Goal: Transaction & Acquisition: Purchase product/service

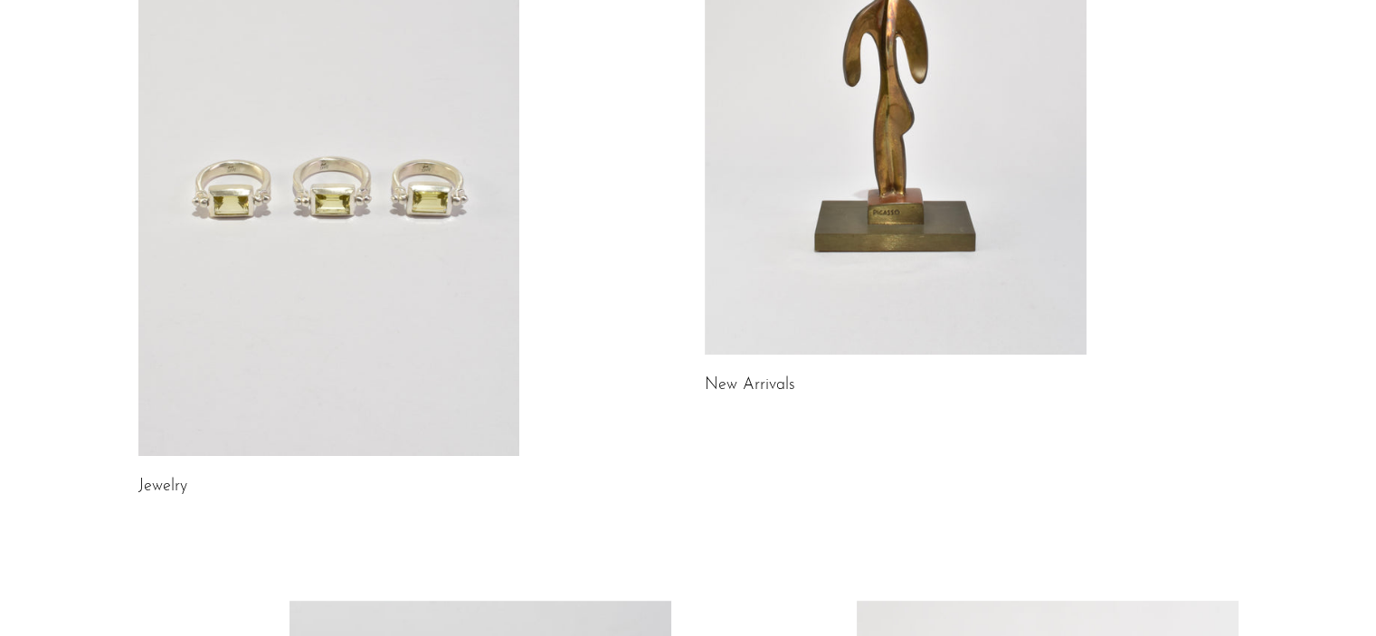
scroll to position [313, 0]
click at [376, 302] on link at bounding box center [329, 189] width 382 height 535
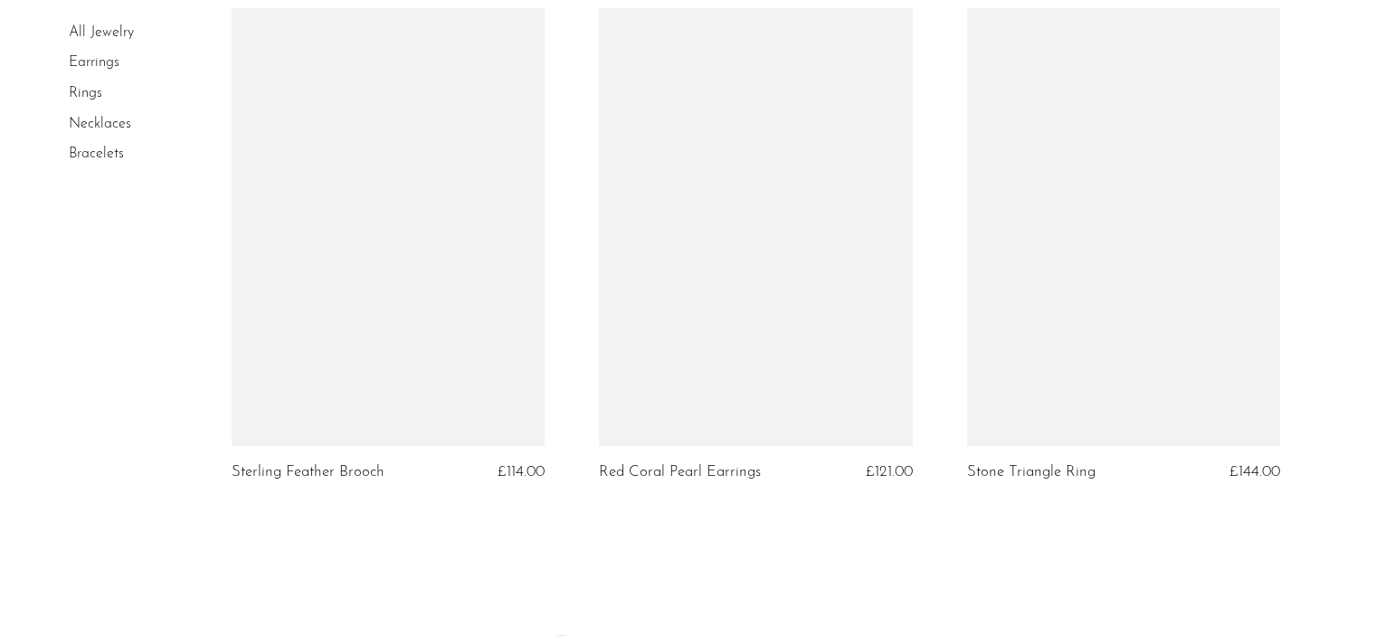
scroll to position [6224, 0]
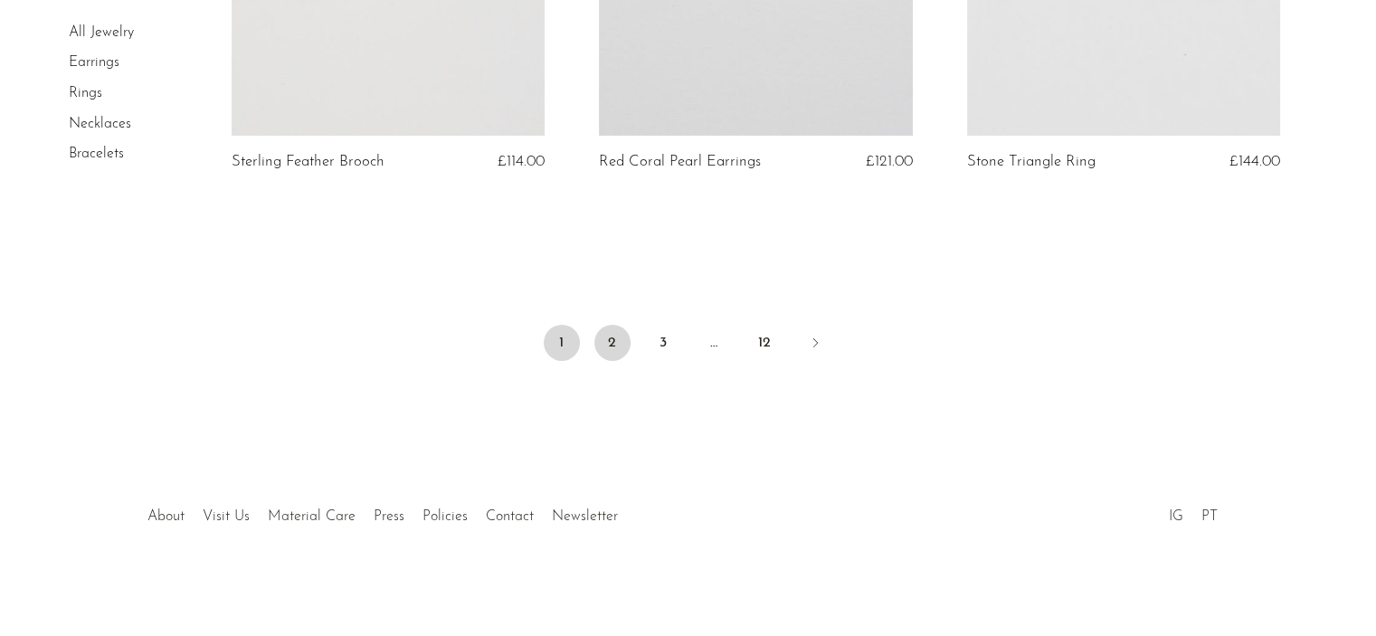
click at [611, 346] on link "2" at bounding box center [612, 343] width 36 height 36
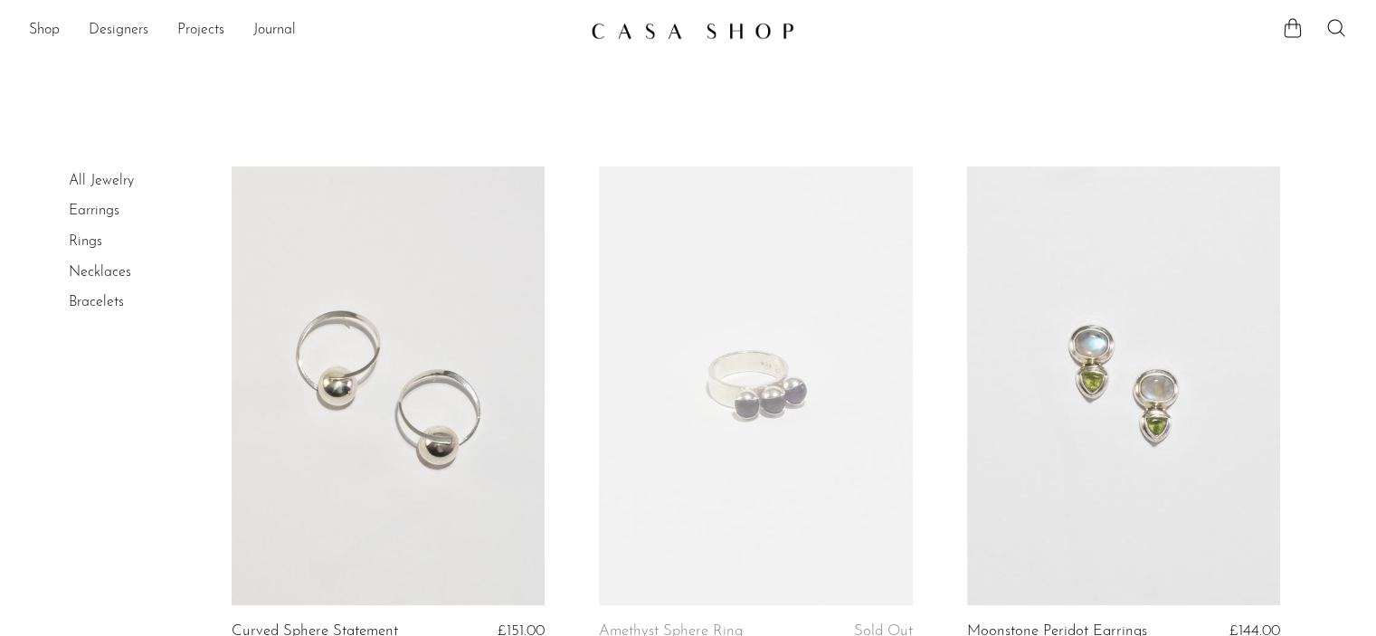
click at [102, 176] on link "All Jewelry" at bounding box center [101, 181] width 65 height 14
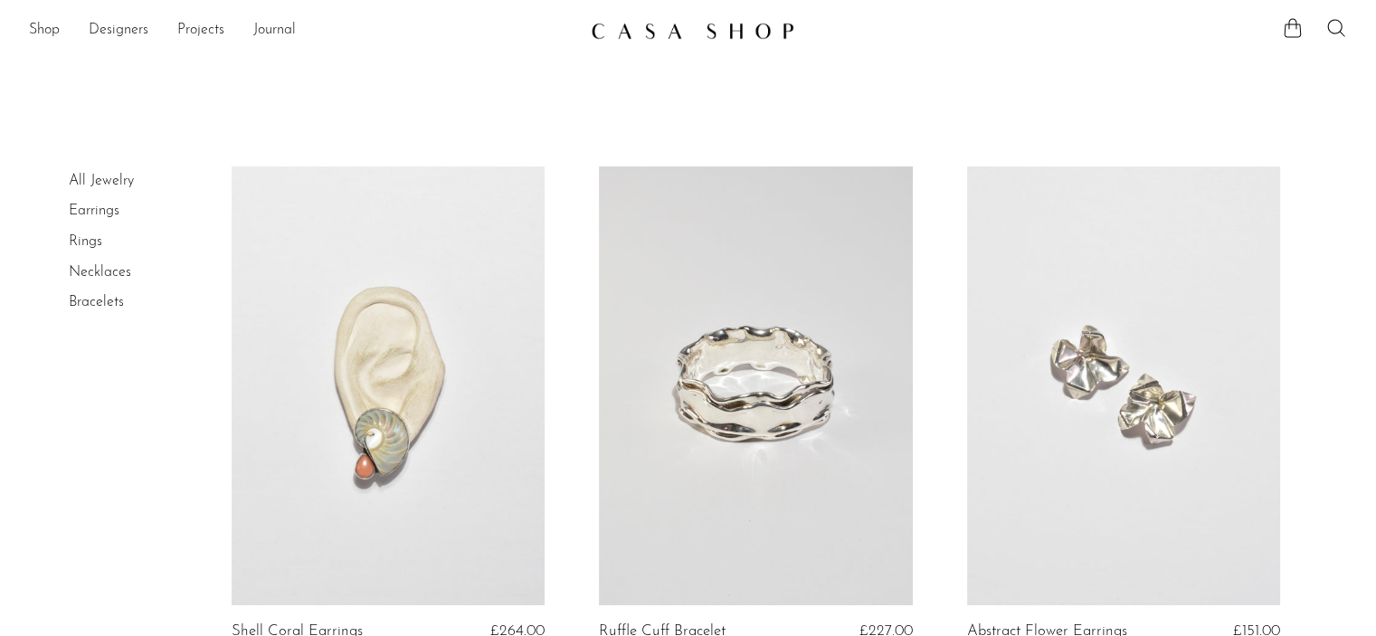
click at [101, 263] on li "Necklaces" at bounding box center [137, 273] width 136 height 31
click at [89, 316] on li "Bracelets" at bounding box center [137, 303] width 136 height 31
click at [100, 308] on link "Bracelets" at bounding box center [96, 302] width 55 height 14
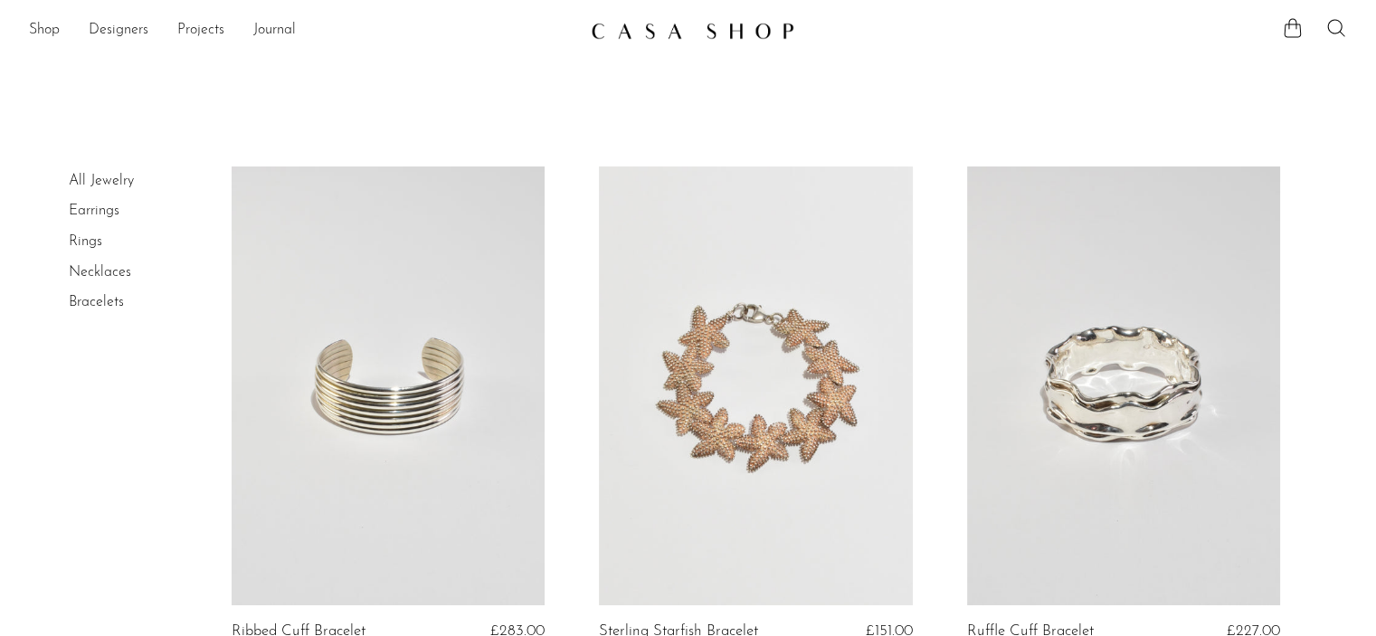
click at [93, 271] on link "Necklaces" at bounding box center [100, 272] width 62 height 14
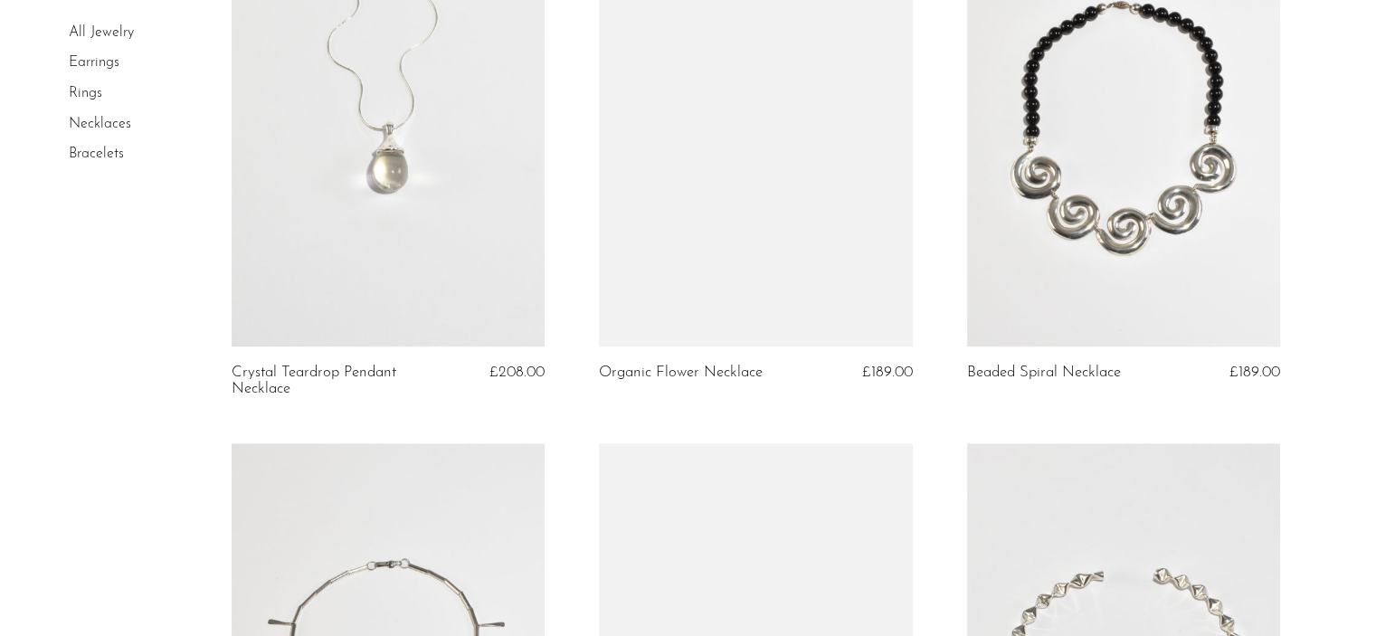
scroll to position [1801, 0]
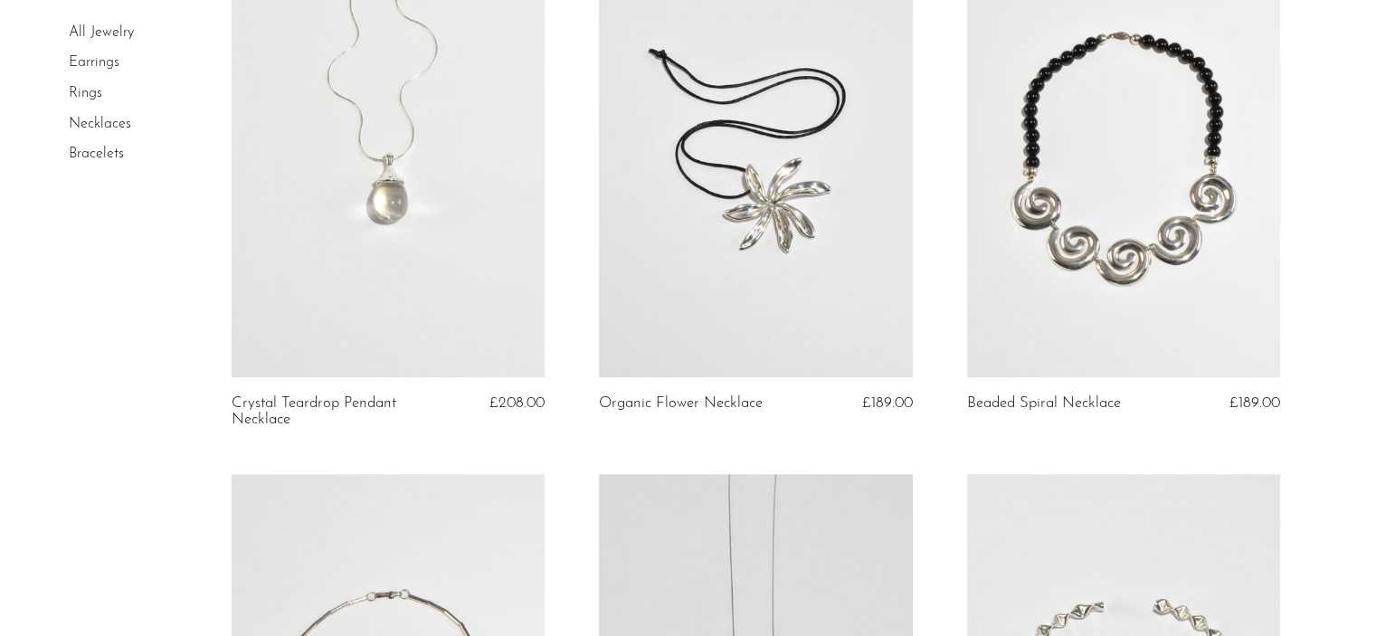
click at [481, 313] on link at bounding box center [388, 157] width 313 height 439
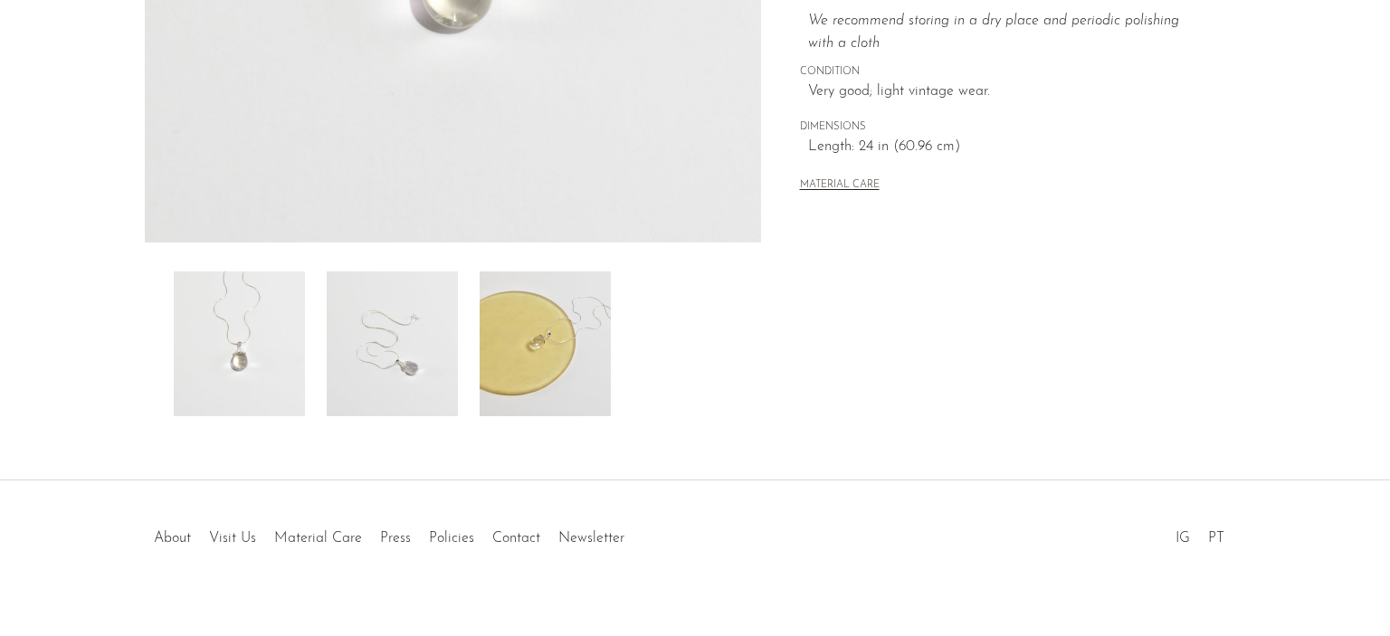
scroll to position [520, 0]
click at [534, 314] on img at bounding box center [545, 343] width 131 height 145
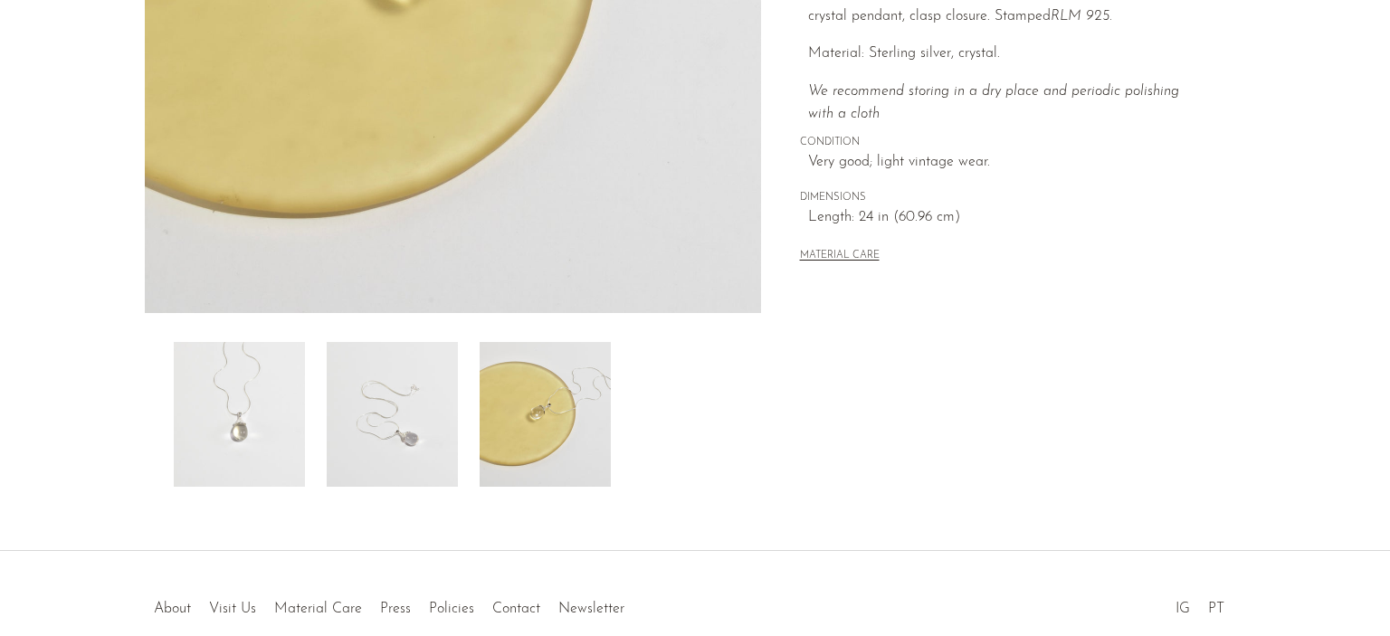
scroll to position [444, 0]
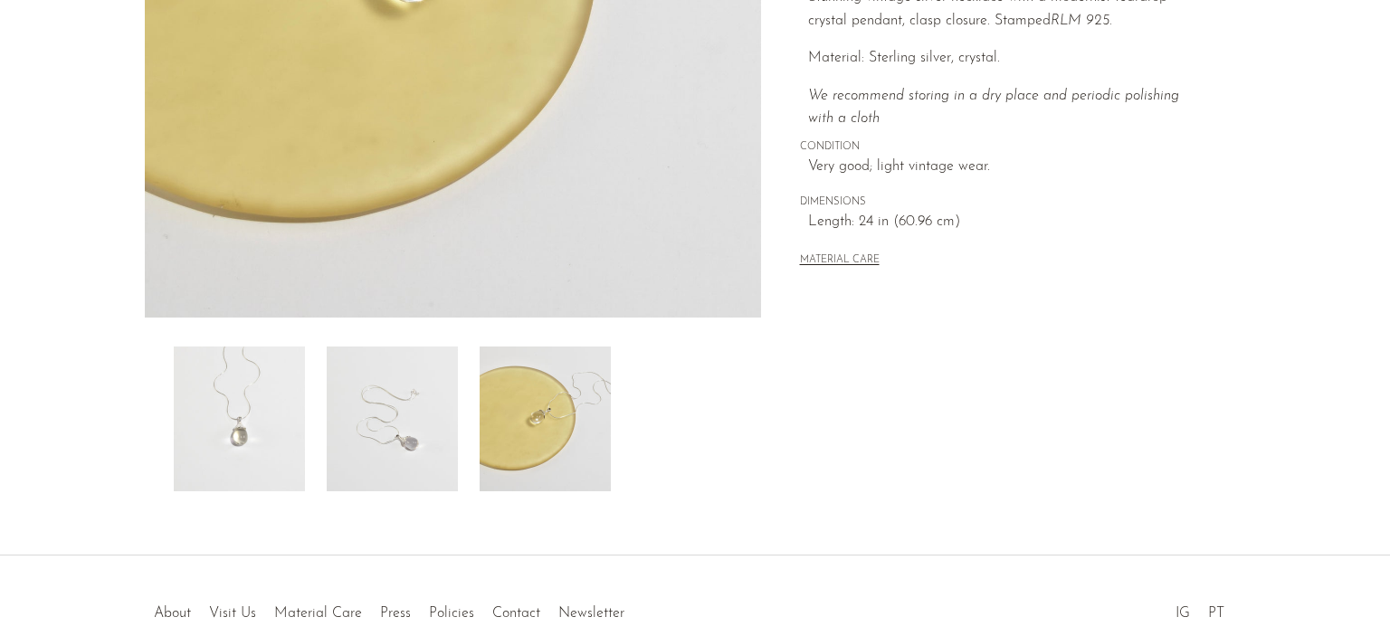
click at [395, 432] on img at bounding box center [392, 419] width 131 height 145
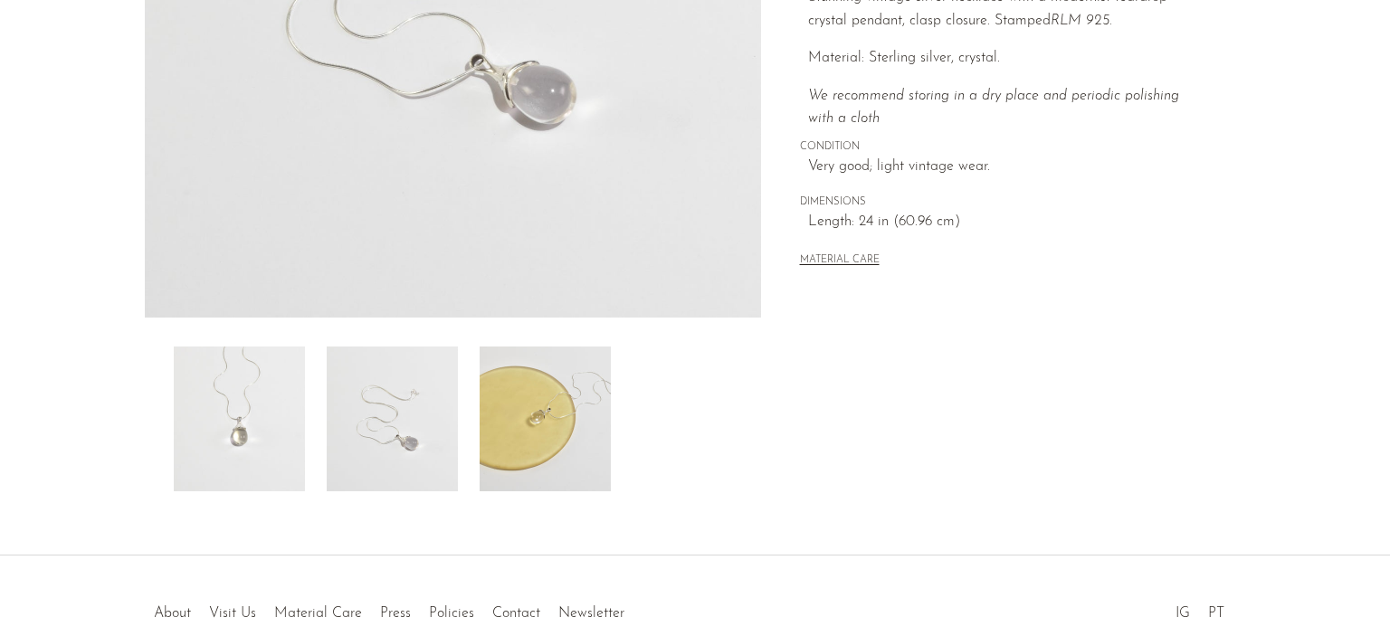
click at [214, 415] on img at bounding box center [239, 419] width 131 height 145
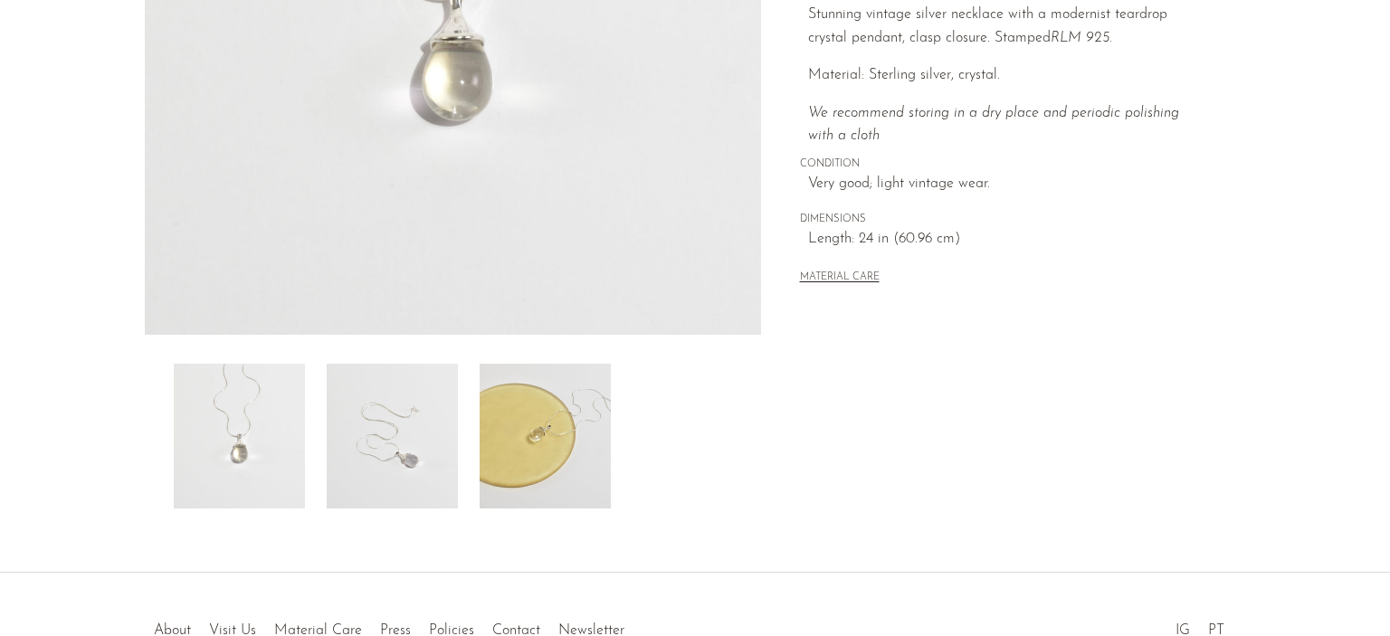
scroll to position [426, 0]
click at [442, 424] on img at bounding box center [392, 437] width 131 height 145
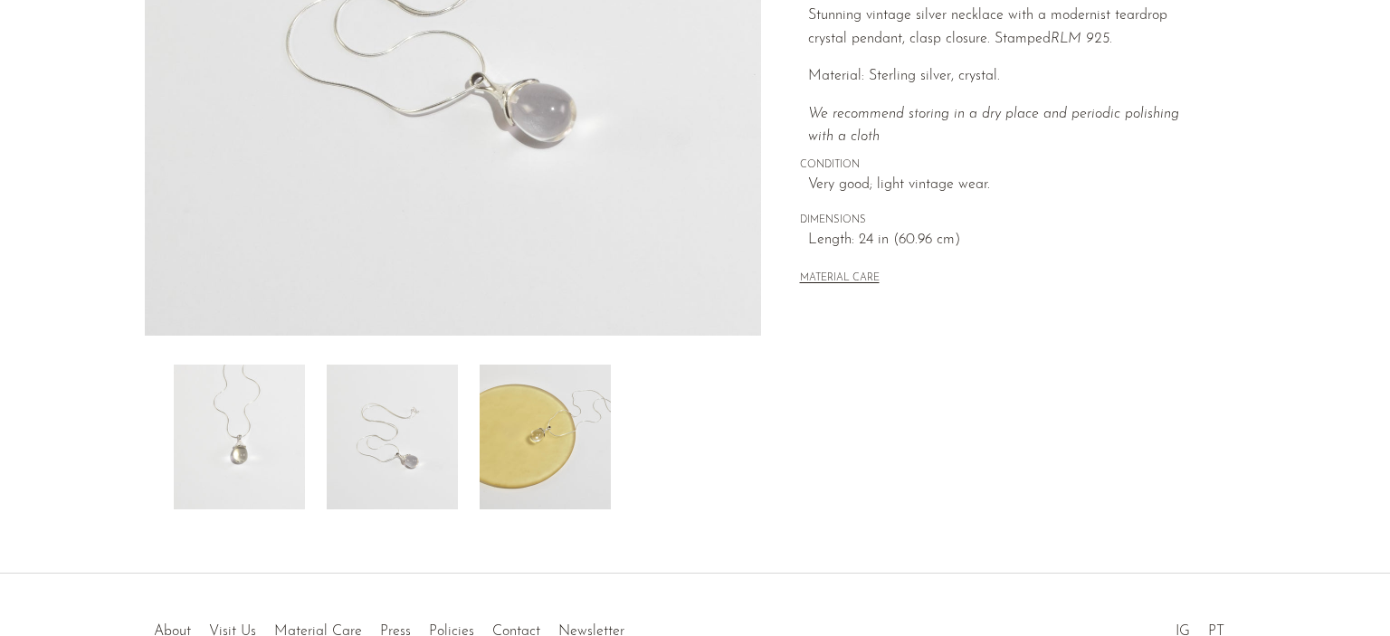
click at [568, 437] on img at bounding box center [545, 437] width 131 height 145
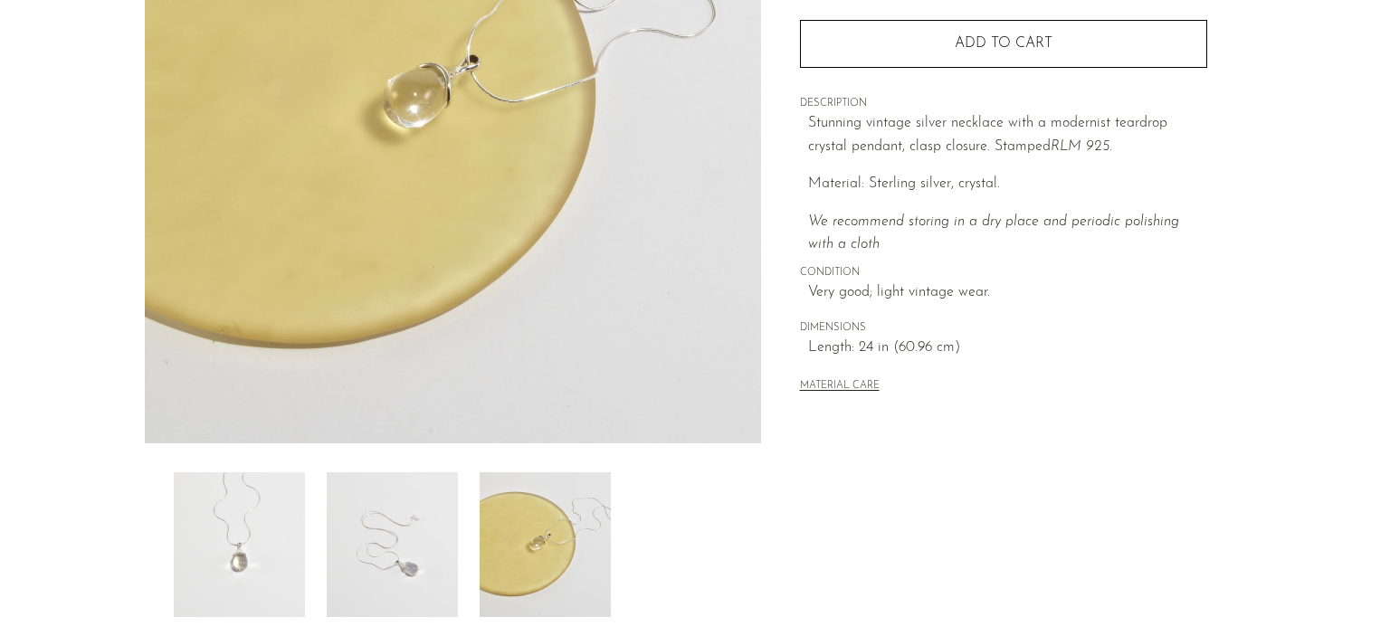
scroll to position [331, 0]
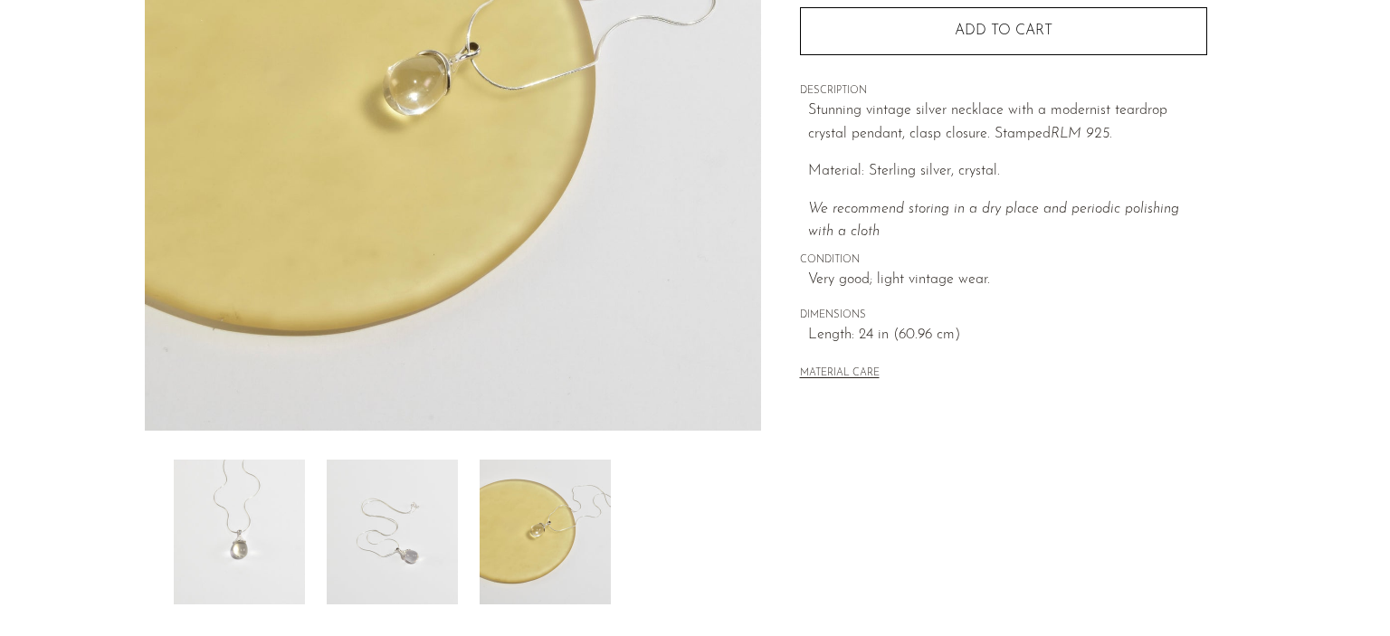
click at [813, 372] on button "MATERIAL CARE" at bounding box center [840, 374] width 80 height 14
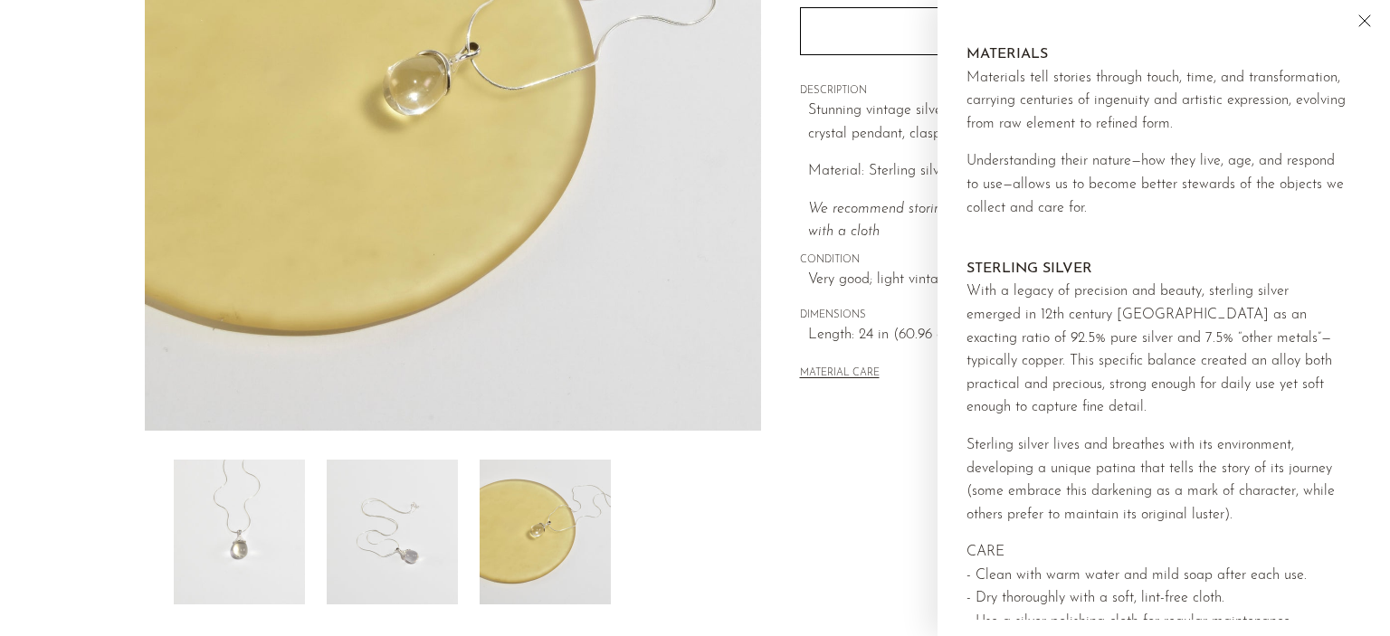
click at [807, 409] on div "Collections Necklaces Crystal Teardrop Pendant Necklace £208.00 Starting at $72…" at bounding box center [1003, 82] width 407 height 661
click at [767, 249] on div "Collections Necklaces Crystal Teardrop Pendant Necklace £208.00 Starting at $72…" at bounding box center [1003, 178] width 484 height 852
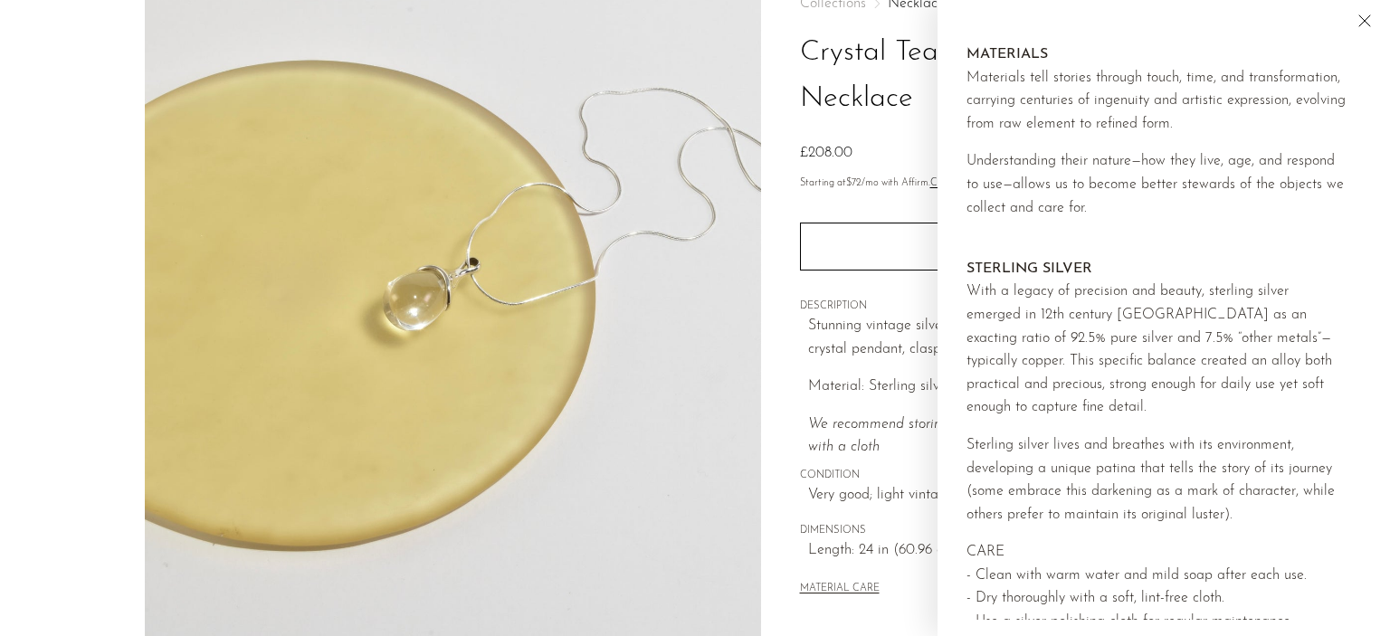
scroll to position [115, 0]
click at [1357, 14] on icon "Close" at bounding box center [1365, 21] width 22 height 22
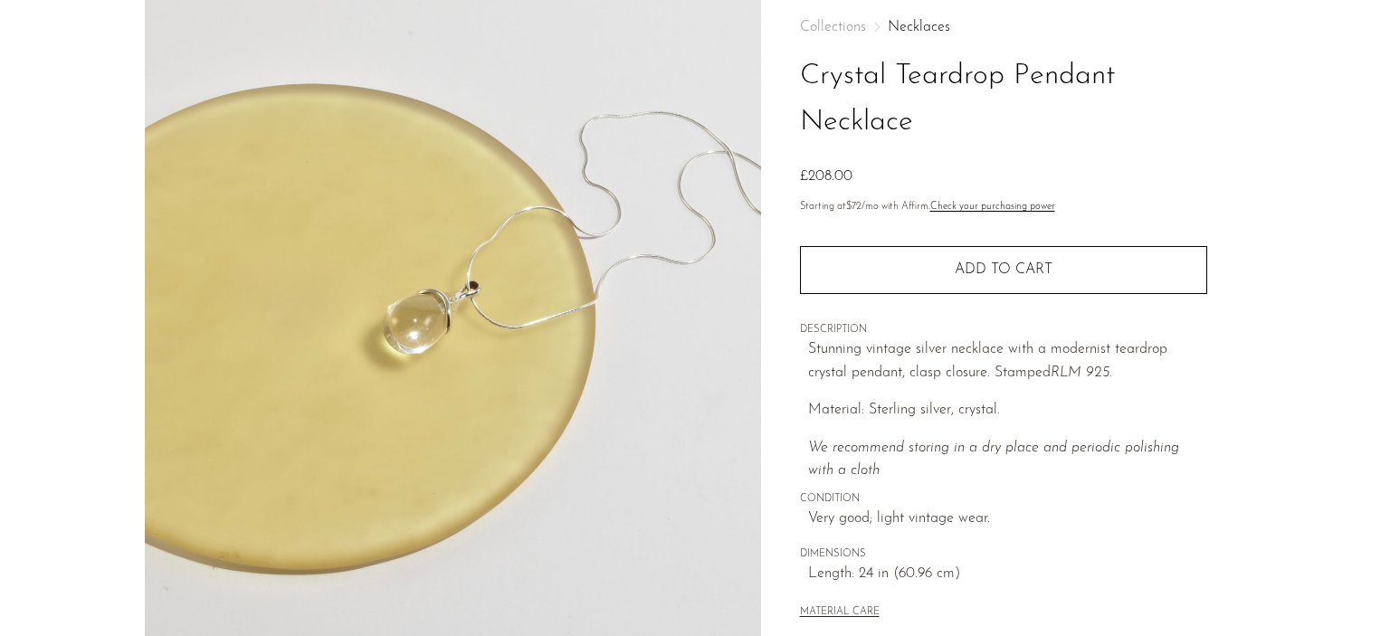
scroll to position [0, 0]
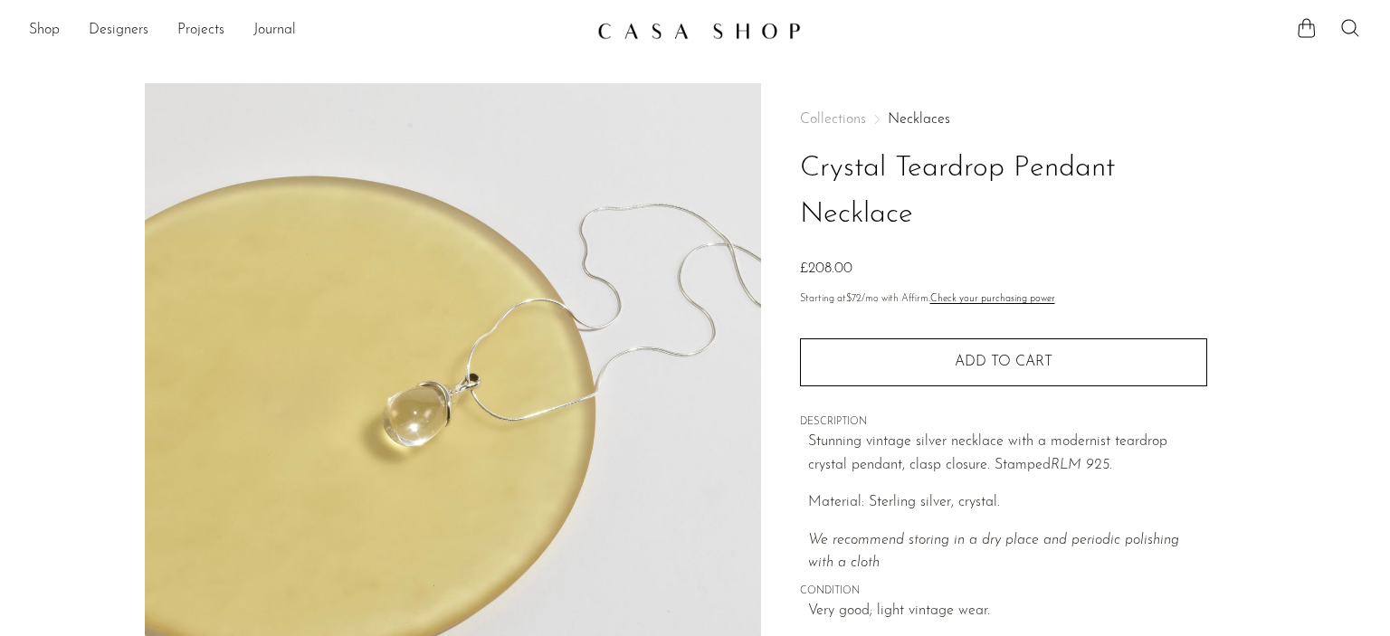
click at [456, 355] on img at bounding box center [453, 422] width 616 height 679
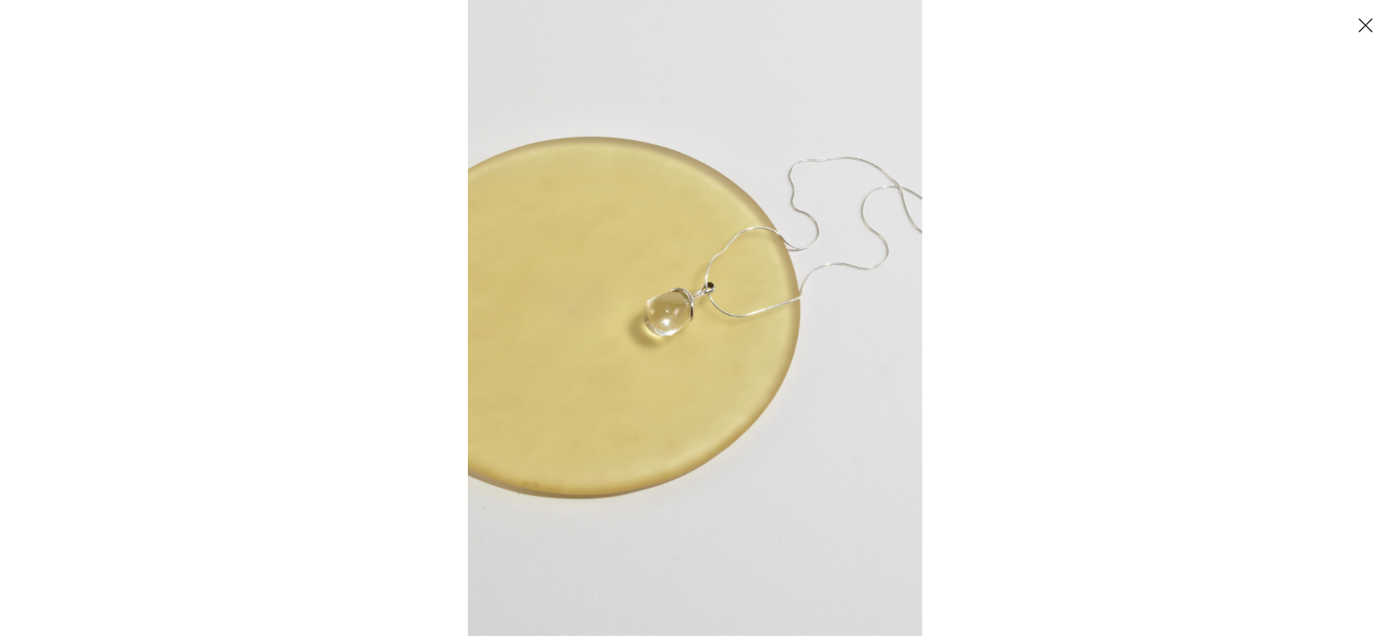
click at [696, 293] on img at bounding box center [695, 318] width 454 height 636
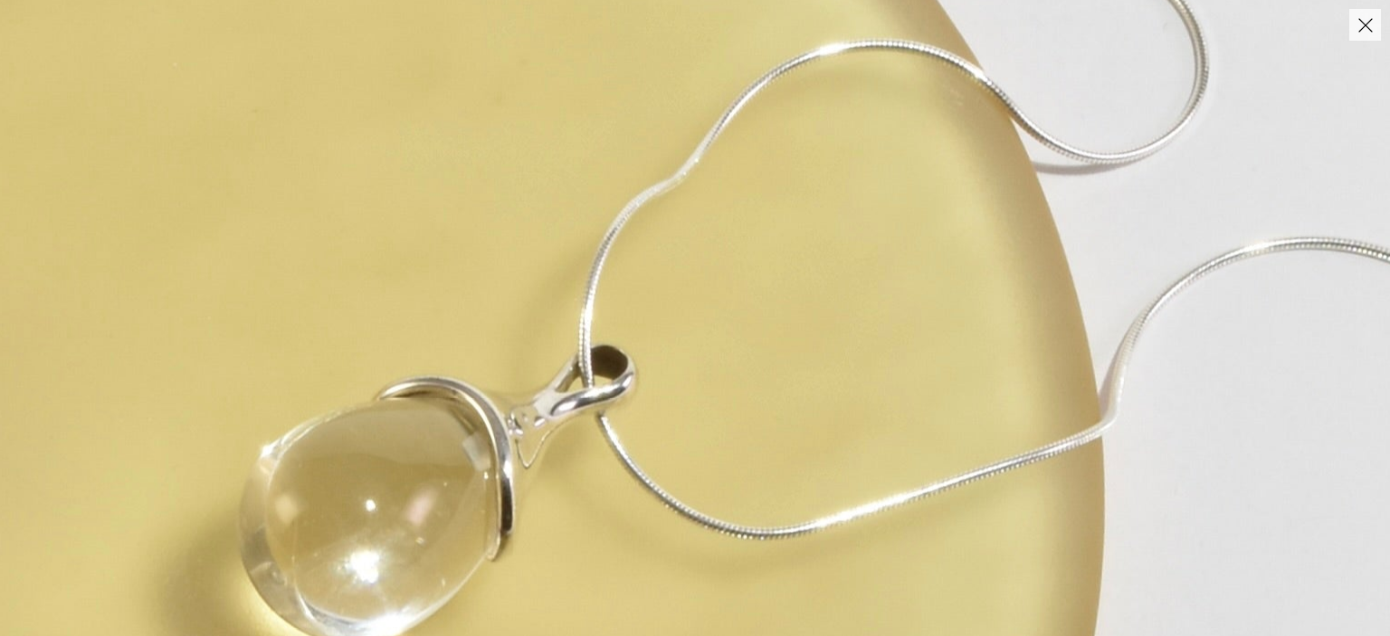
drag, startPoint x: 601, startPoint y: 397, endPoint x: 609, endPoint y: 268, distance: 129.6
click at [604, 324] on img at bounding box center [524, 542] width 2506 height 3509
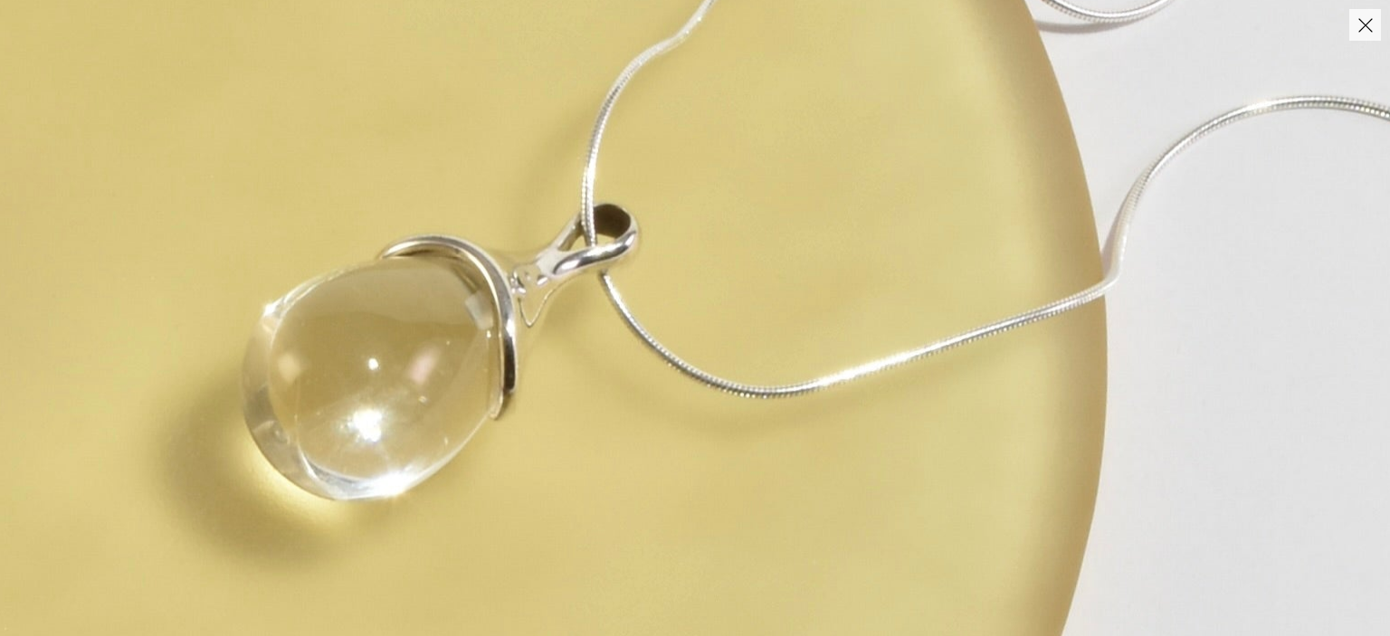
click at [609, 268] on img at bounding box center [526, 401] width 2506 height 3509
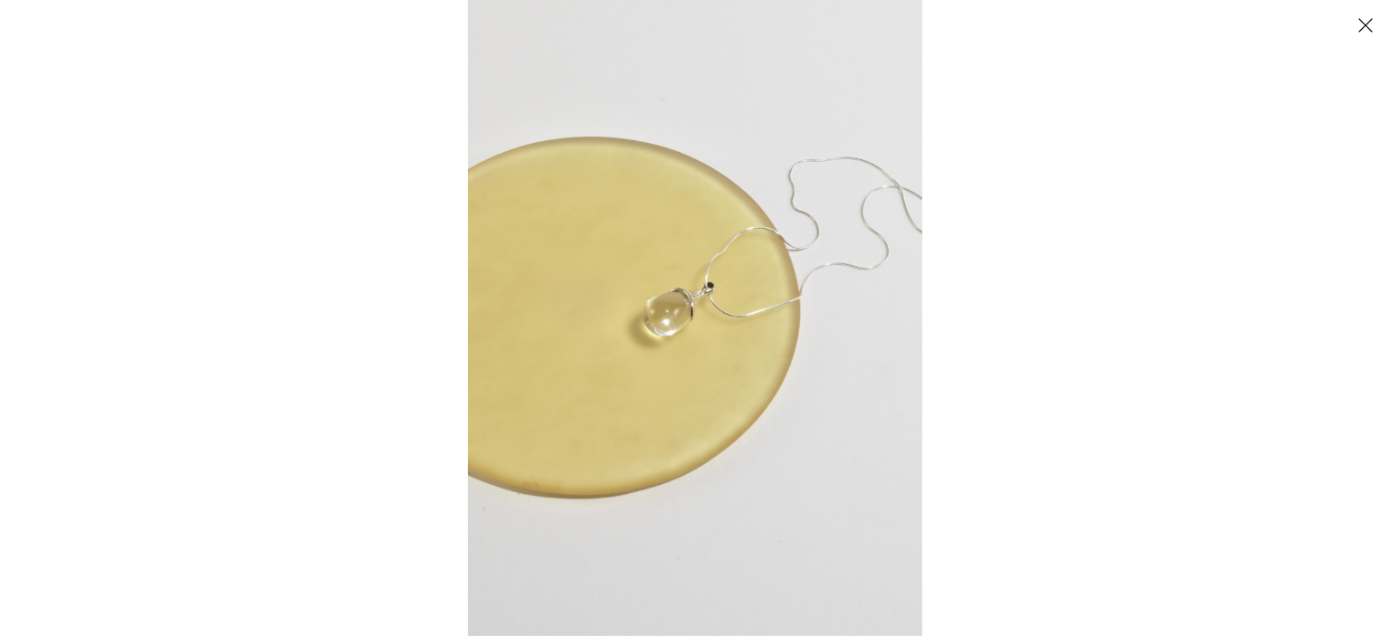
click at [684, 289] on img at bounding box center [695, 318] width 454 height 636
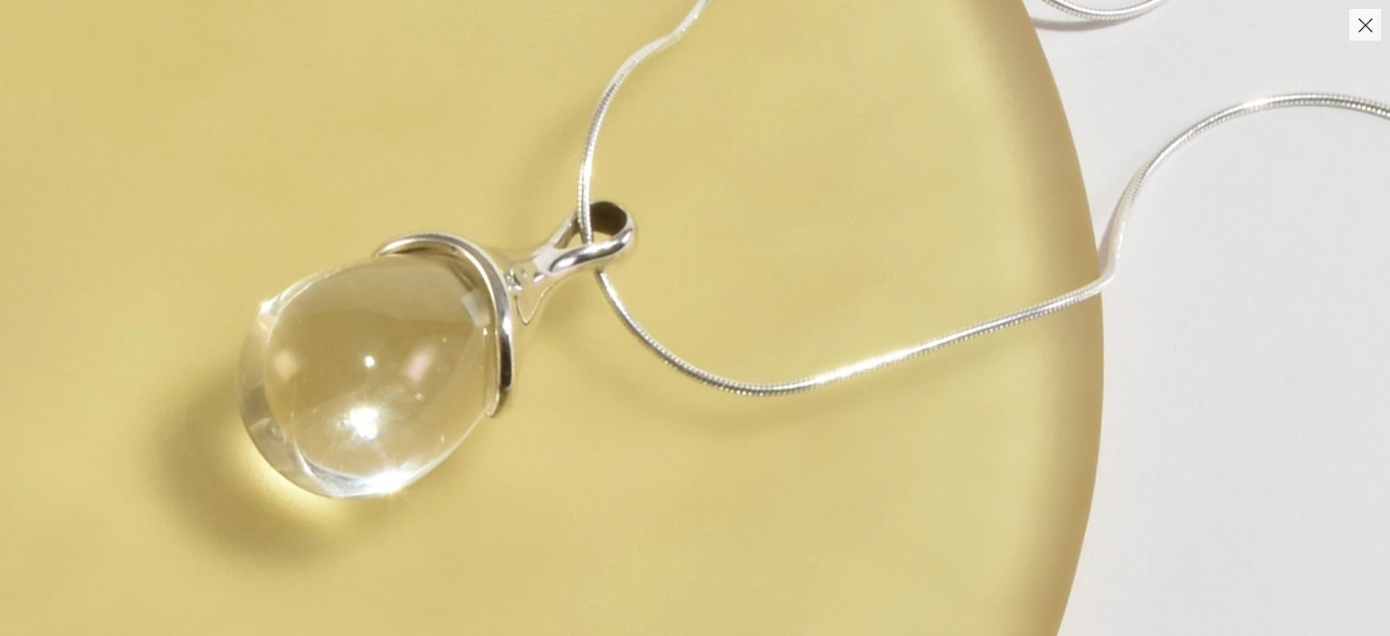
click at [735, 390] on img at bounding box center [523, 399] width 2506 height 3509
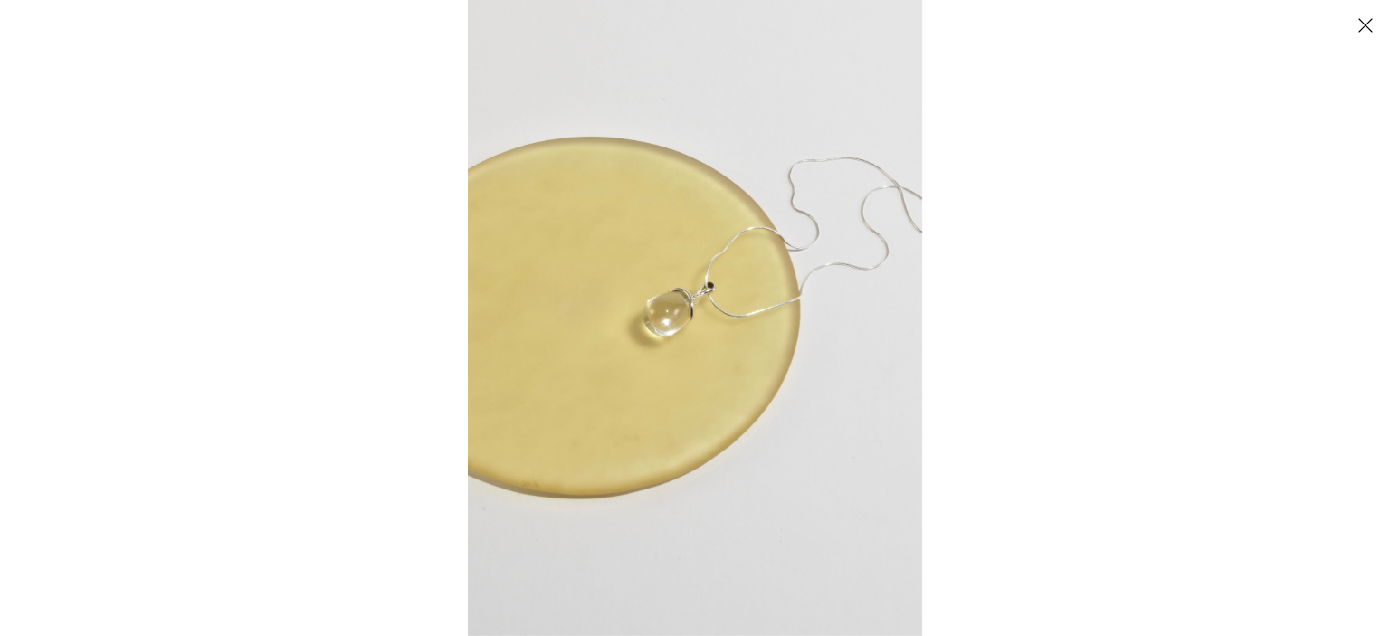
click at [748, 287] on img at bounding box center [695, 318] width 454 height 636
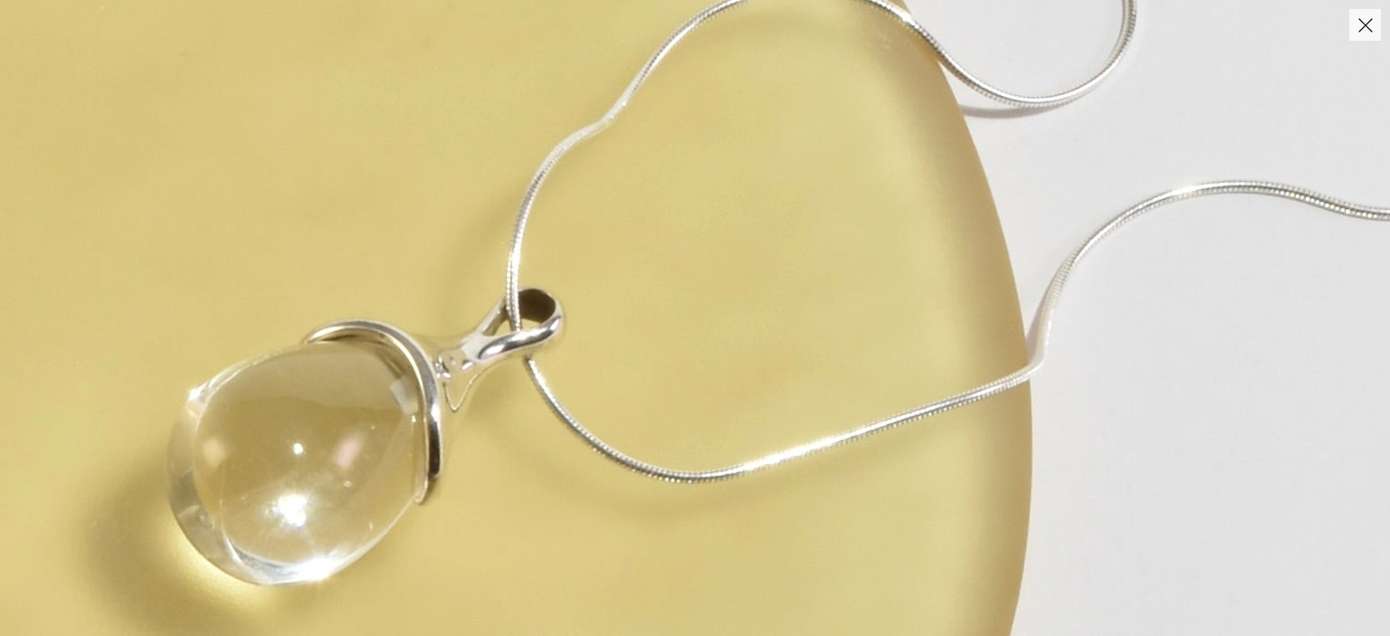
drag, startPoint x: 455, startPoint y: 365, endPoint x: 461, endPoint y: 389, distance: 25.0
click at [461, 389] on img at bounding box center [451, 486] width 2506 height 3509
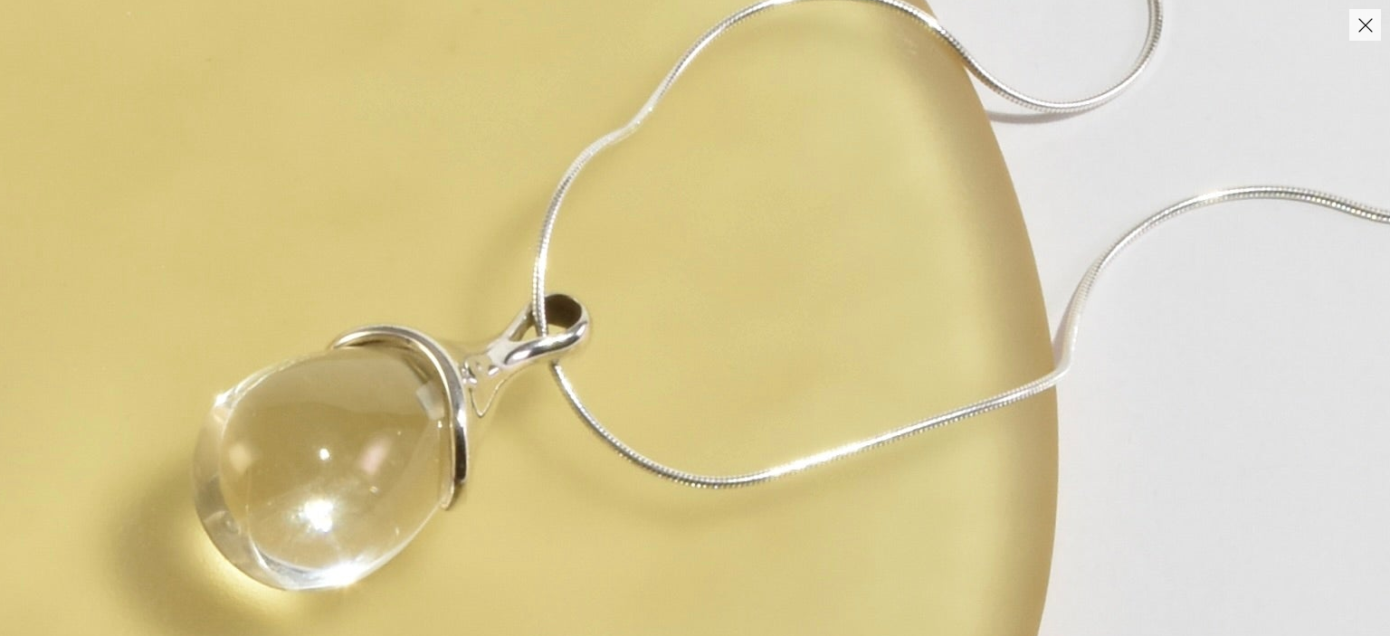
drag, startPoint x: 535, startPoint y: 423, endPoint x: 587, endPoint y: 423, distance: 52.5
click at [587, 423] on img at bounding box center [478, 492] width 2506 height 3509
click at [581, 426] on img at bounding box center [478, 492] width 2506 height 3509
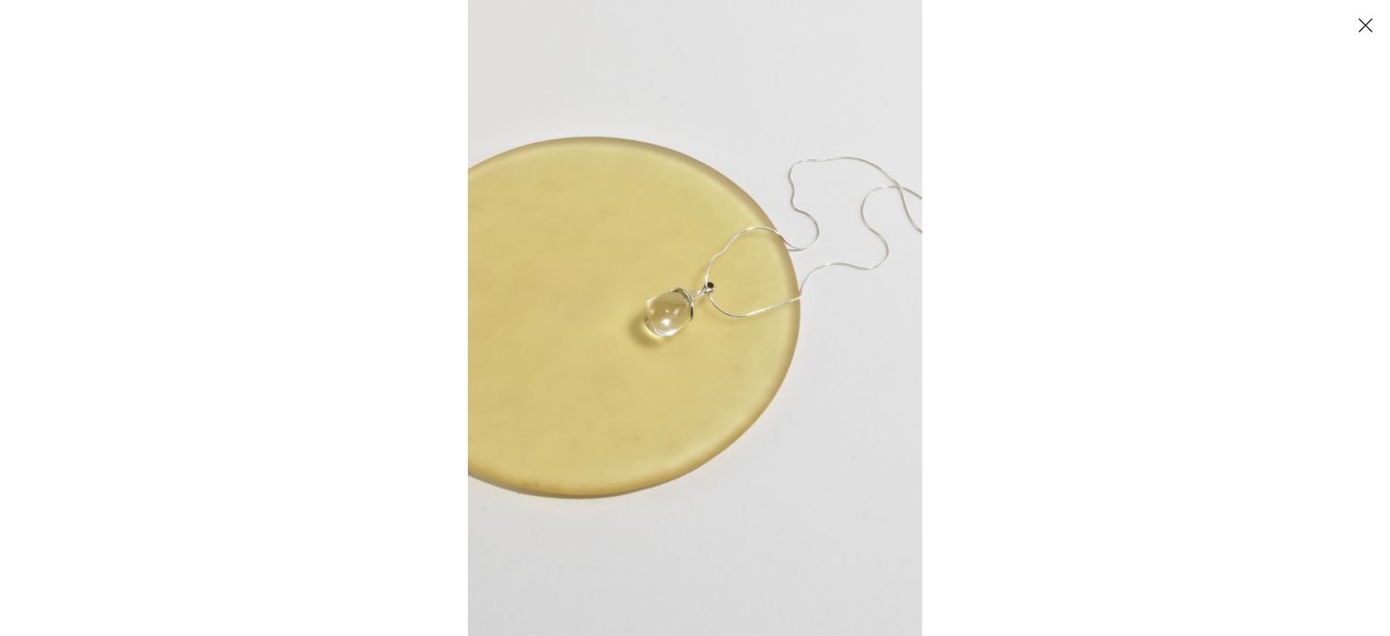
click at [1365, 23] on button "Close" at bounding box center [1365, 25] width 32 height 32
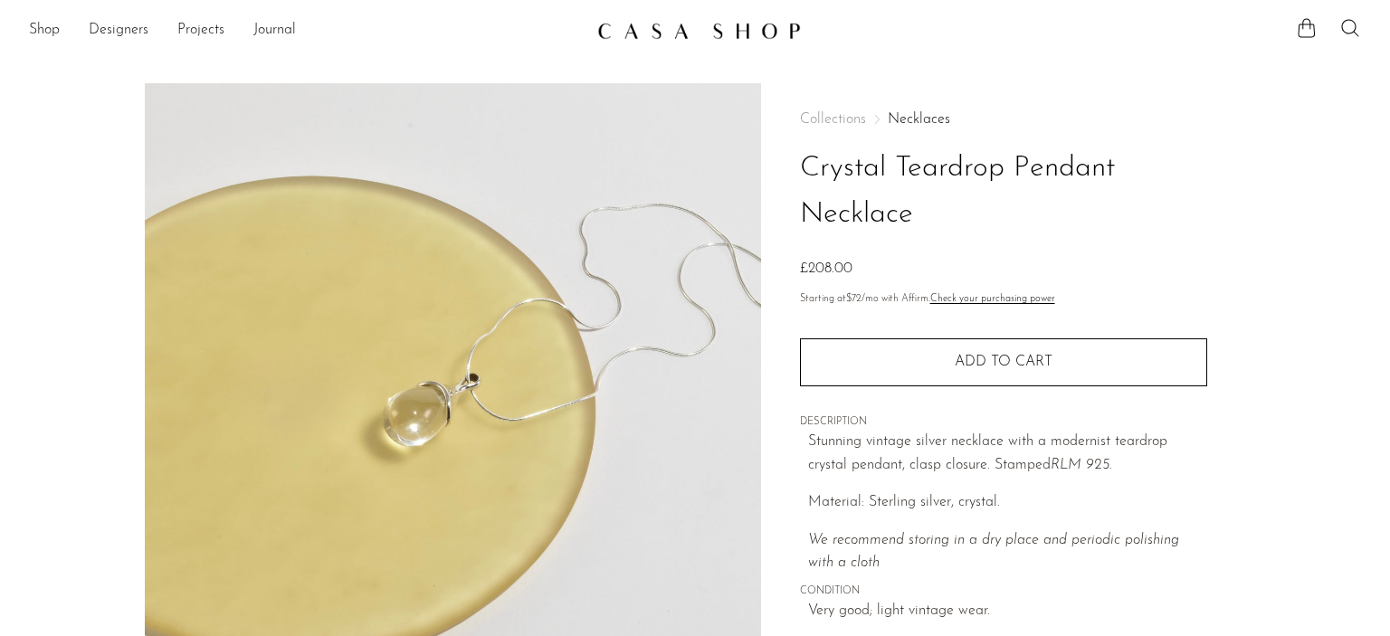
scroll to position [360, 0]
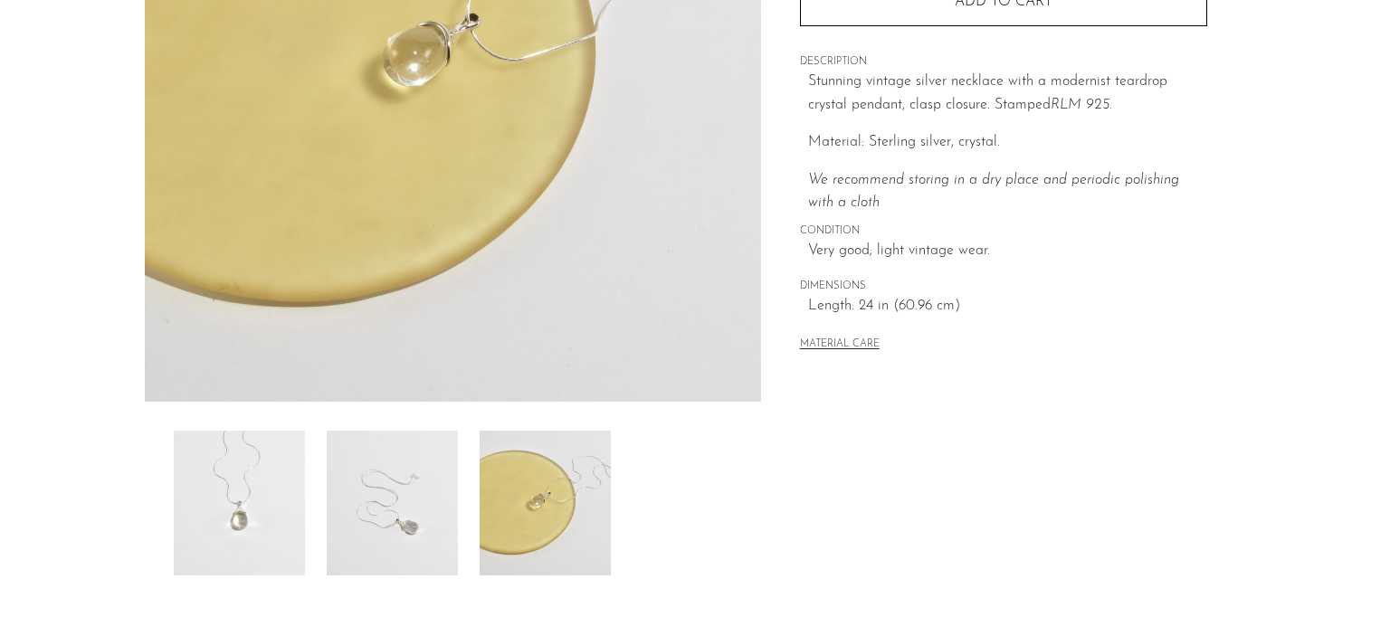
click at [271, 500] on img at bounding box center [239, 503] width 131 height 145
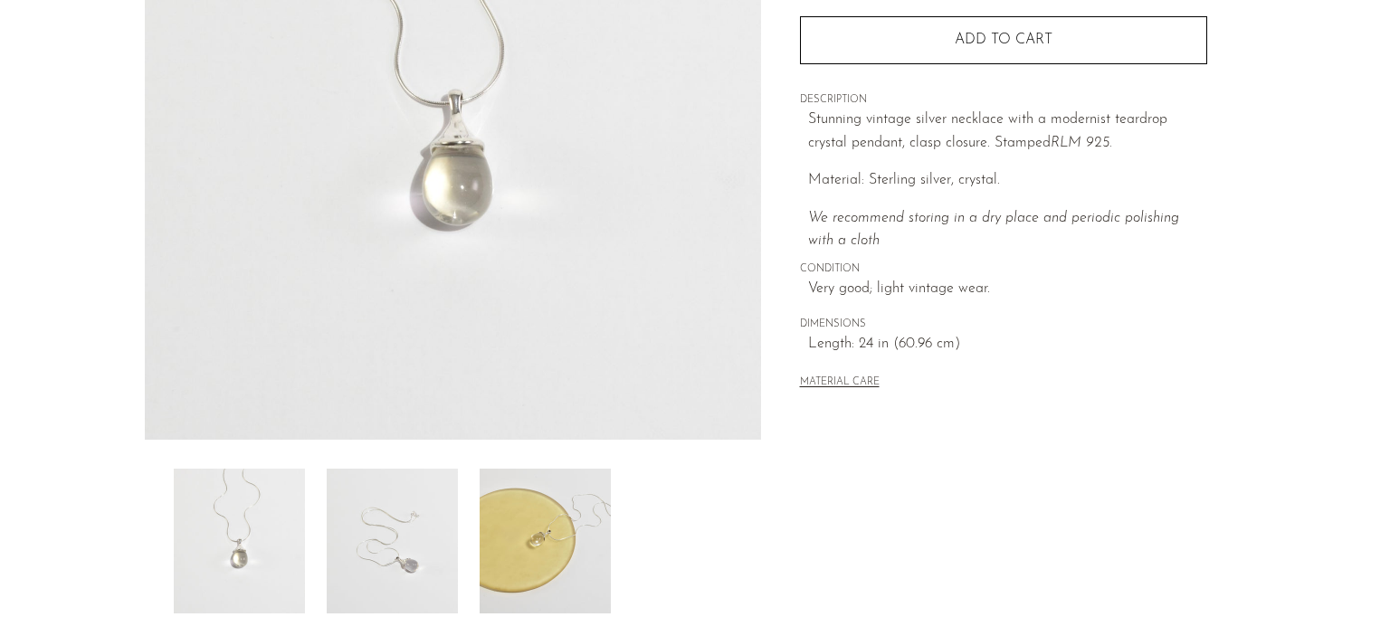
scroll to position [0, 0]
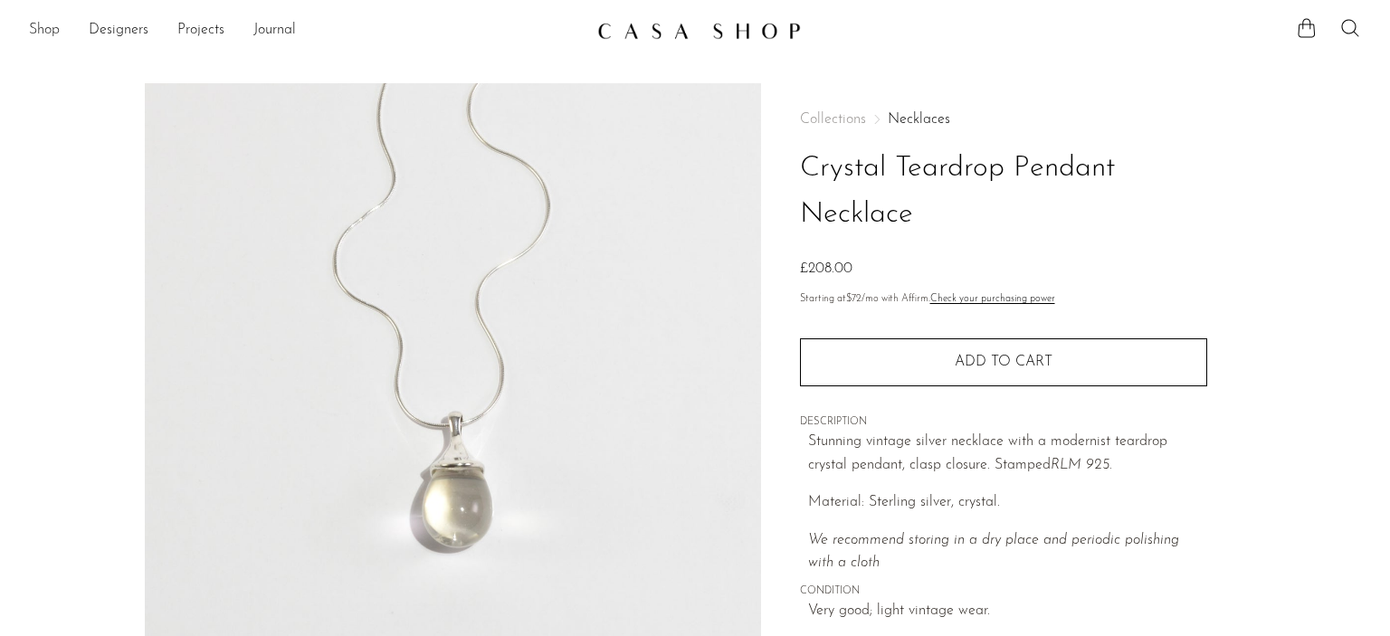
click at [50, 24] on link "Shop" at bounding box center [44, 31] width 31 height 24
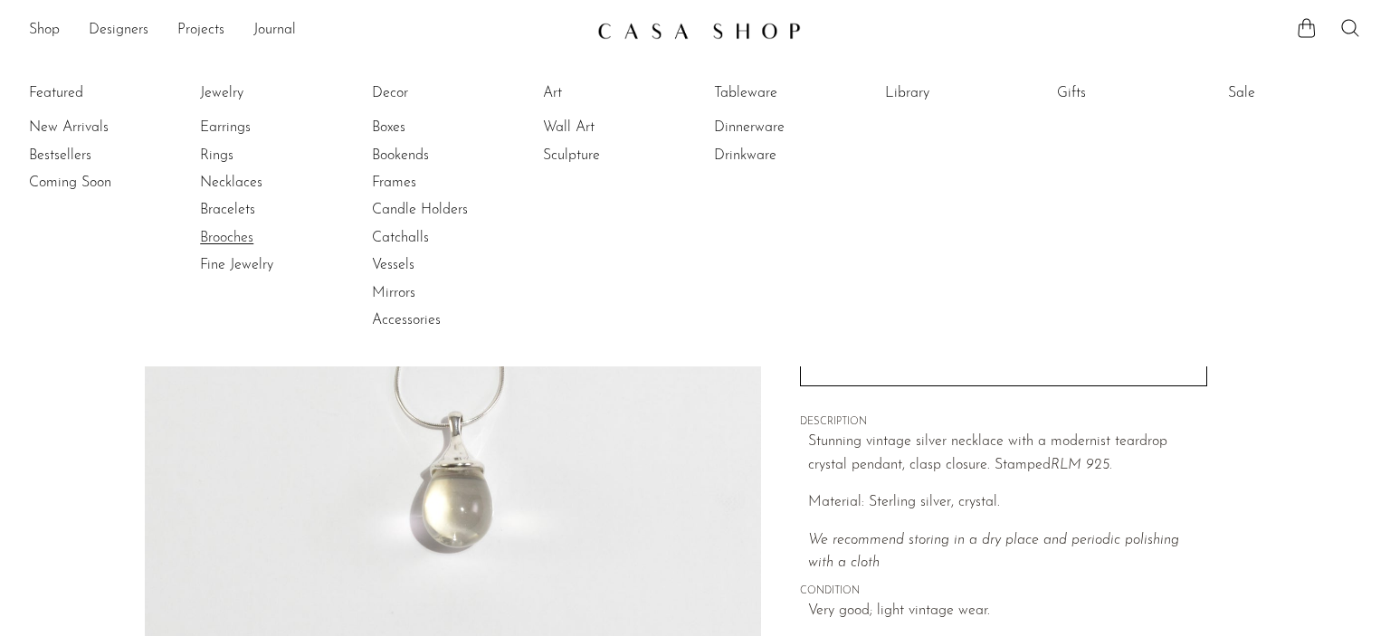
click at [224, 234] on link "Brooches" at bounding box center [268, 238] width 136 height 20
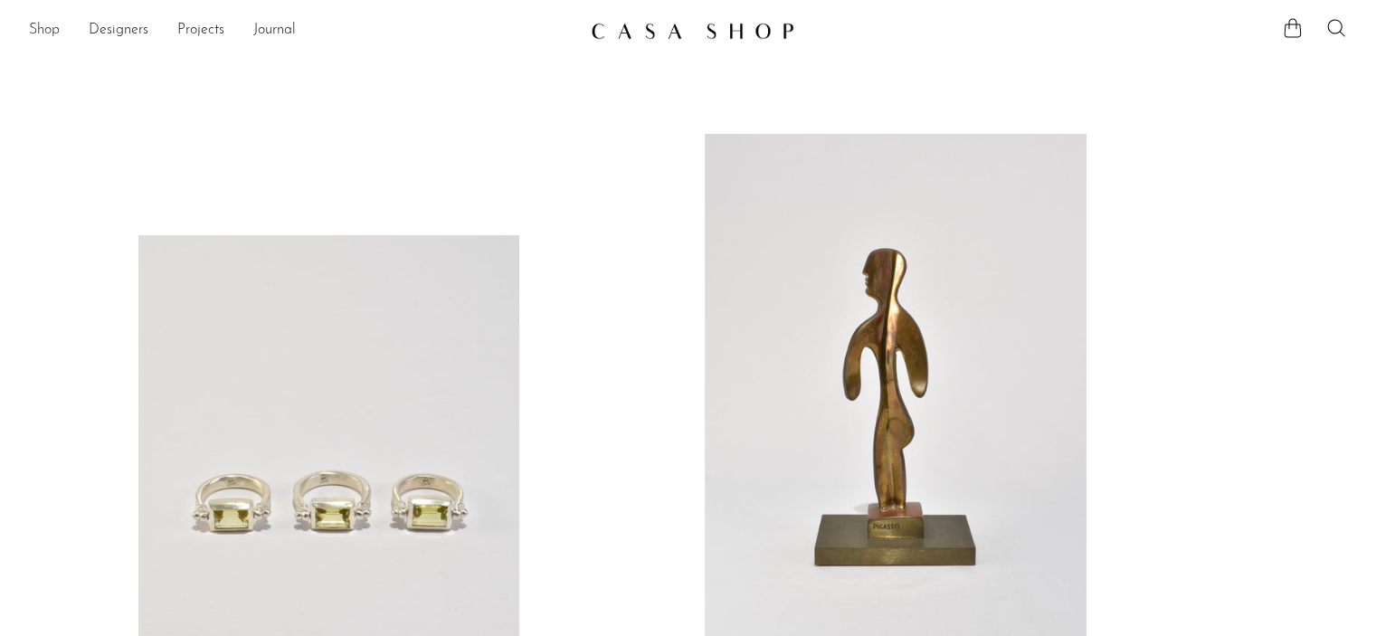
click at [55, 25] on link "Shop" at bounding box center [44, 31] width 31 height 24
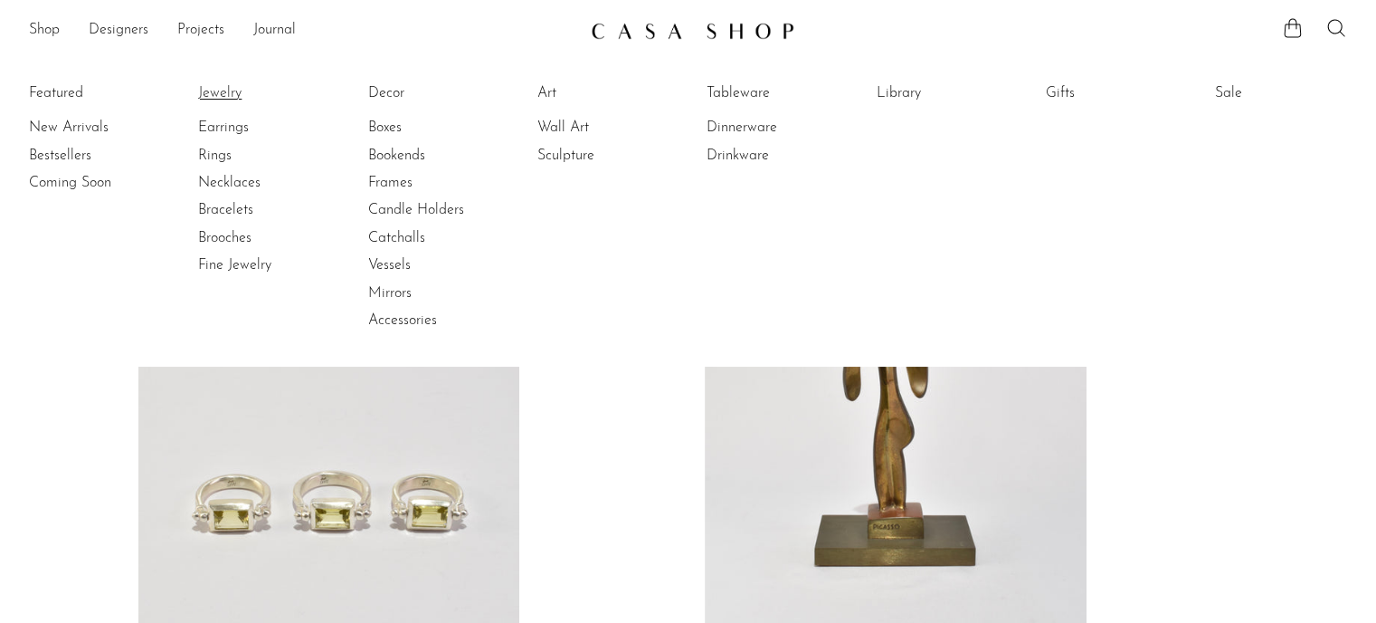
click at [214, 86] on link "Jewelry" at bounding box center [266, 93] width 136 height 20
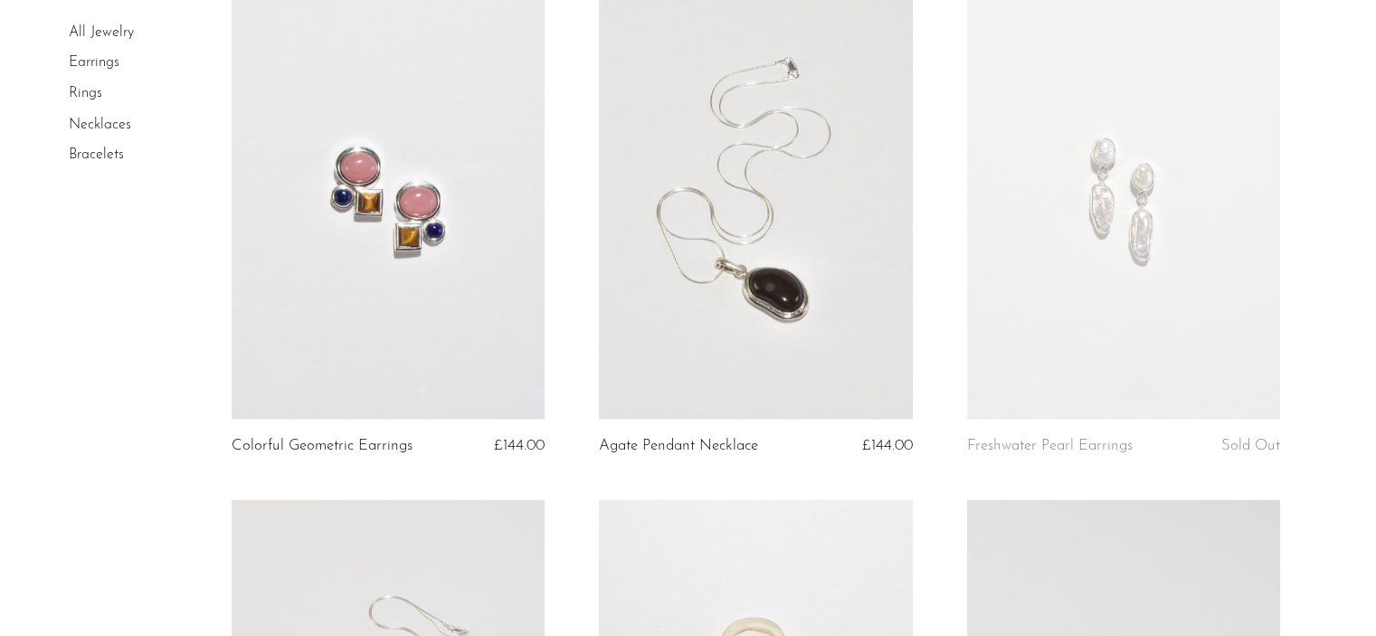
scroll to position [3699, 0]
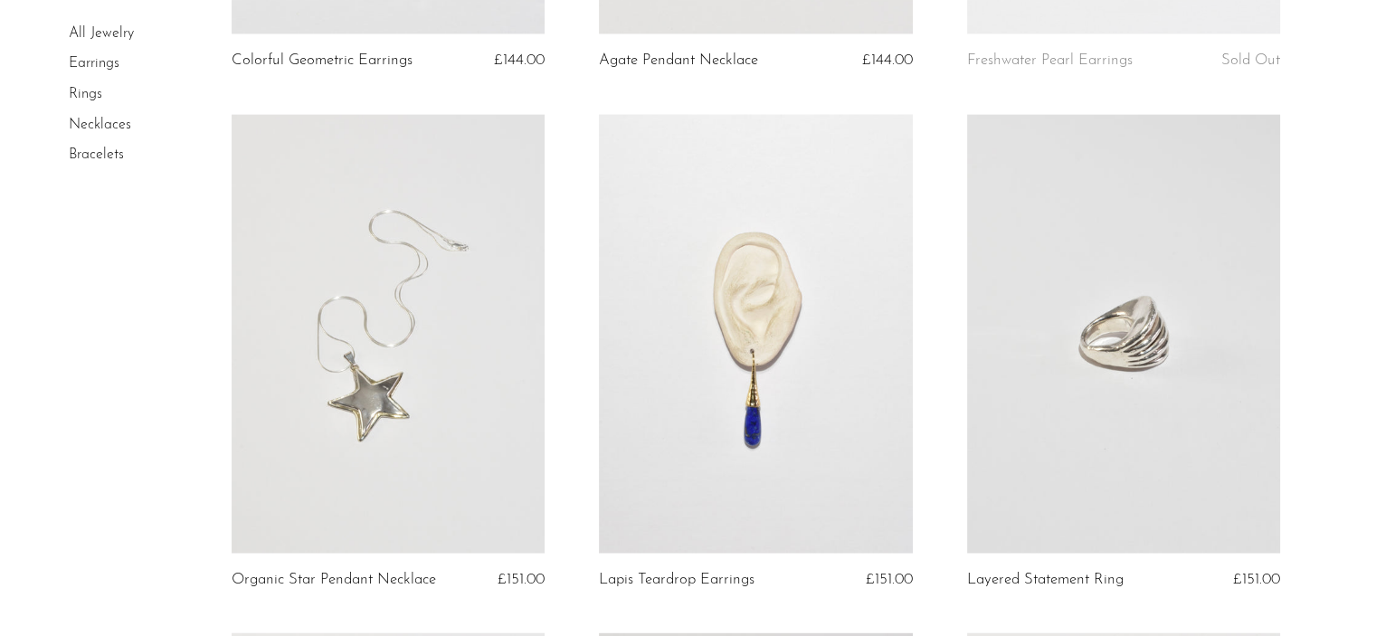
click at [719, 404] on link at bounding box center [755, 334] width 313 height 439
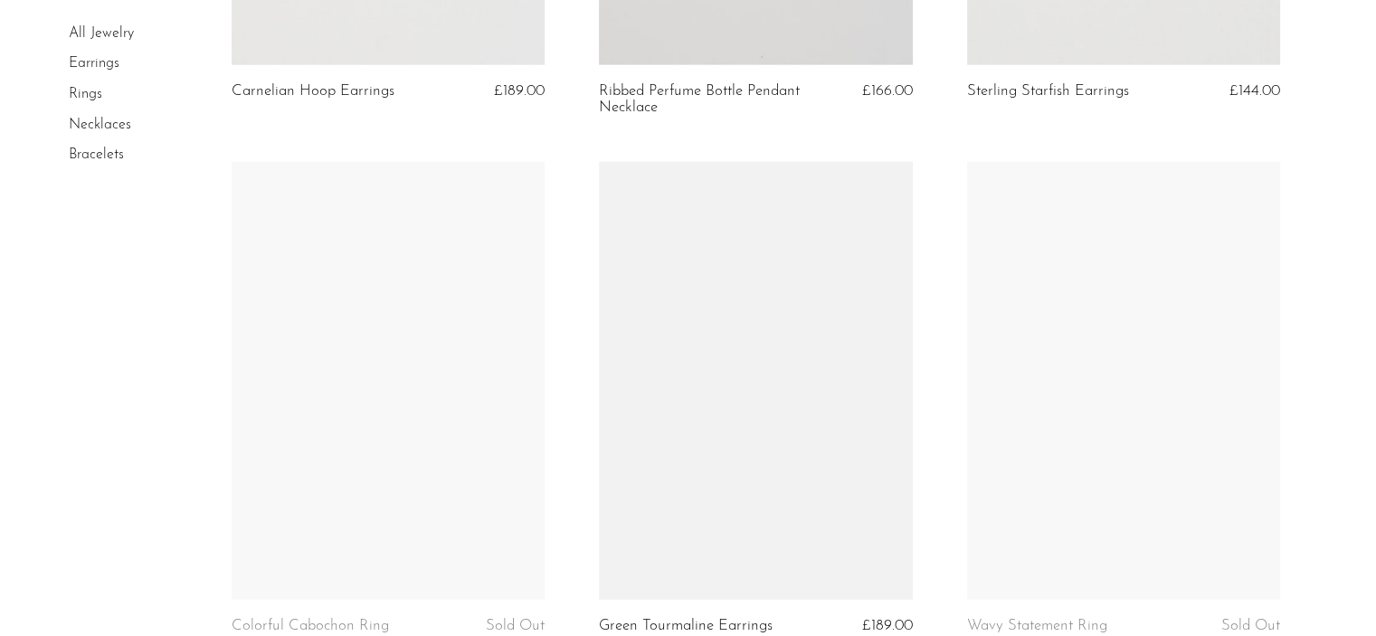
scroll to position [4707, 0]
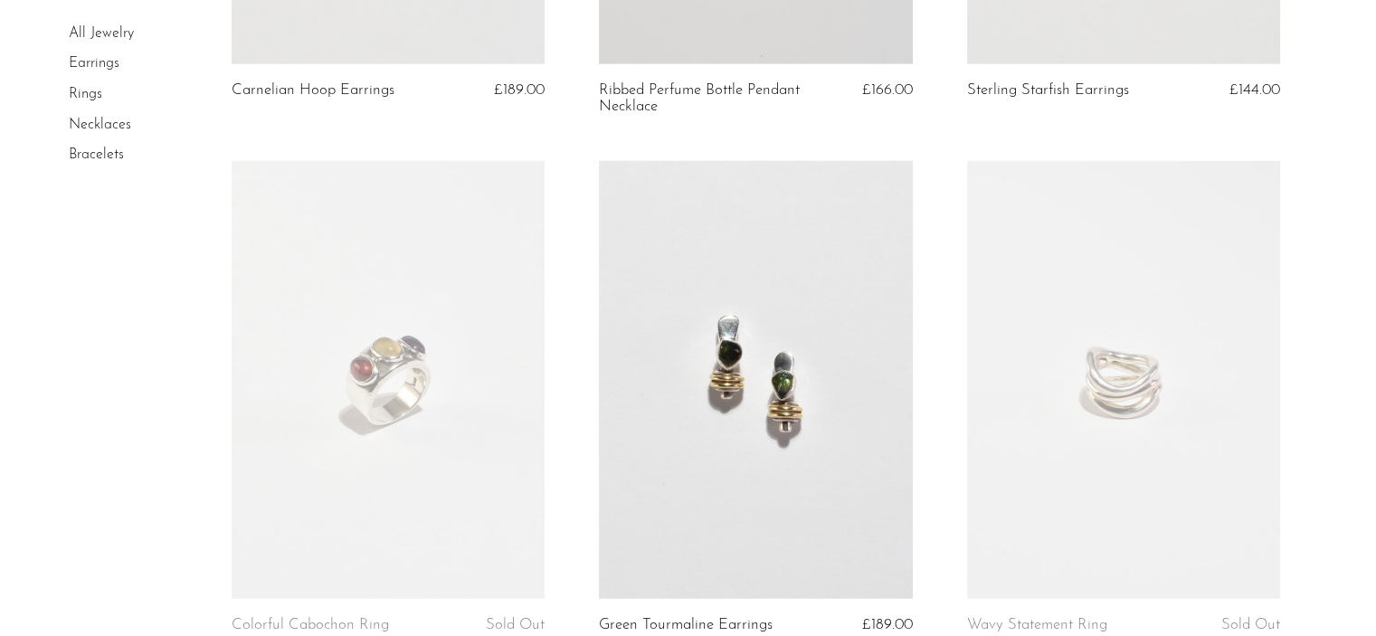
click at [689, 389] on link at bounding box center [755, 380] width 313 height 439
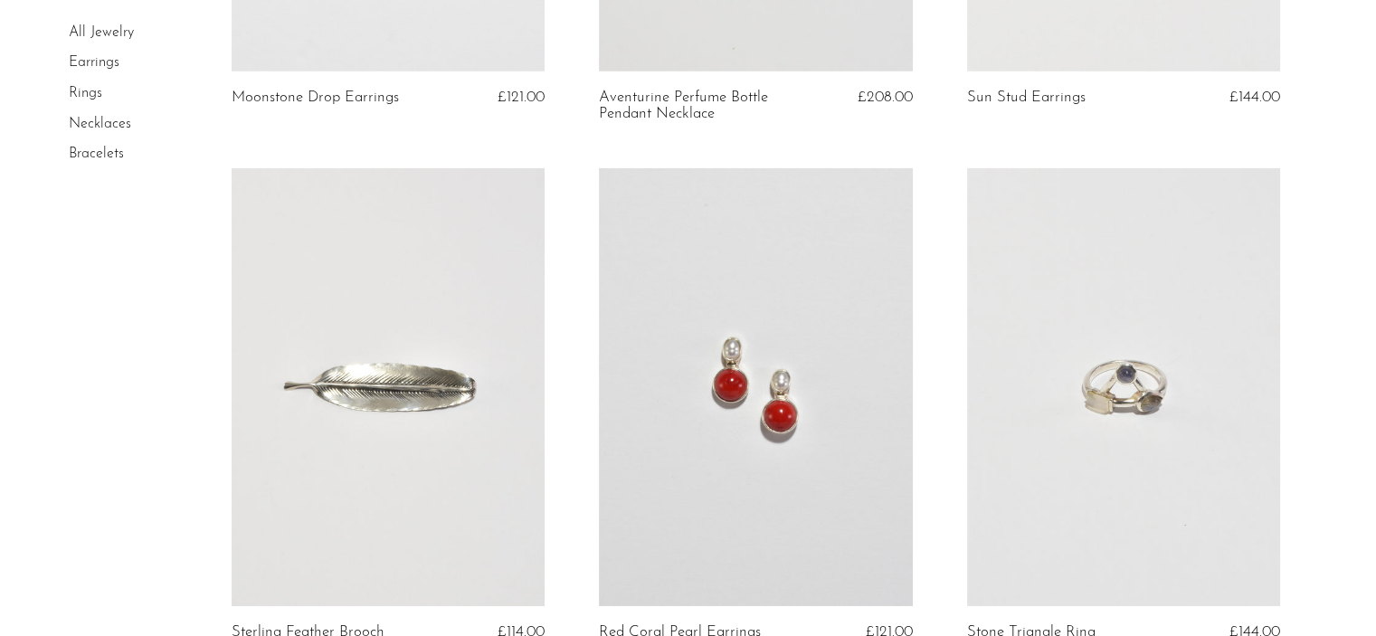
scroll to position [5504, 0]
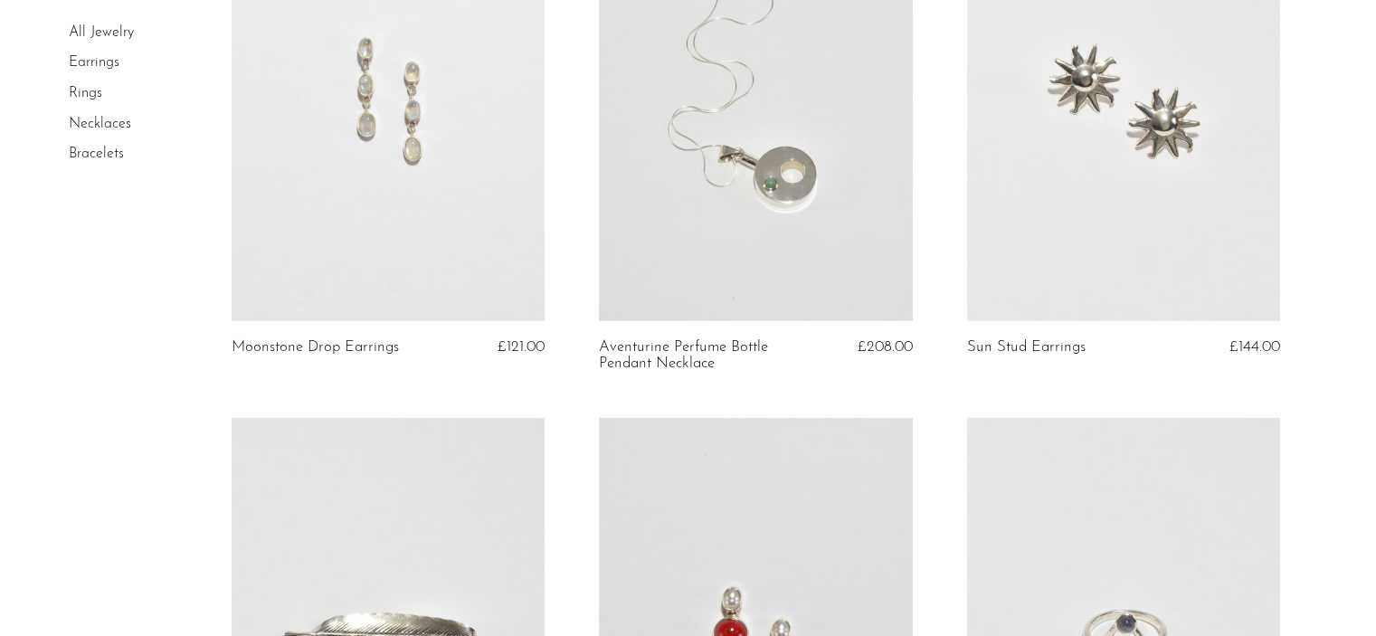
click at [463, 271] on link at bounding box center [388, 101] width 313 height 439
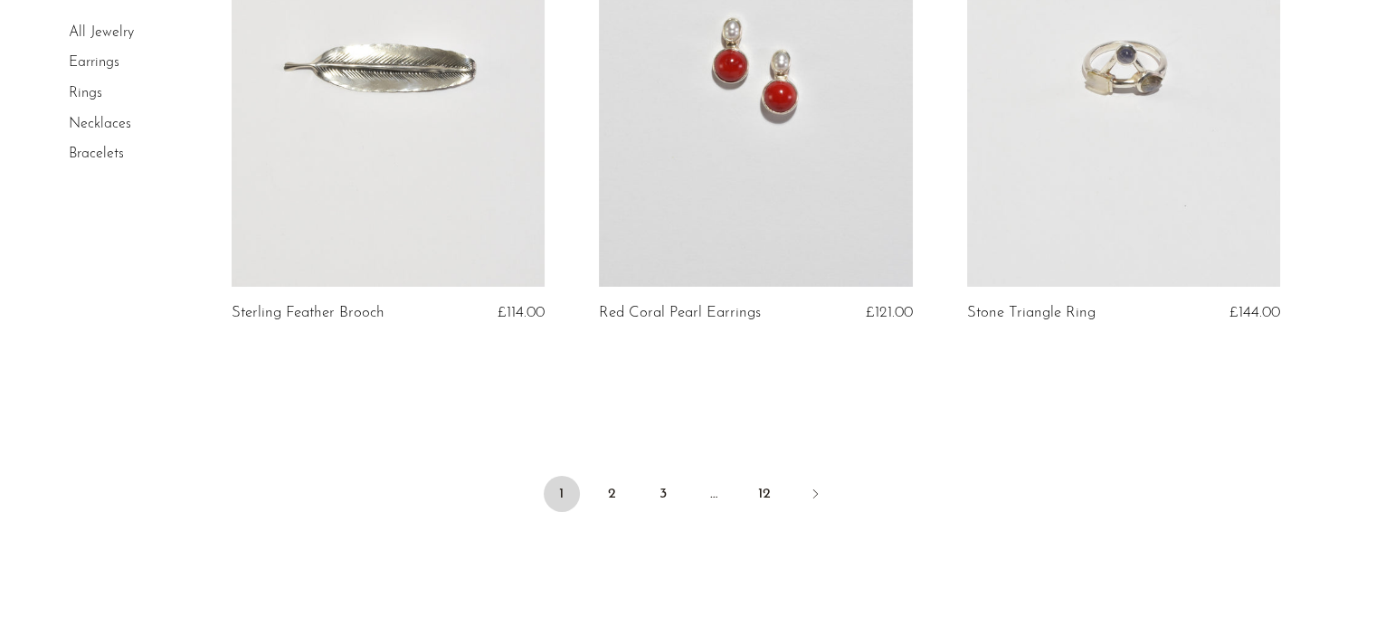
scroll to position [6105, 0]
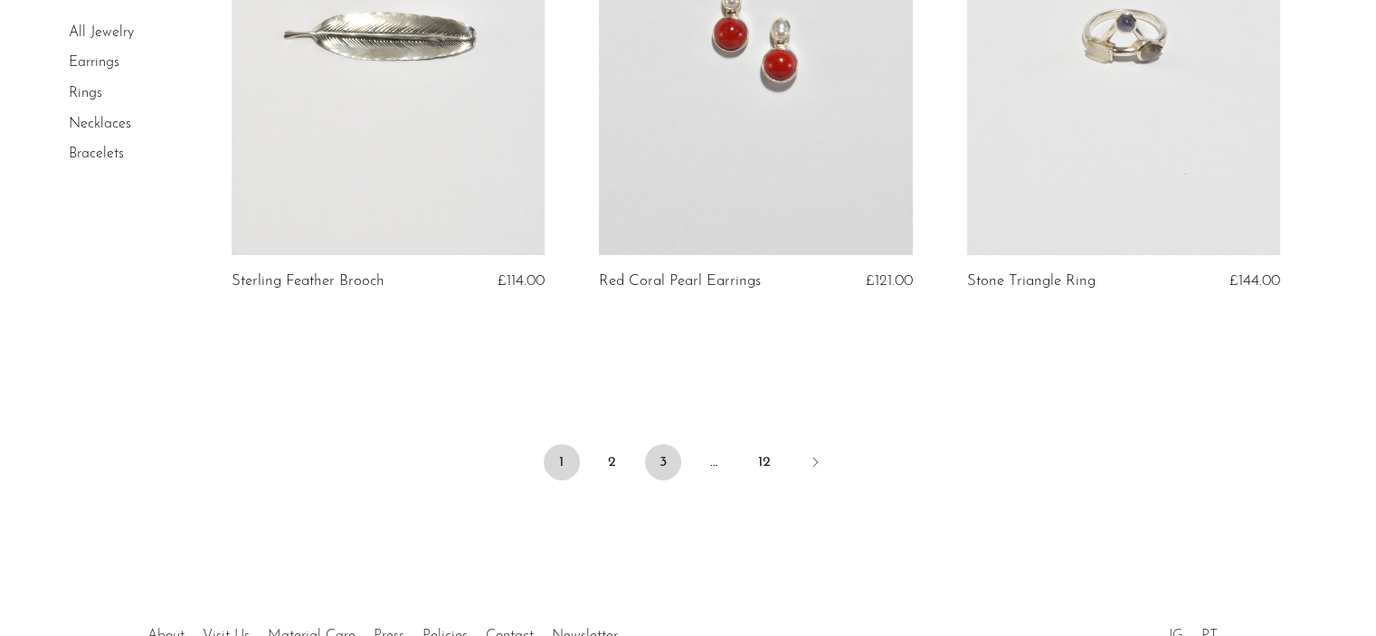
click at [649, 454] on link "3" at bounding box center [663, 462] width 36 height 36
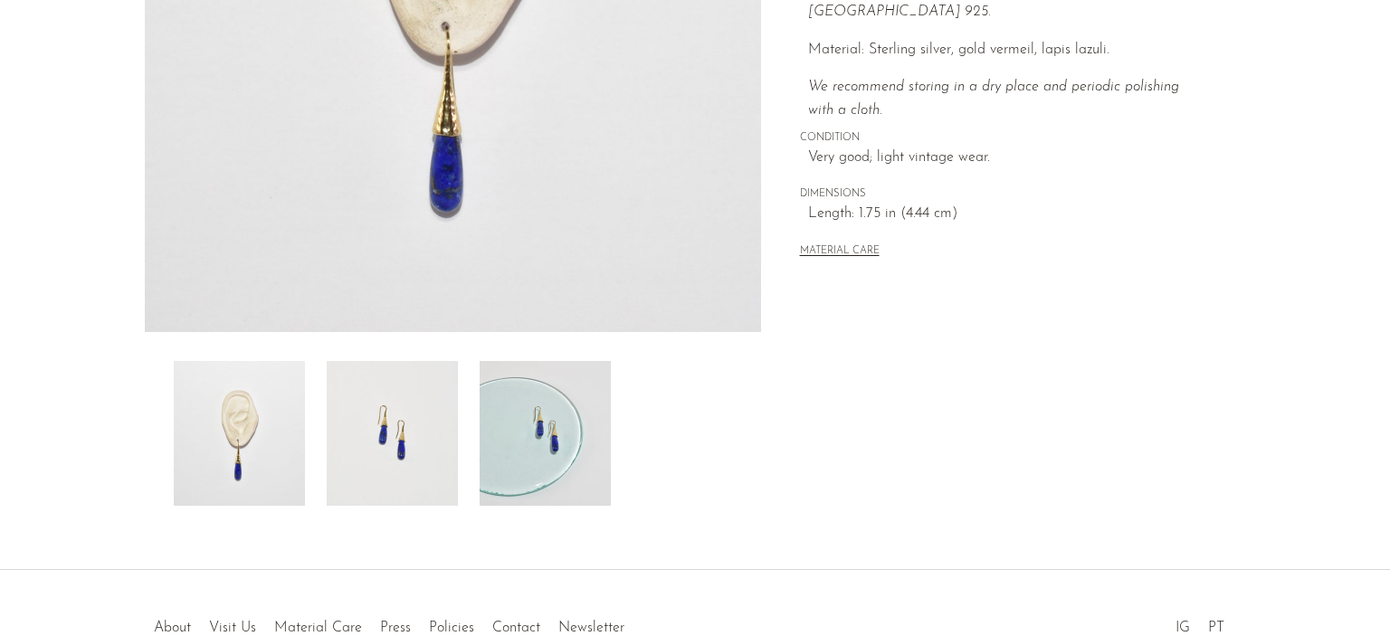
scroll to position [471, 0]
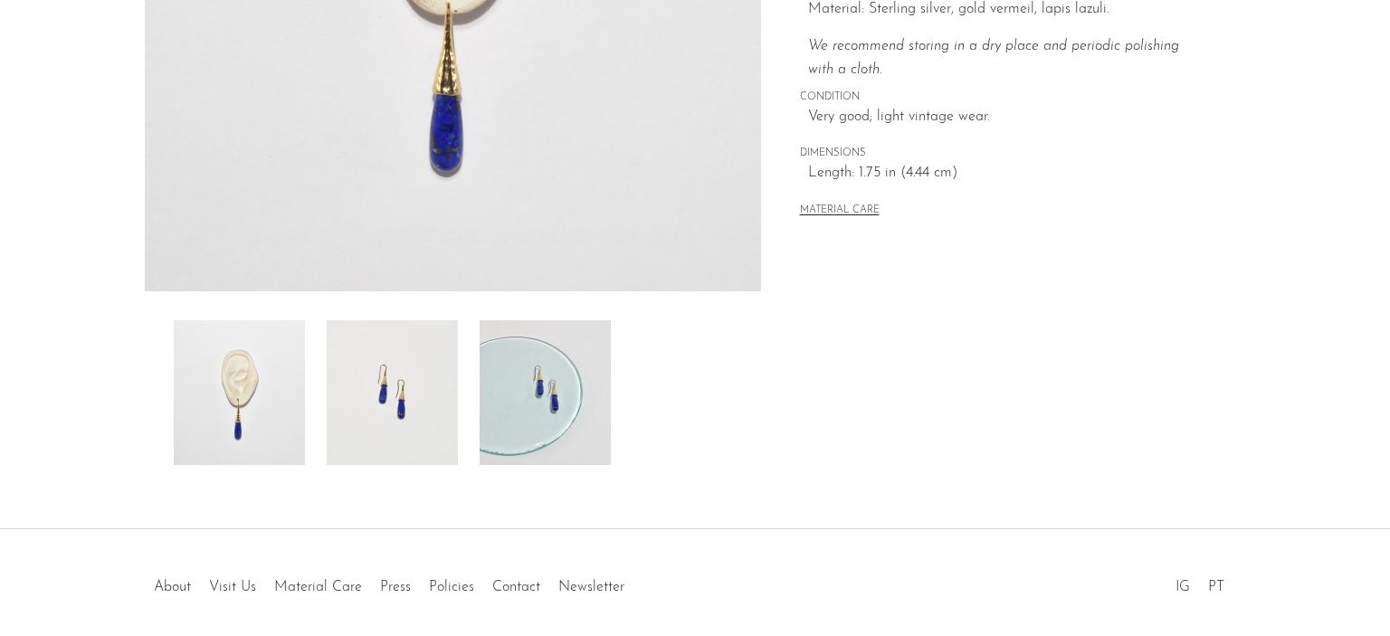
click at [518, 391] on img at bounding box center [545, 392] width 131 height 145
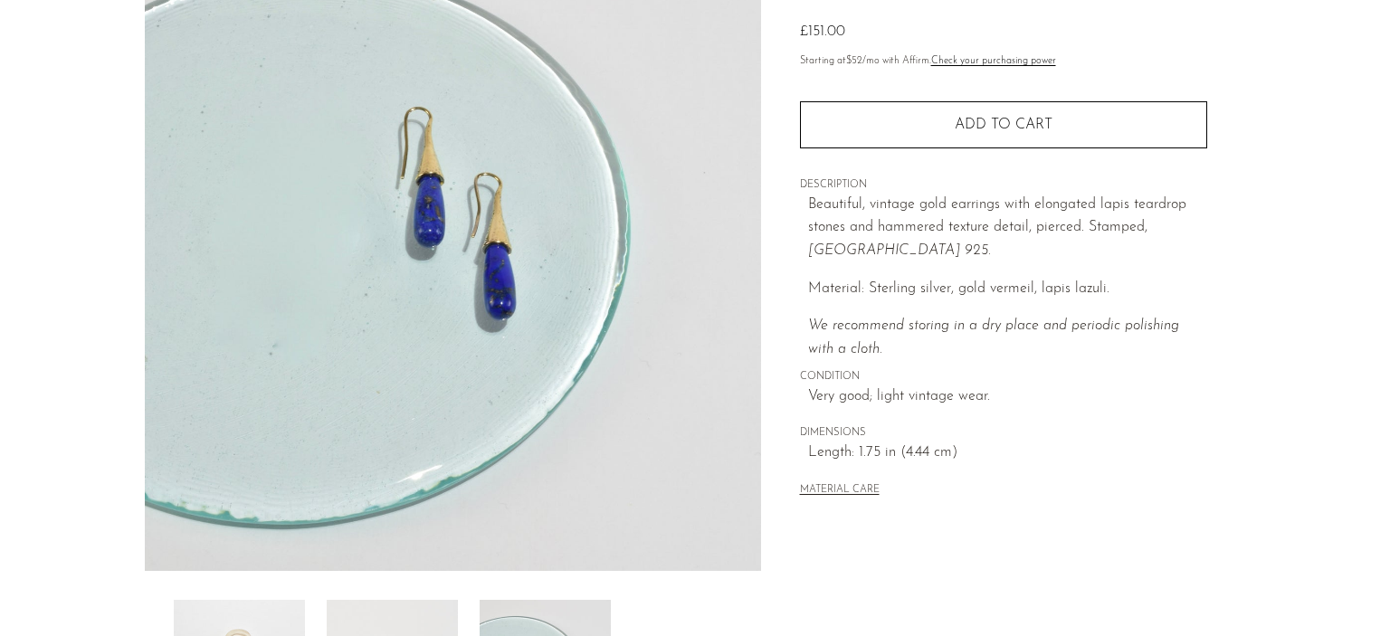
scroll to position [101, 0]
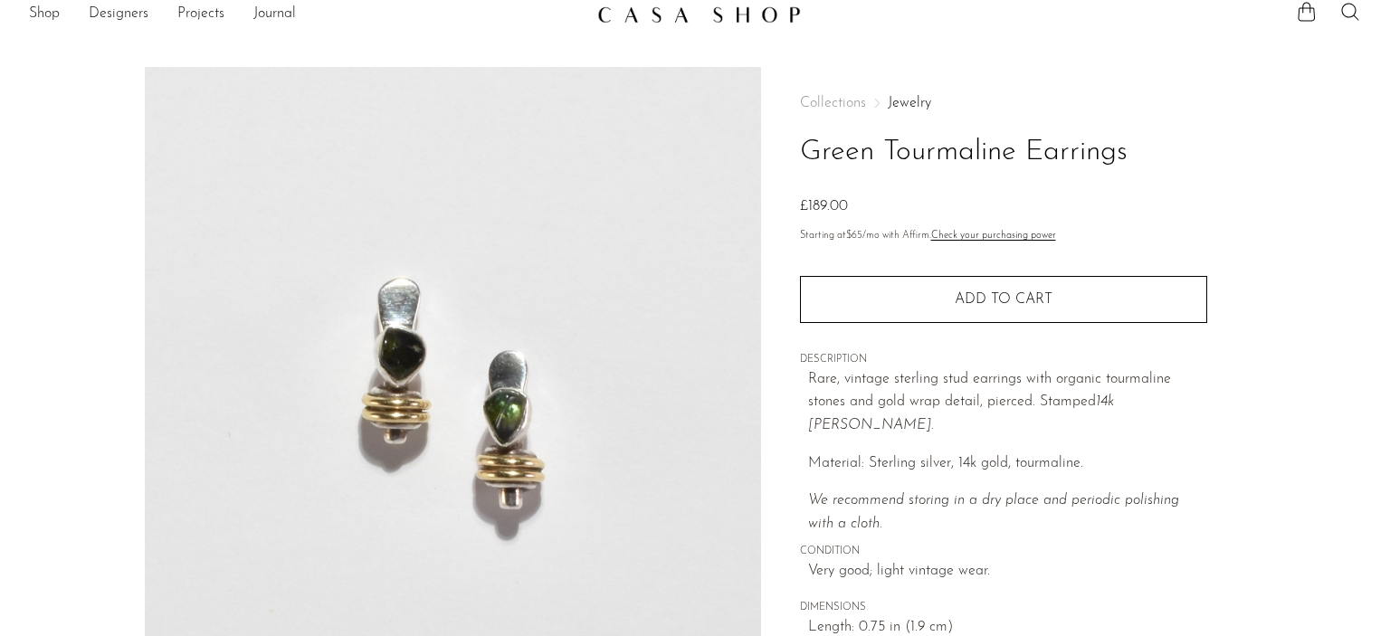
scroll to position [10, 0]
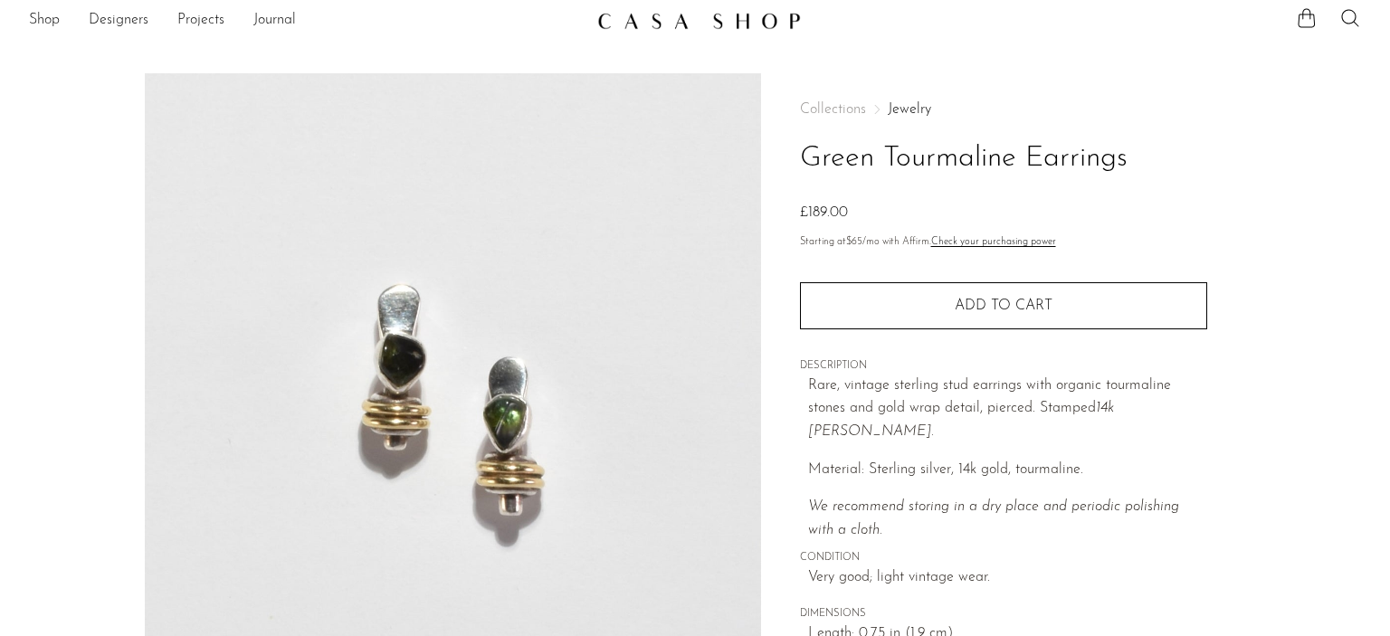
click at [487, 317] on img at bounding box center [453, 412] width 616 height 679
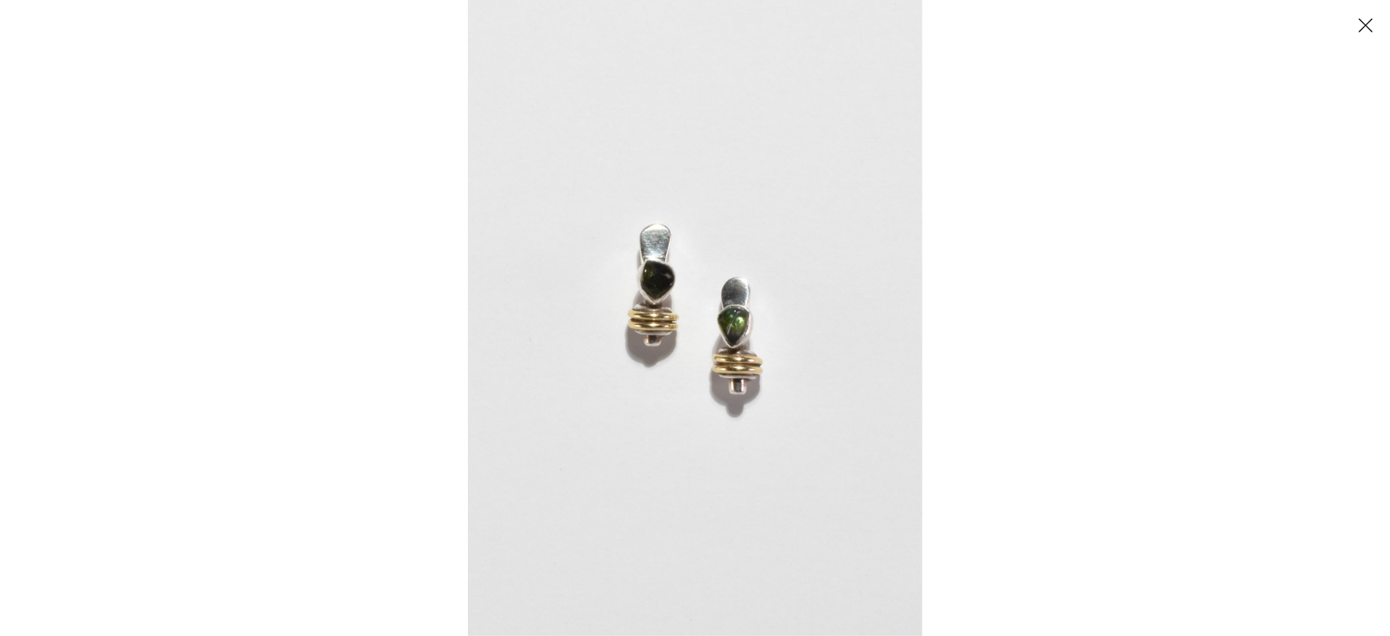
click at [595, 336] on img at bounding box center [695, 318] width 454 height 636
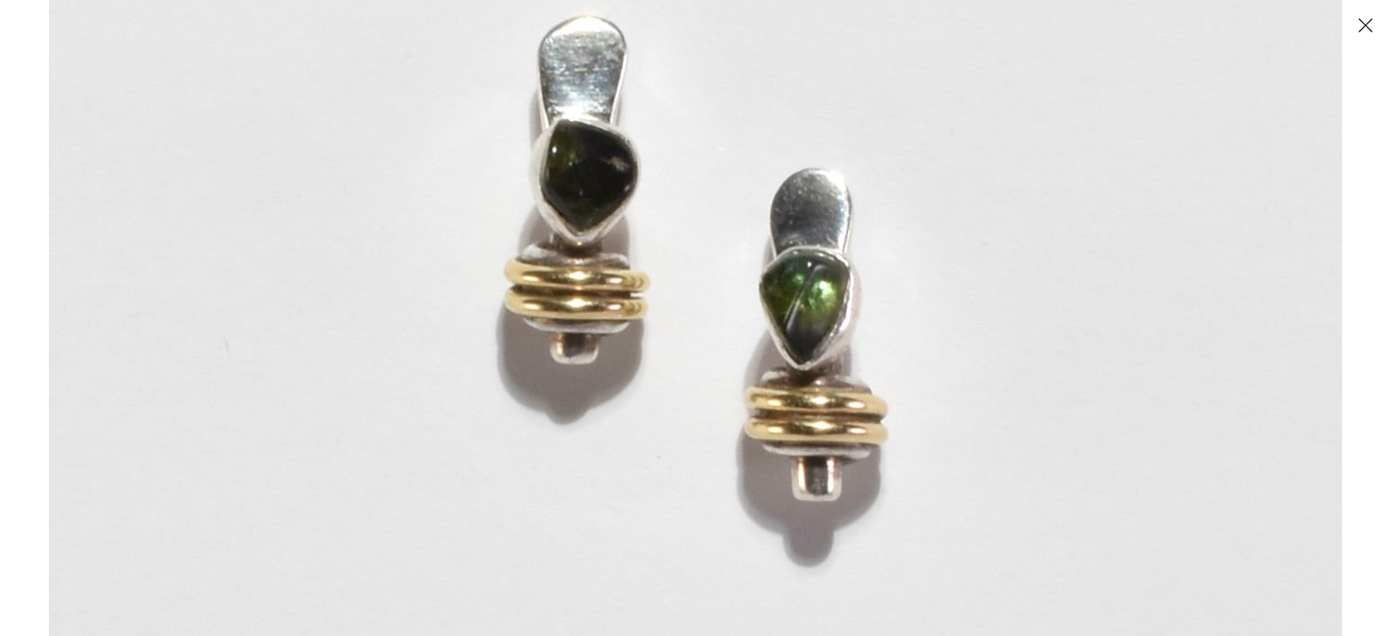
click at [618, 327] on img at bounding box center [695, 284] width 1293 height 1810
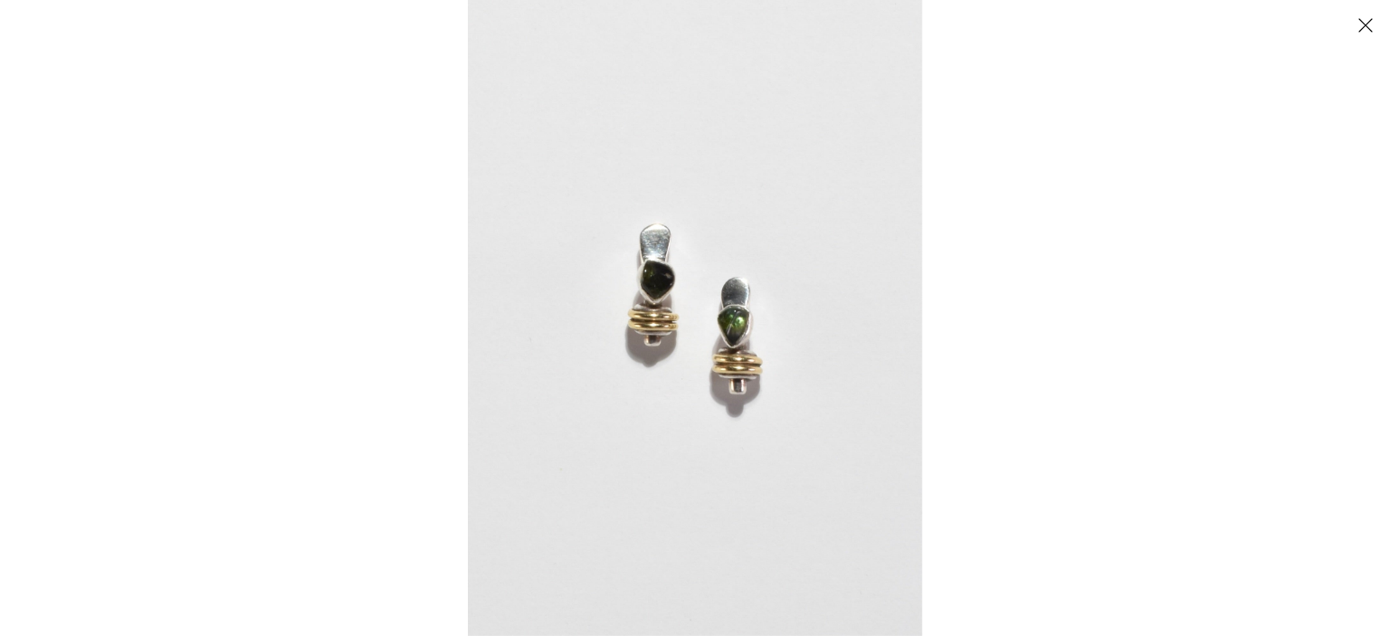
click at [1301, 71] on div at bounding box center [1163, 318] width 1390 height 636
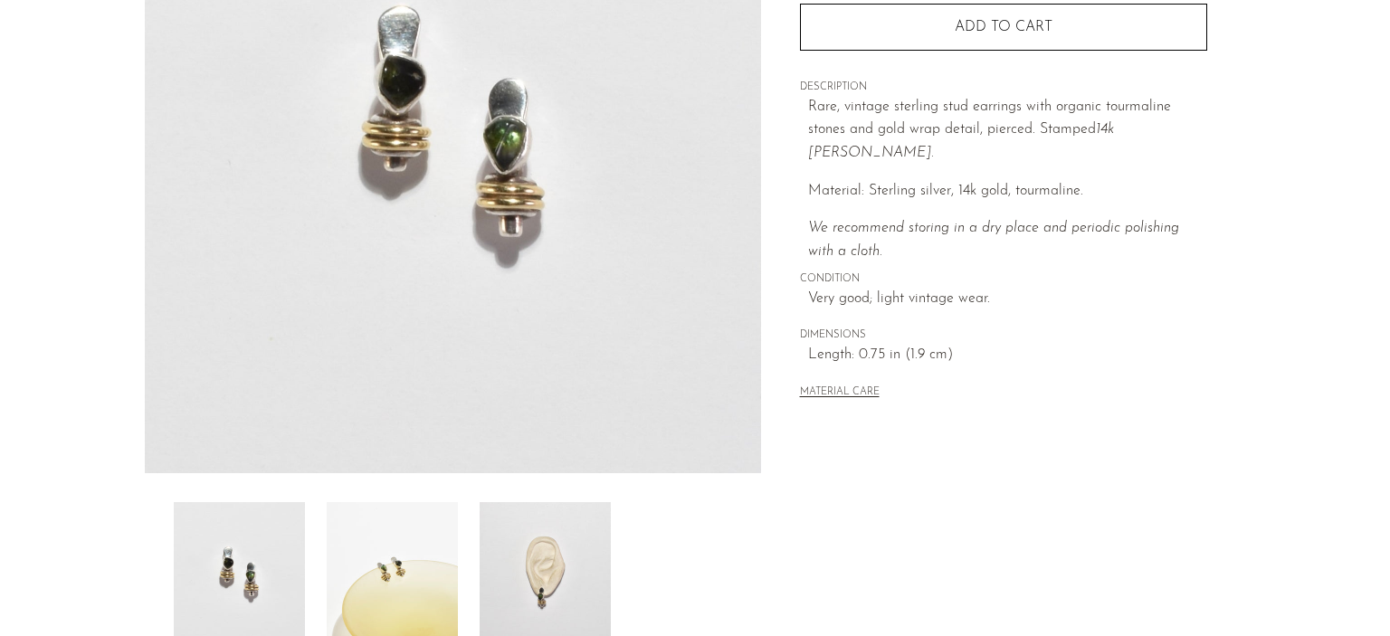
scroll to position [542, 0]
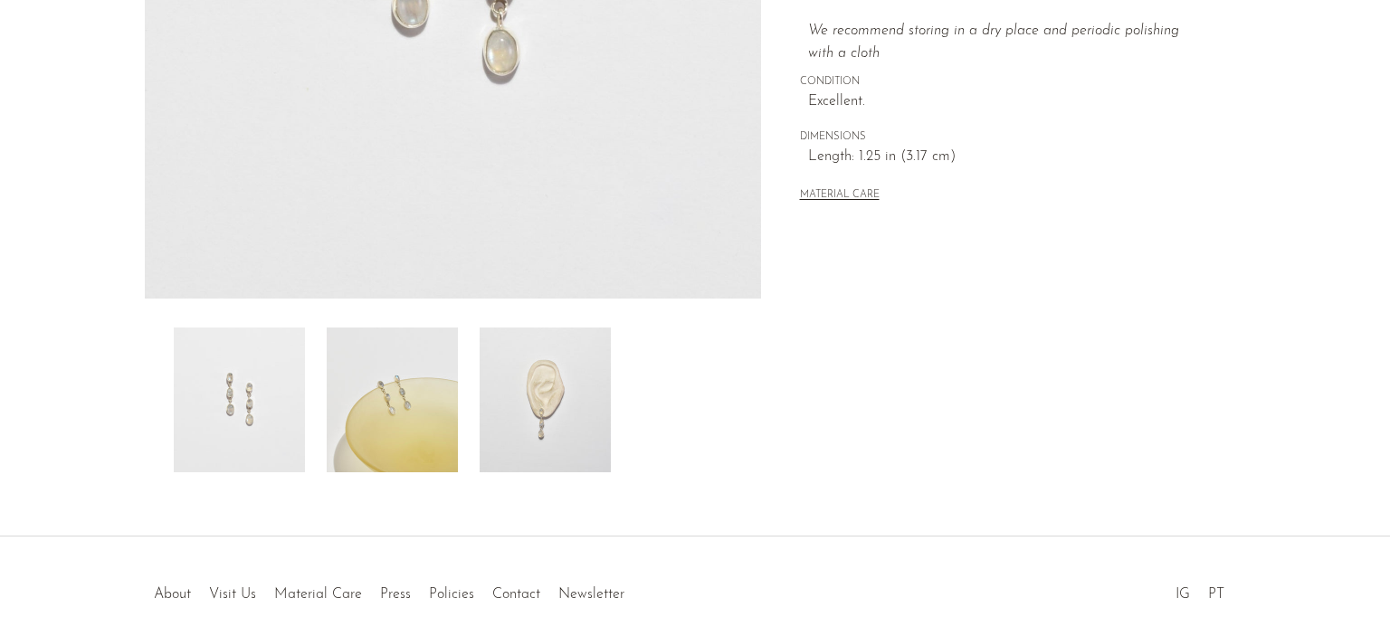
scroll to position [465, 0]
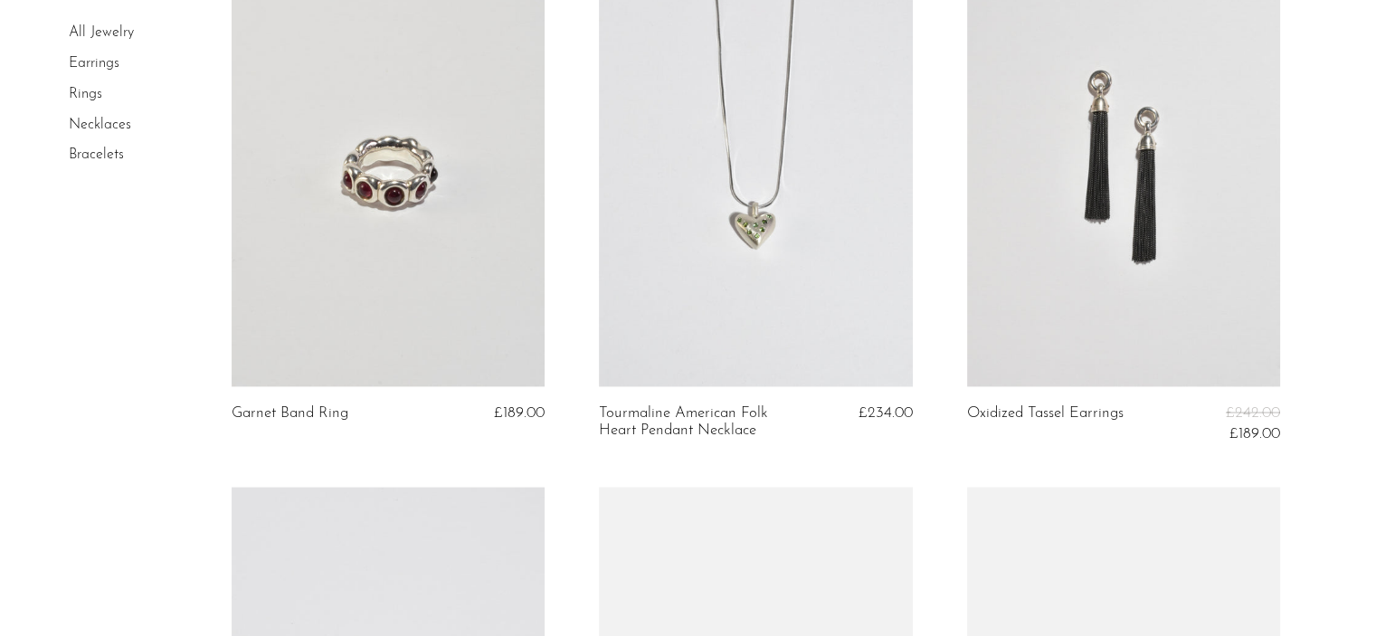
scroll to position [3384, 0]
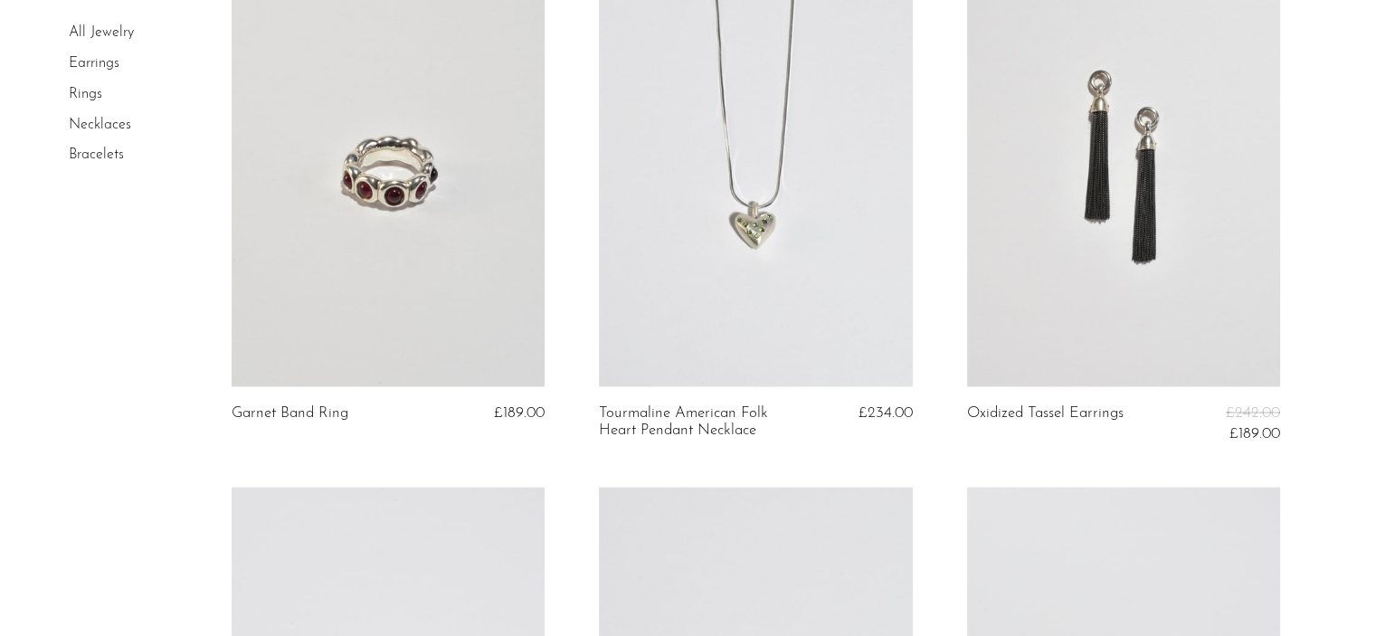
click at [1082, 236] on link at bounding box center [1123, 167] width 313 height 439
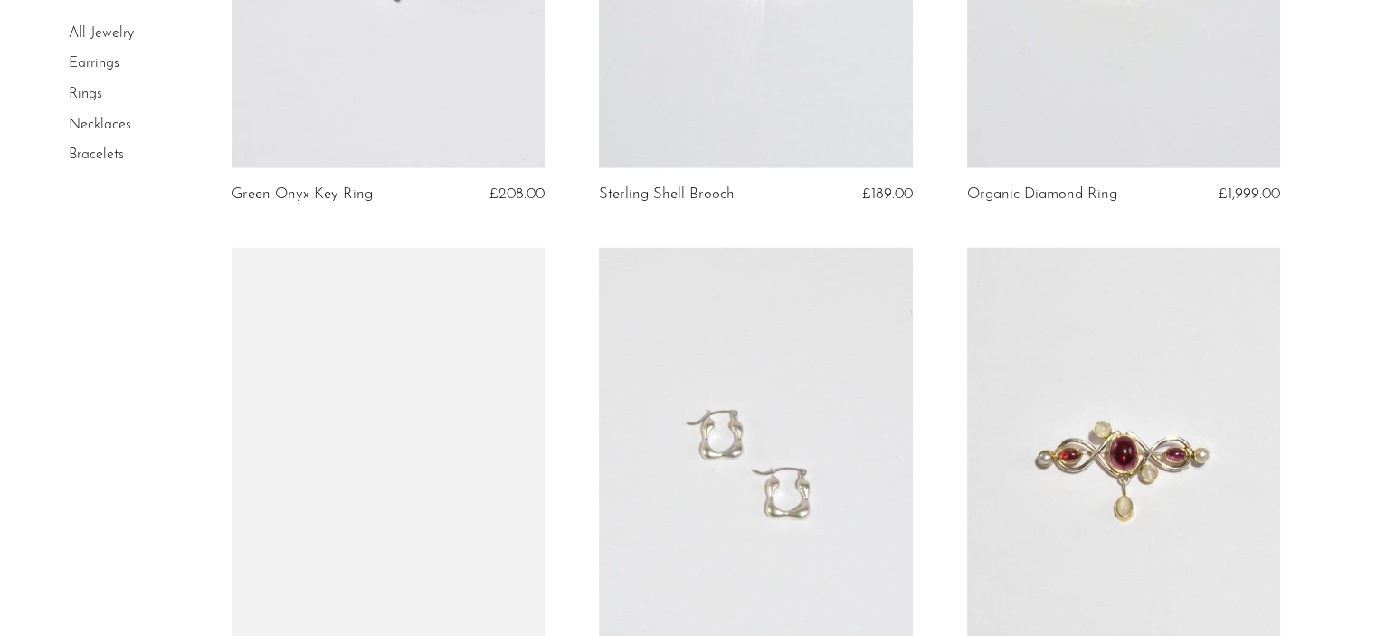
scroll to position [3920, 0]
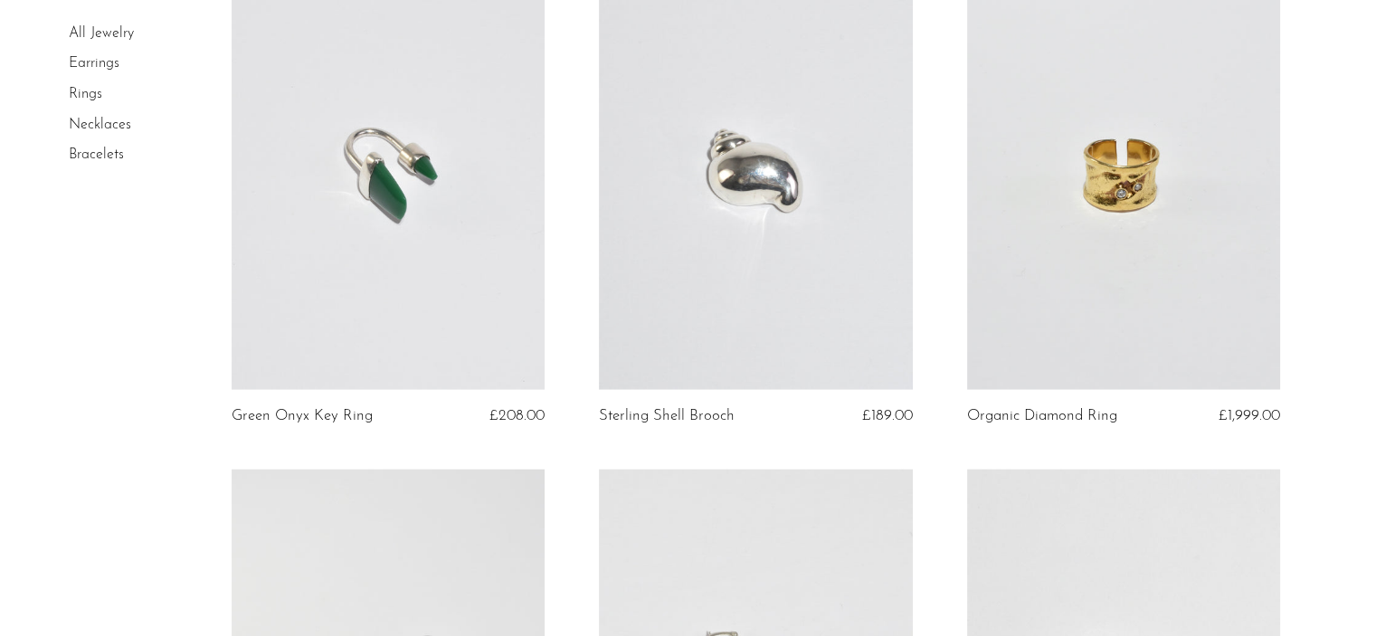
click at [463, 266] on link at bounding box center [388, 170] width 313 height 439
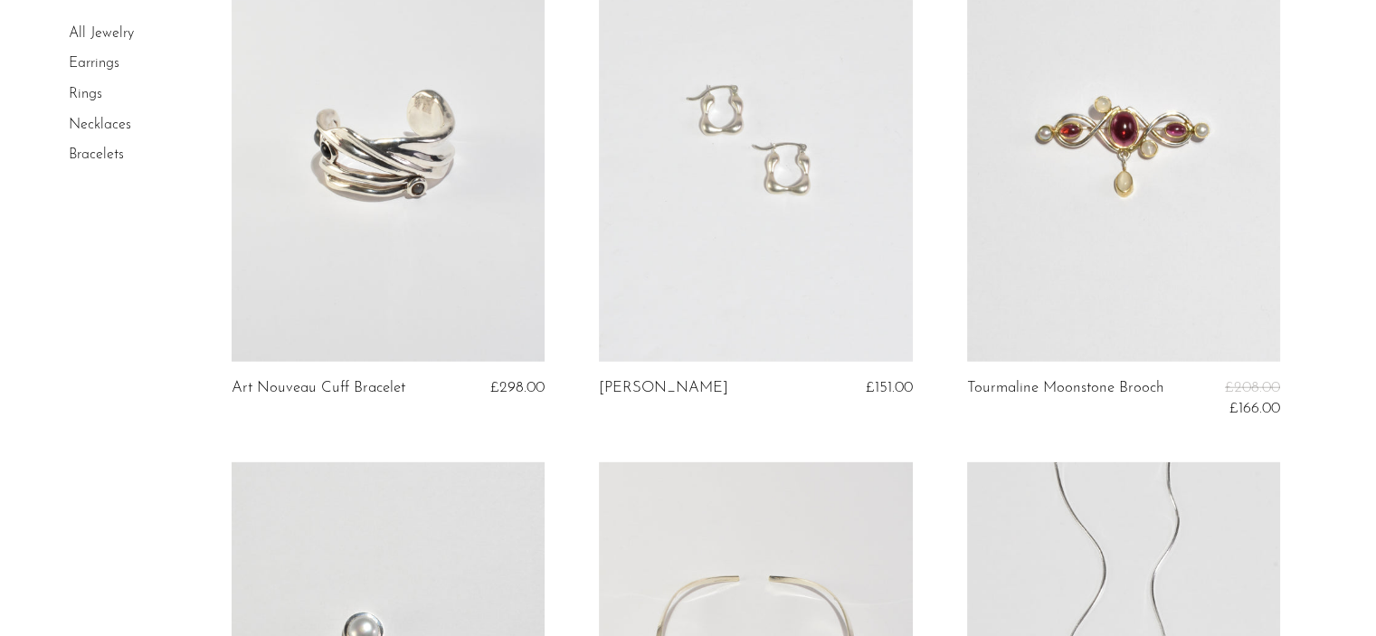
scroll to position [4464, 0]
click at [691, 204] on link at bounding box center [755, 144] width 313 height 439
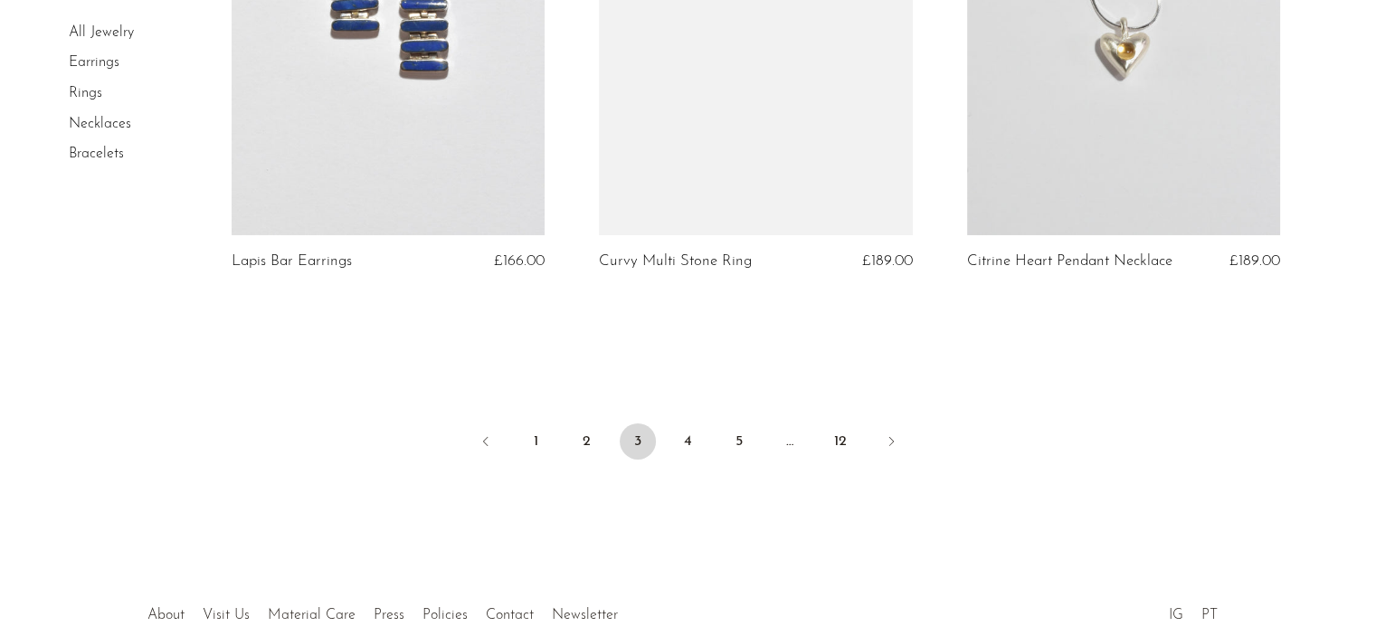
scroll to position [6285, 0]
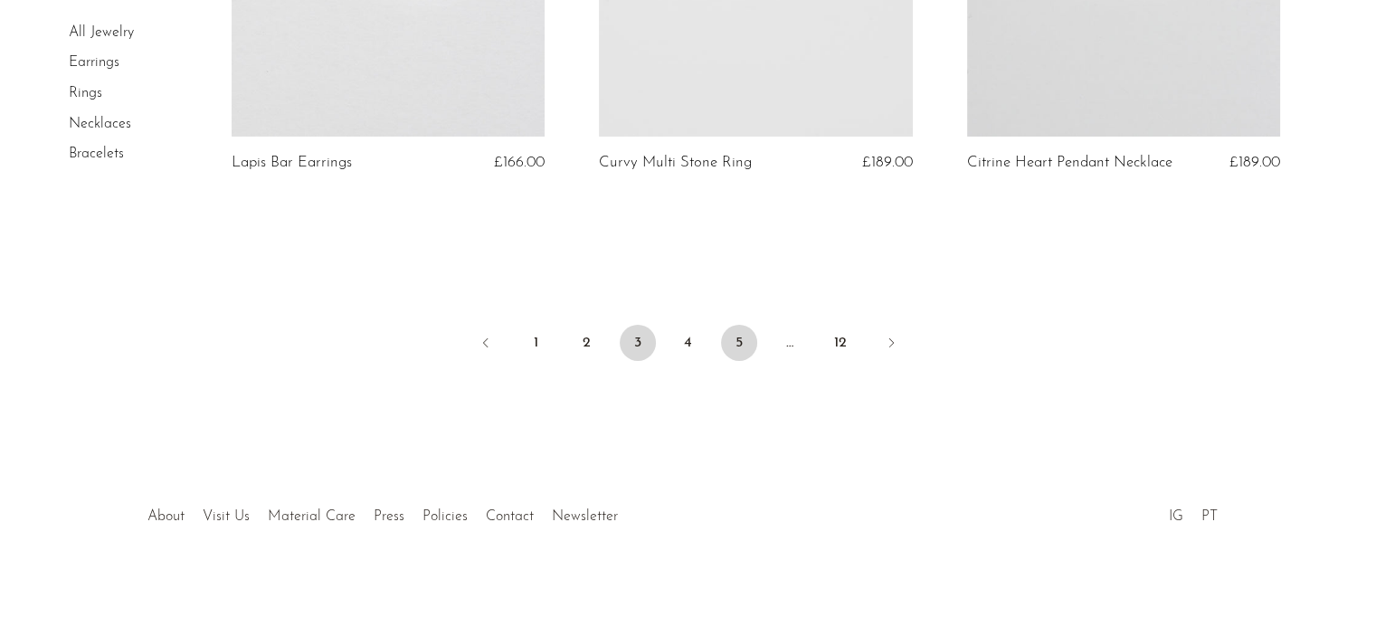
click at [732, 346] on link "5" at bounding box center [739, 343] width 36 height 36
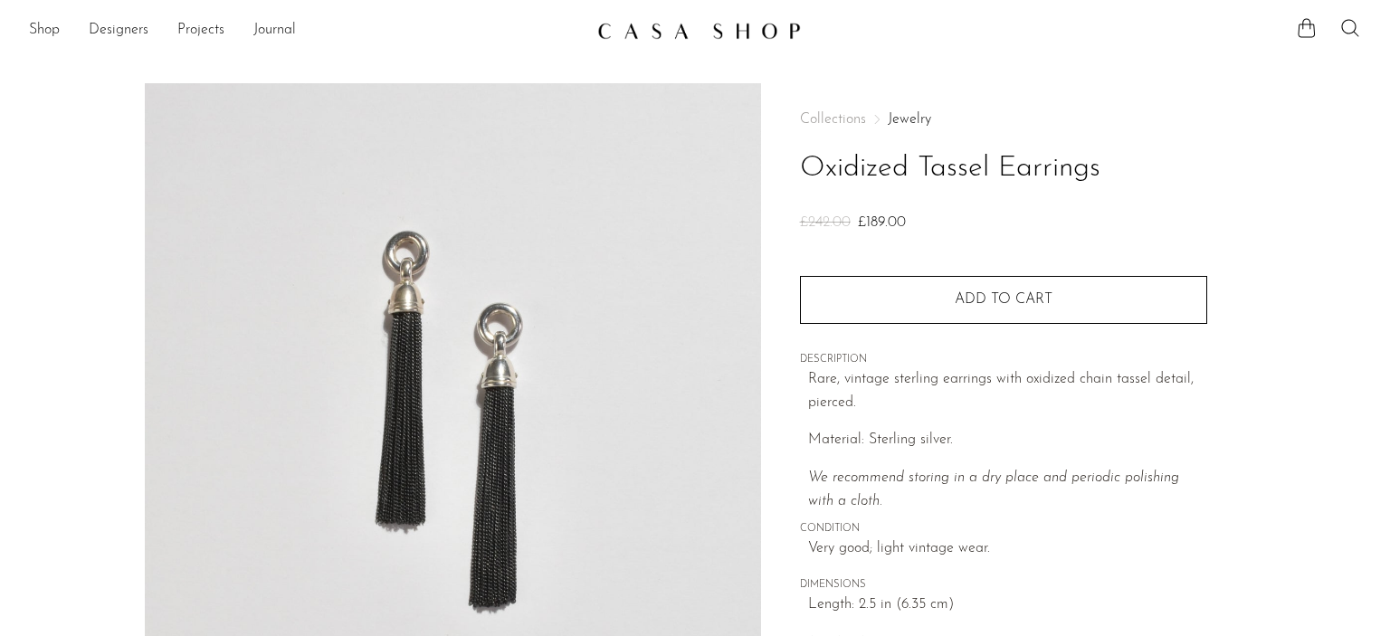
click at [438, 450] on img at bounding box center [453, 422] width 616 height 679
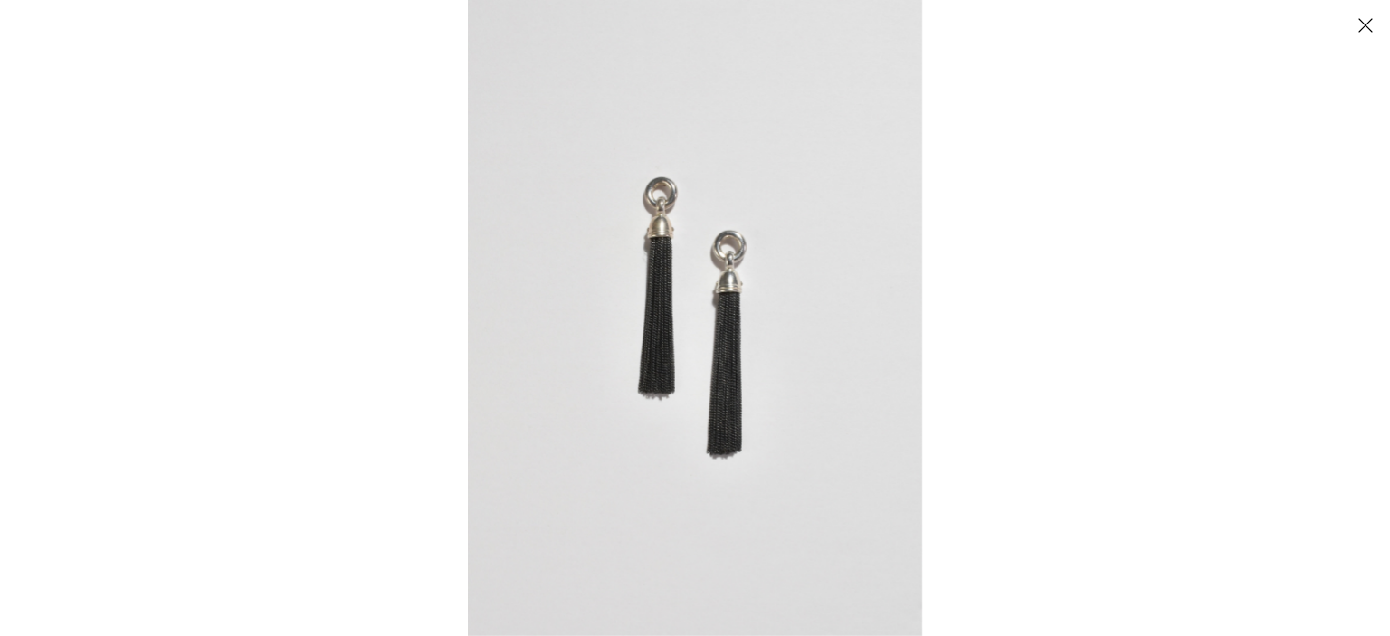
click at [655, 355] on img at bounding box center [695, 318] width 454 height 636
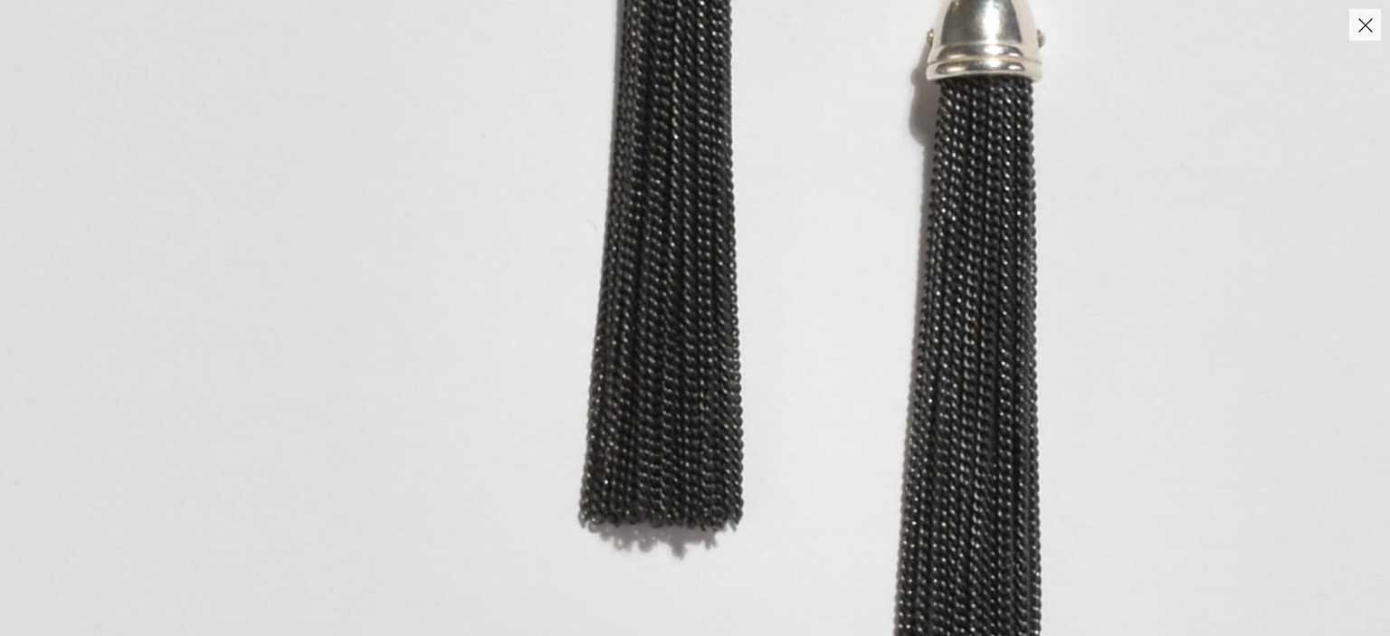
click at [655, 355] on img at bounding box center [833, 192] width 2020 height 2828
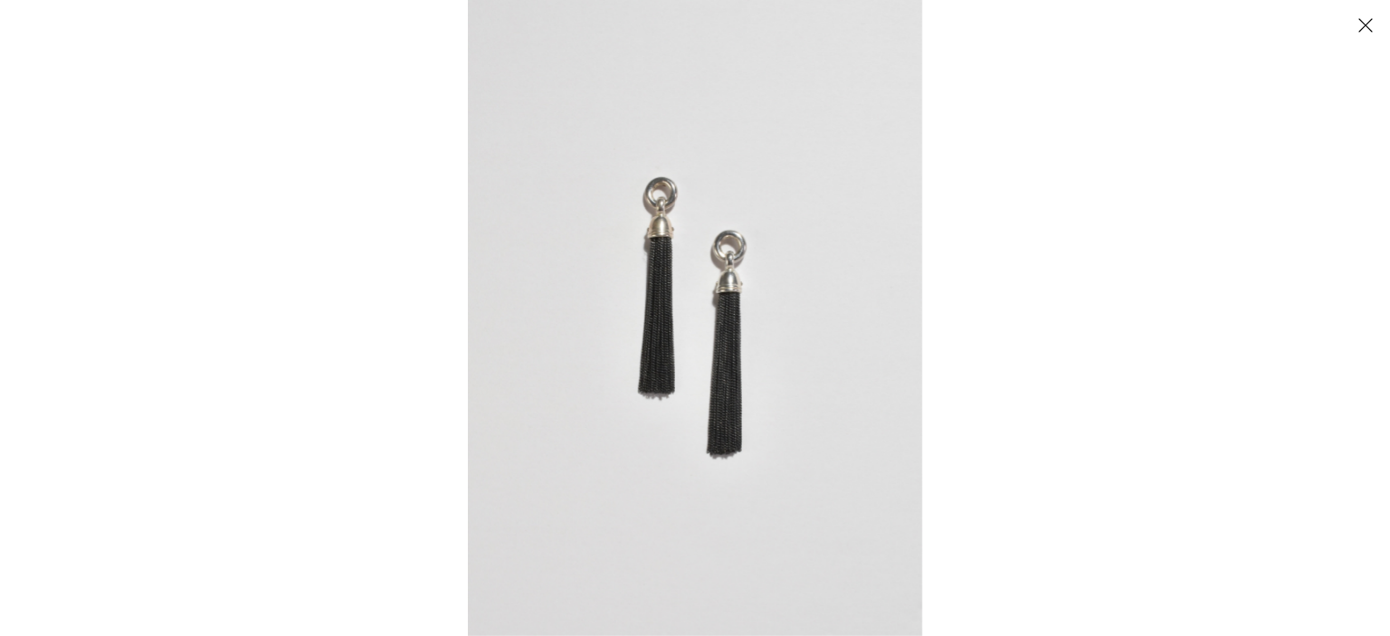
click at [1359, 27] on button "Close" at bounding box center [1365, 25] width 32 height 32
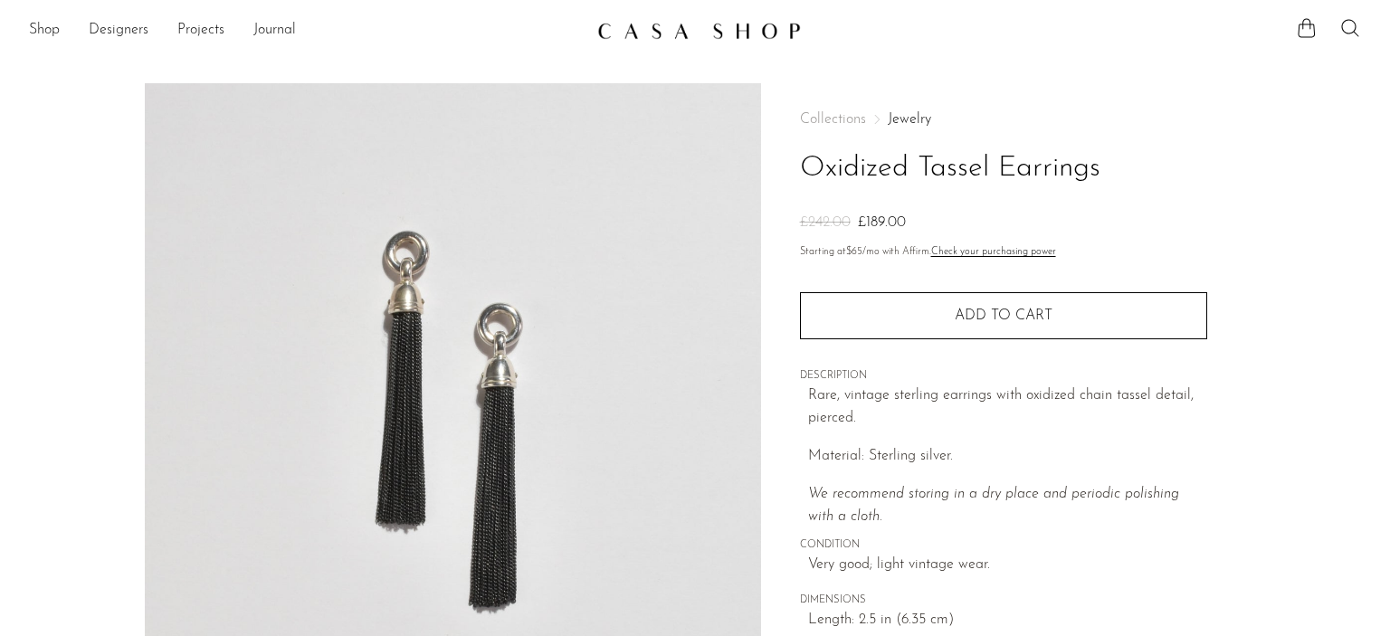
scroll to position [490, 0]
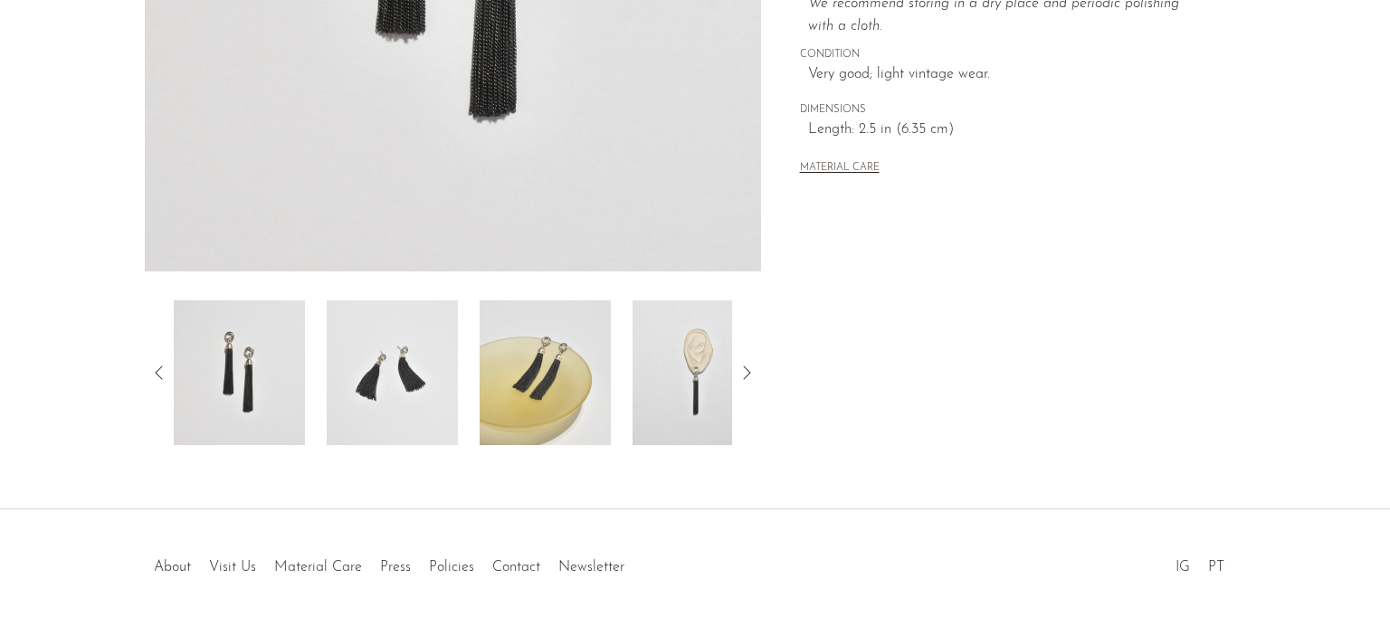
click at [572, 366] on img at bounding box center [545, 372] width 131 height 145
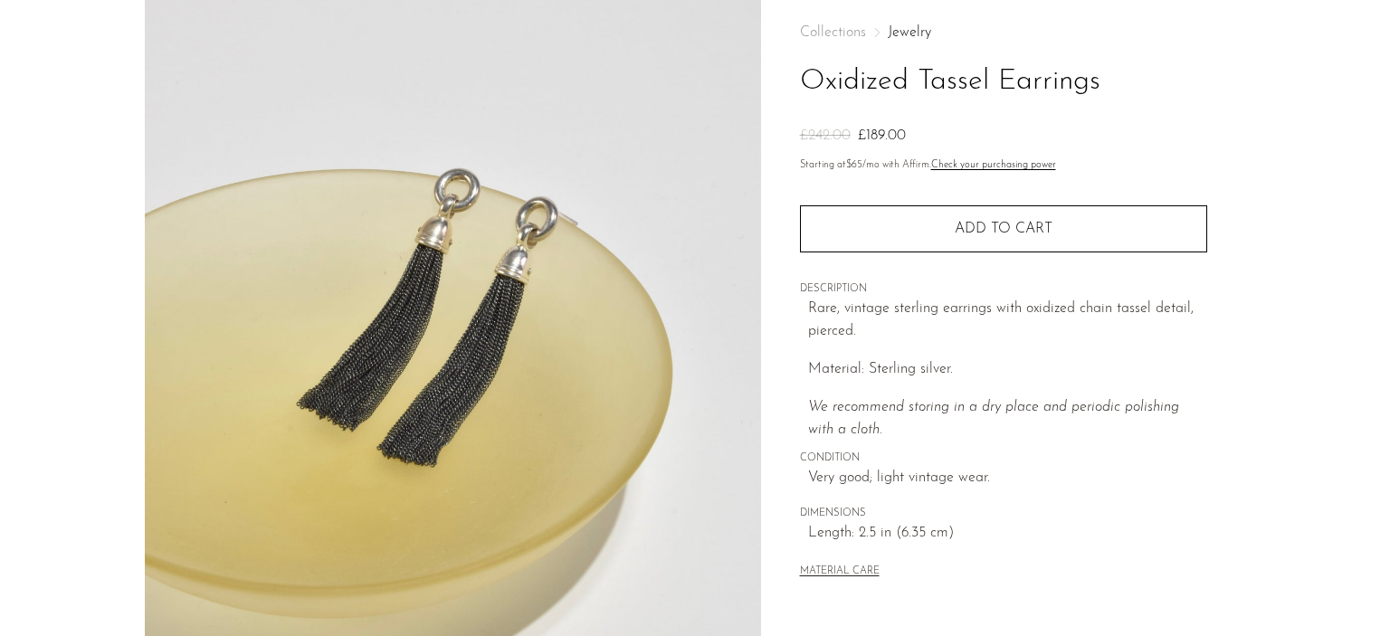
scroll to position [86, 0]
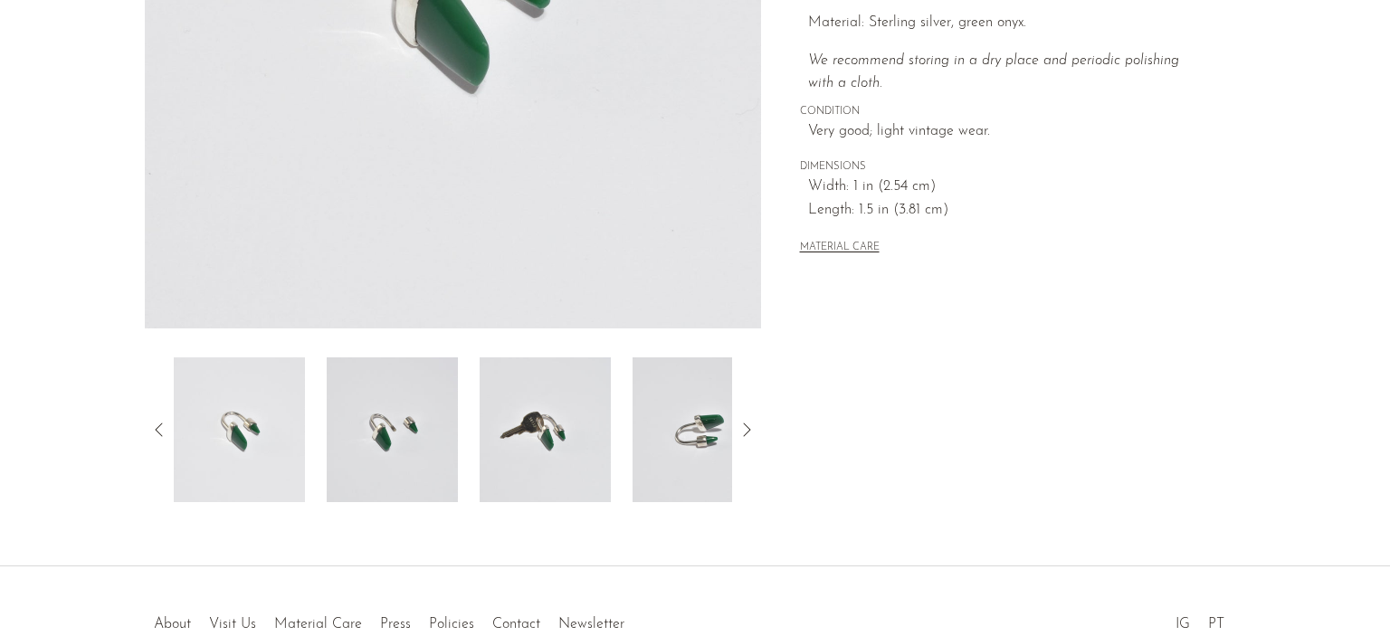
scroll to position [434, 0]
click at [543, 433] on img at bounding box center [545, 428] width 131 height 145
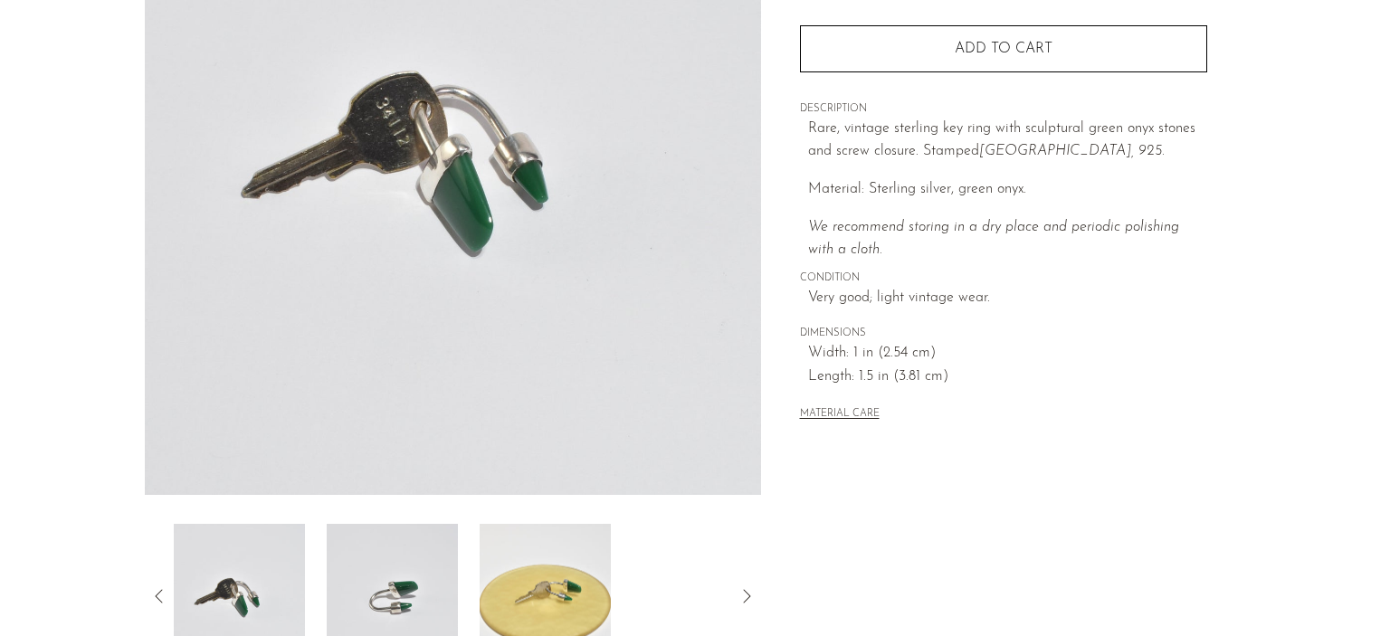
scroll to position [277, 0]
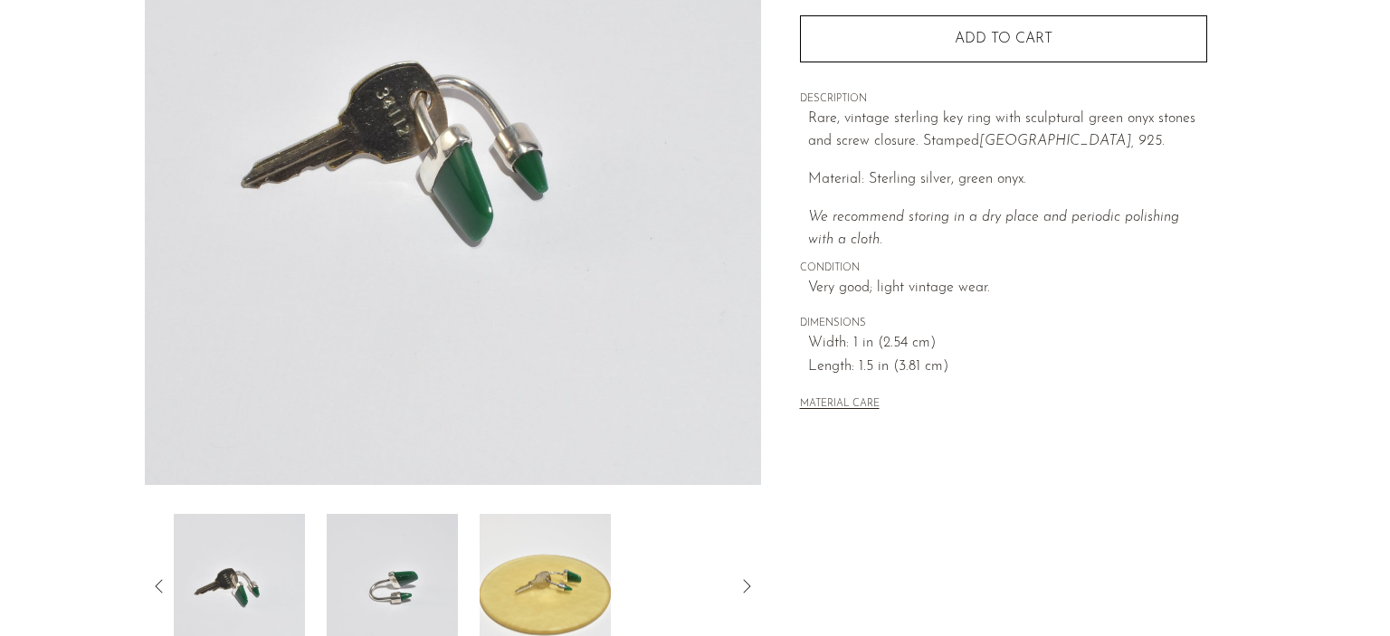
click at [545, 563] on img at bounding box center [545, 586] width 131 height 145
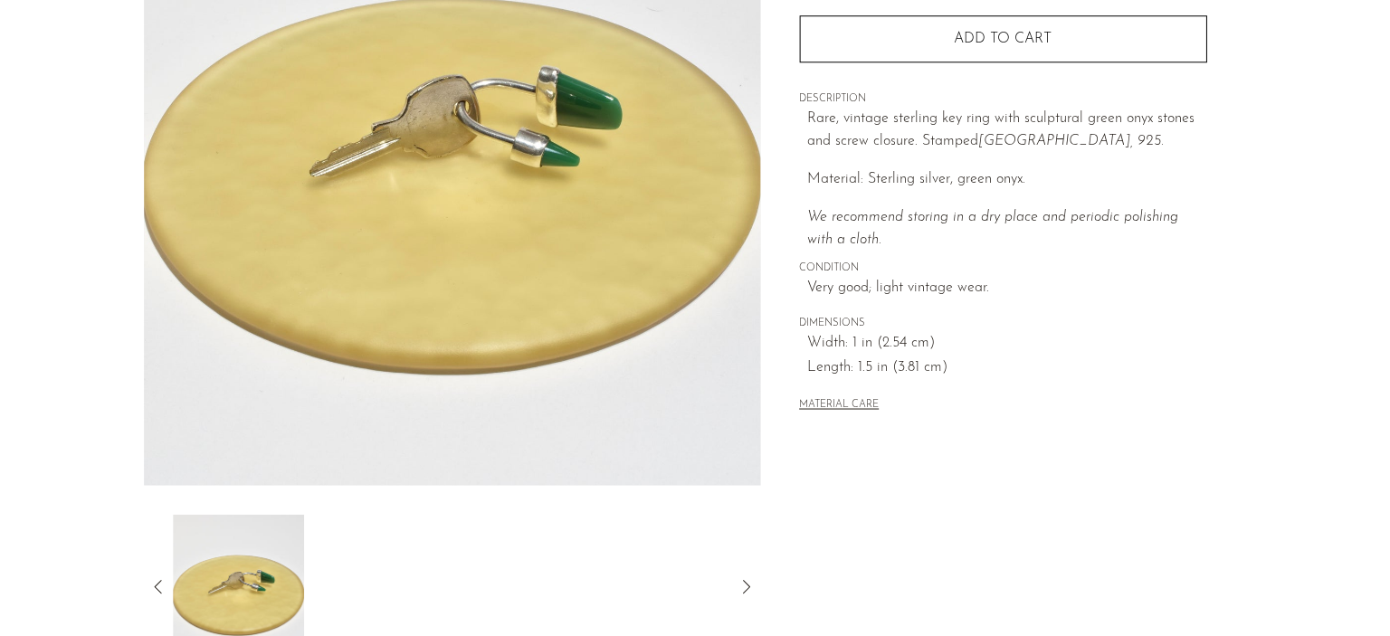
scroll to position [276, 0]
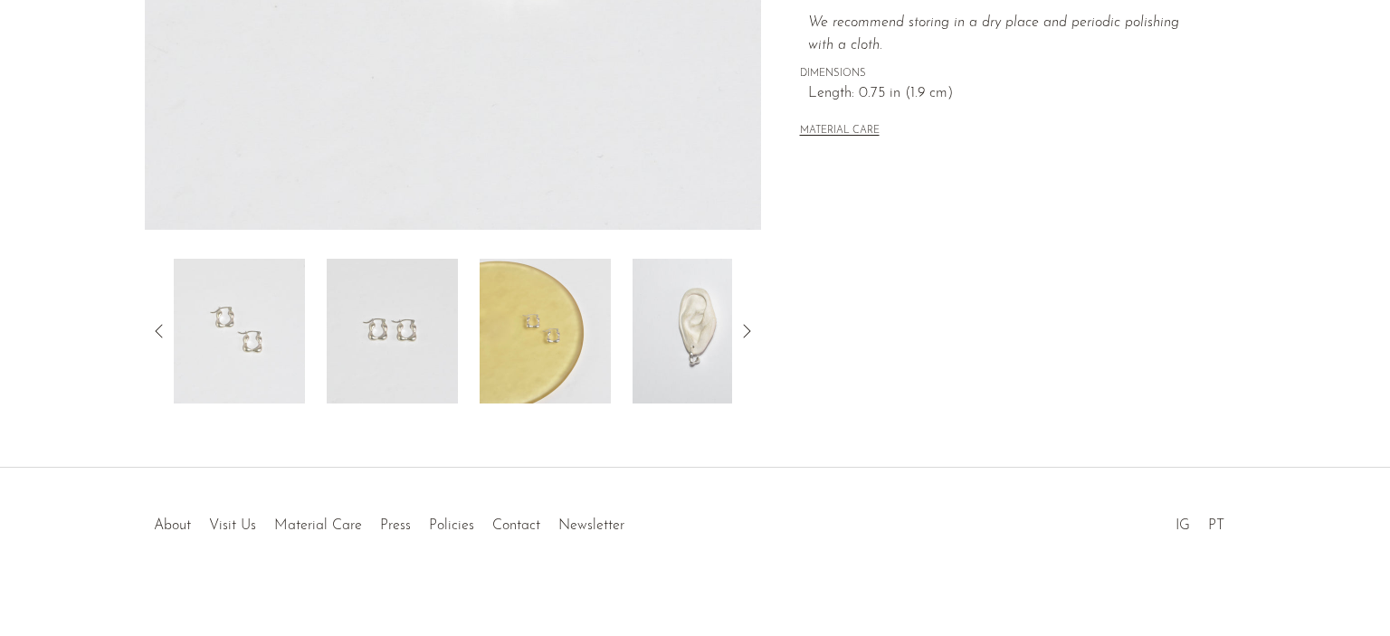
scroll to position [538, 0]
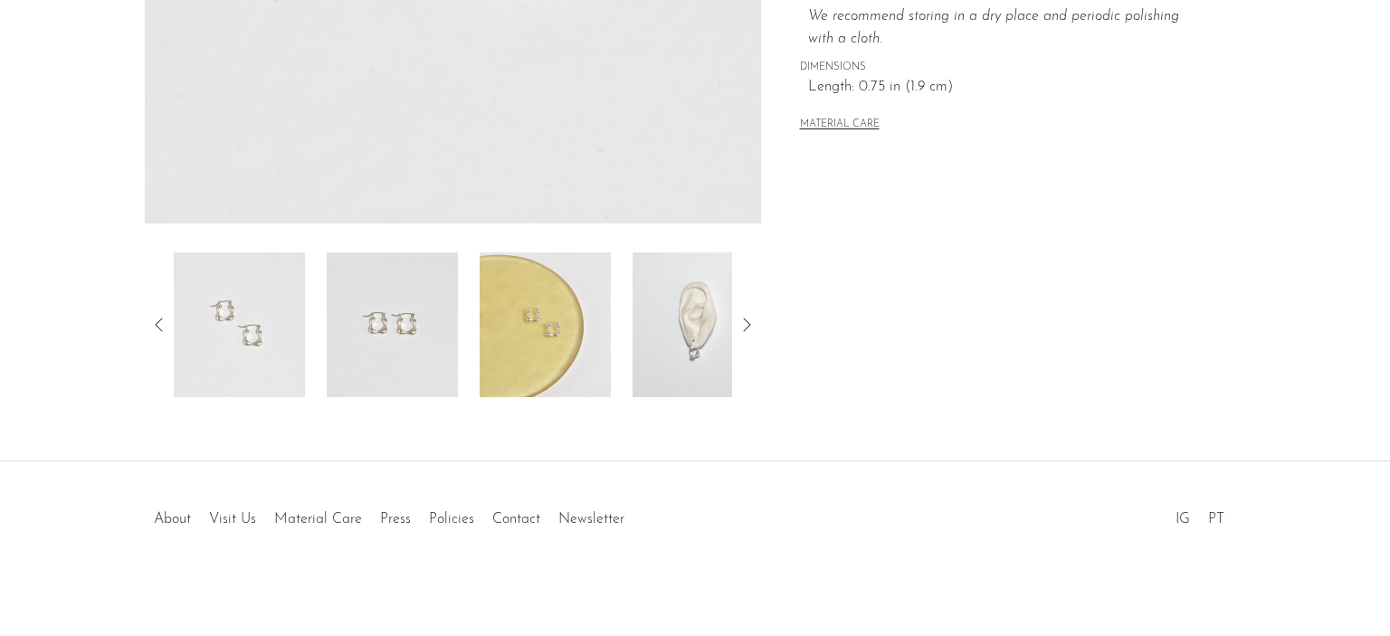
click at [585, 331] on img at bounding box center [545, 324] width 131 height 145
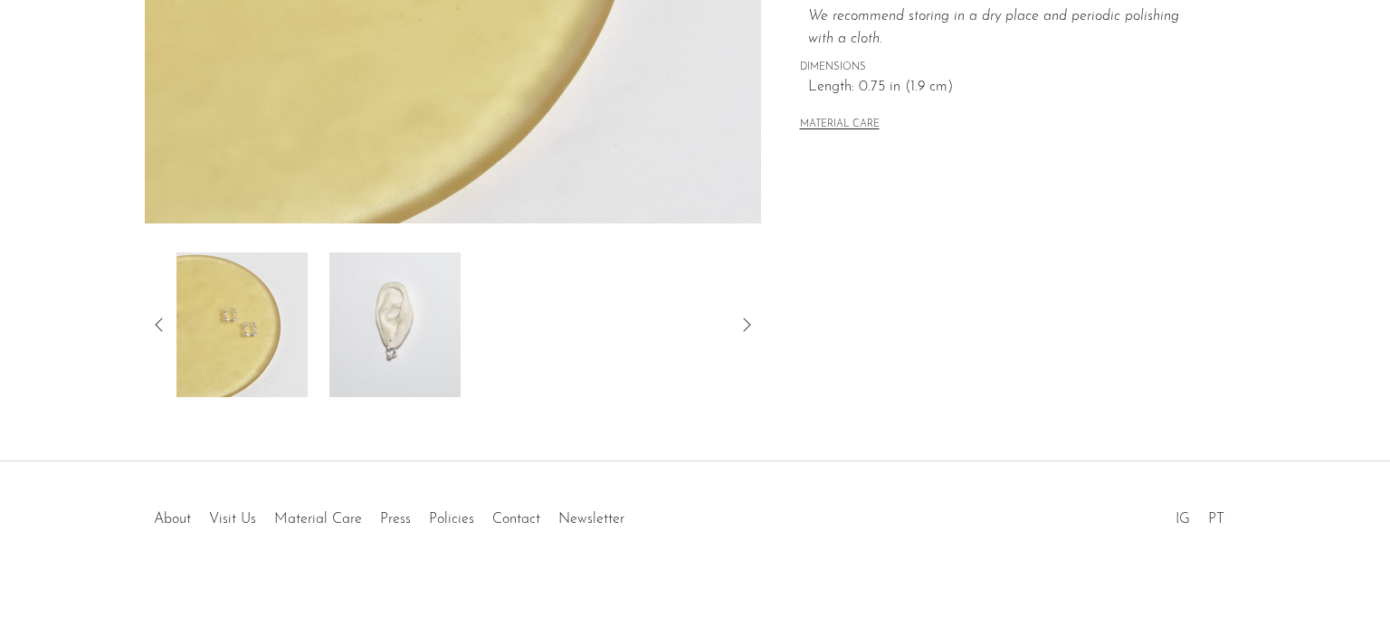
scroll to position [203, 0]
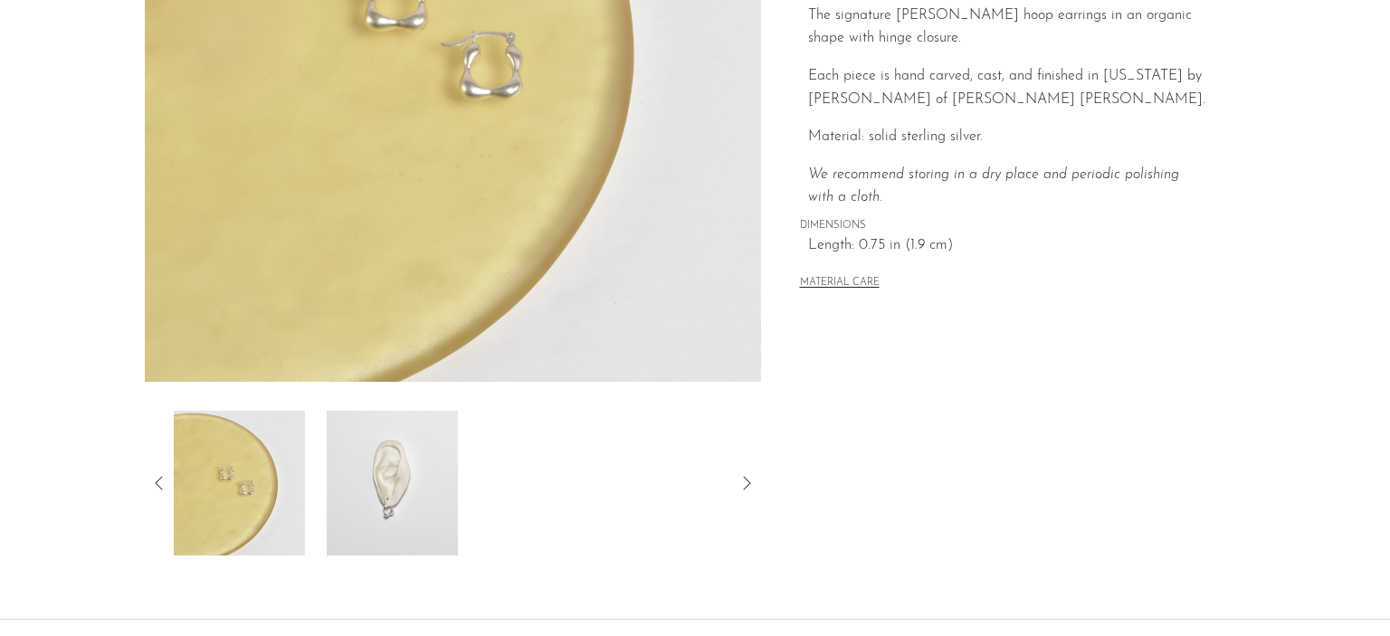
click at [395, 479] on img at bounding box center [392, 483] width 131 height 145
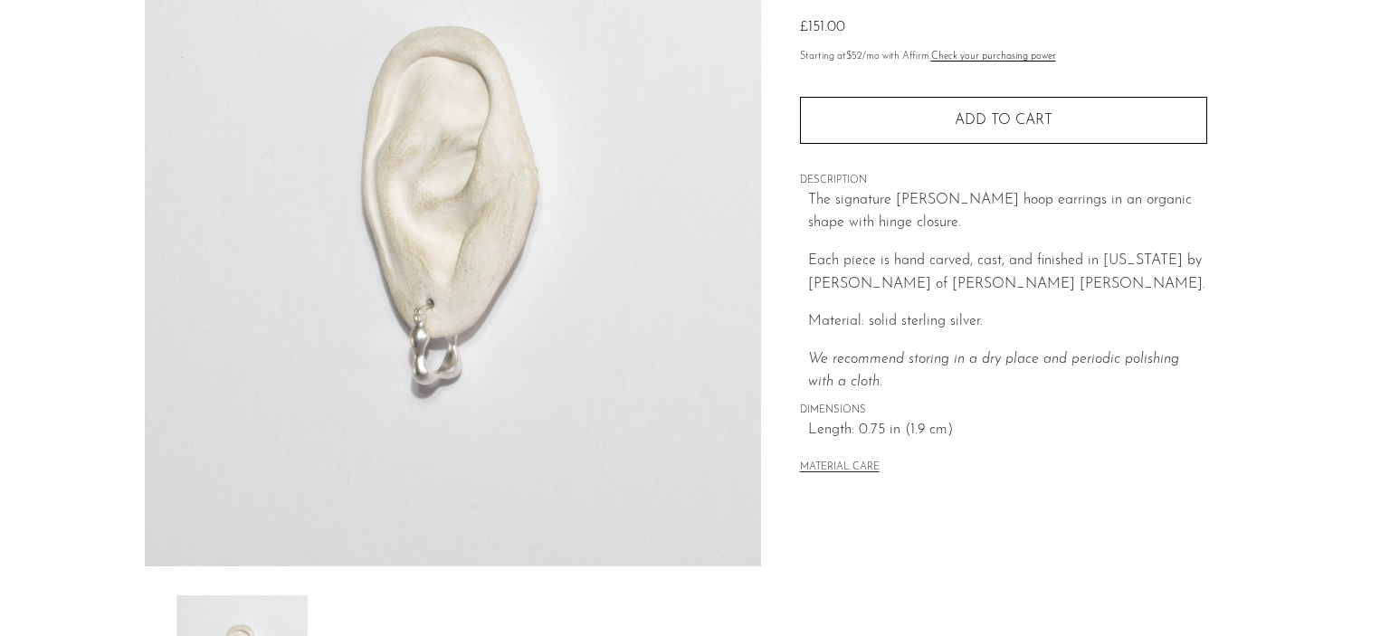
scroll to position [176, 0]
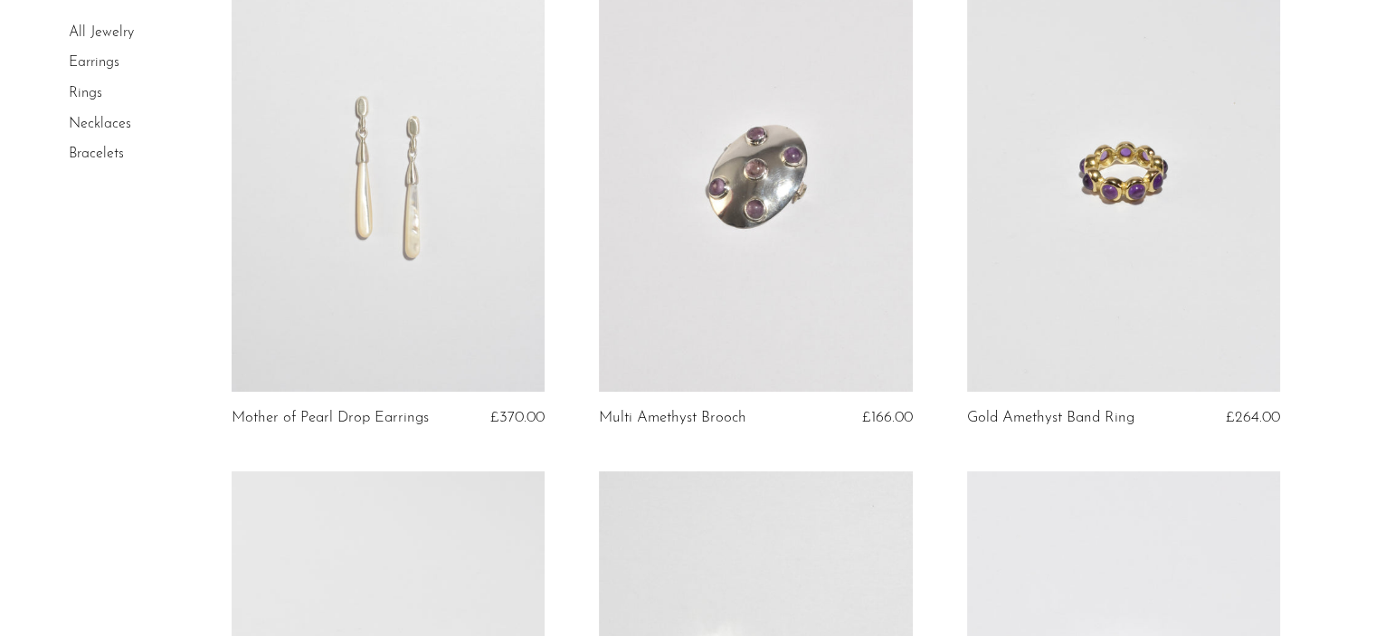
scroll to position [206, 0]
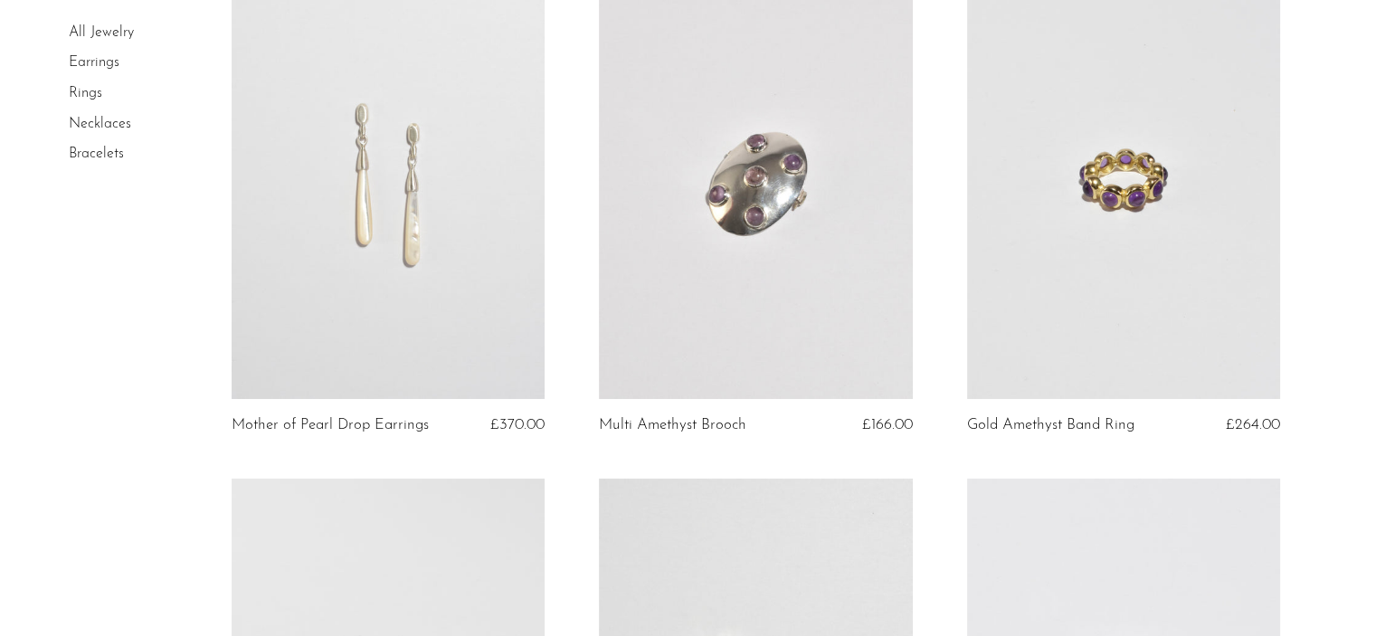
click at [442, 338] on link at bounding box center [388, 179] width 313 height 439
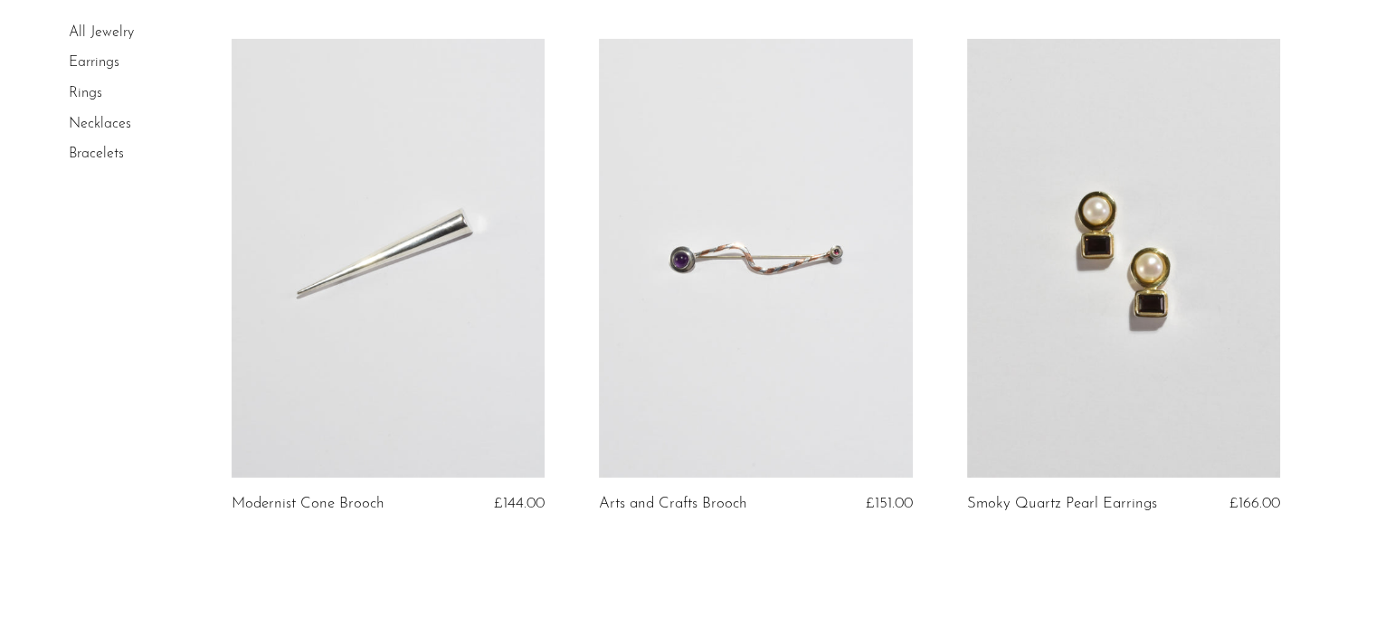
scroll to position [5917, 0]
click at [1060, 322] on link at bounding box center [1123, 255] width 313 height 439
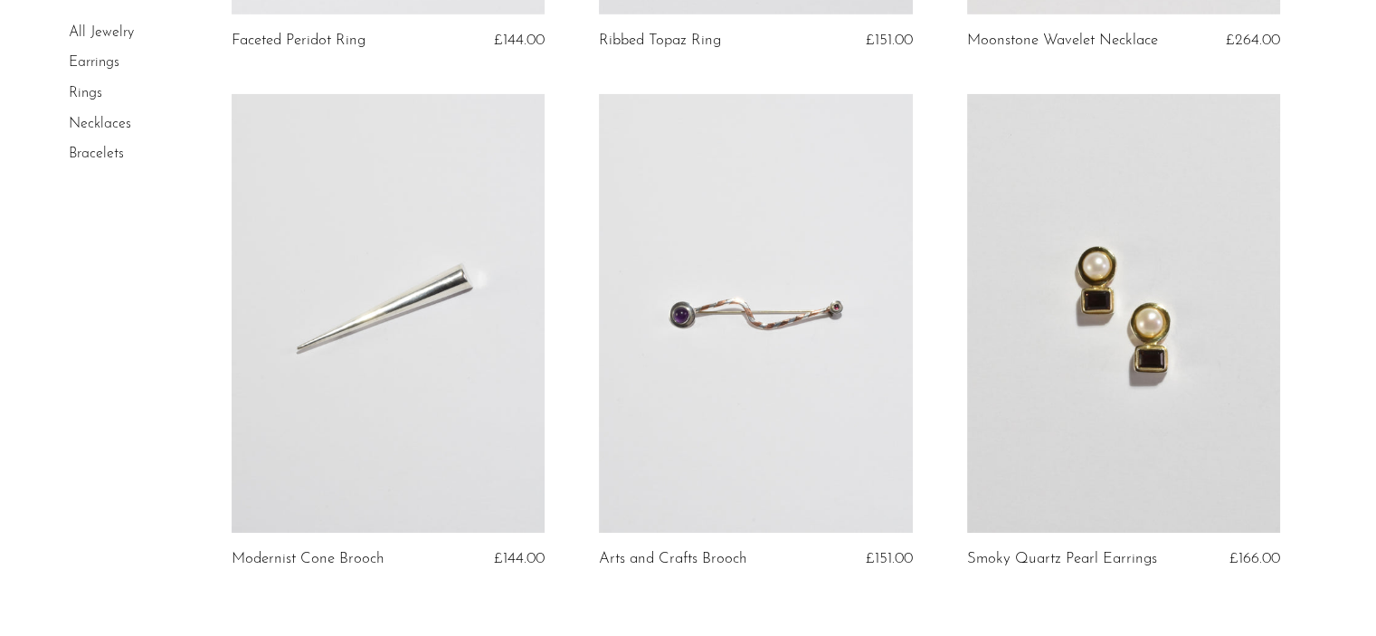
scroll to position [6255, 0]
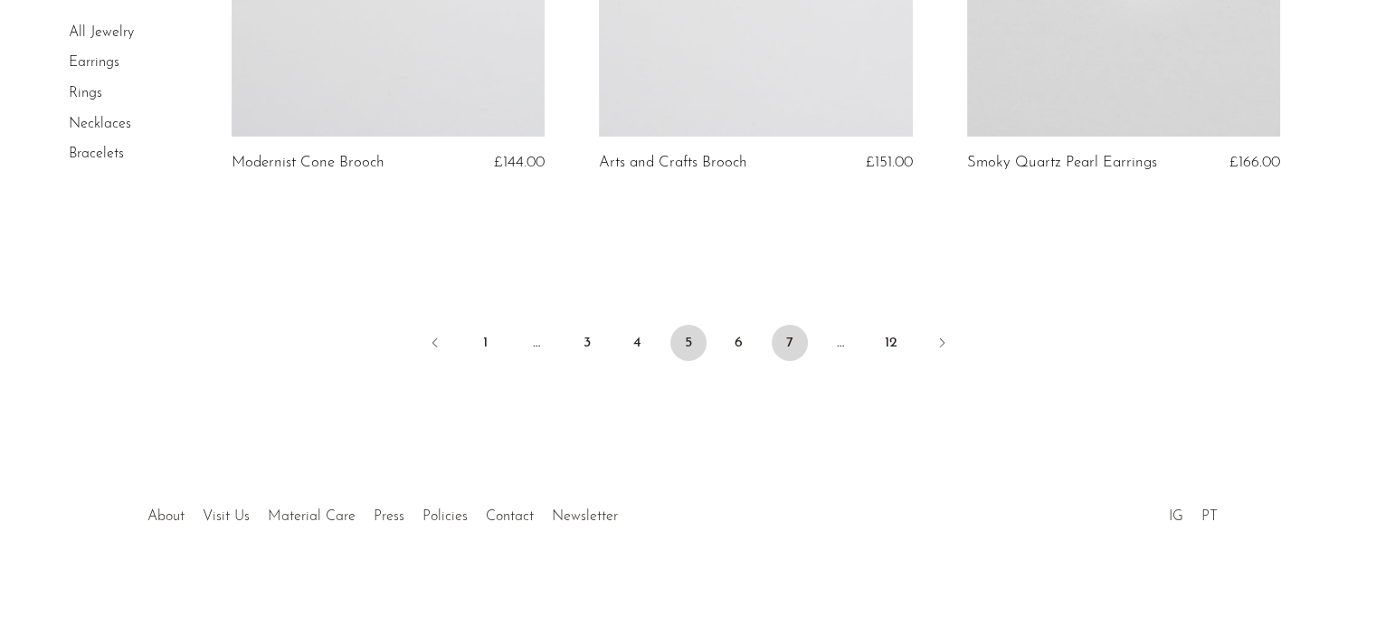
click at [775, 332] on link "7" at bounding box center [790, 343] width 36 height 36
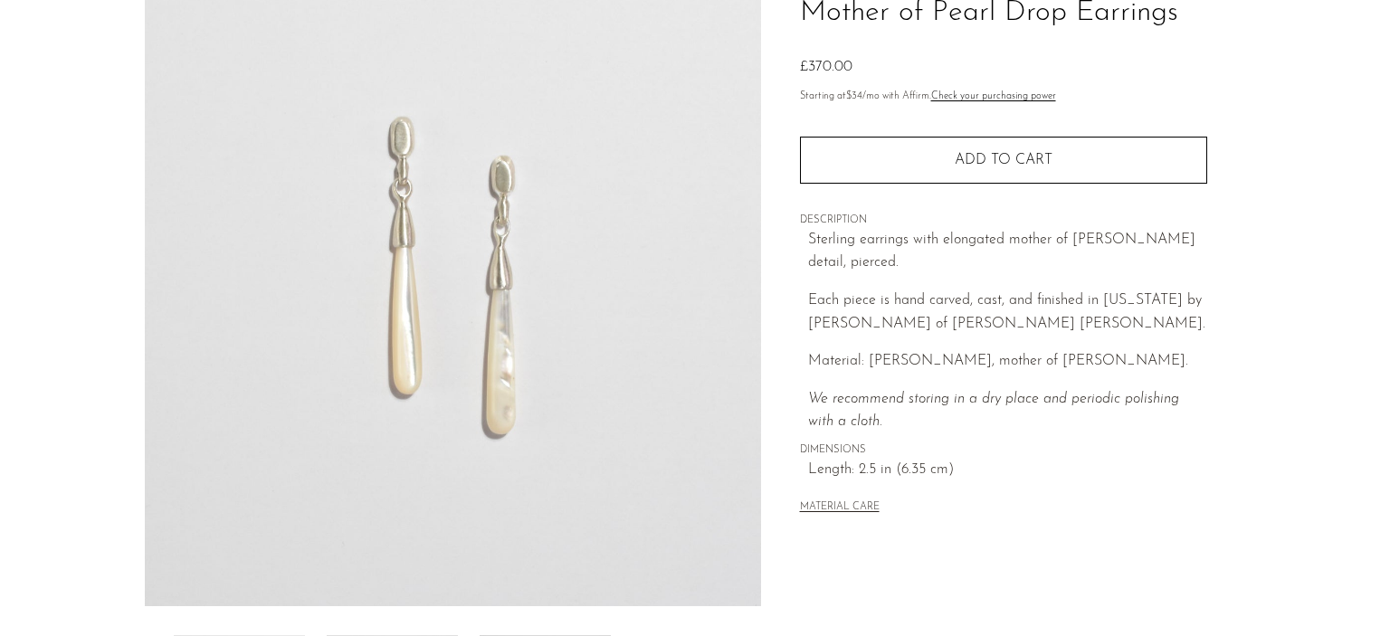
scroll to position [159, 0]
click at [540, 367] on img at bounding box center [453, 263] width 616 height 679
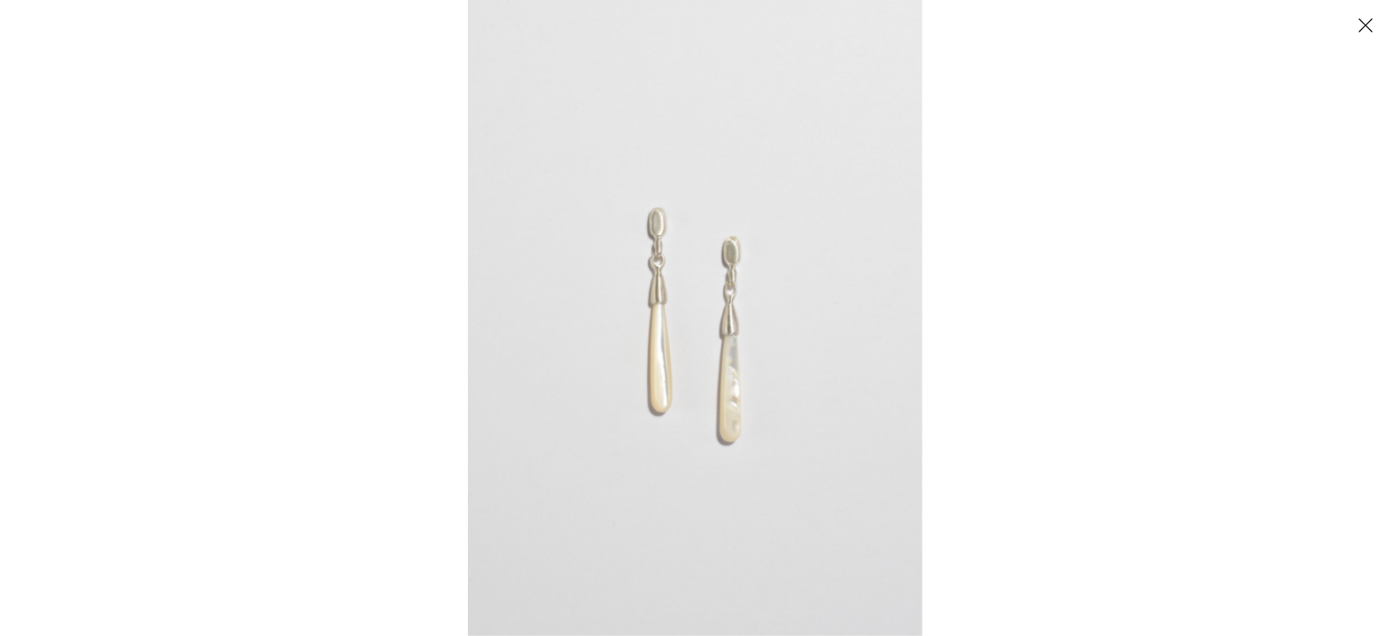
click at [651, 356] on img at bounding box center [695, 318] width 454 height 636
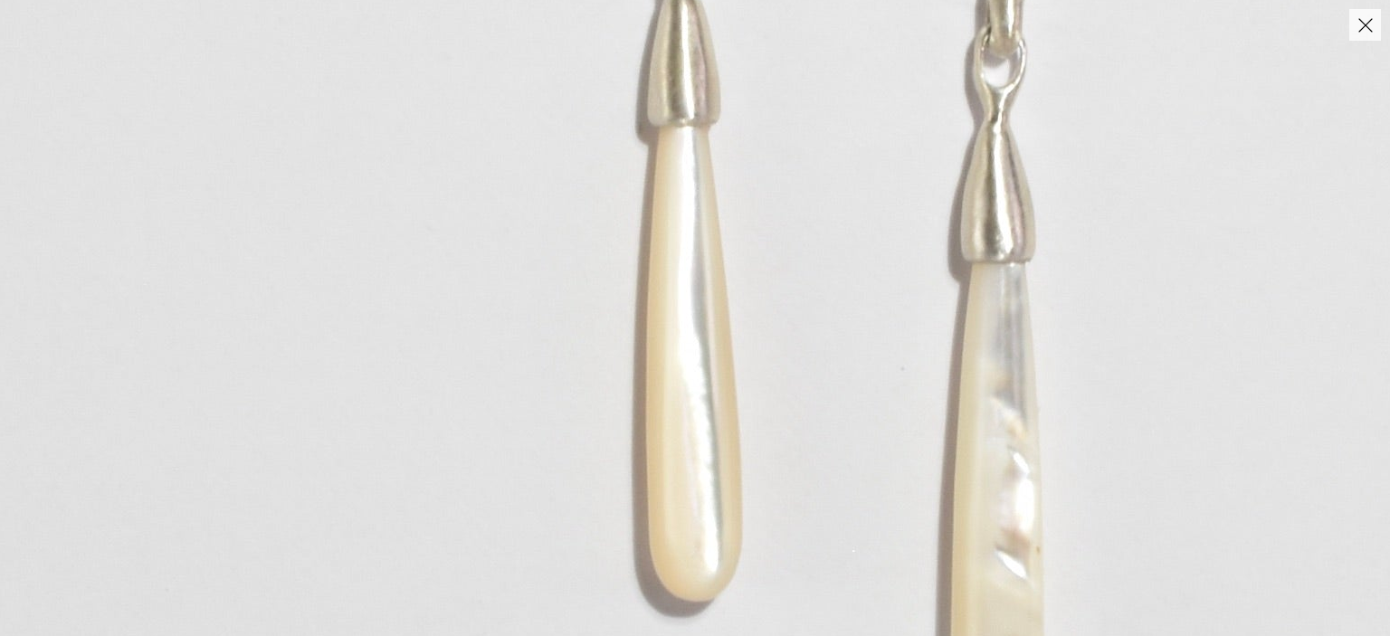
click at [651, 356] on img at bounding box center [842, 188] width 1992 height 2788
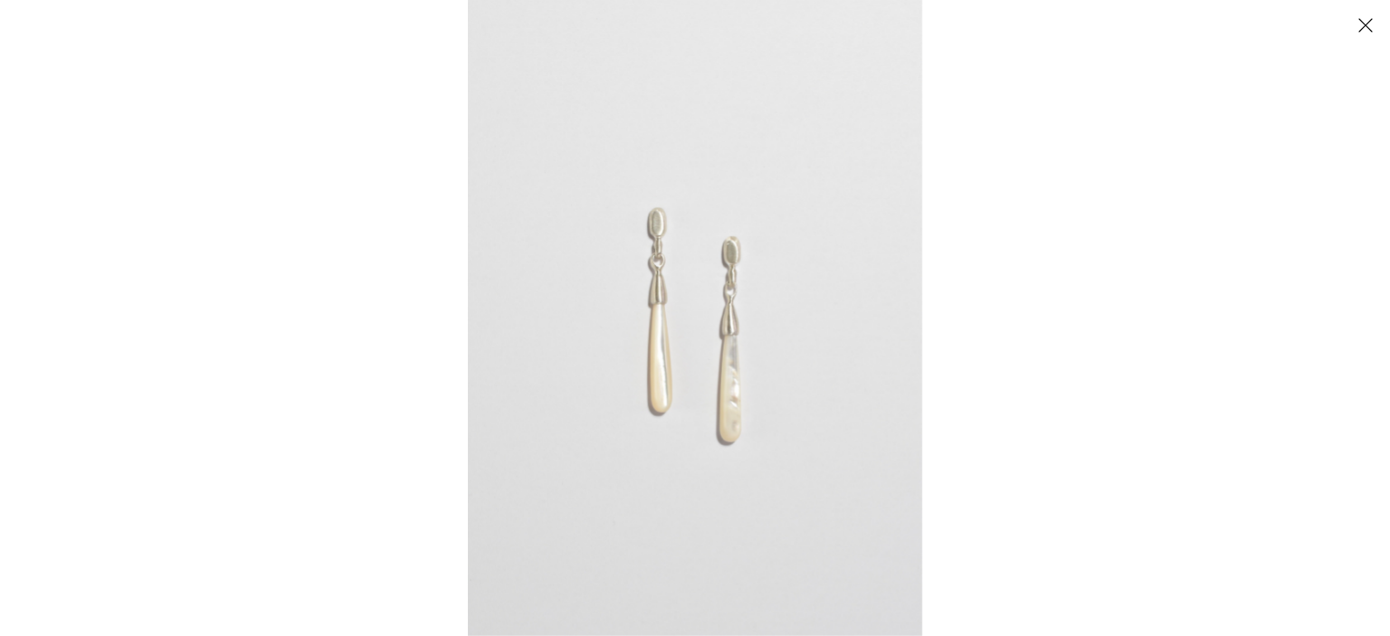
click at [1052, 296] on div at bounding box center [1163, 318] width 1390 height 636
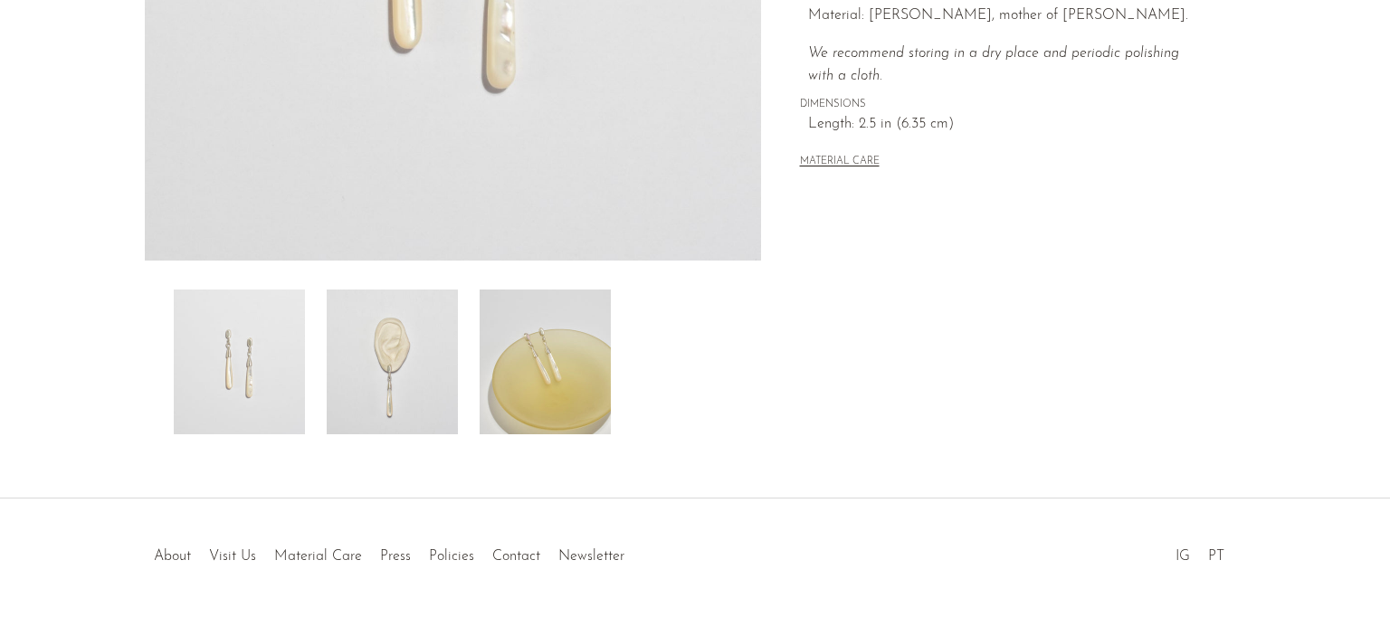
scroll to position [503, 0]
click at [442, 377] on img at bounding box center [392, 360] width 131 height 145
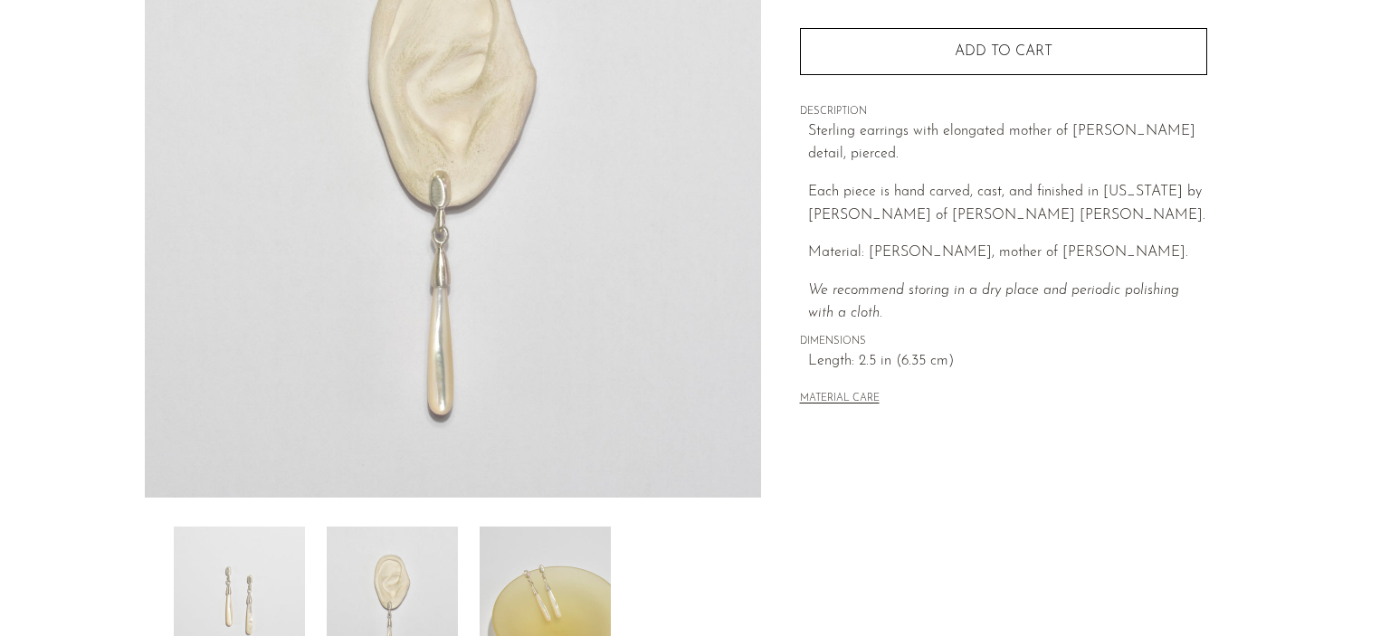
scroll to position [268, 0]
click at [503, 560] on img at bounding box center [545, 595] width 131 height 145
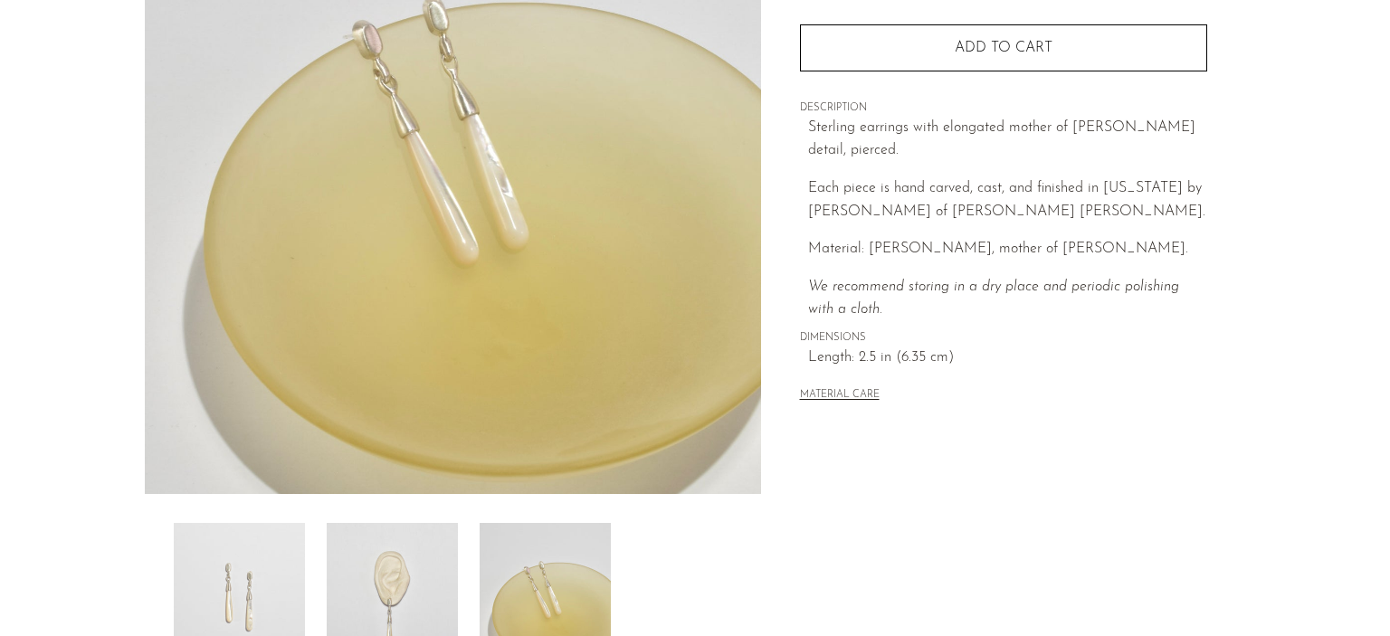
click at [398, 569] on img at bounding box center [392, 595] width 131 height 145
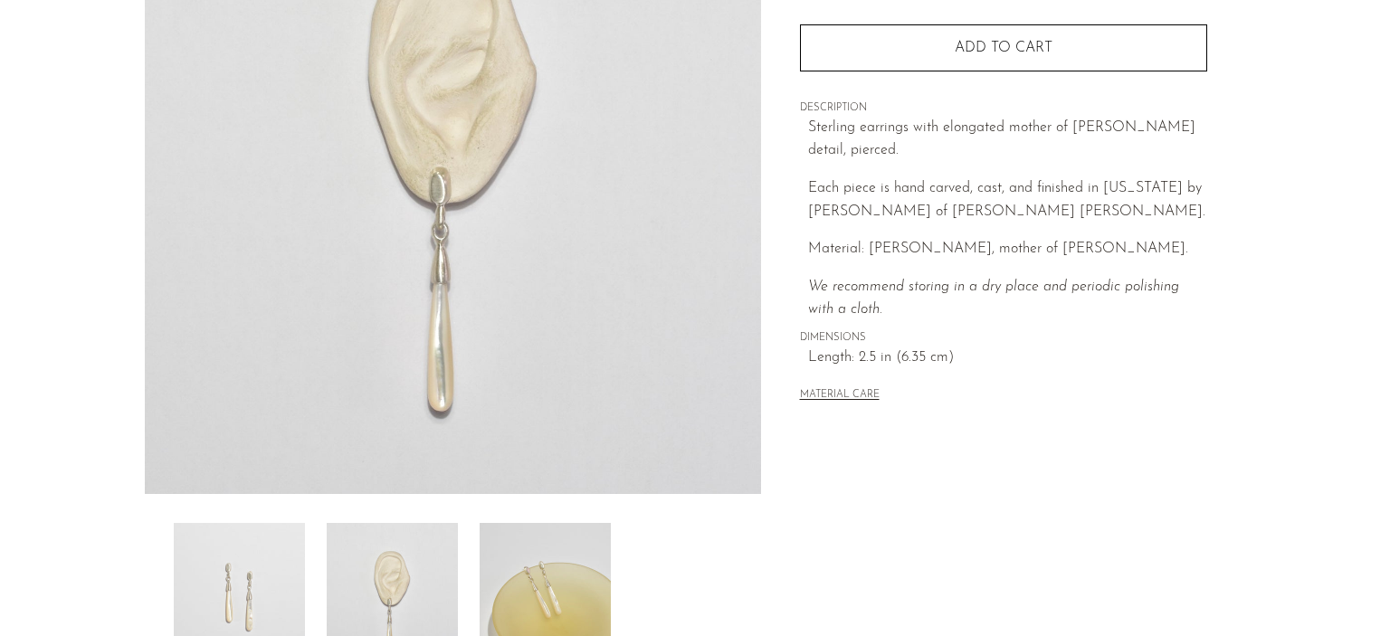
click at [492, 579] on img at bounding box center [545, 595] width 131 height 145
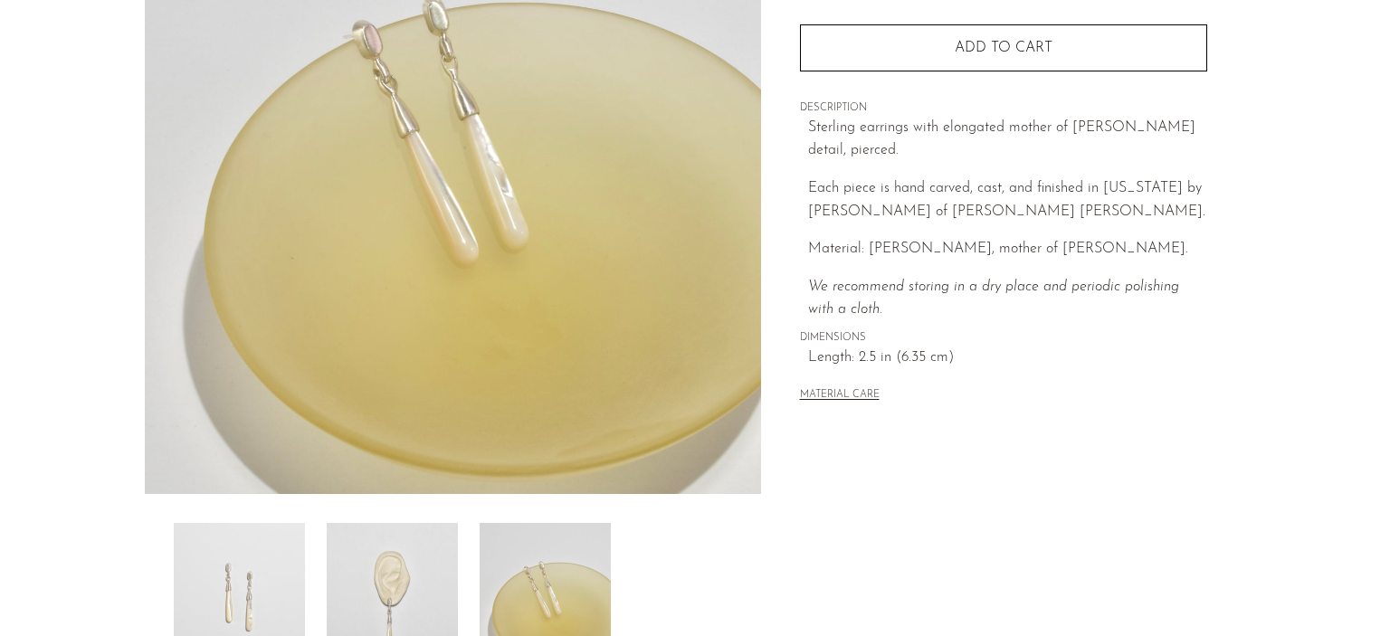
scroll to position [542, 0]
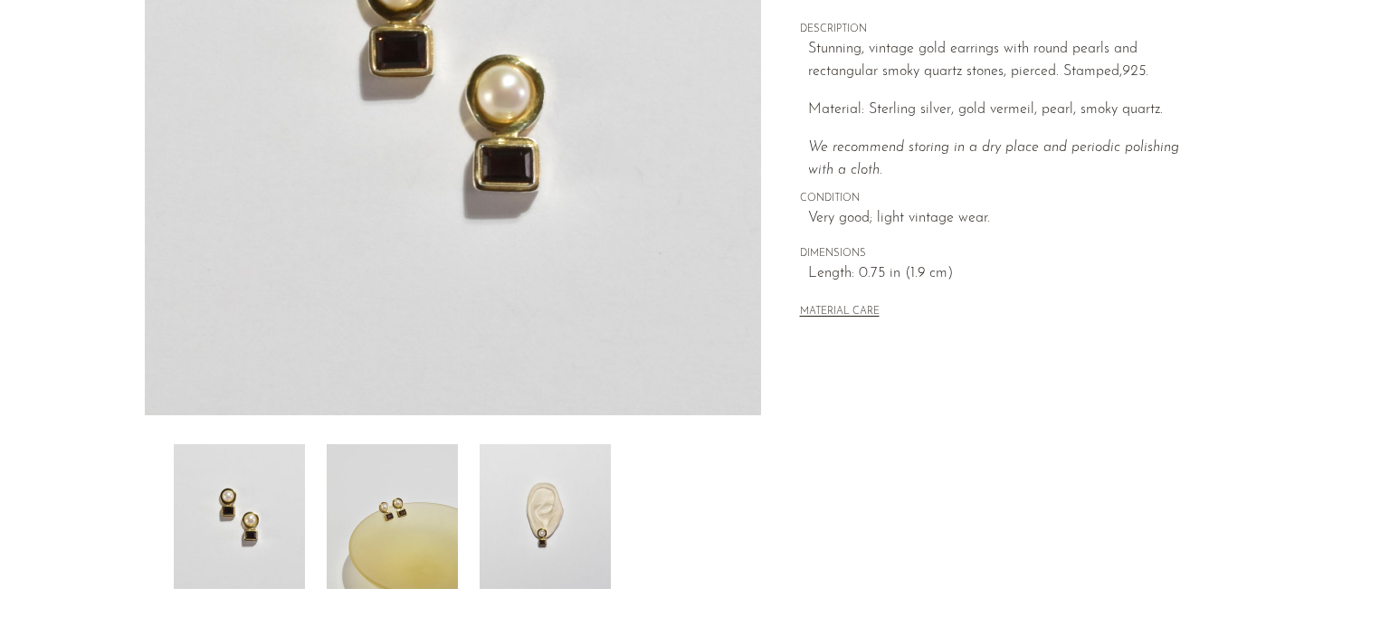
click at [547, 503] on img at bounding box center [545, 516] width 131 height 145
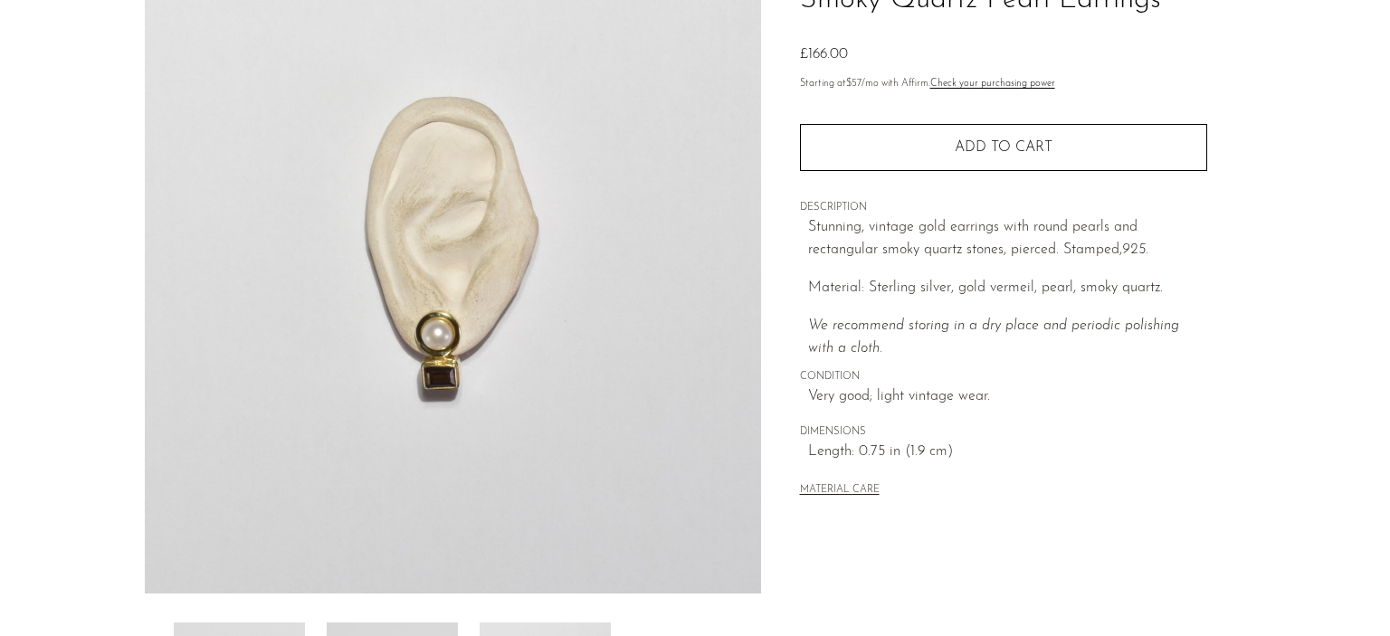
scroll to position [169, 0]
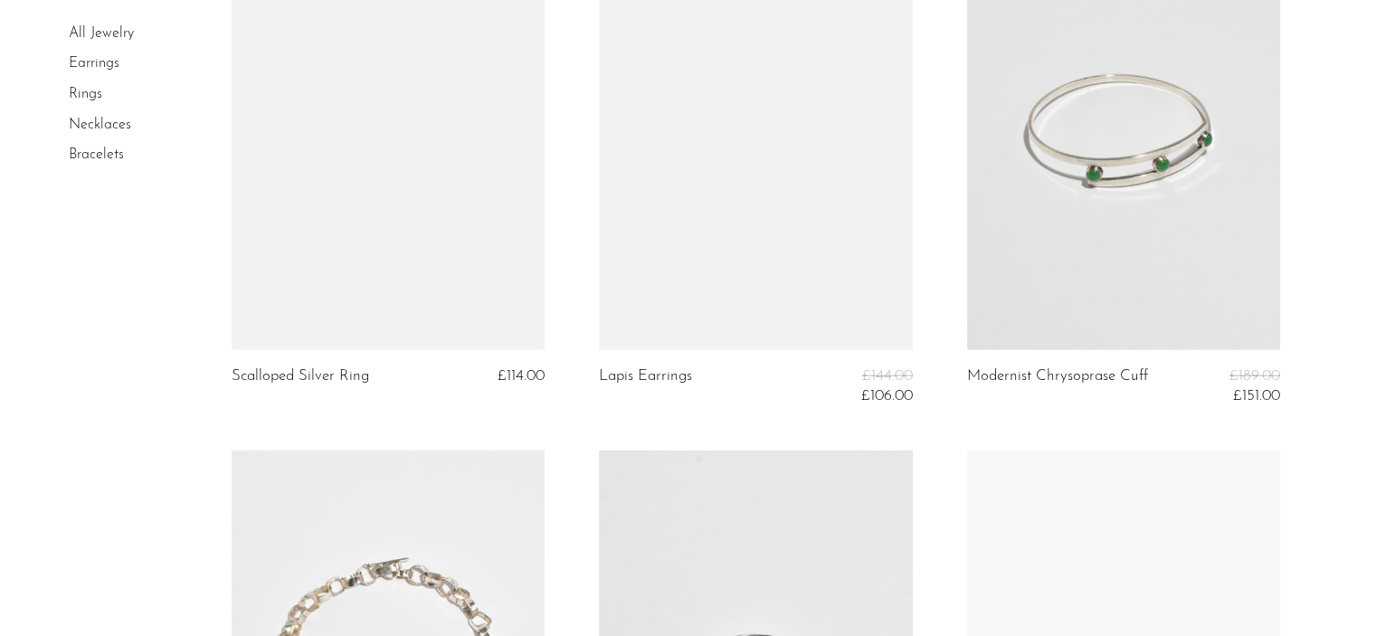
scroll to position [4463, 0]
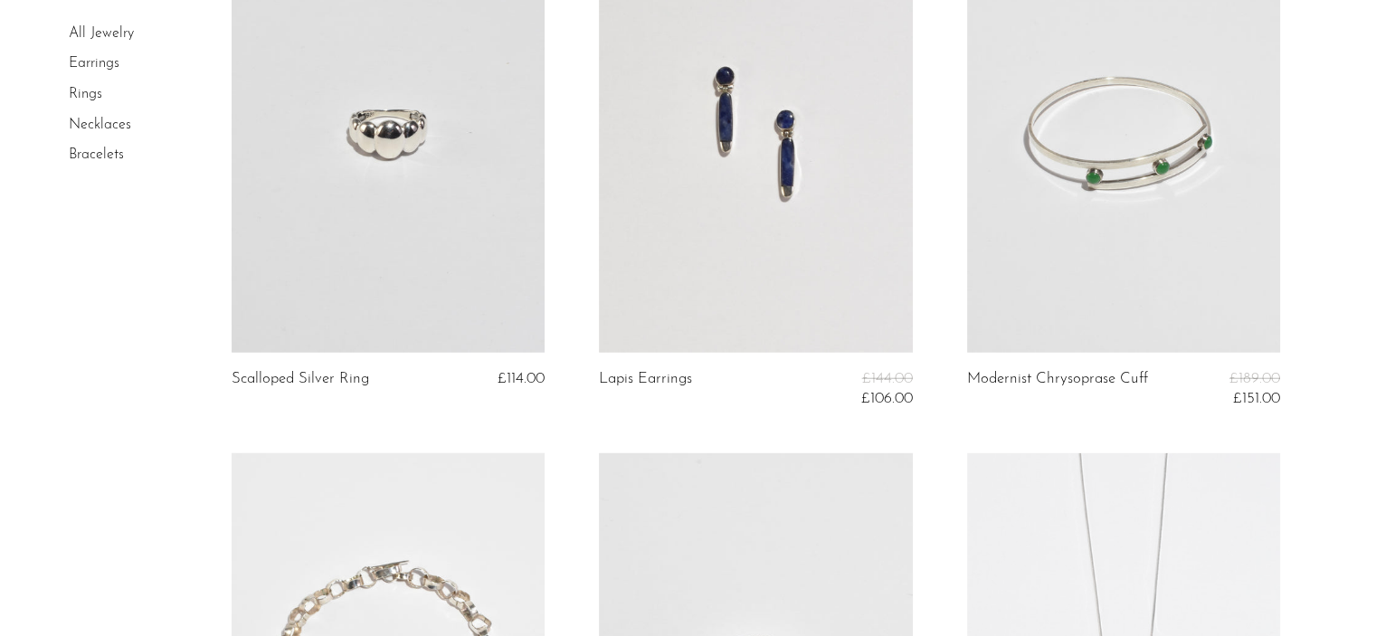
click at [753, 229] on link at bounding box center [755, 133] width 313 height 439
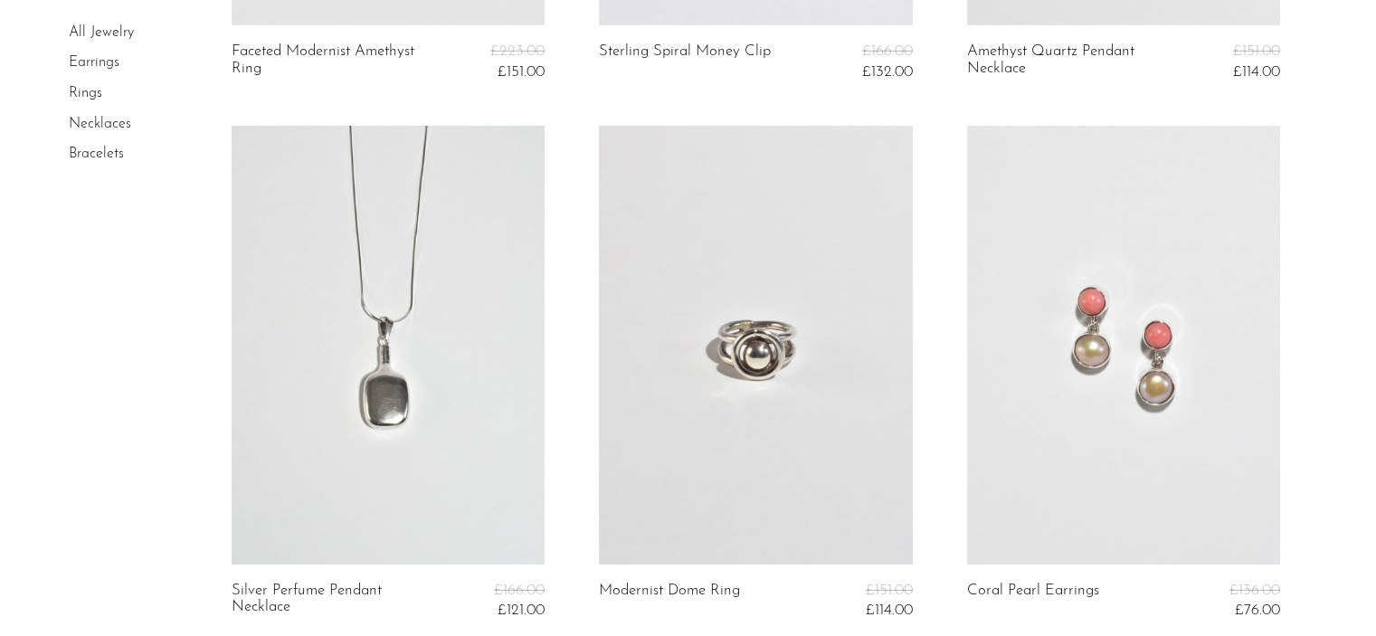
scroll to position [6297, 0]
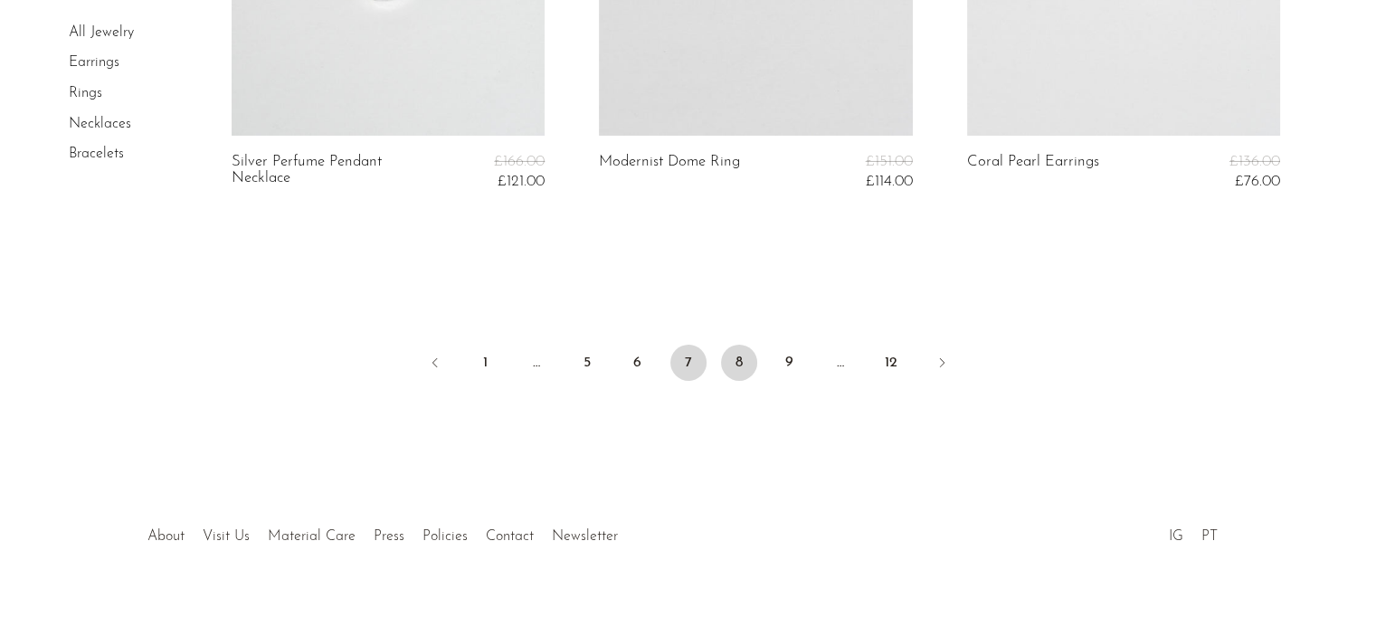
click at [738, 361] on link "8" at bounding box center [739, 363] width 36 height 36
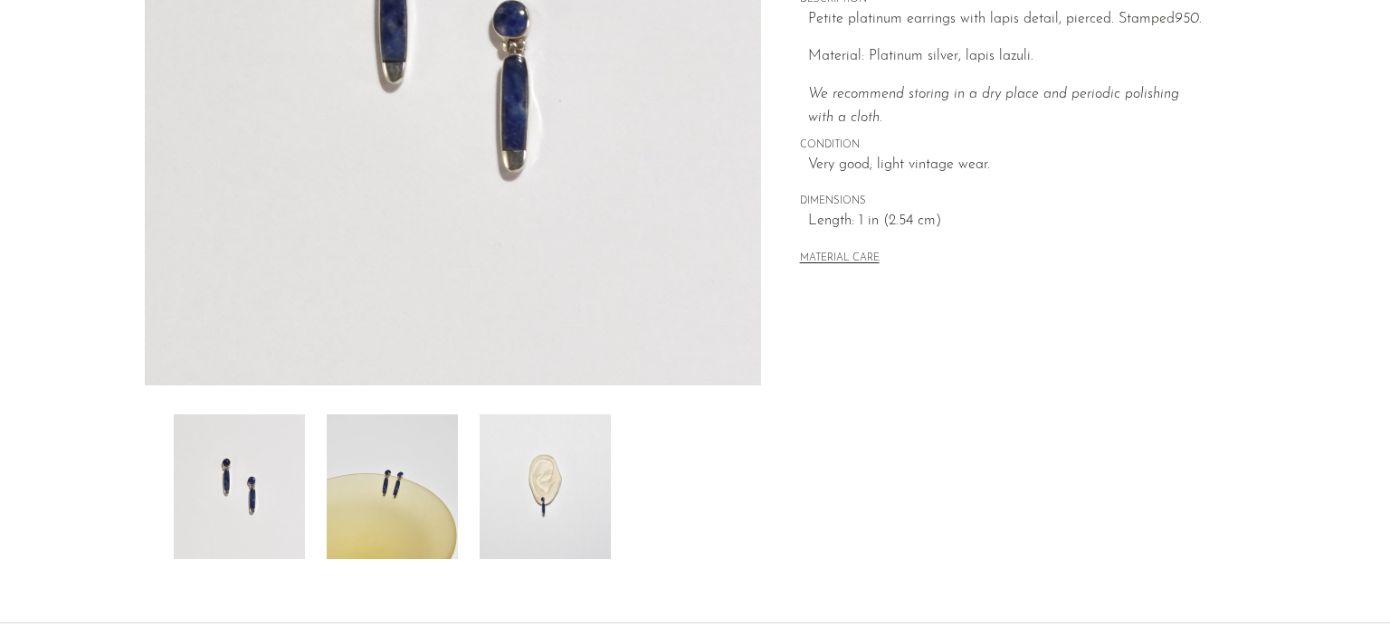
click at [550, 491] on img at bounding box center [545, 486] width 131 height 145
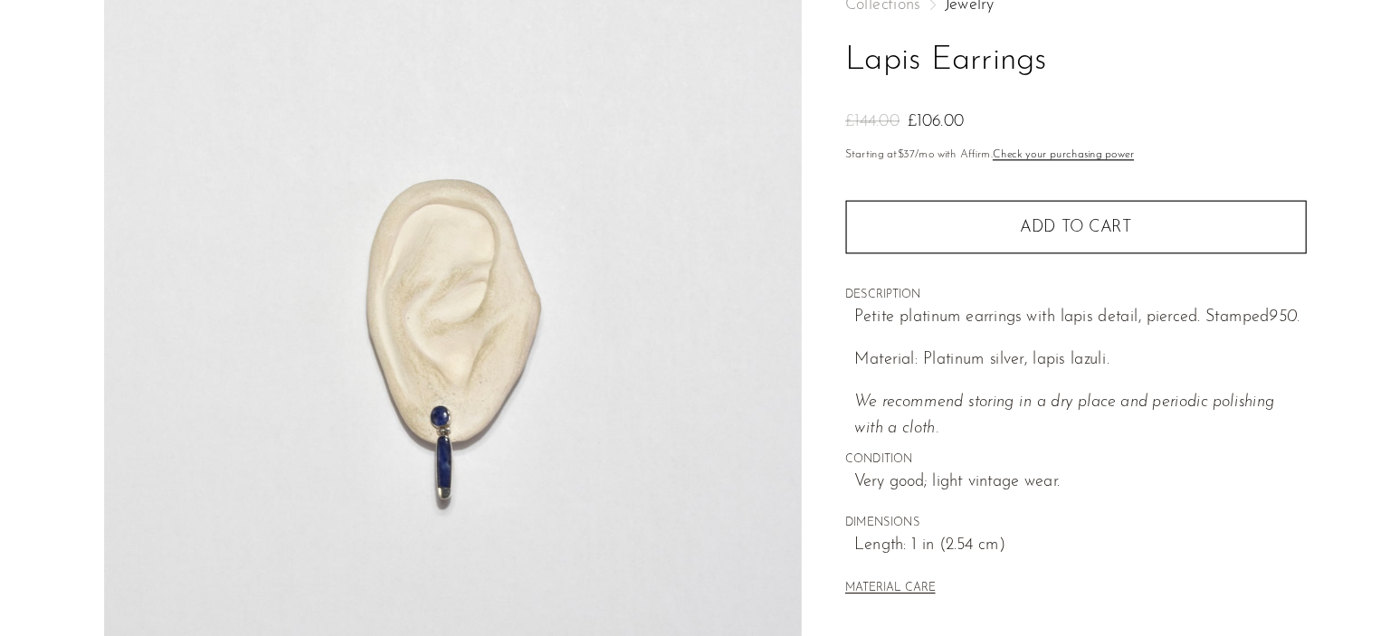
scroll to position [63, 0]
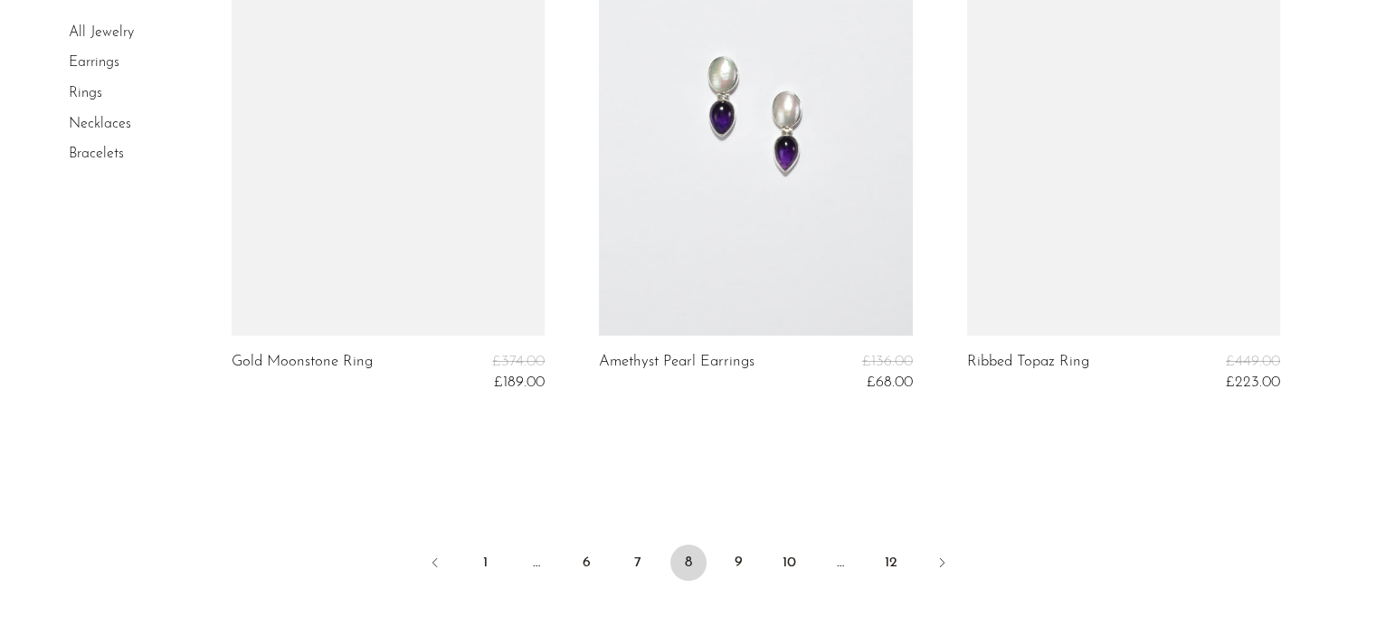
scroll to position [6199, 0]
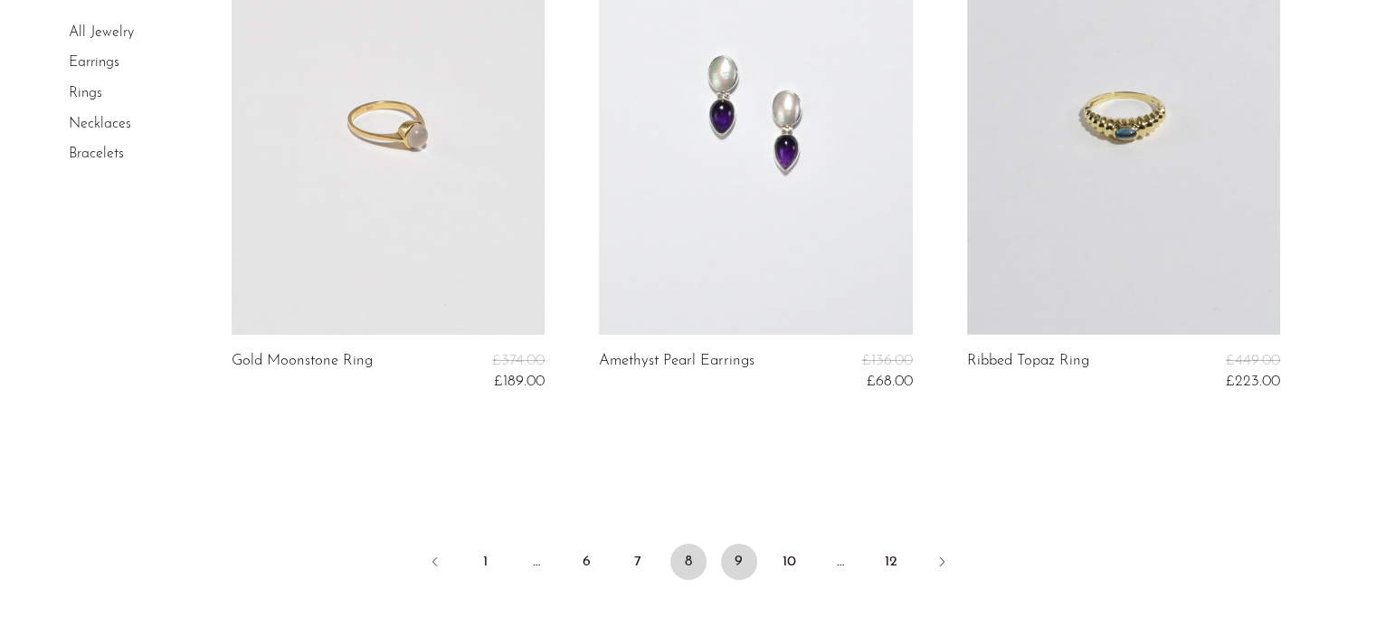
click at [730, 556] on link "9" at bounding box center [739, 562] width 36 height 36
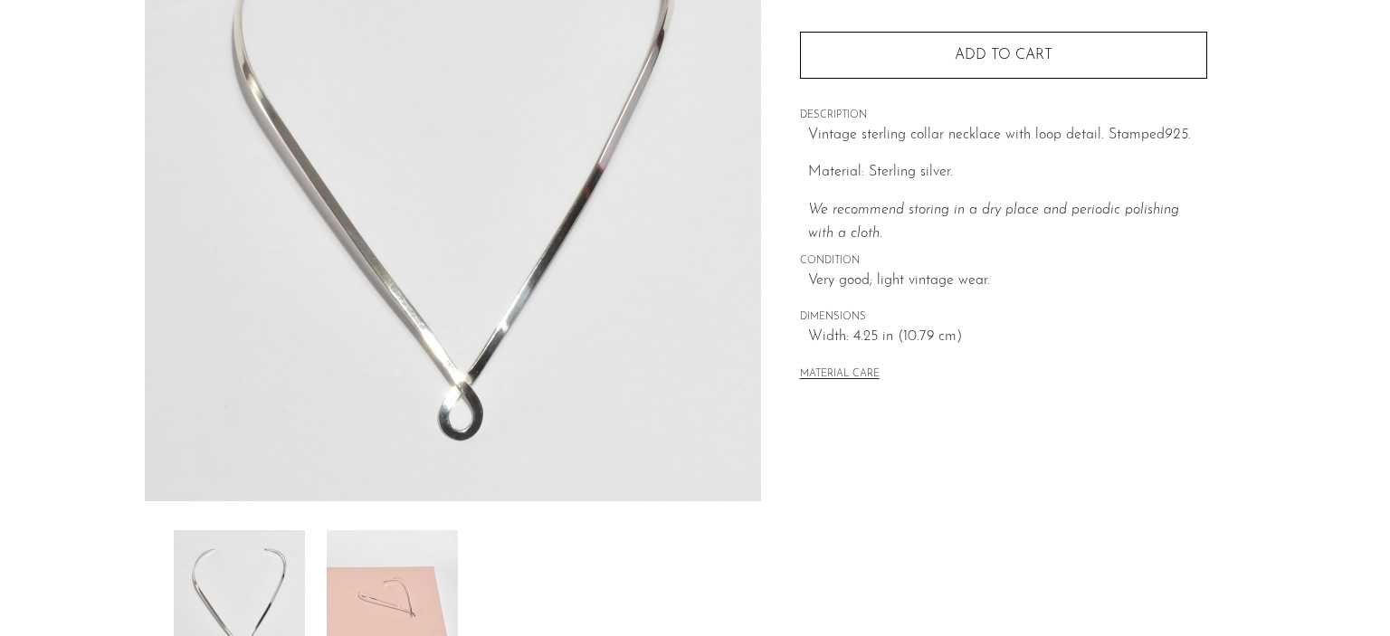
scroll to position [261, 0]
click at [433, 560] on img at bounding box center [392, 602] width 131 height 145
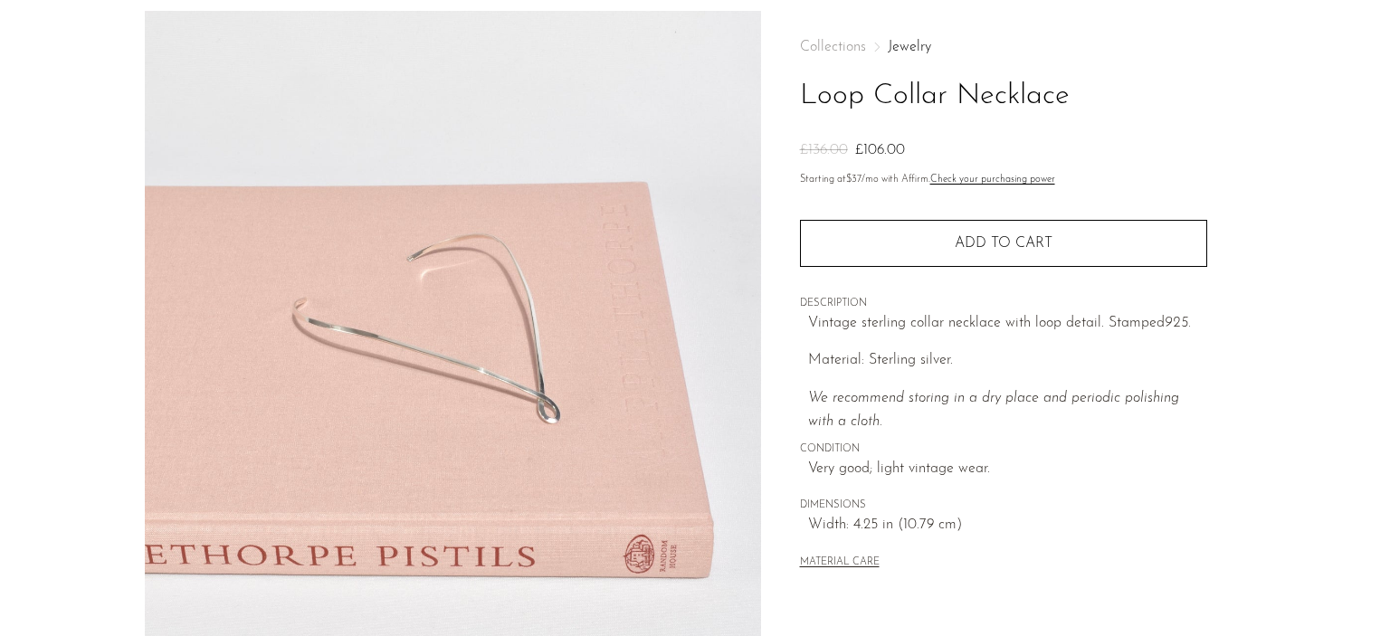
scroll to position [64, 0]
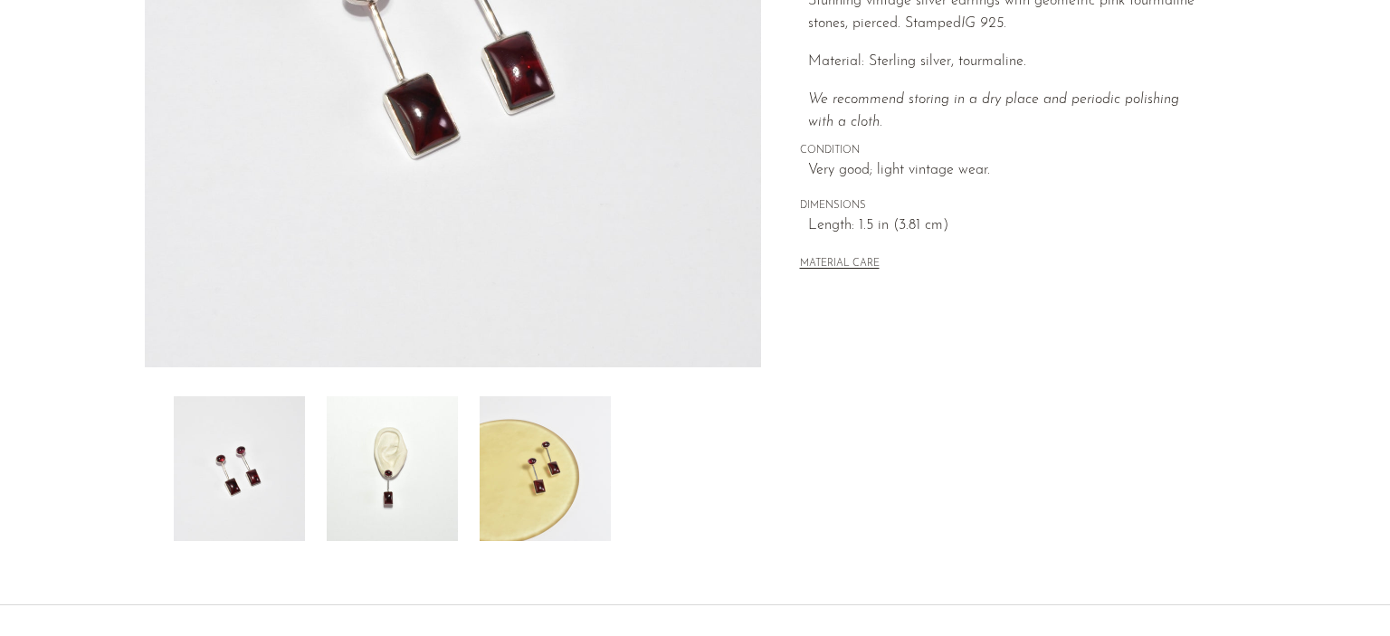
scroll to position [393, 0]
click at [382, 499] on img at bounding box center [392, 470] width 131 height 145
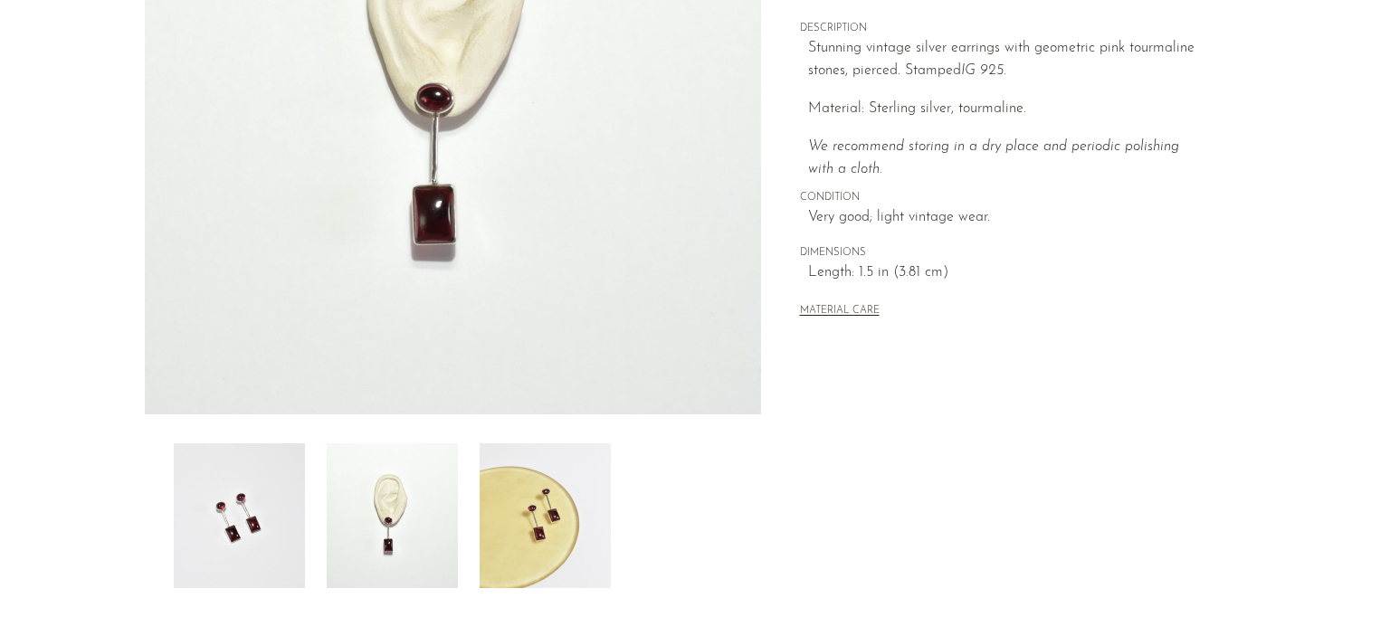
scroll to position [347, 0]
click at [531, 512] on img at bounding box center [545, 516] width 131 height 145
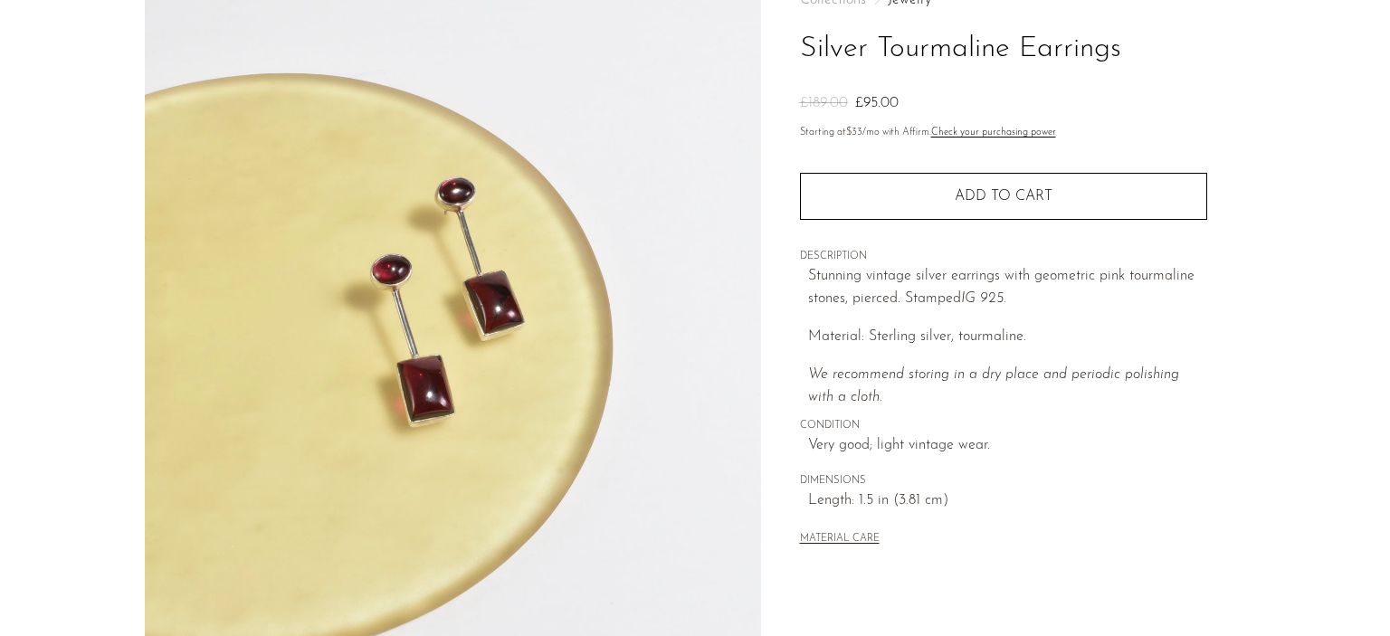
scroll to position [0, 0]
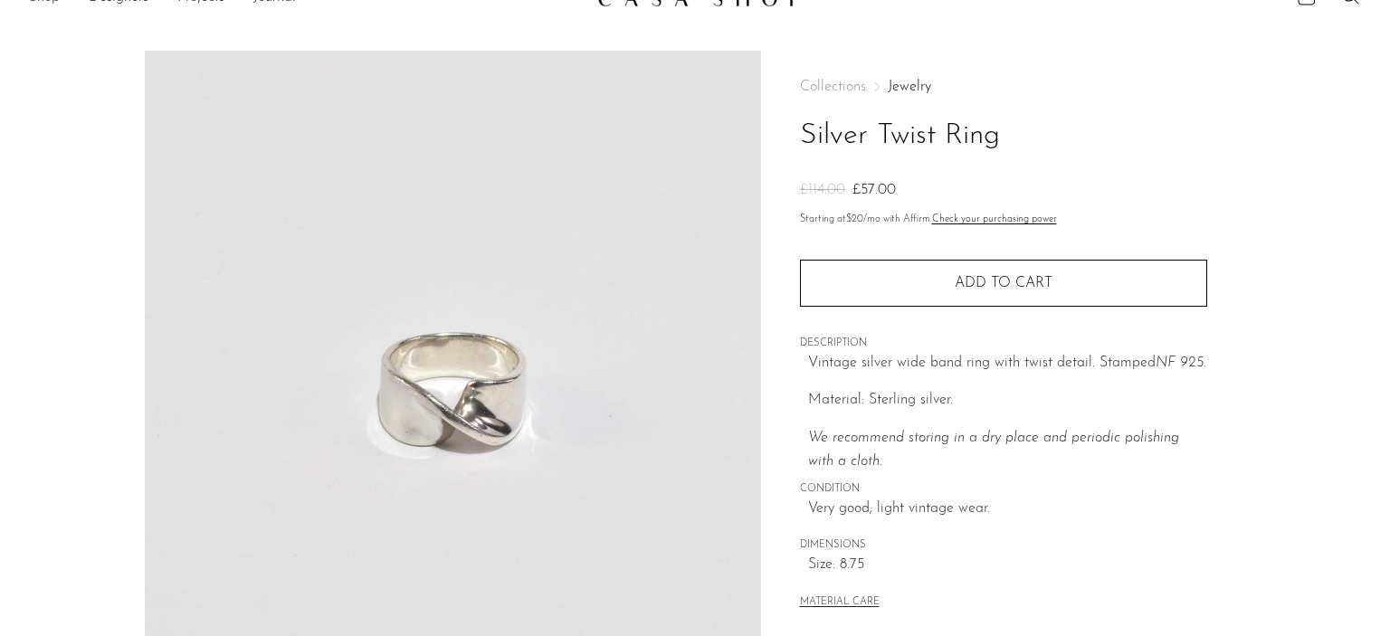
scroll to position [412, 0]
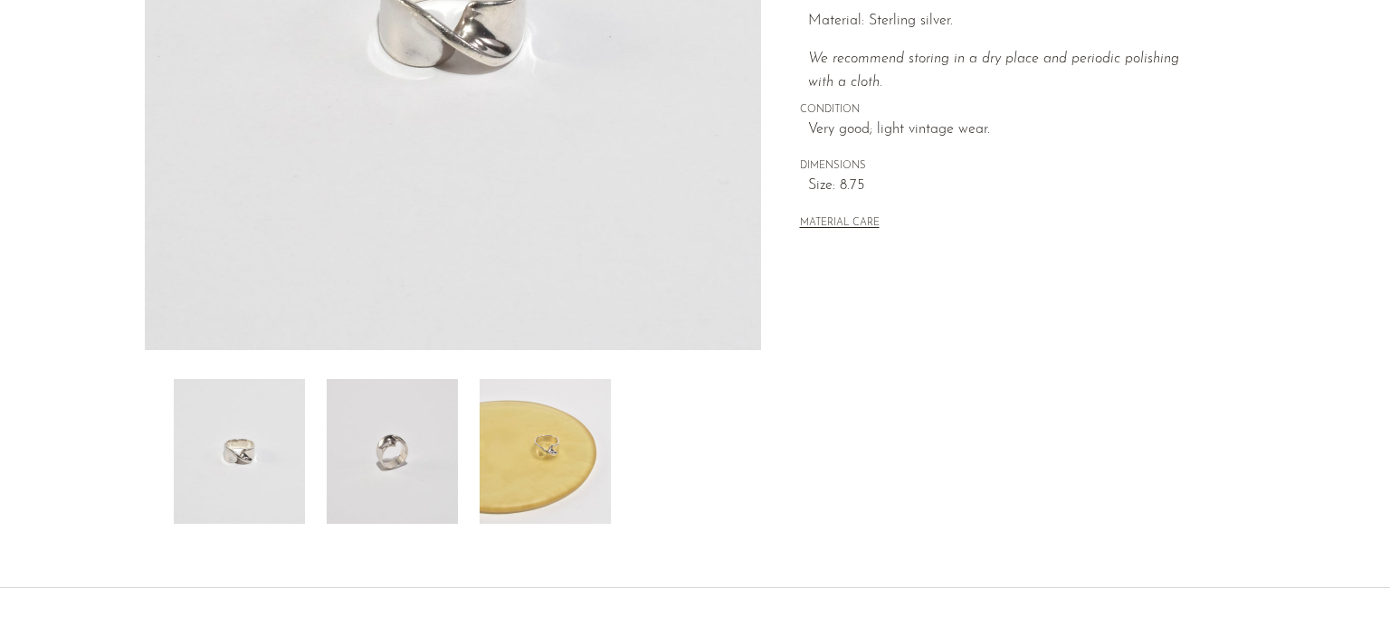
click at [536, 439] on img at bounding box center [545, 451] width 131 height 145
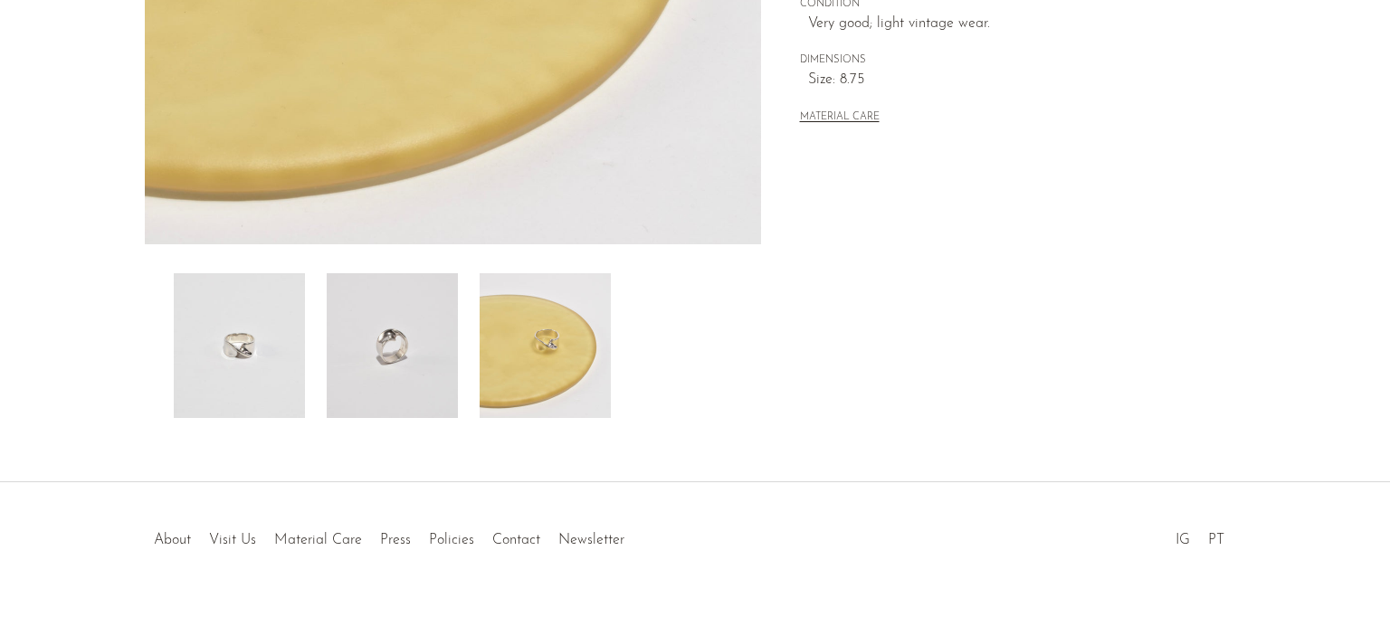
scroll to position [517, 0]
click at [520, 347] on img at bounding box center [545, 346] width 131 height 145
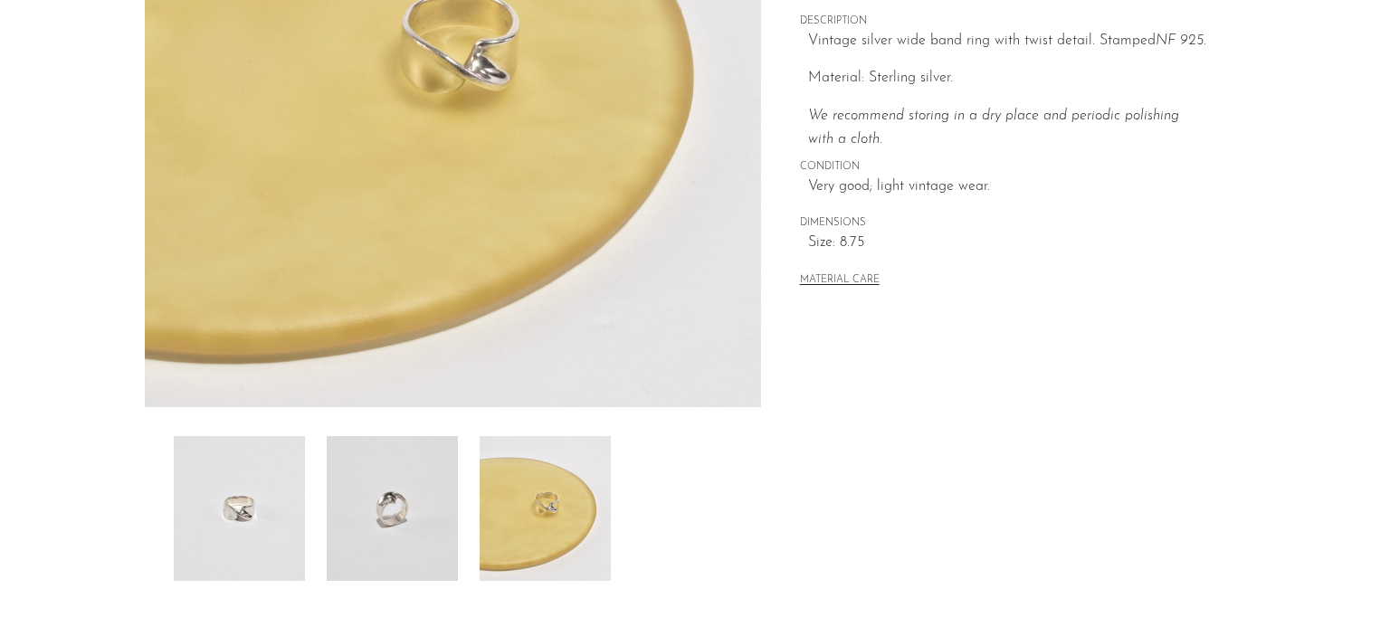
scroll to position [354, 0]
click at [358, 510] on img at bounding box center [392, 509] width 131 height 145
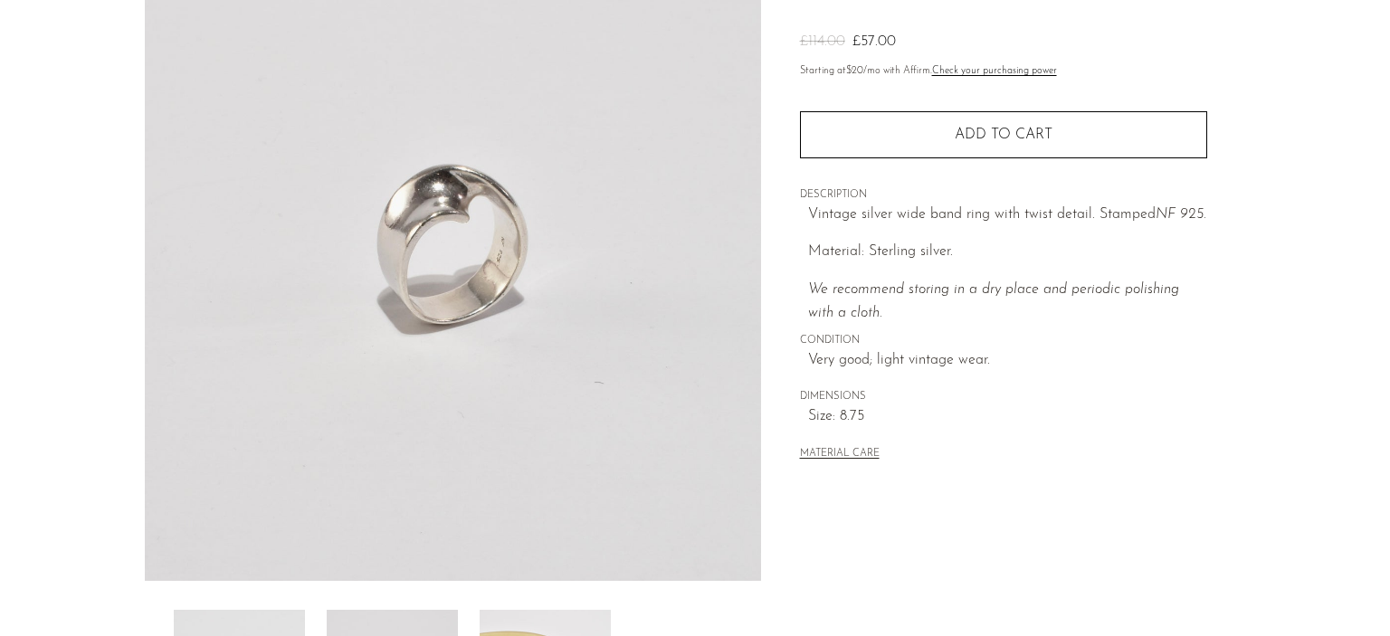
scroll to position [379, 0]
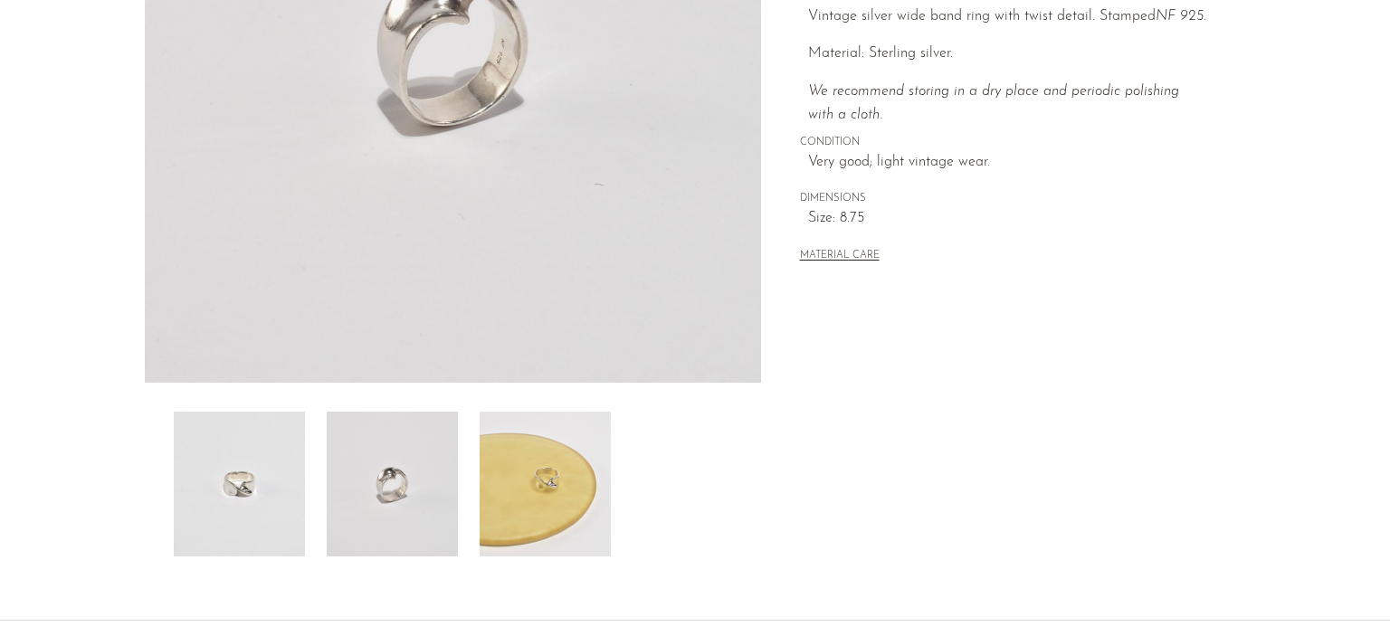
click at [261, 512] on img at bounding box center [239, 484] width 131 height 145
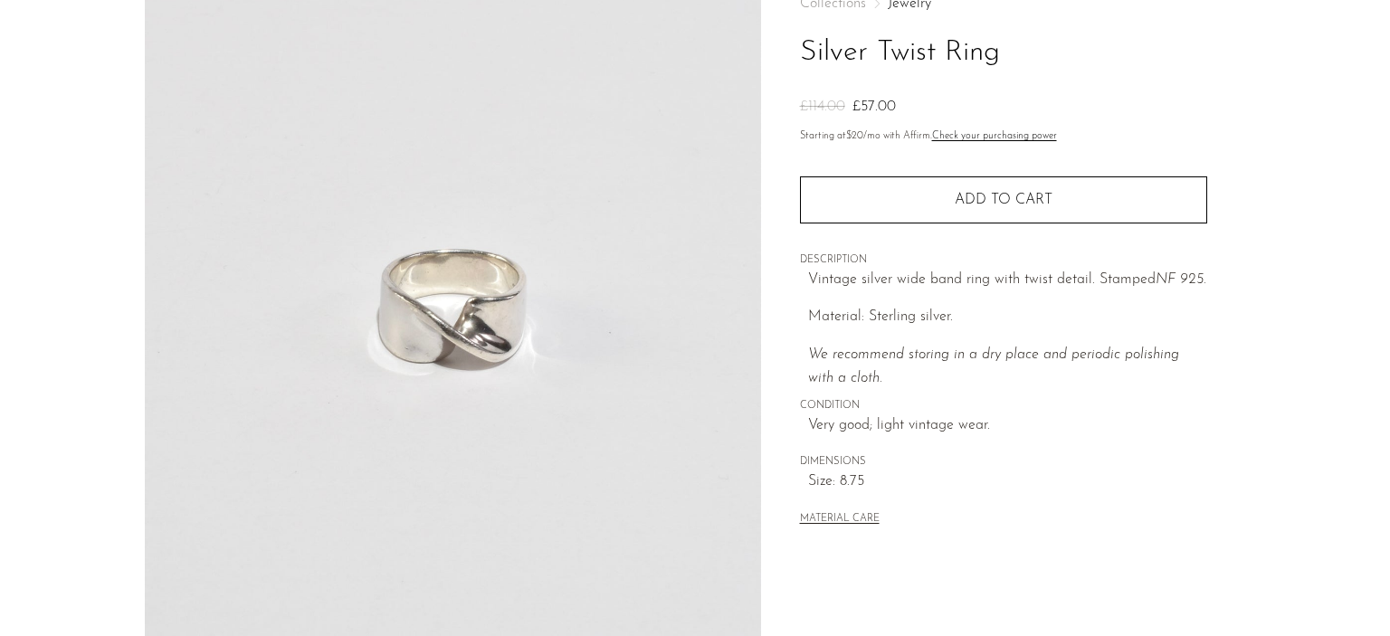
scroll to position [119, 0]
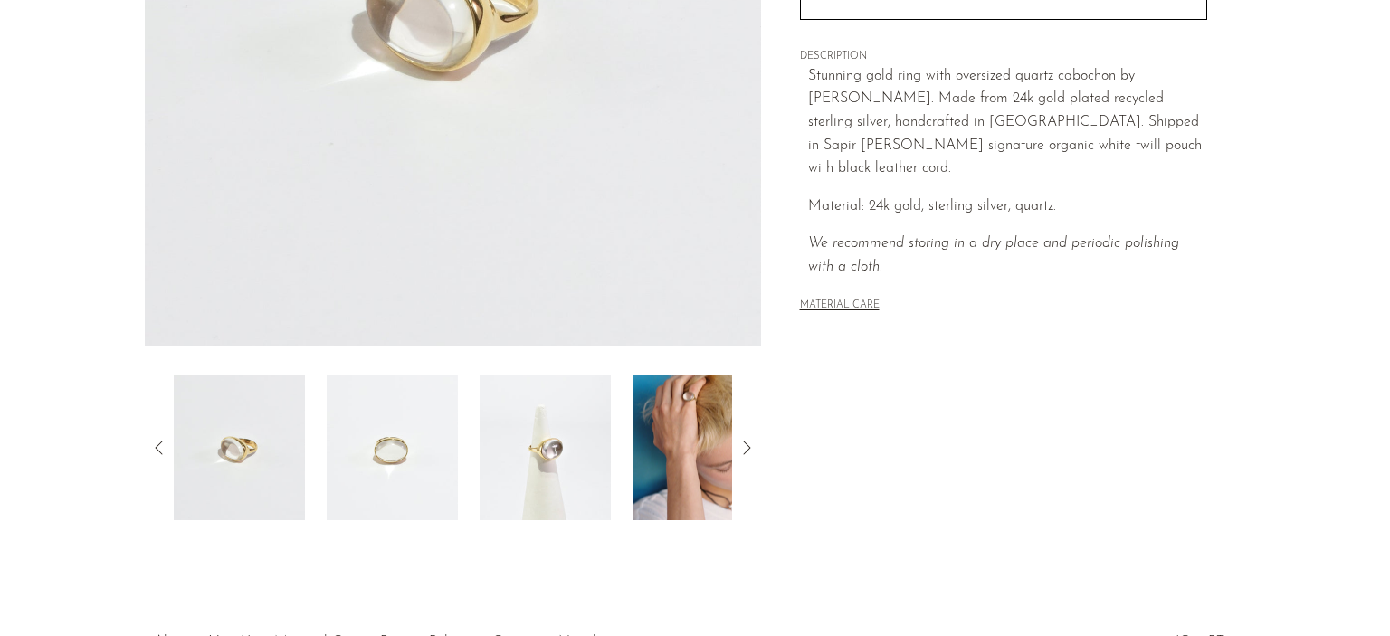
click at [661, 423] on img at bounding box center [697, 448] width 131 height 145
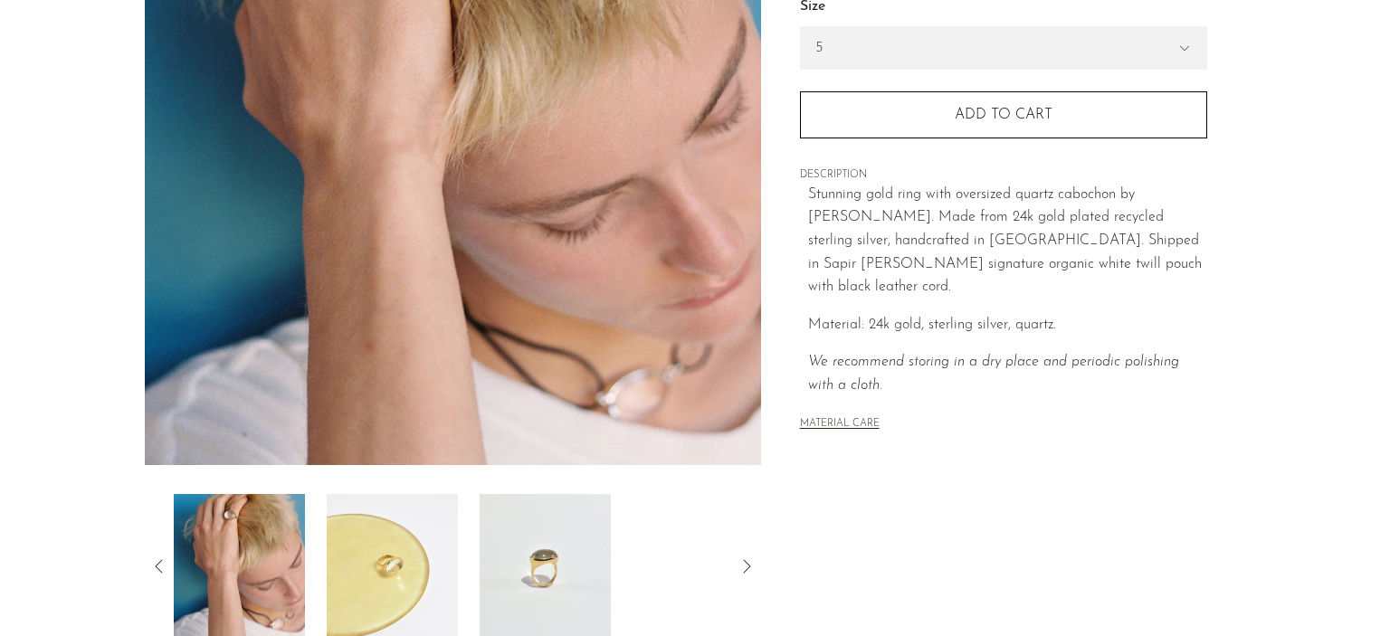
scroll to position [293, 0]
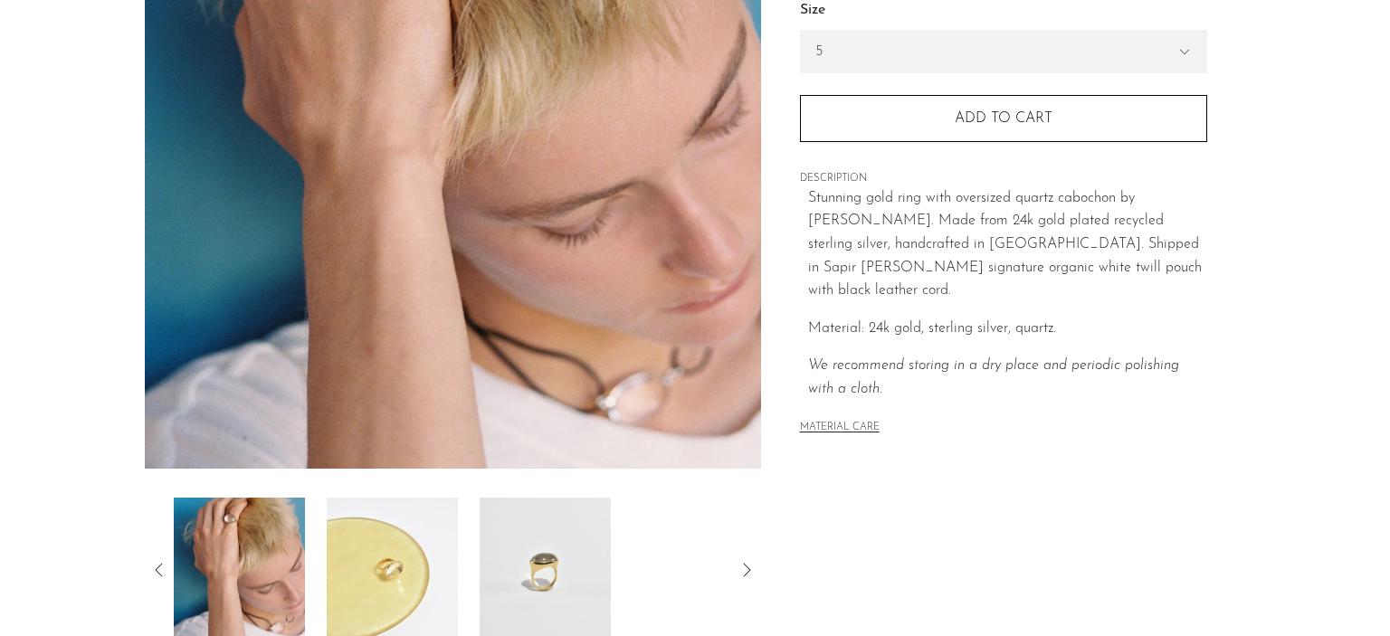
click at [399, 565] on img at bounding box center [392, 570] width 131 height 145
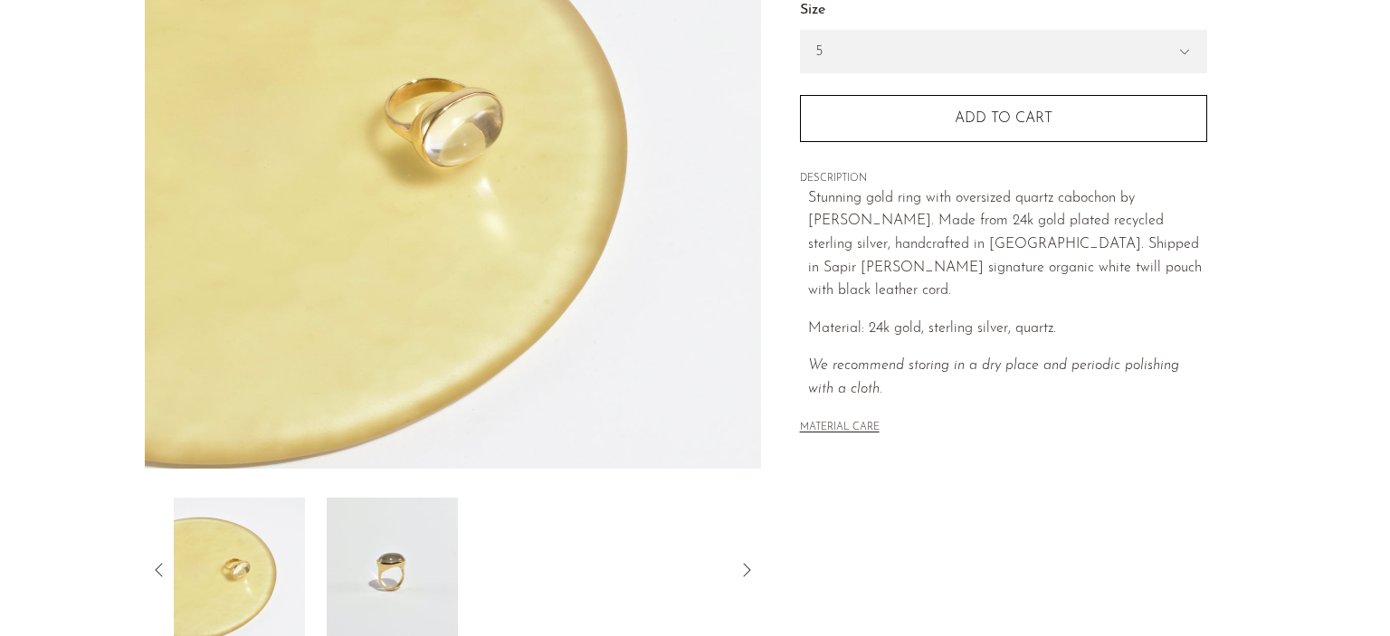
click at [378, 565] on img at bounding box center [392, 570] width 131 height 145
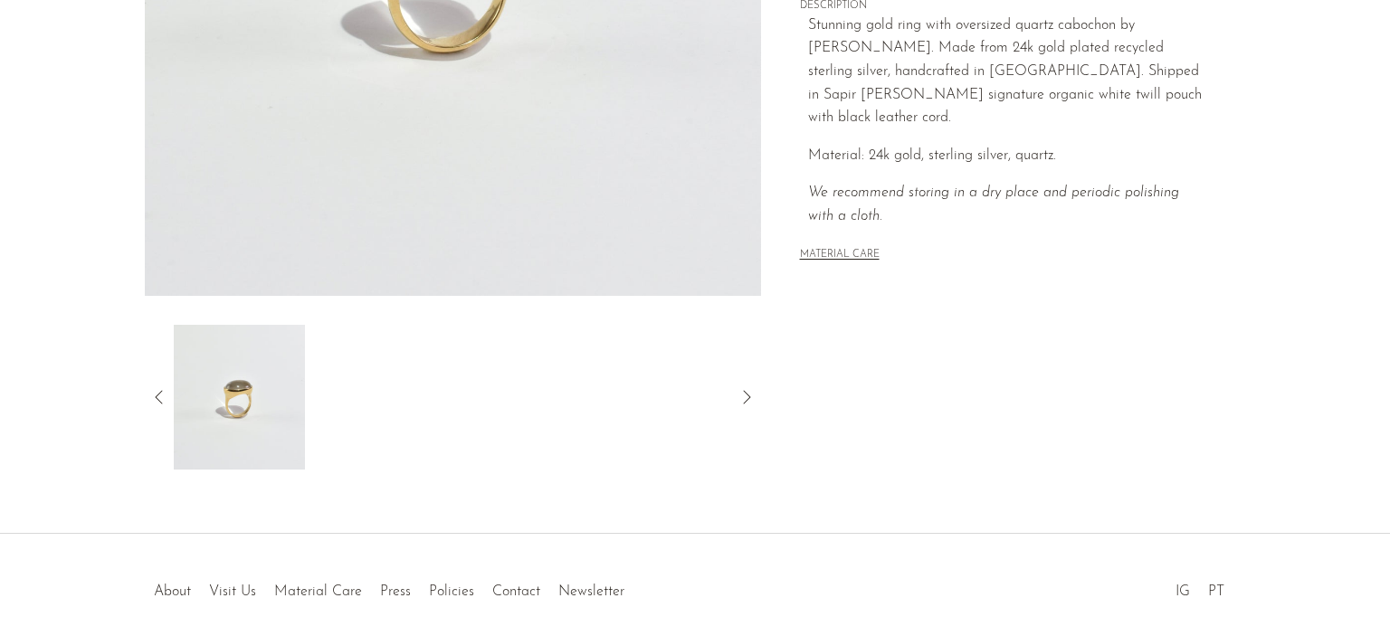
scroll to position [474, 0]
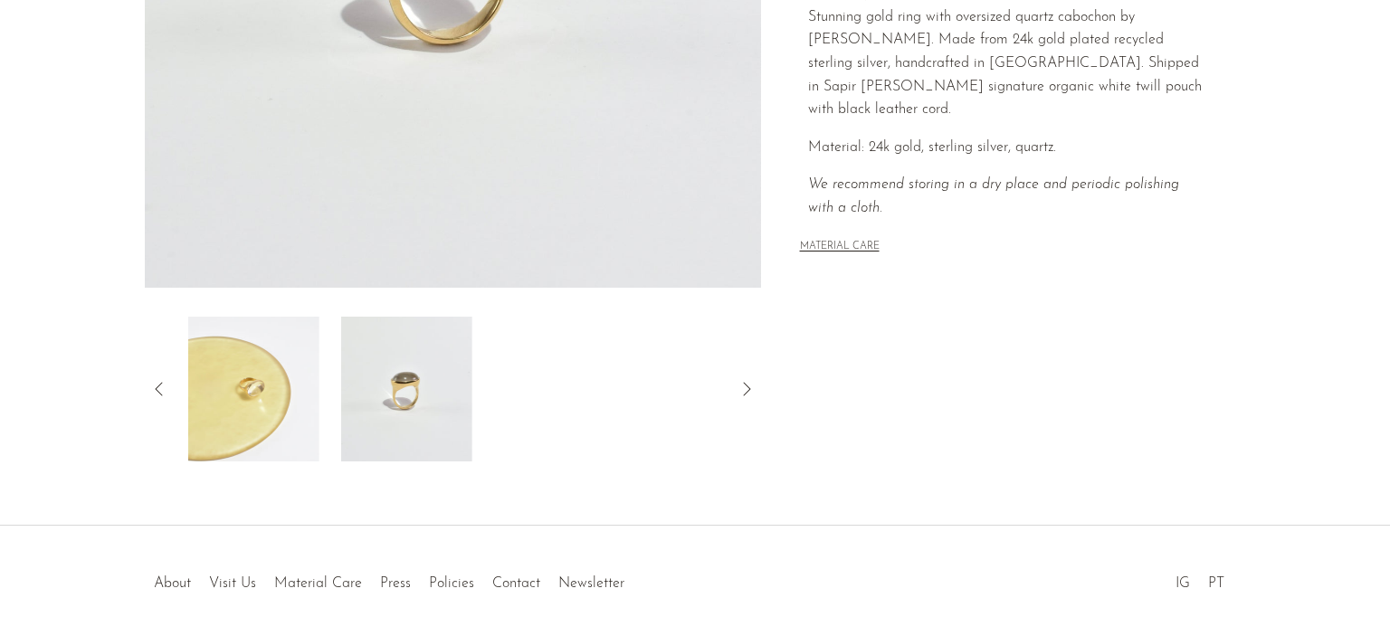
click at [472, 347] on img at bounding box center [406, 389] width 131 height 145
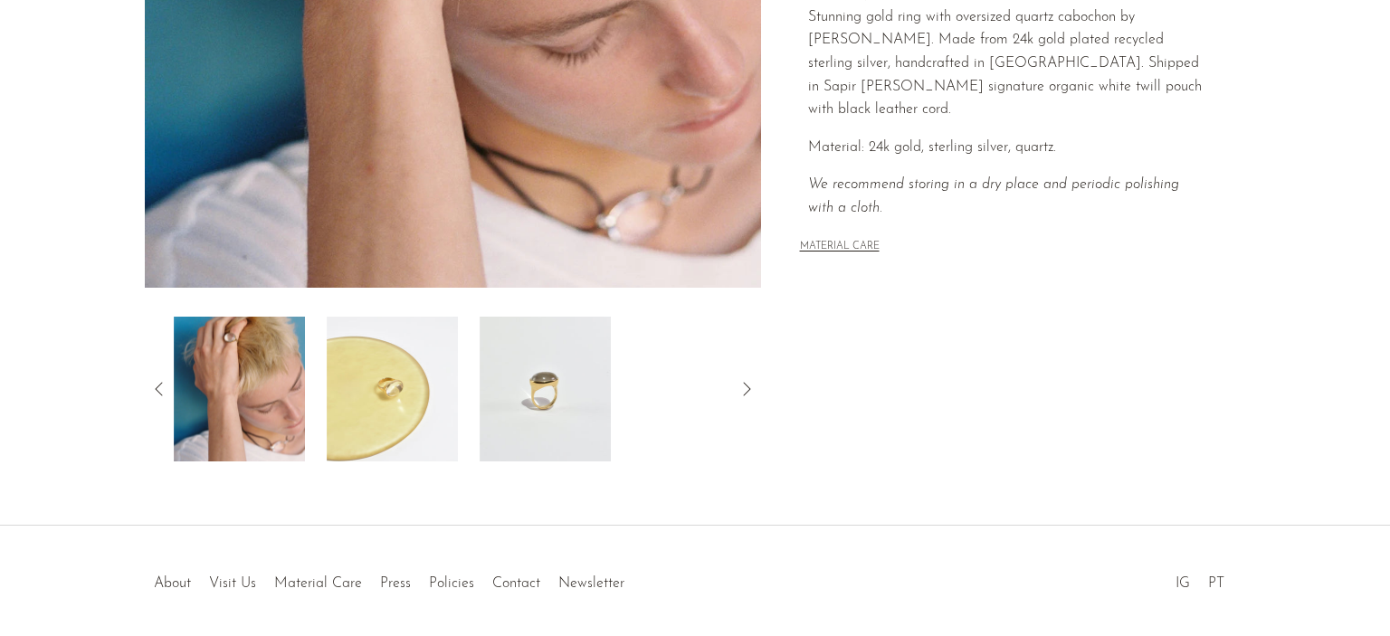
click at [386, 386] on img at bounding box center [392, 389] width 131 height 145
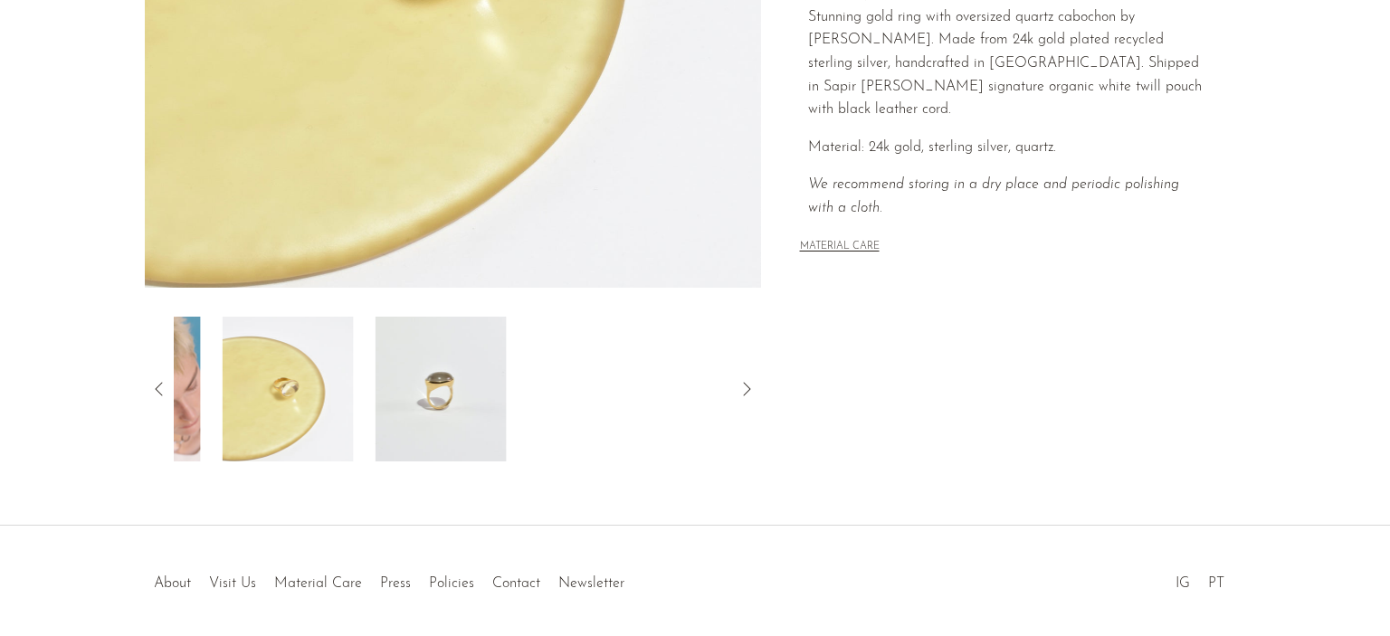
click at [354, 371] on img at bounding box center [288, 389] width 131 height 145
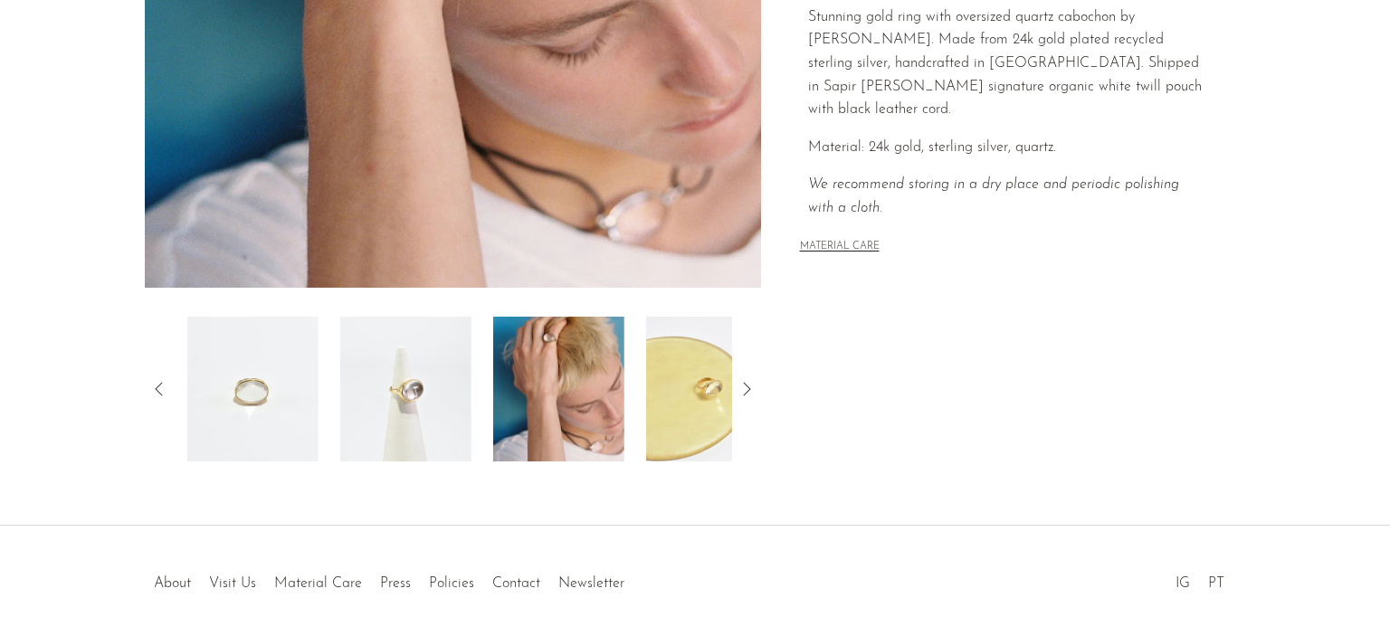
click at [623, 417] on img at bounding box center [558, 389] width 131 height 145
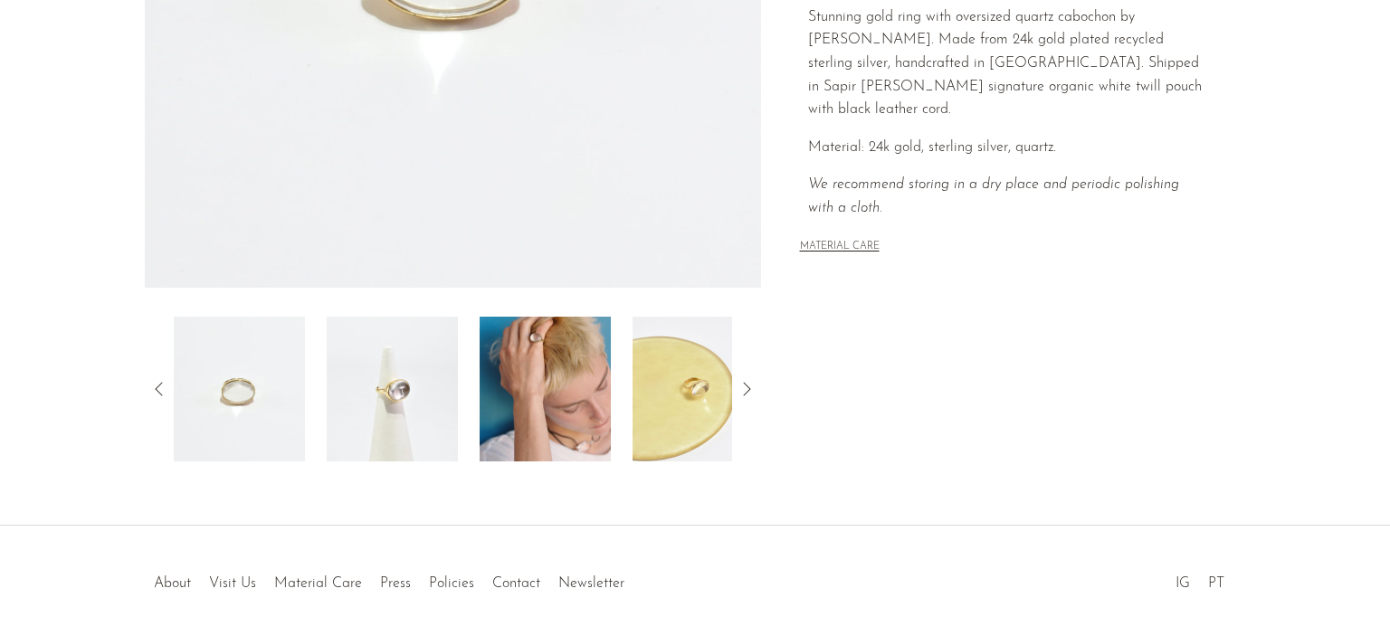
click at [397, 364] on img at bounding box center [392, 389] width 131 height 145
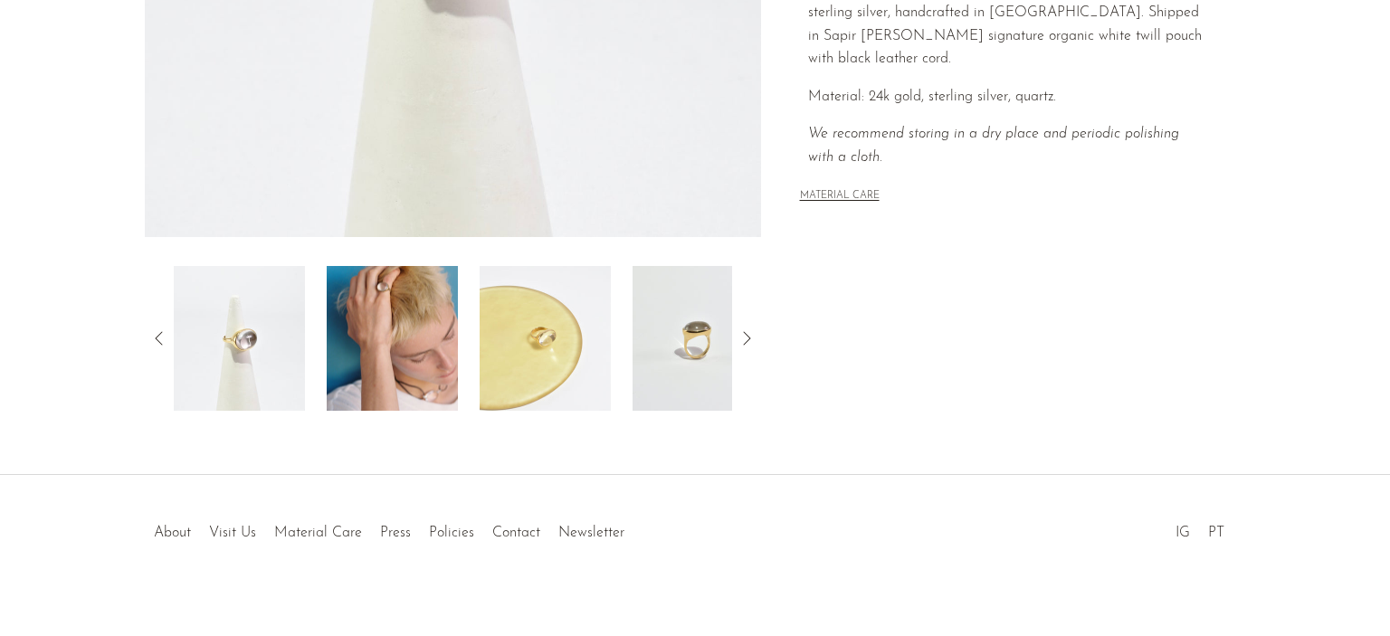
click at [397, 364] on img at bounding box center [392, 338] width 131 height 145
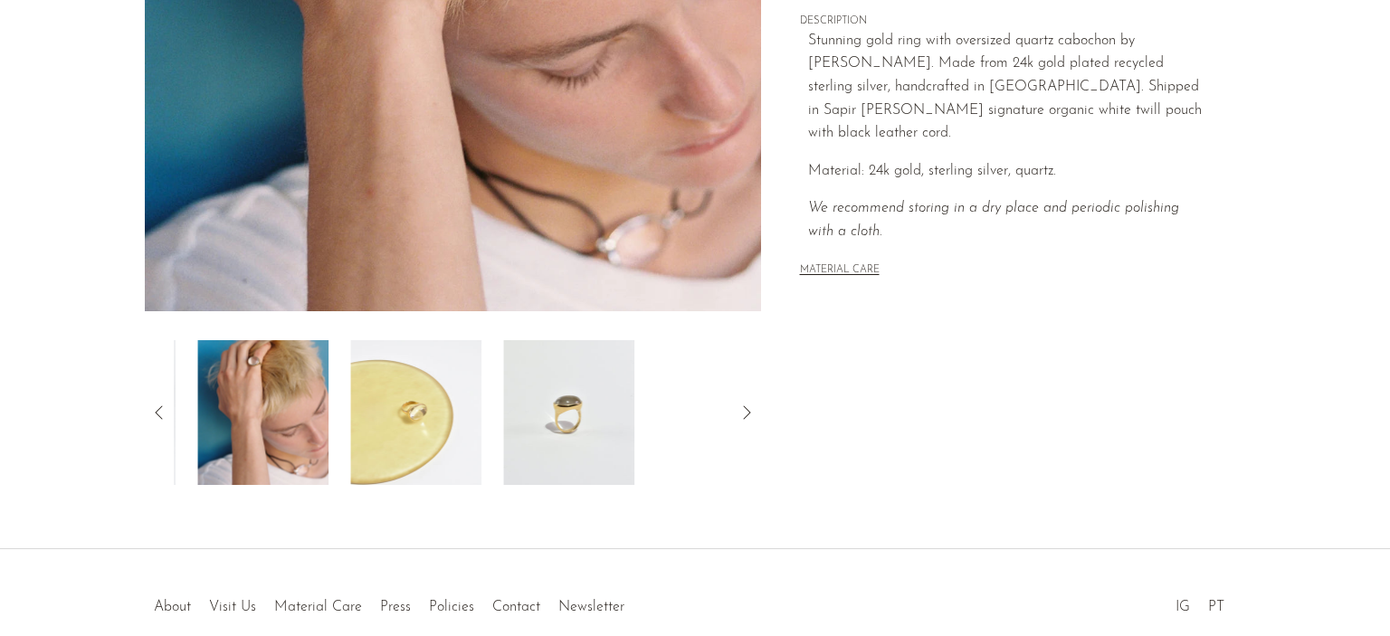
scroll to position [448, 0]
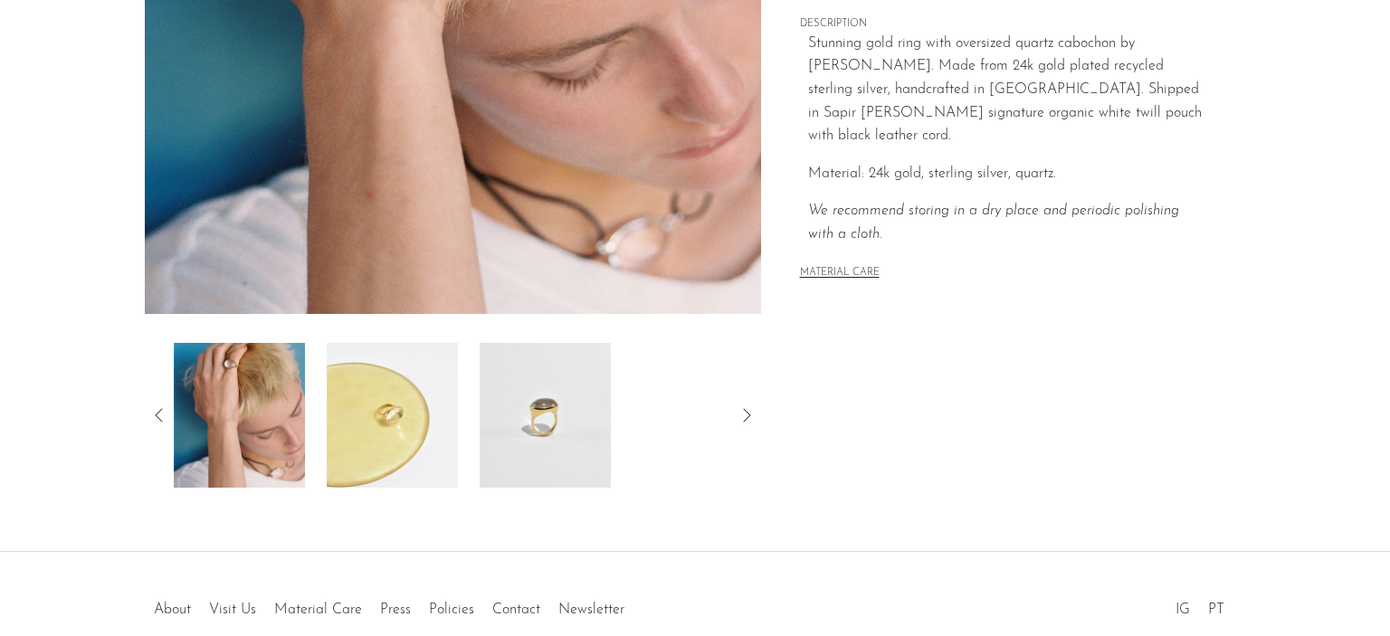
click at [397, 364] on img at bounding box center [392, 415] width 131 height 145
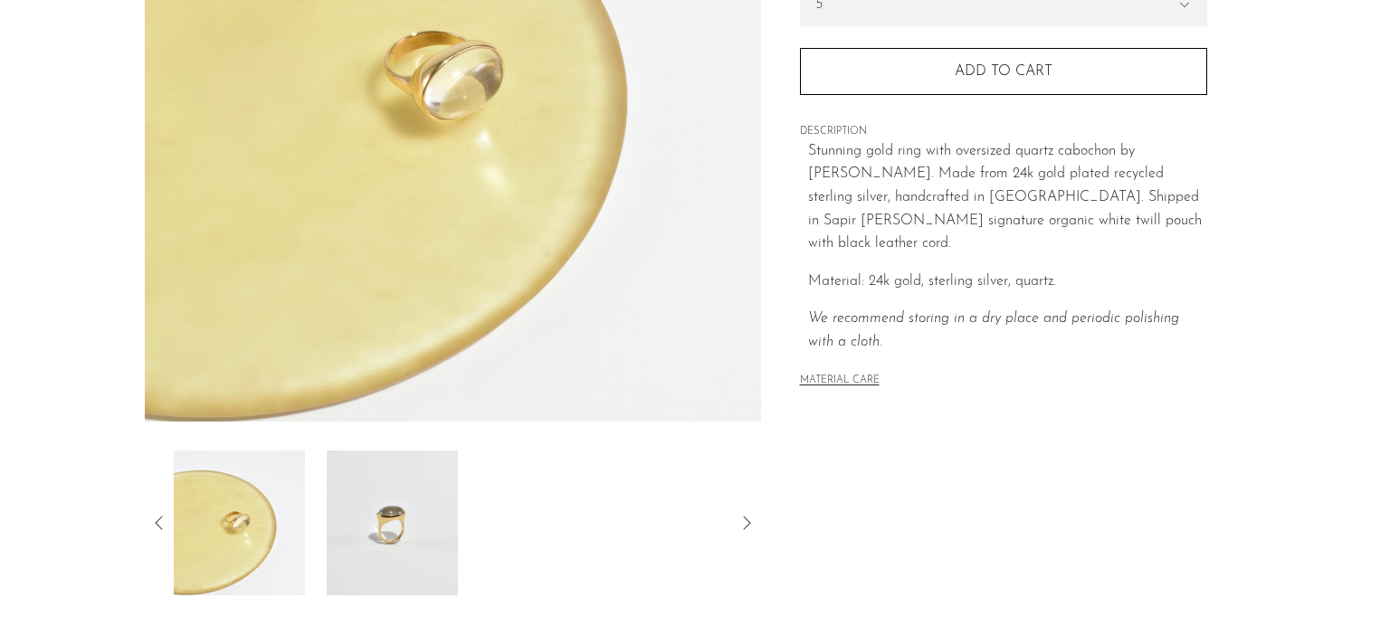
scroll to position [340, 0]
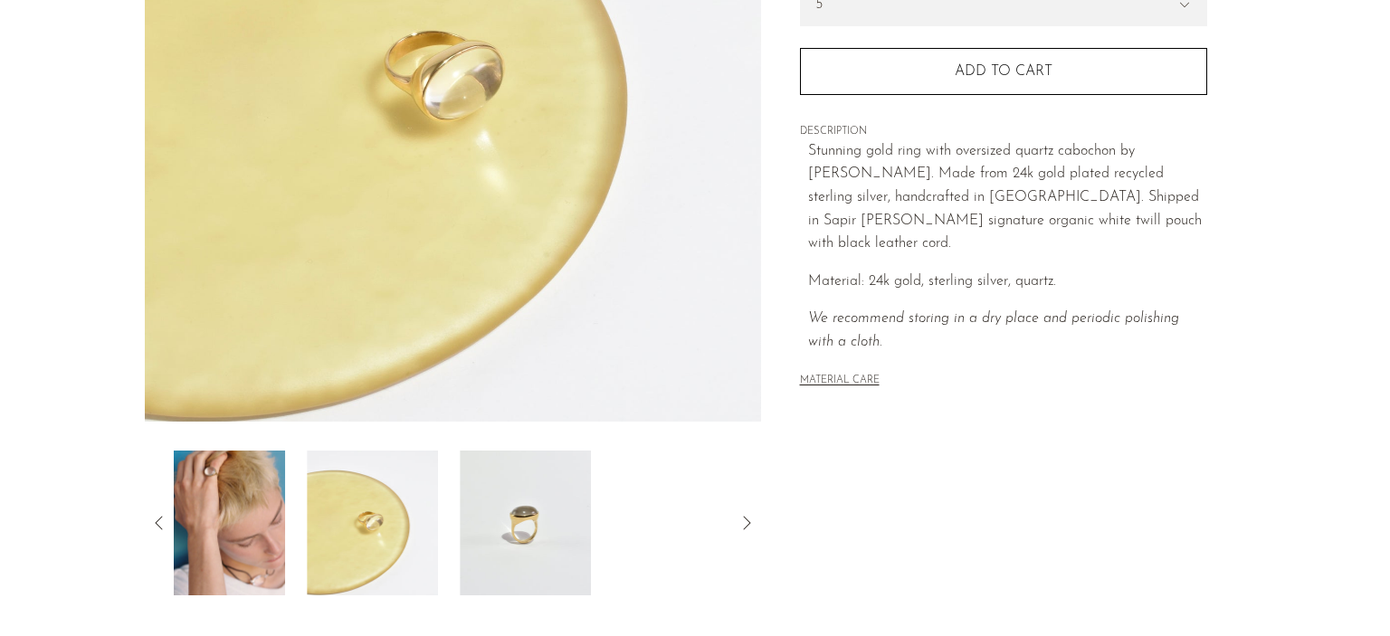
click at [482, 527] on img at bounding box center [525, 523] width 131 height 145
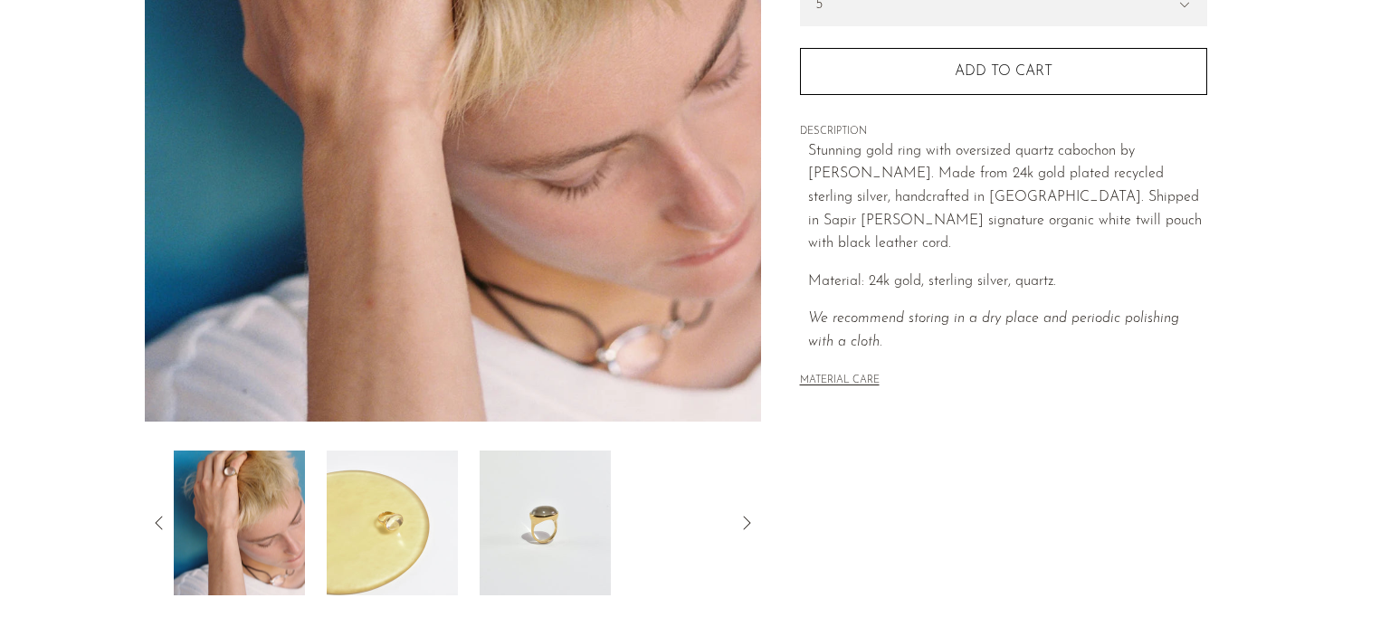
click at [166, 528] on icon at bounding box center [159, 523] width 22 height 22
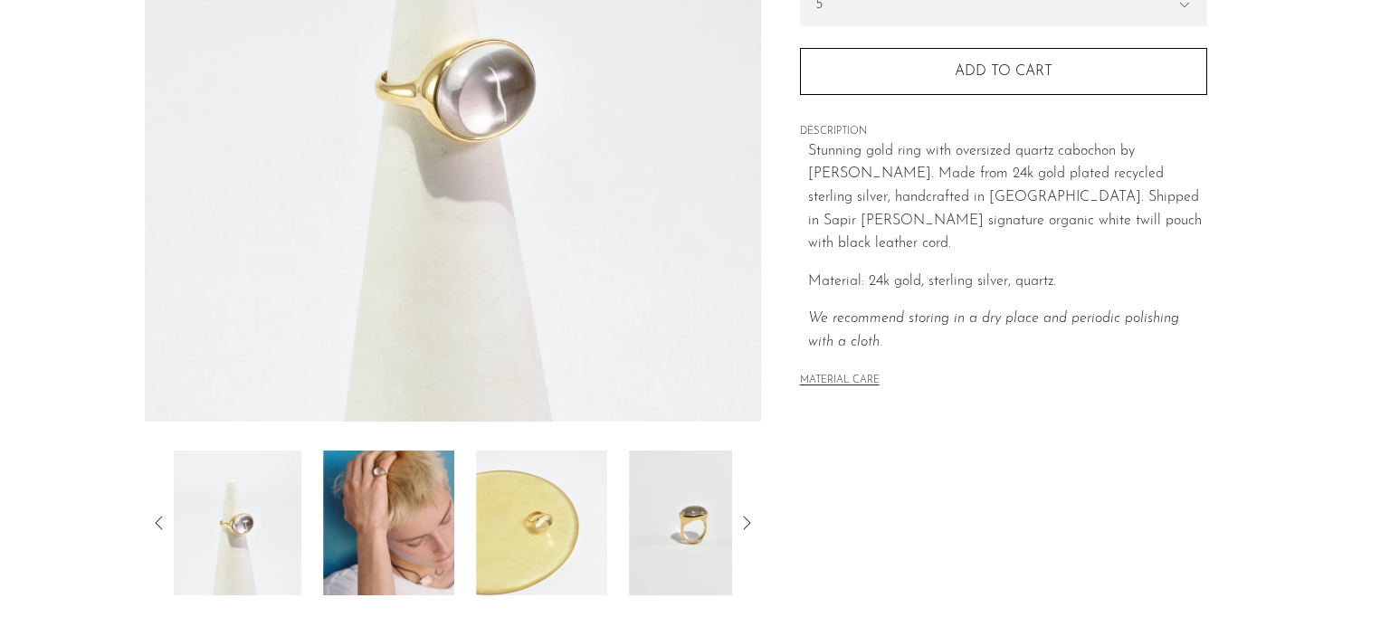
click at [166, 528] on icon at bounding box center [159, 523] width 22 height 22
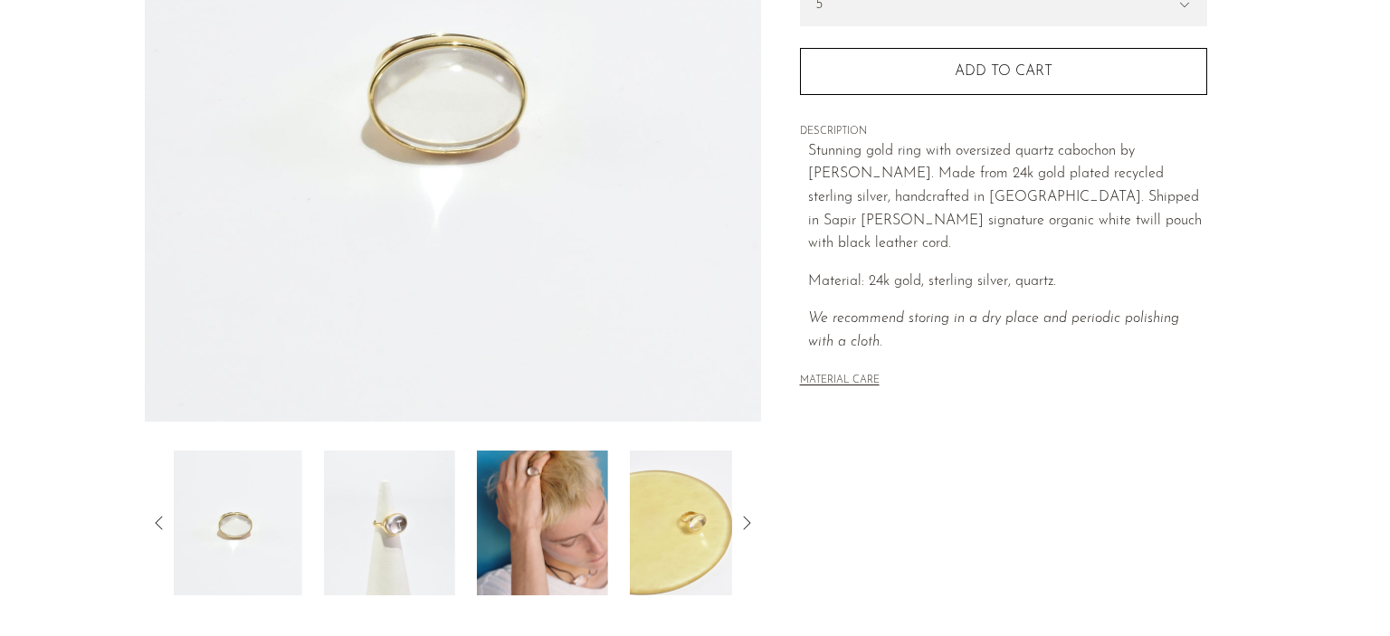
click at [166, 528] on icon at bounding box center [159, 523] width 22 height 22
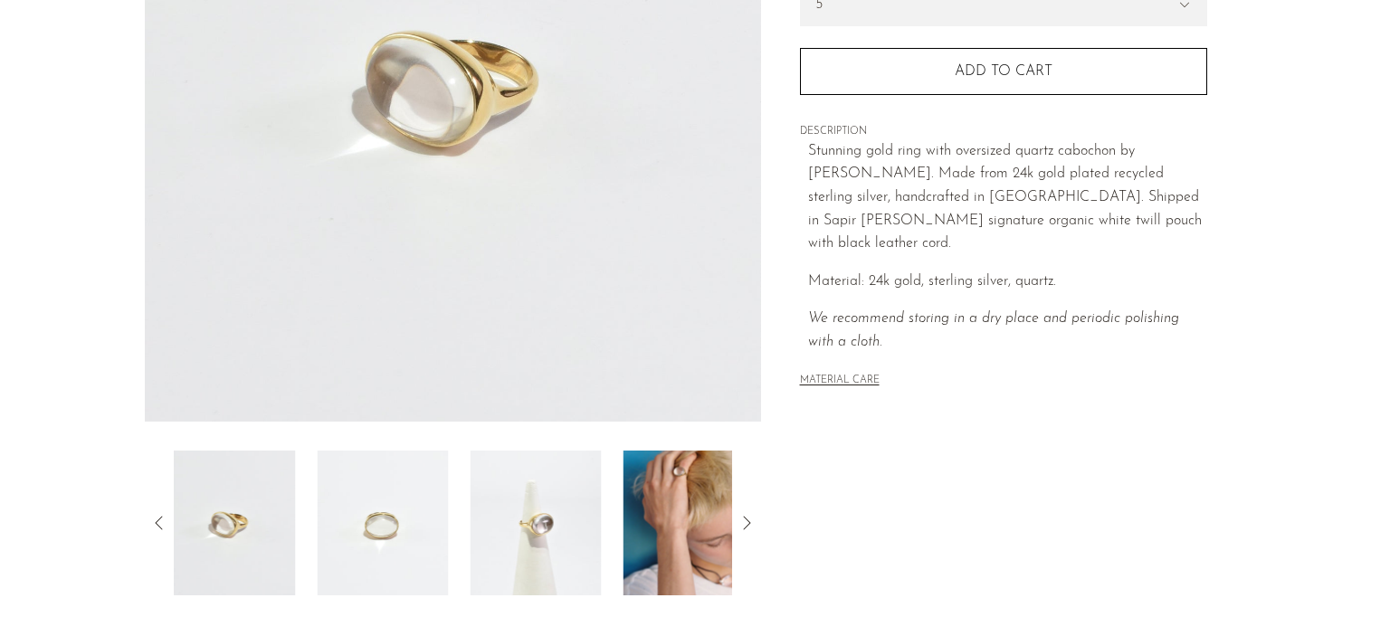
click at [166, 528] on icon at bounding box center [159, 523] width 22 height 22
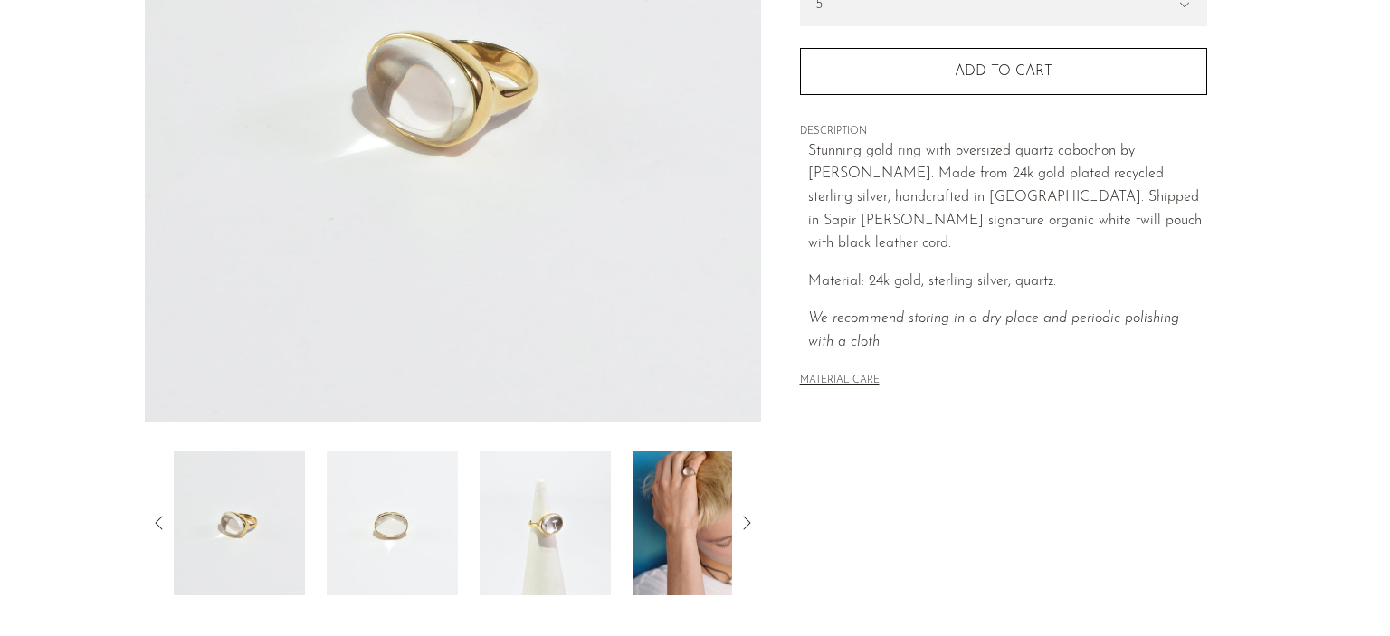
click at [166, 528] on icon at bounding box center [159, 523] width 22 height 22
click at [440, 514] on img at bounding box center [392, 523] width 131 height 145
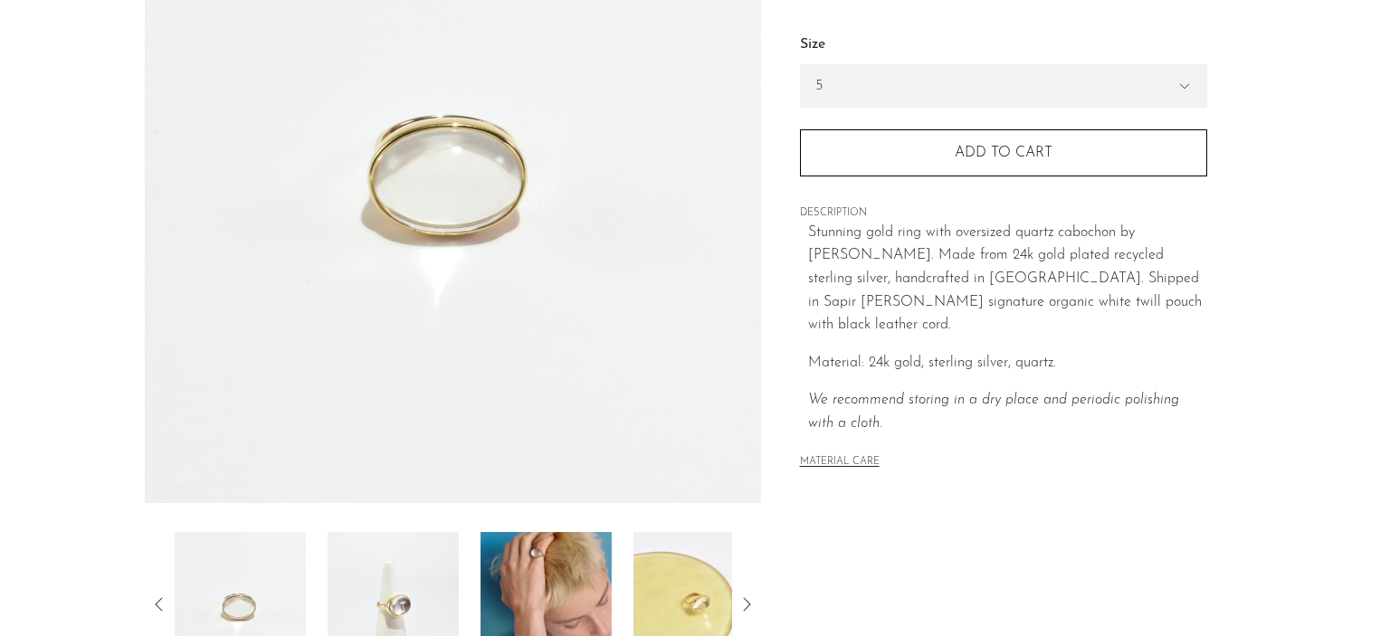
scroll to position [257, 0]
click at [514, 579] on img at bounding box center [545, 606] width 131 height 145
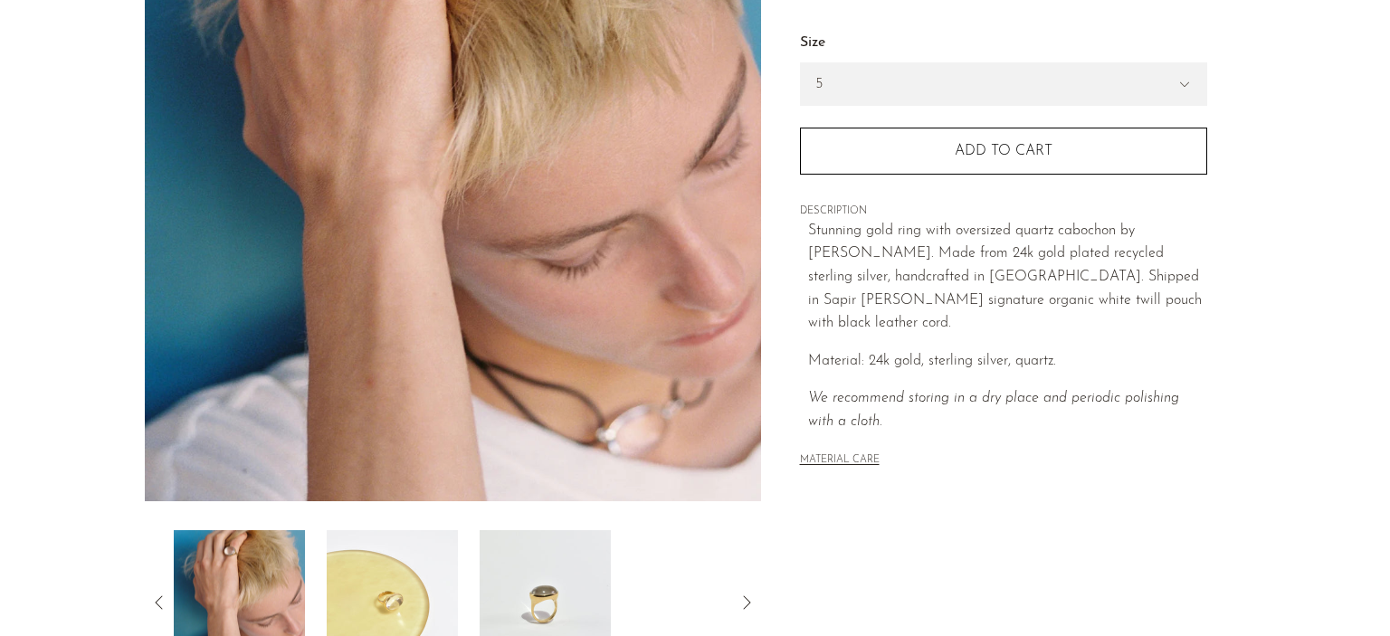
scroll to position [262, 0]
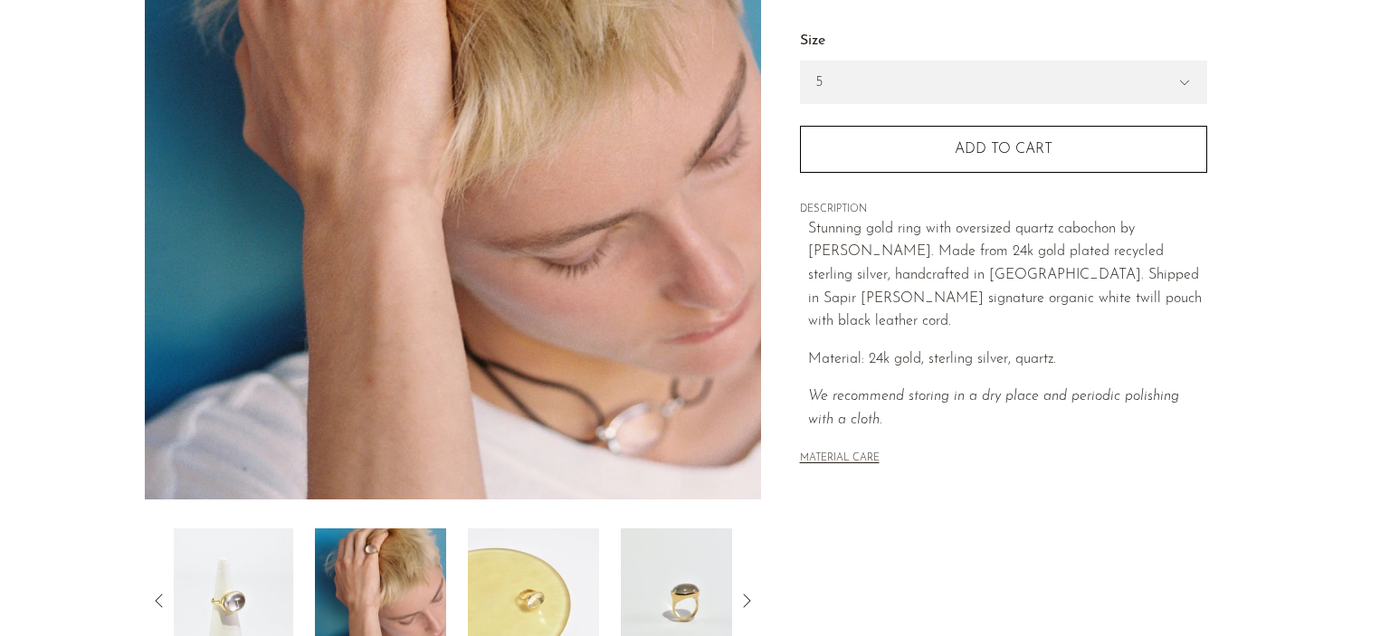
click at [408, 593] on img at bounding box center [380, 600] width 131 height 145
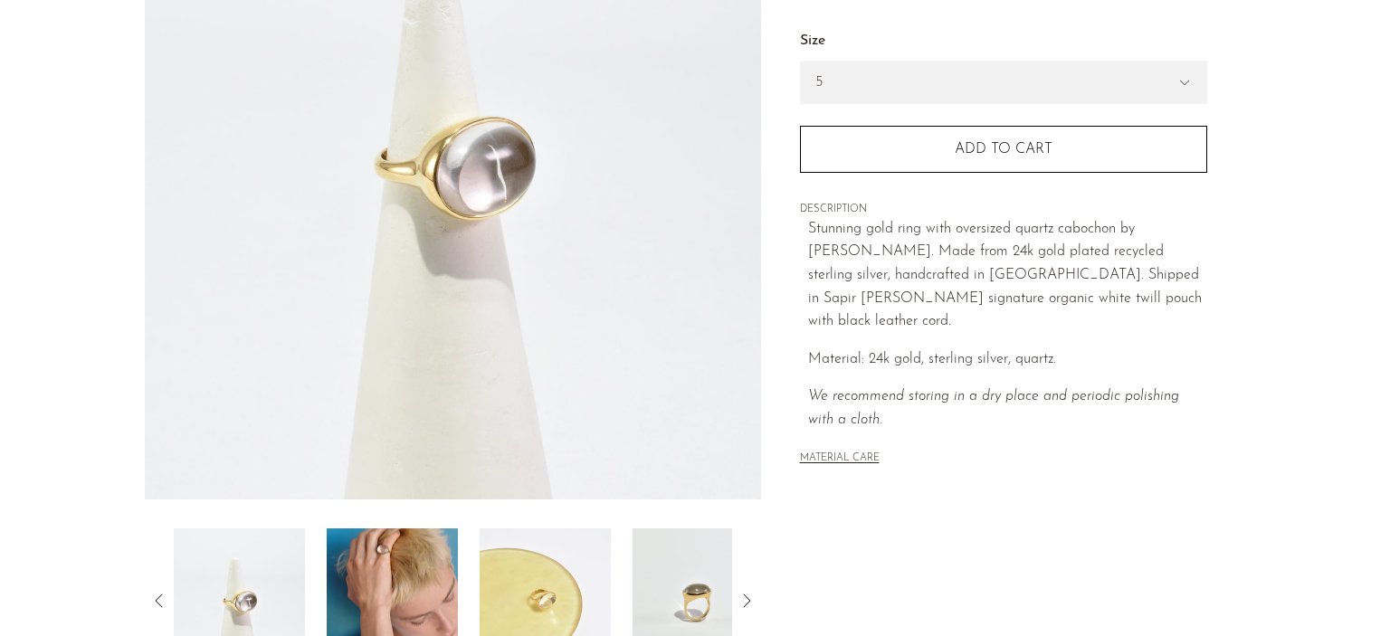
click at [293, 580] on img at bounding box center [239, 600] width 131 height 145
click at [264, 581] on img at bounding box center [239, 600] width 131 height 145
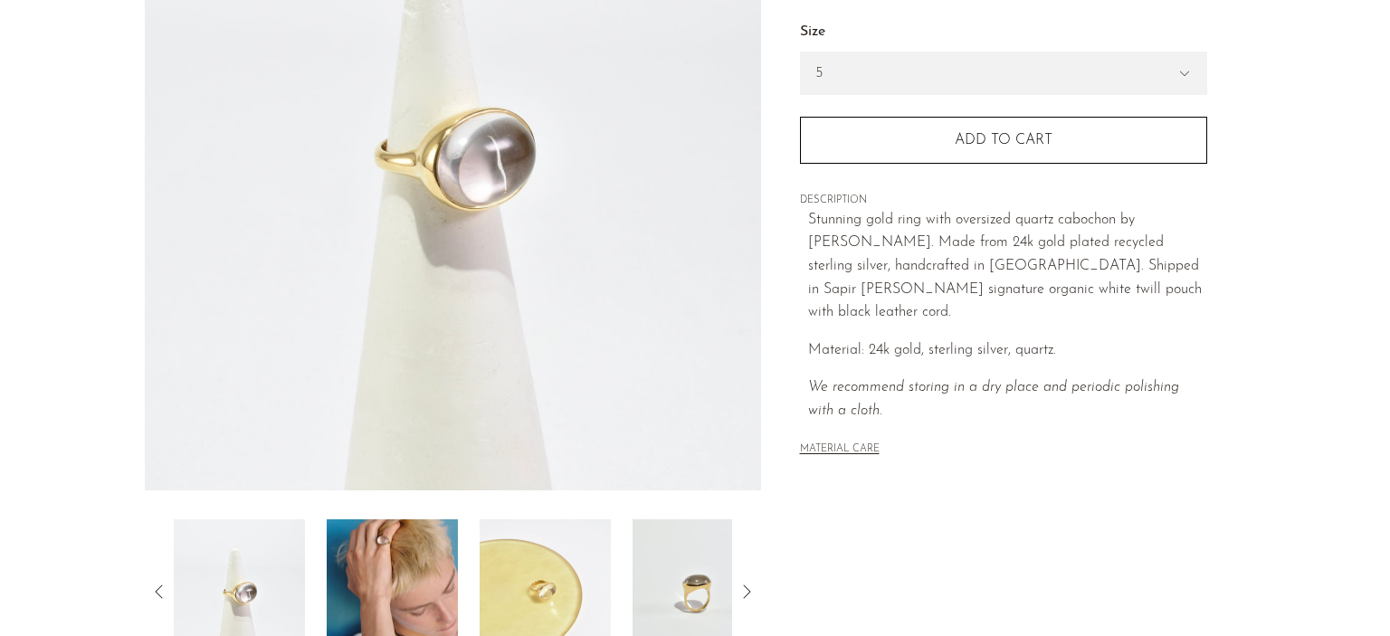
scroll to position [271, 0]
click at [401, 543] on img at bounding box center [392, 591] width 131 height 145
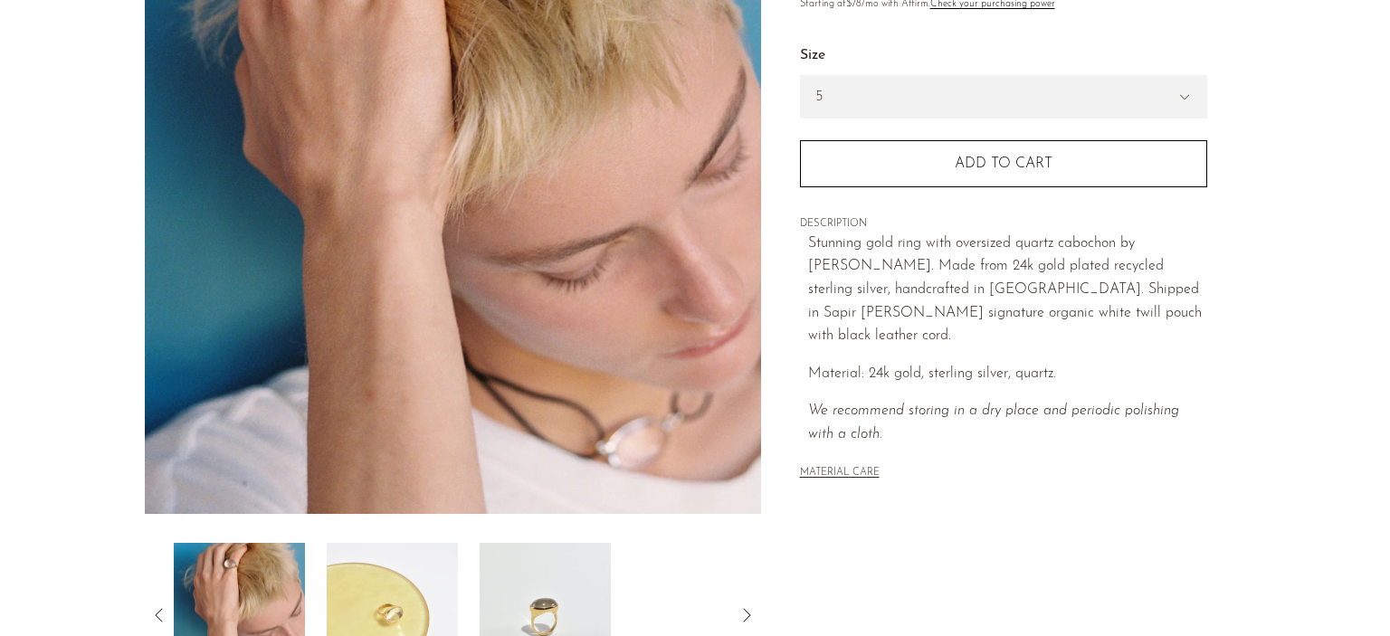
scroll to position [246, 0]
click at [392, 572] on img at bounding box center [392, 617] width 131 height 145
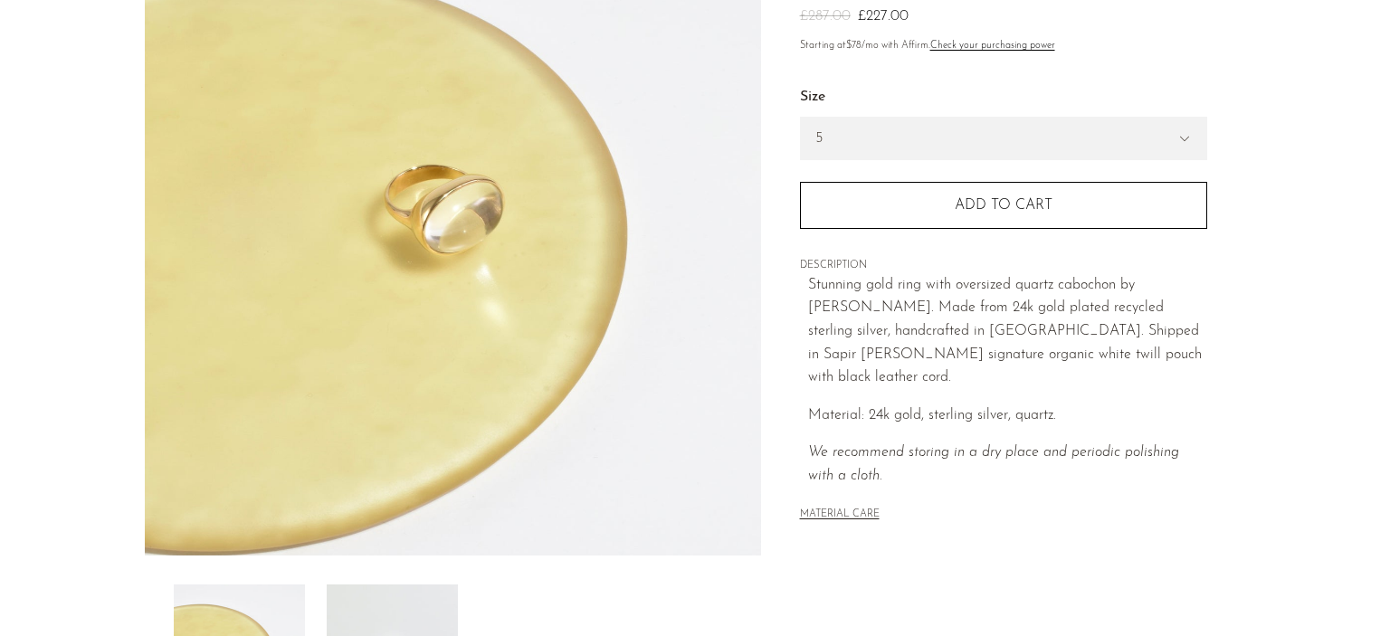
scroll to position [280, 0]
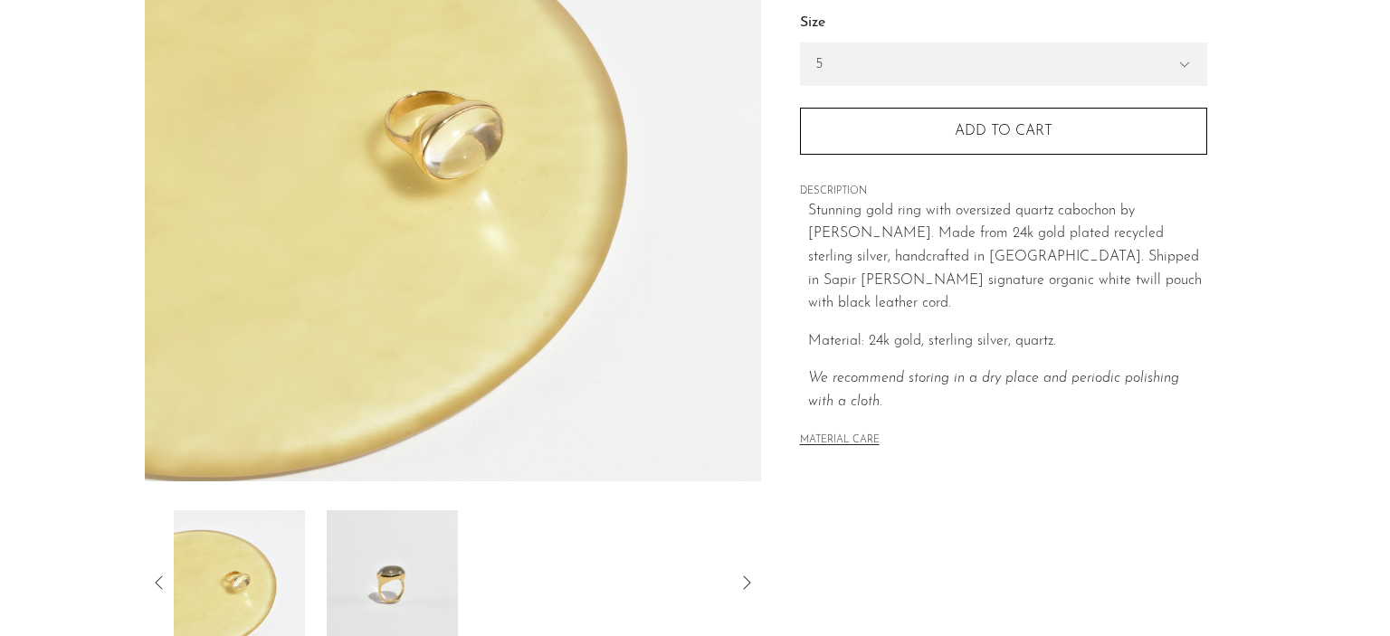
click at [388, 587] on img at bounding box center [392, 582] width 131 height 145
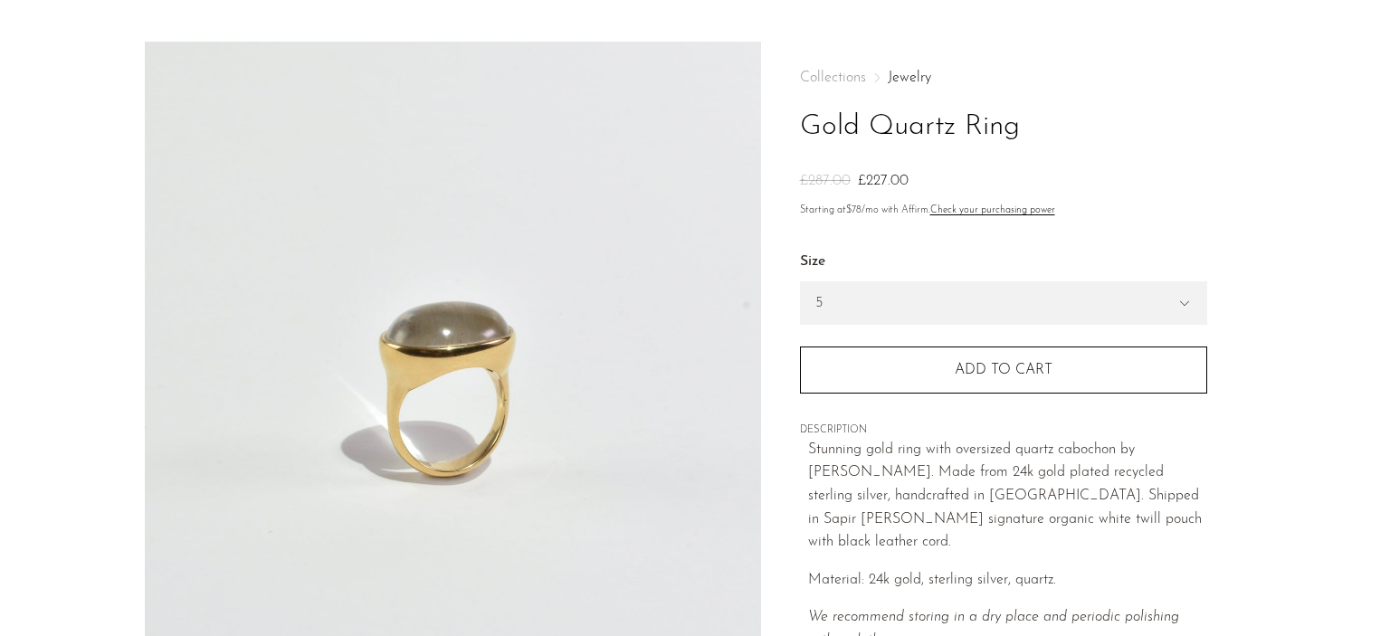
scroll to position [0, 0]
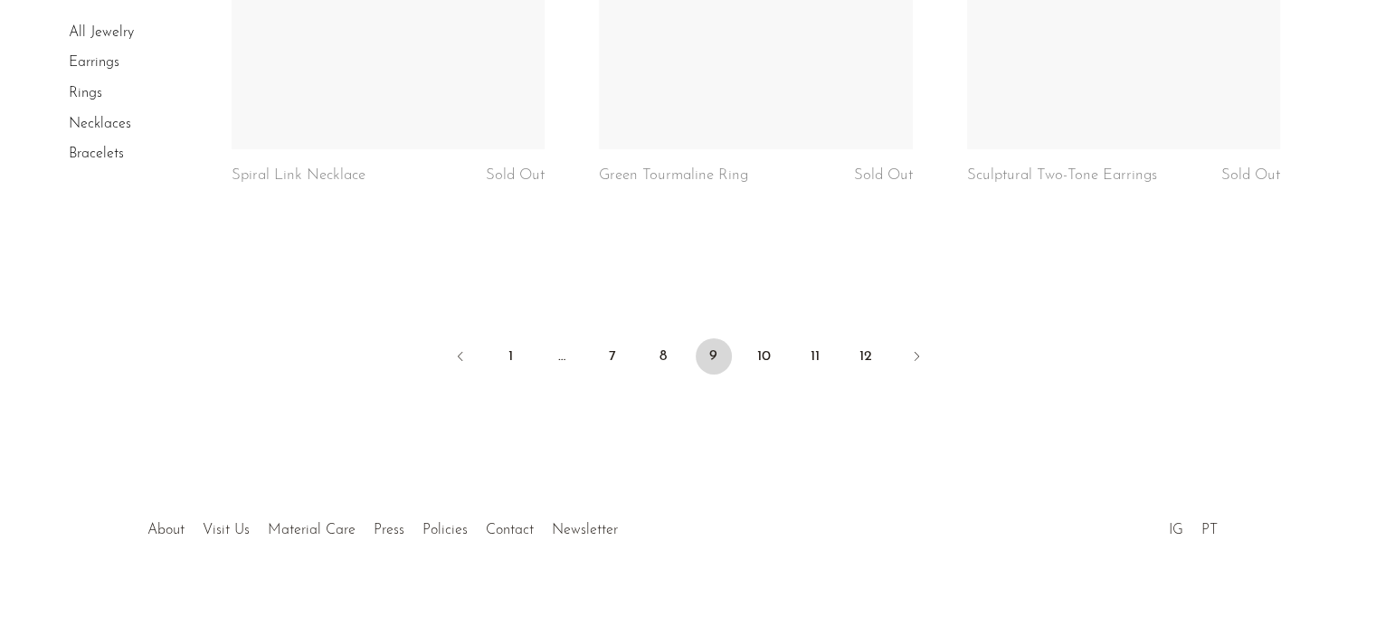
scroll to position [6228, 0]
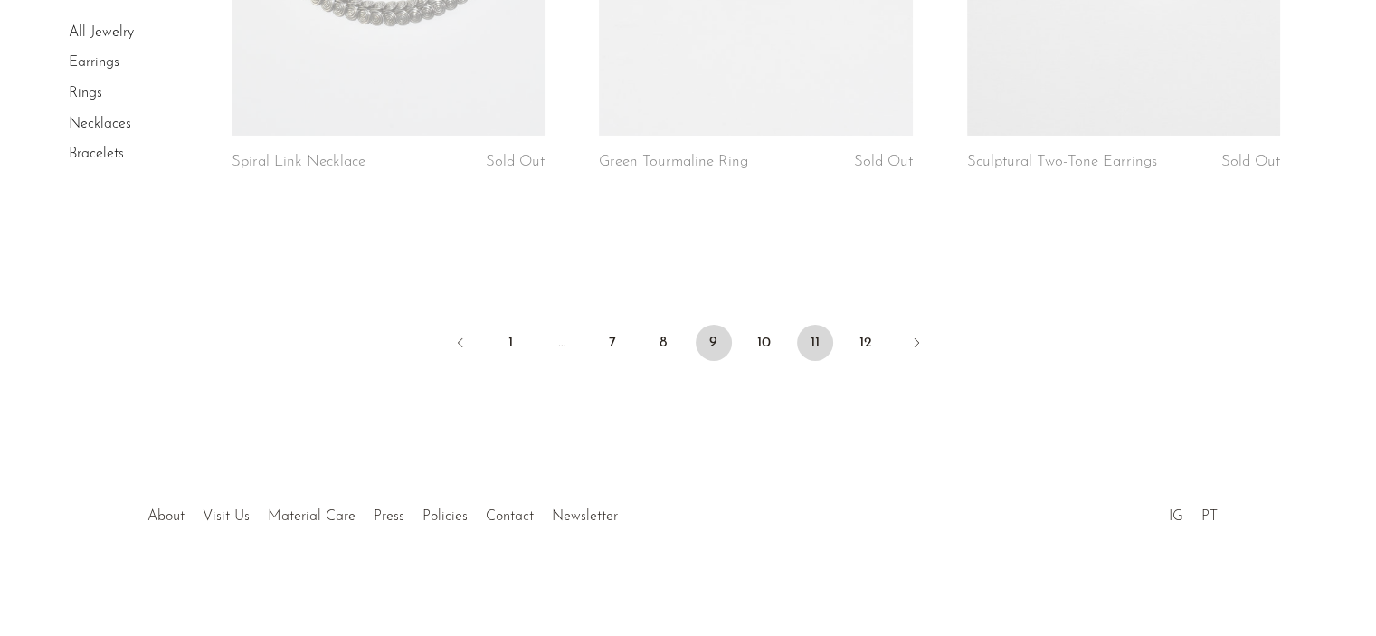
click at [829, 332] on link "11" at bounding box center [815, 343] width 36 height 36
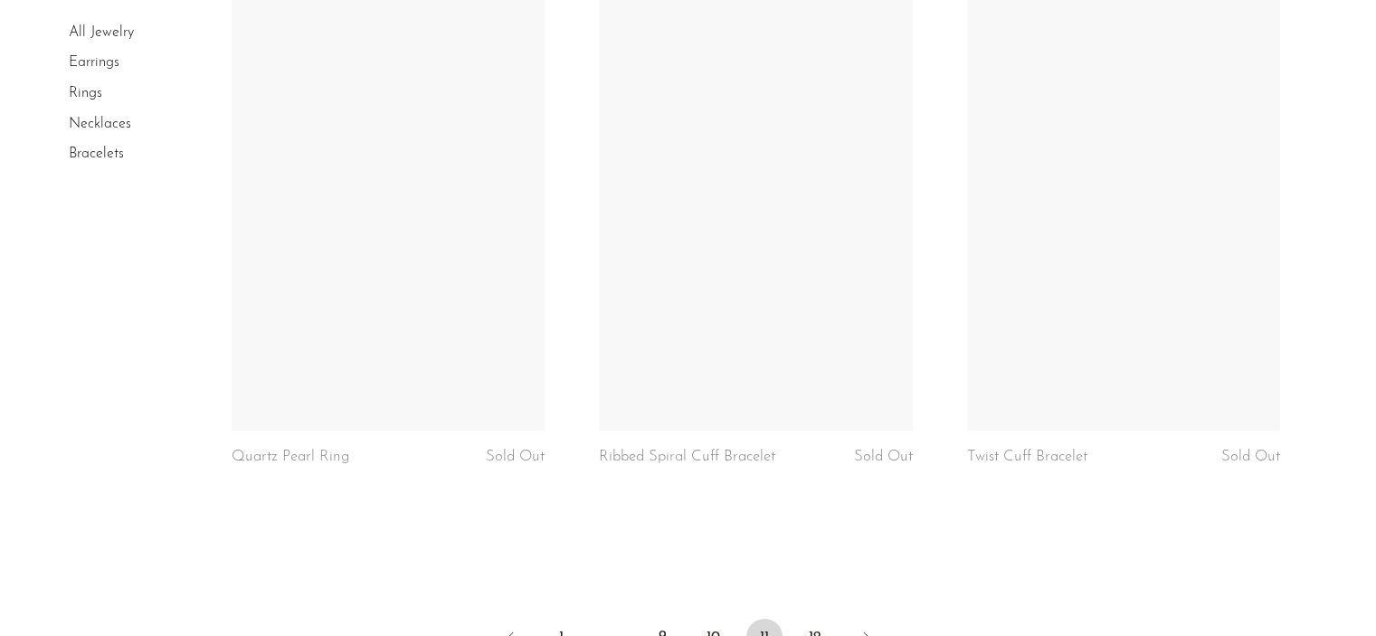
scroll to position [6207, 0]
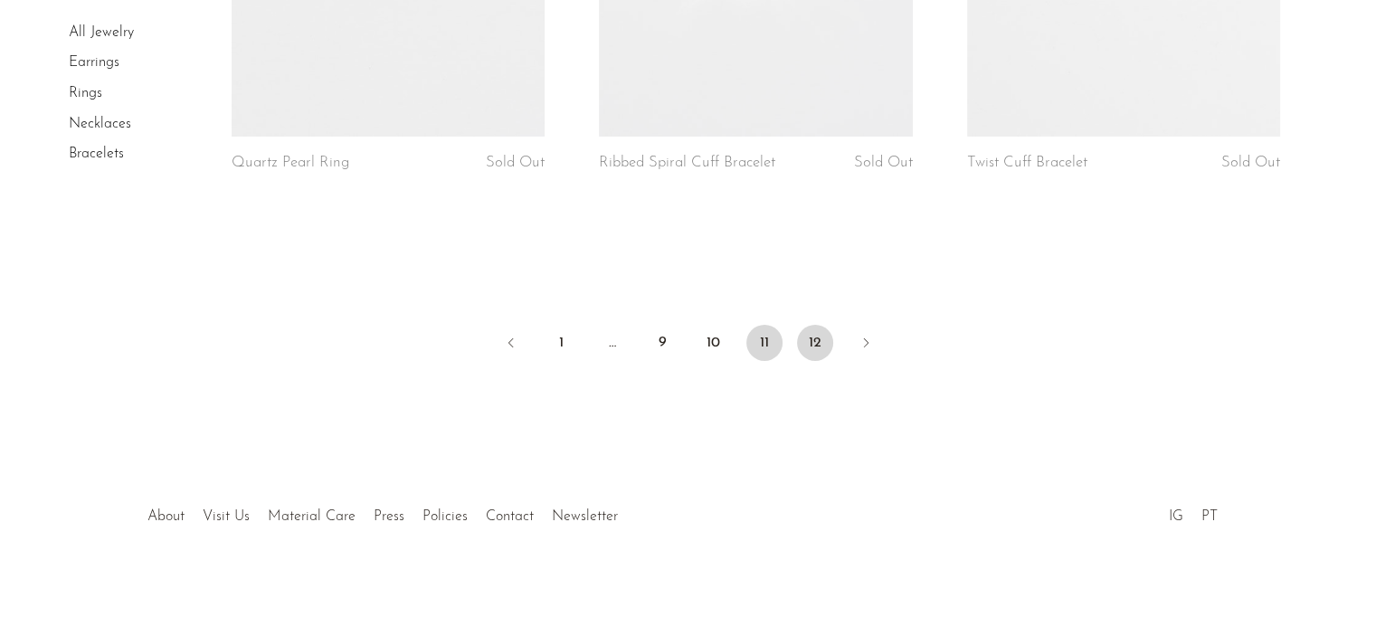
click at [816, 340] on link "12" at bounding box center [815, 343] width 36 height 36
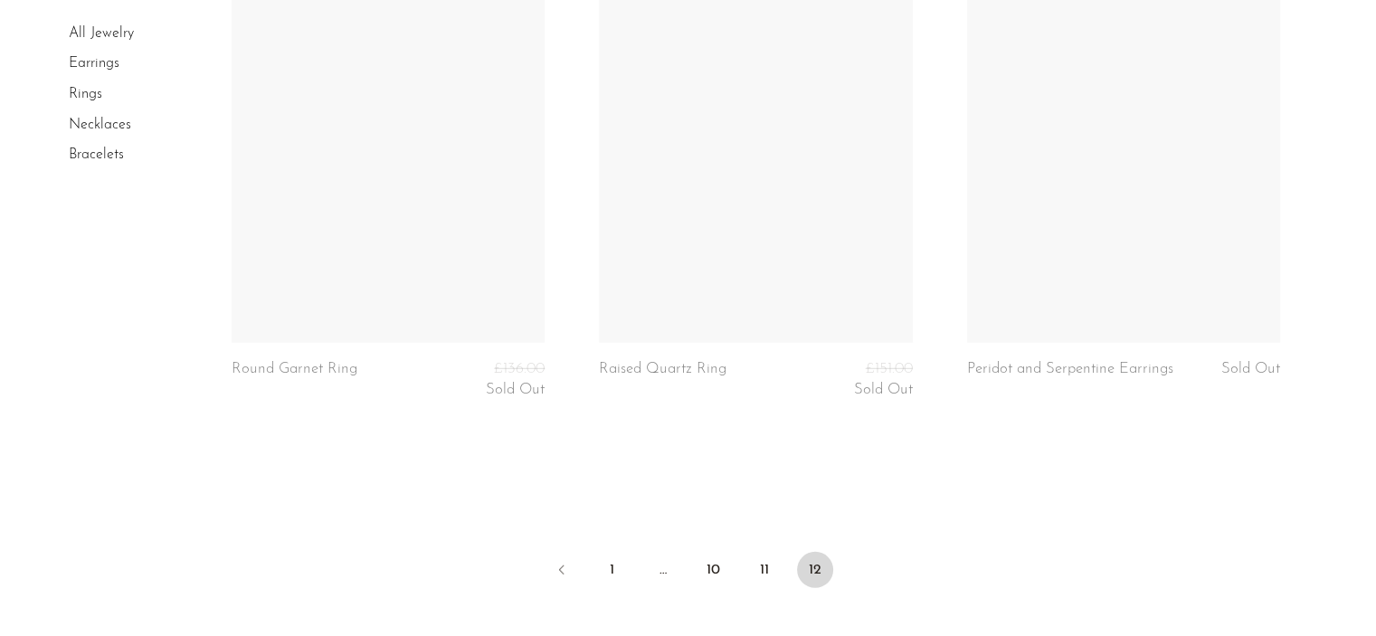
scroll to position [4963, 0]
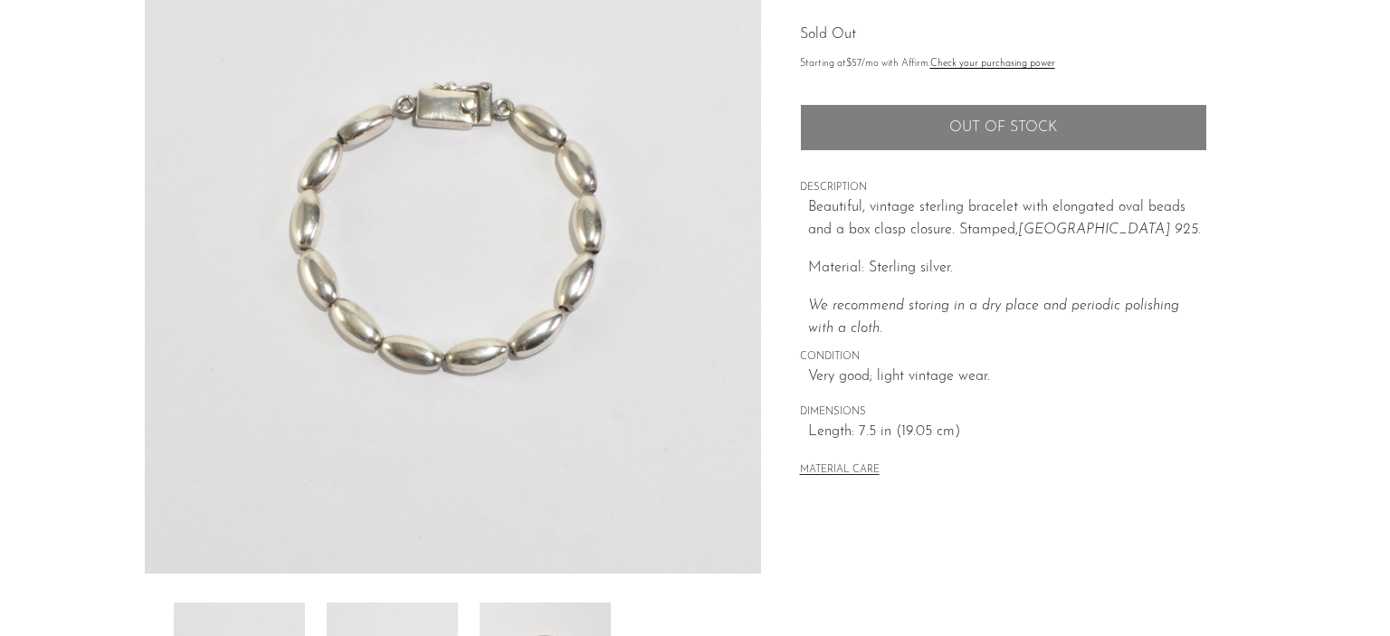
scroll to position [442, 0]
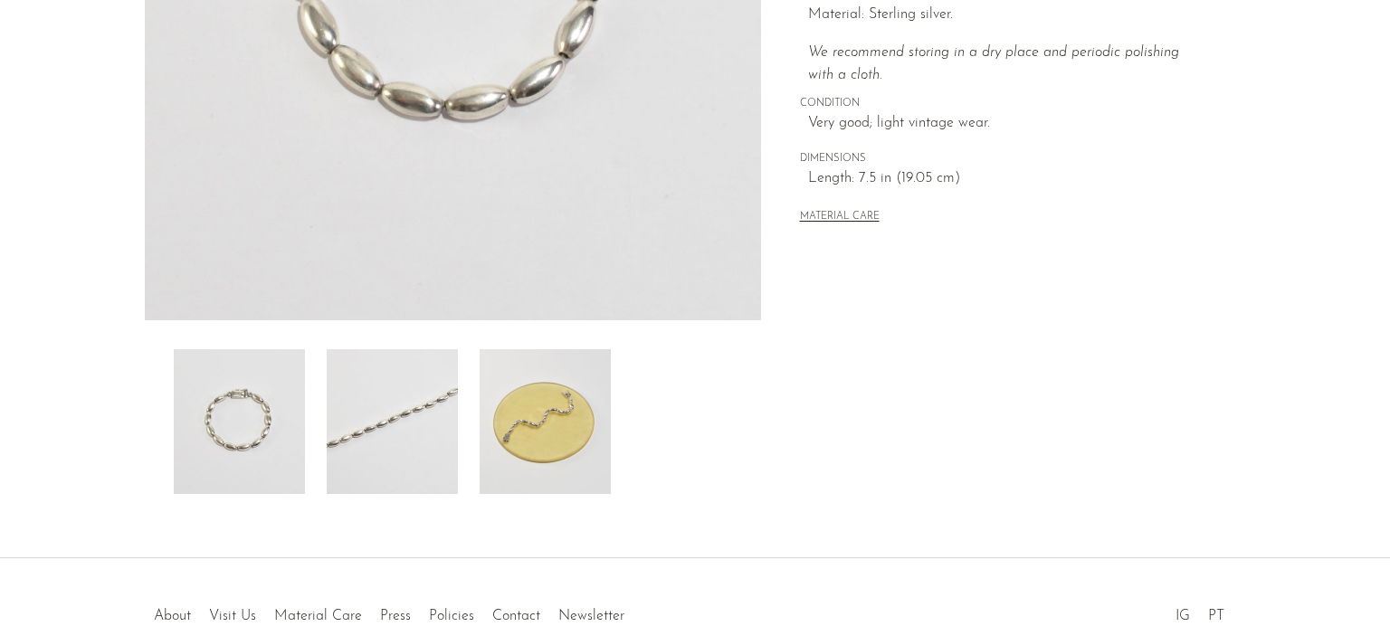
click at [433, 414] on img at bounding box center [392, 421] width 131 height 145
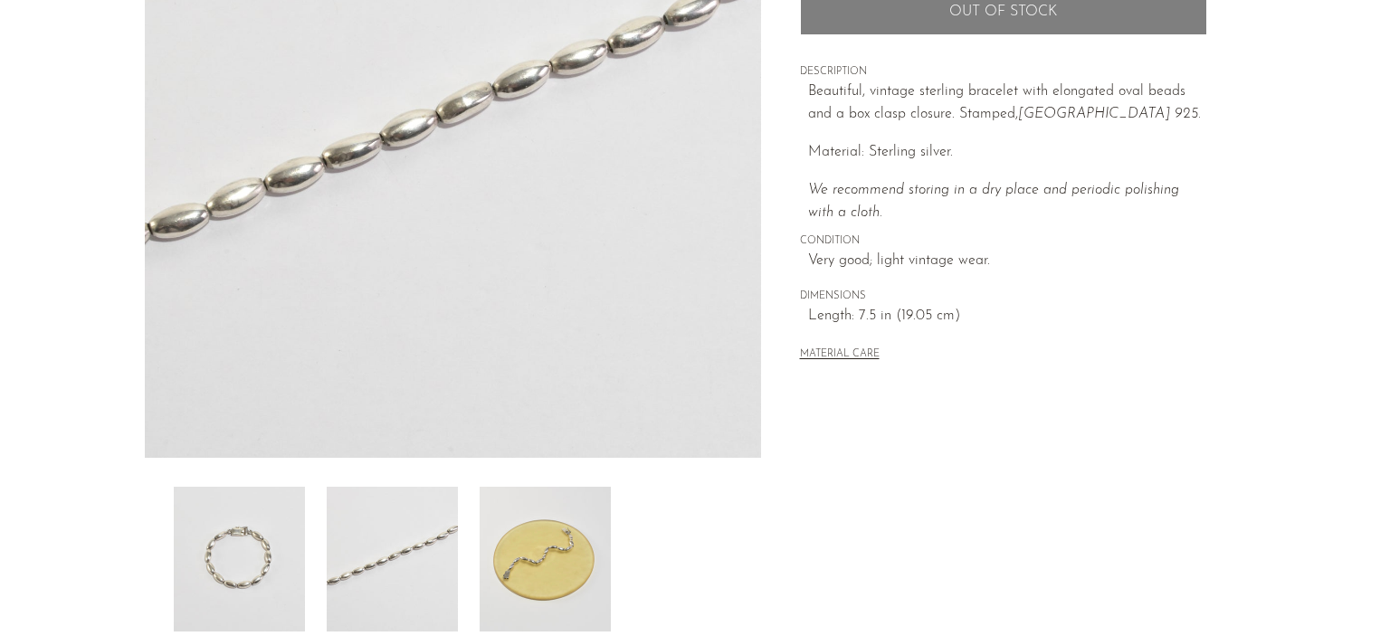
scroll to position [300, 0]
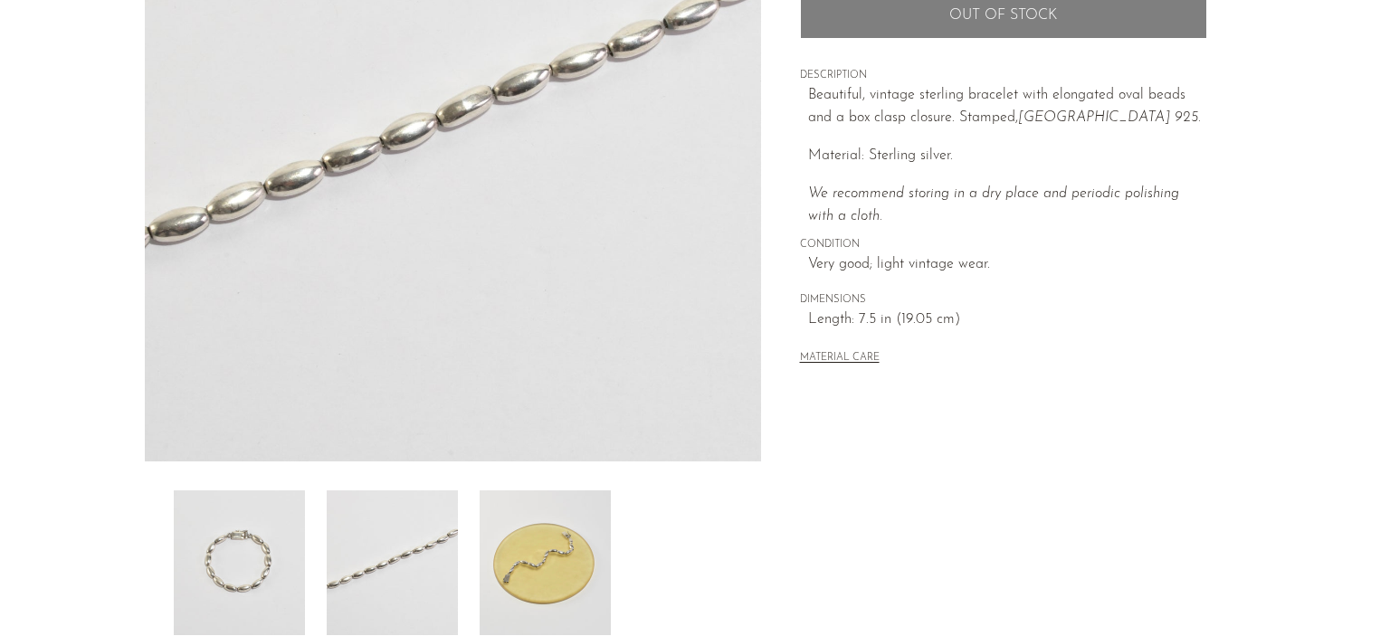
click at [494, 520] on img at bounding box center [545, 562] width 131 height 145
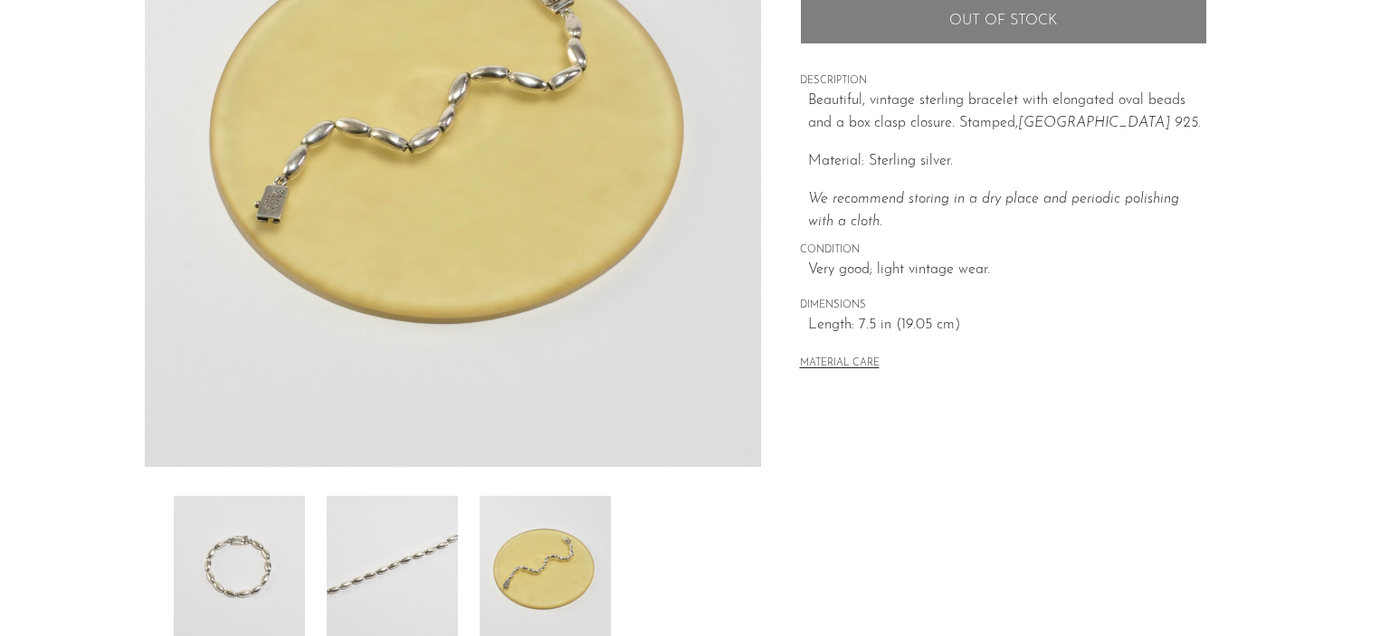
scroll to position [252, 0]
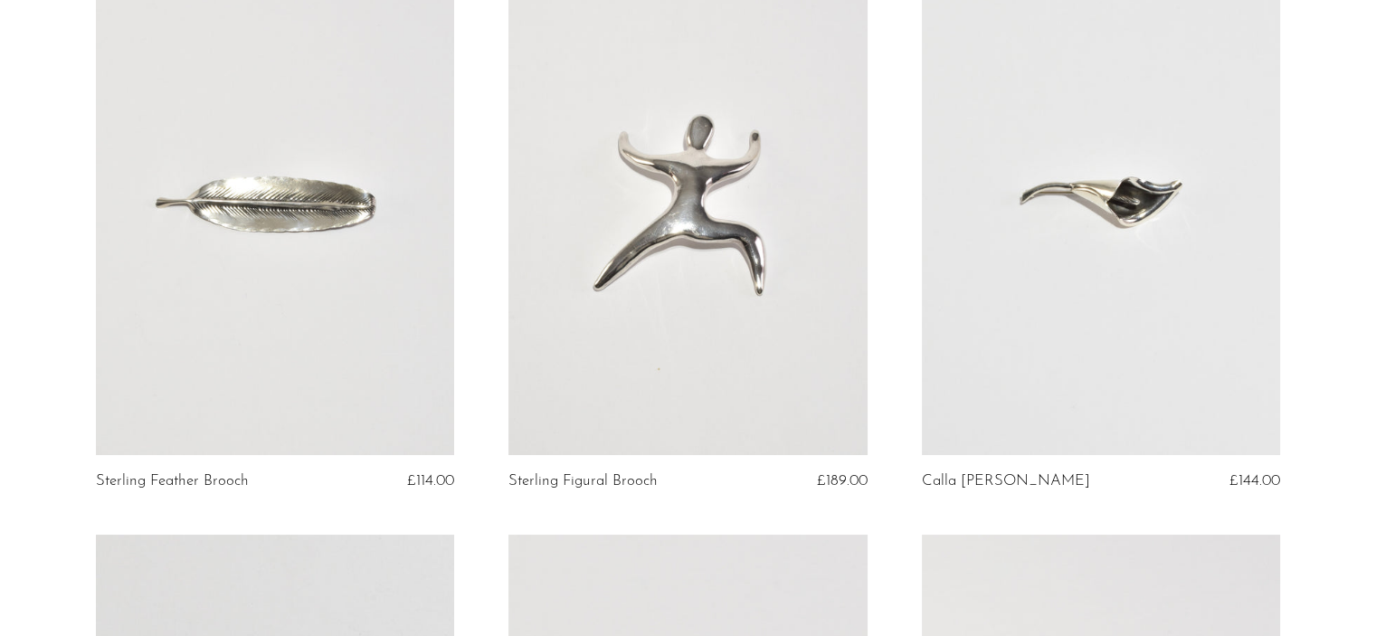
scroll to position [260, 0]
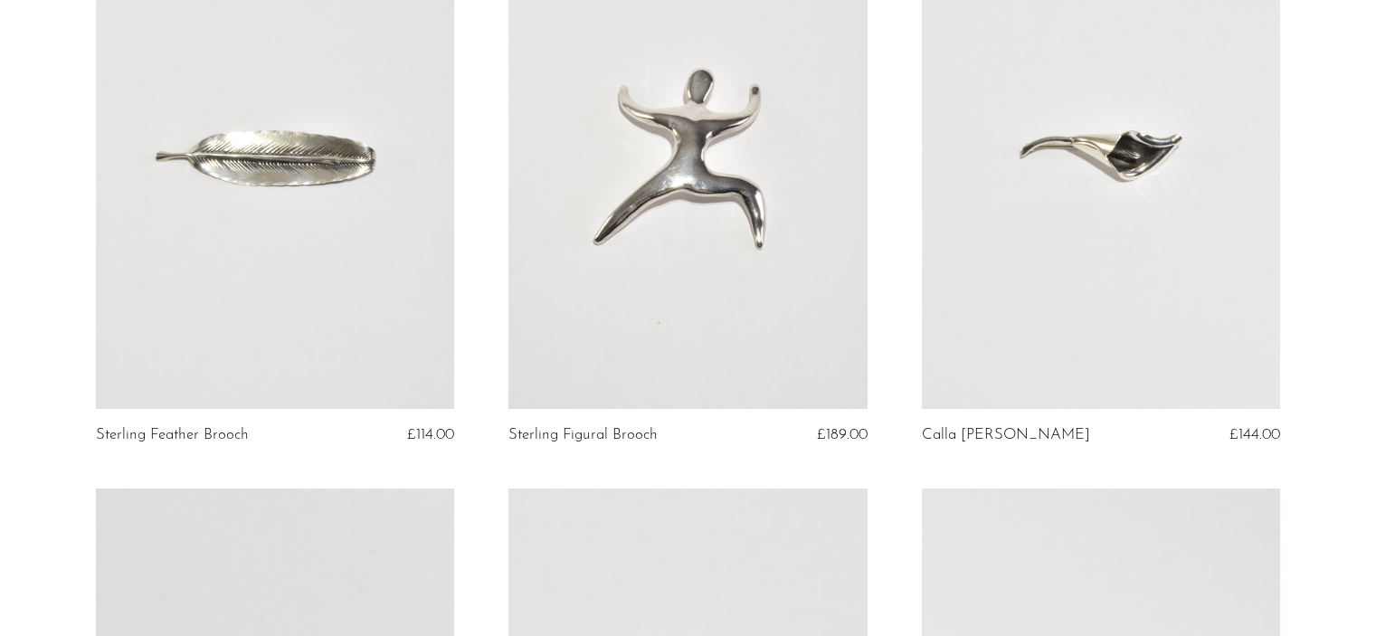
click at [1034, 242] on link at bounding box center [1101, 158] width 358 height 502
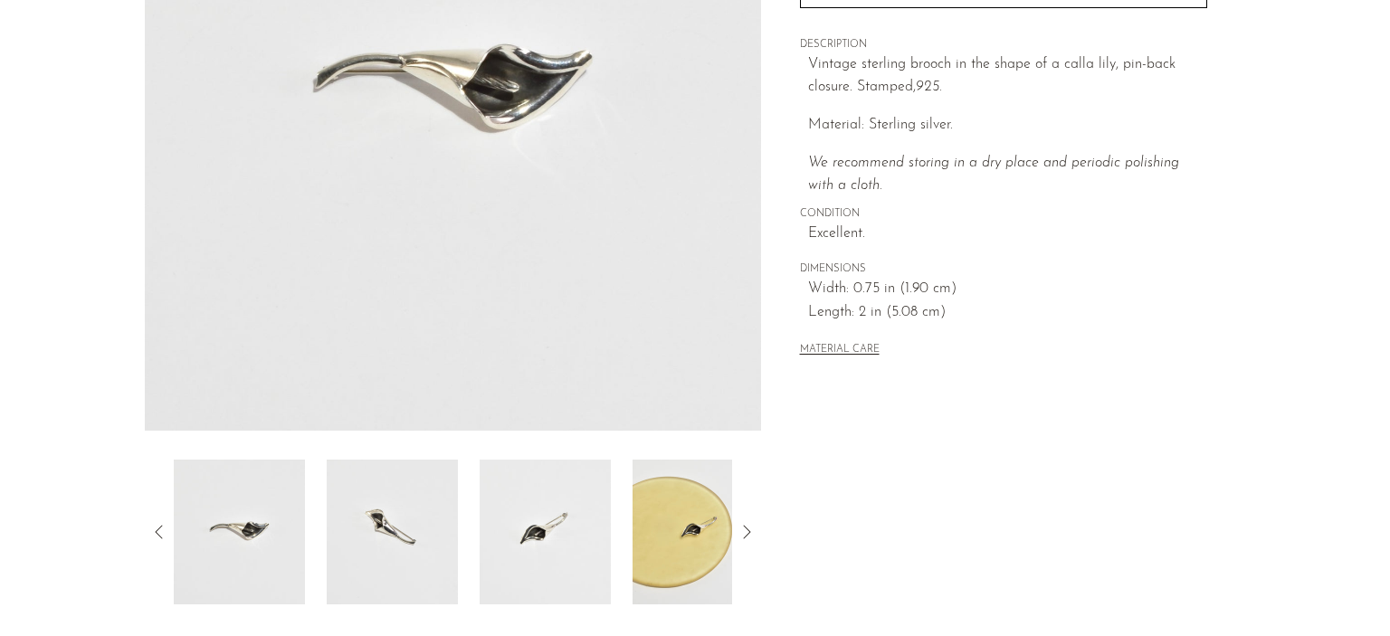
scroll to position [332, 0]
click at [688, 524] on img at bounding box center [697, 531] width 131 height 145
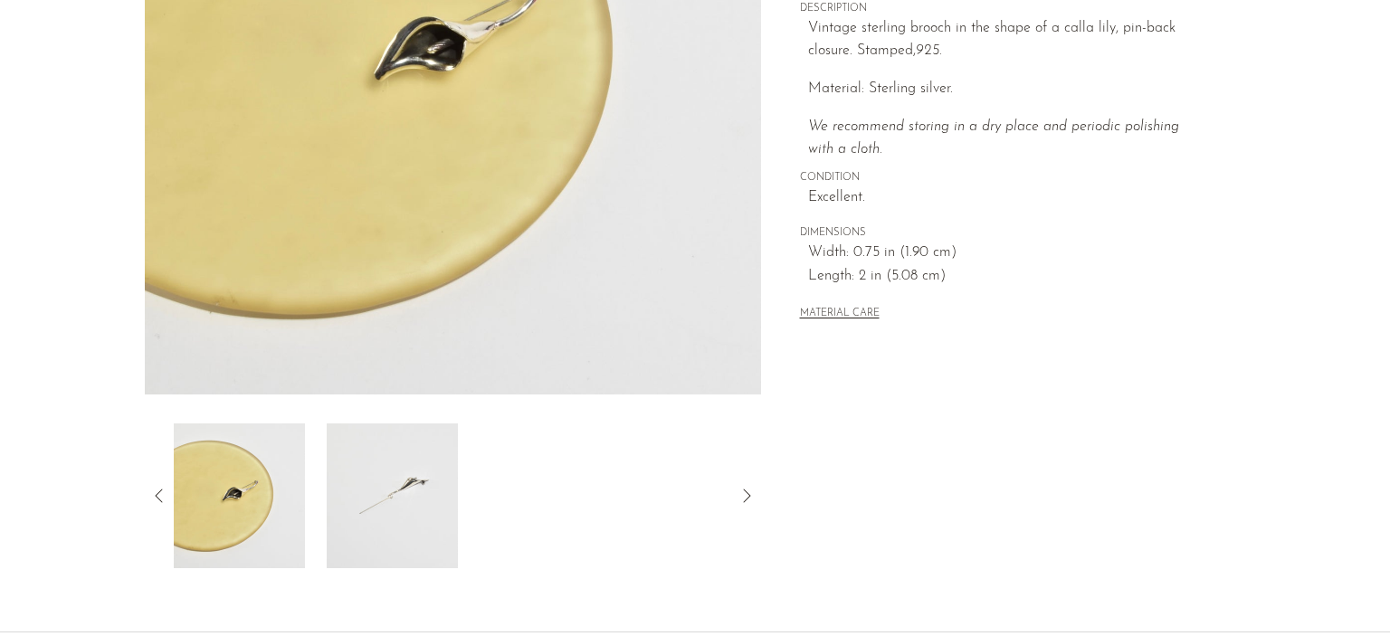
scroll to position [373, 0]
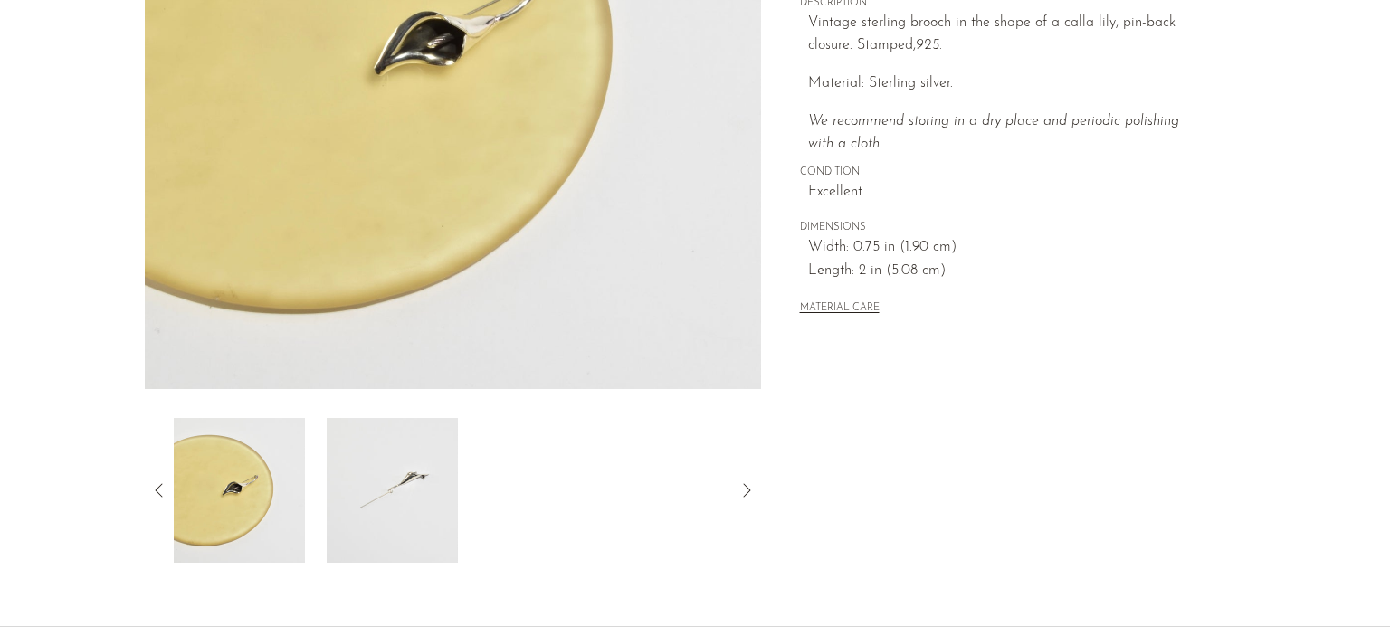
click at [241, 495] on img at bounding box center [239, 490] width 131 height 145
click at [423, 506] on img at bounding box center [392, 490] width 131 height 145
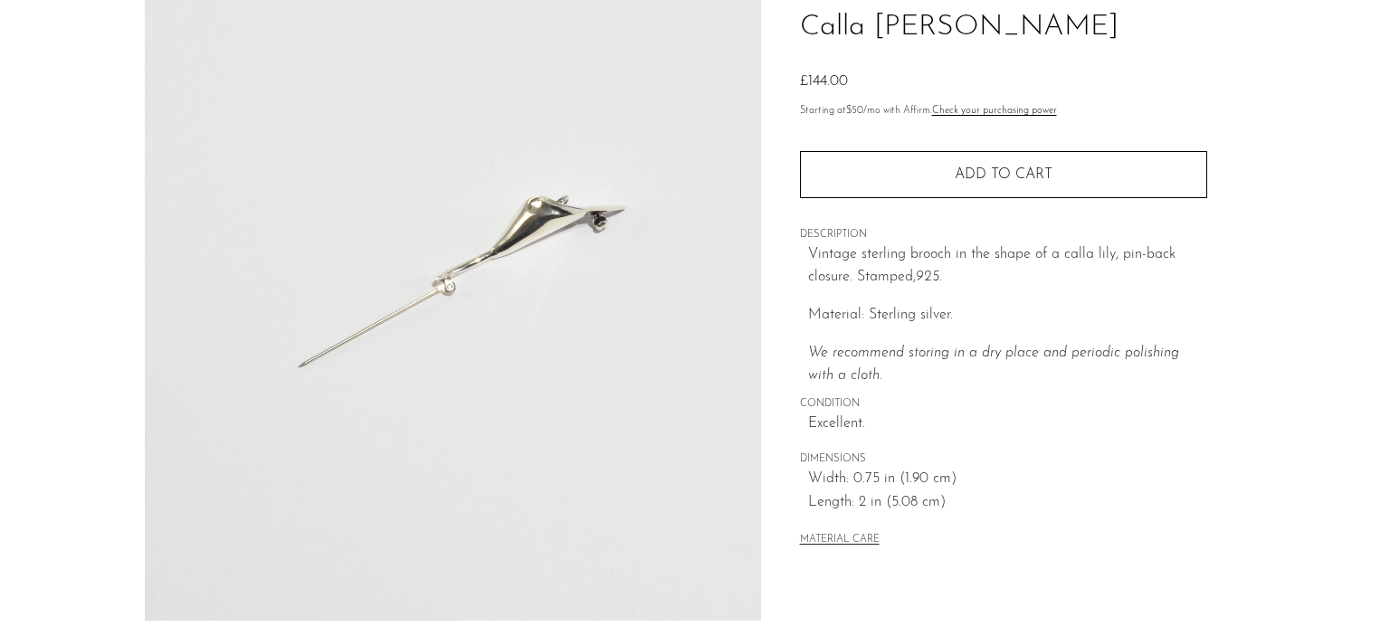
scroll to position [0, 0]
